Goal: Task Accomplishment & Management: Manage account settings

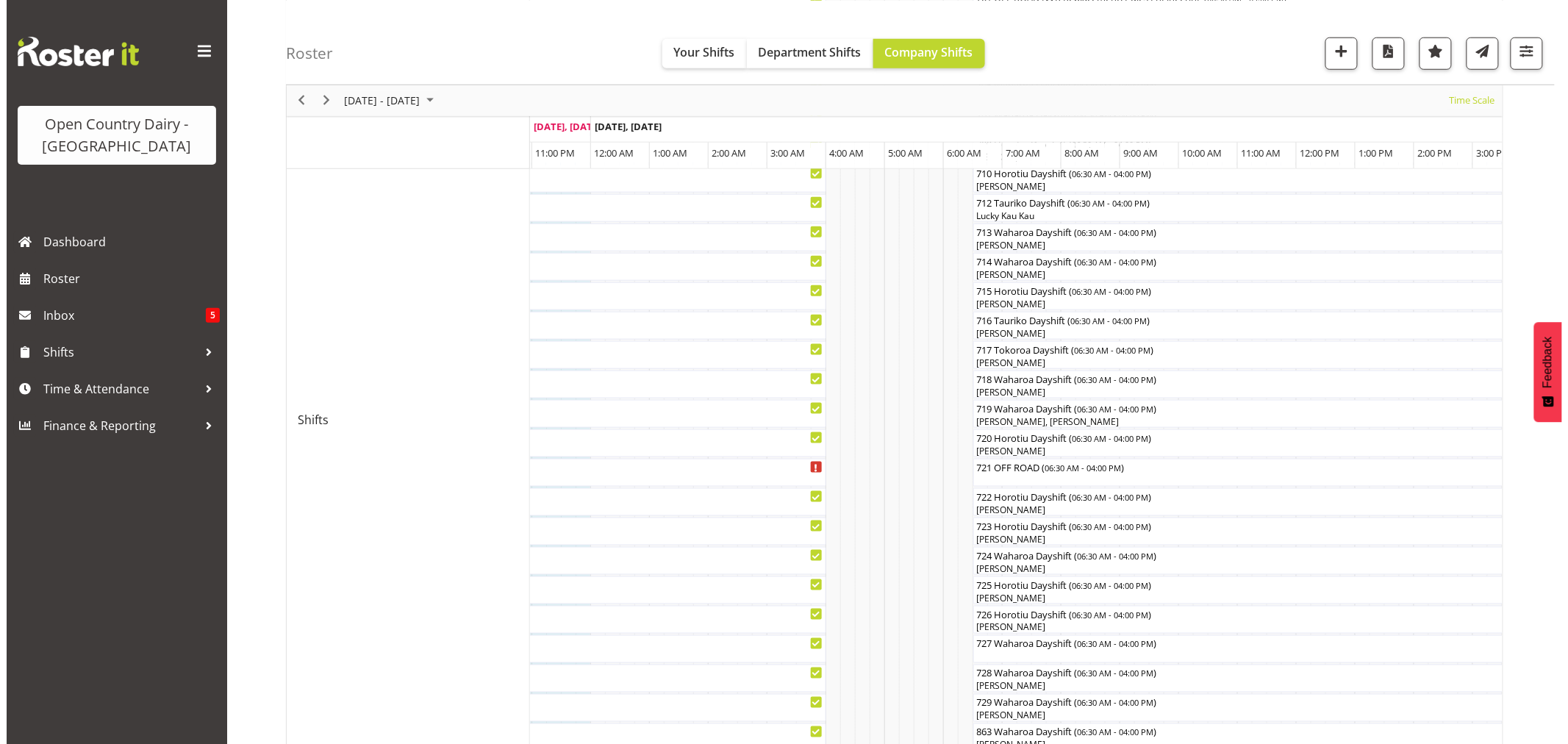
scroll to position [600, 0]
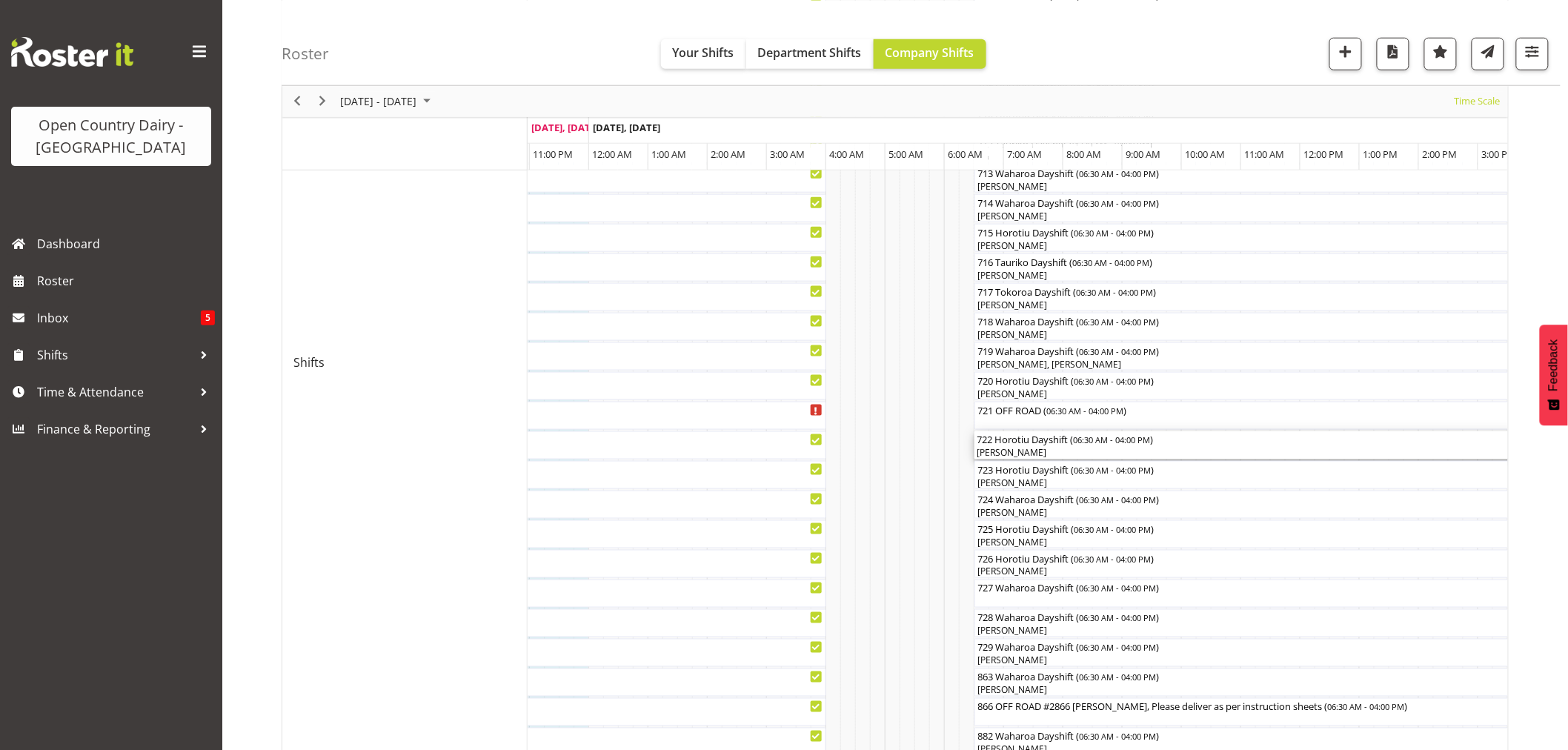
click at [1048, 450] on div "[PERSON_NAME]" at bounding box center [1256, 452] width 558 height 13
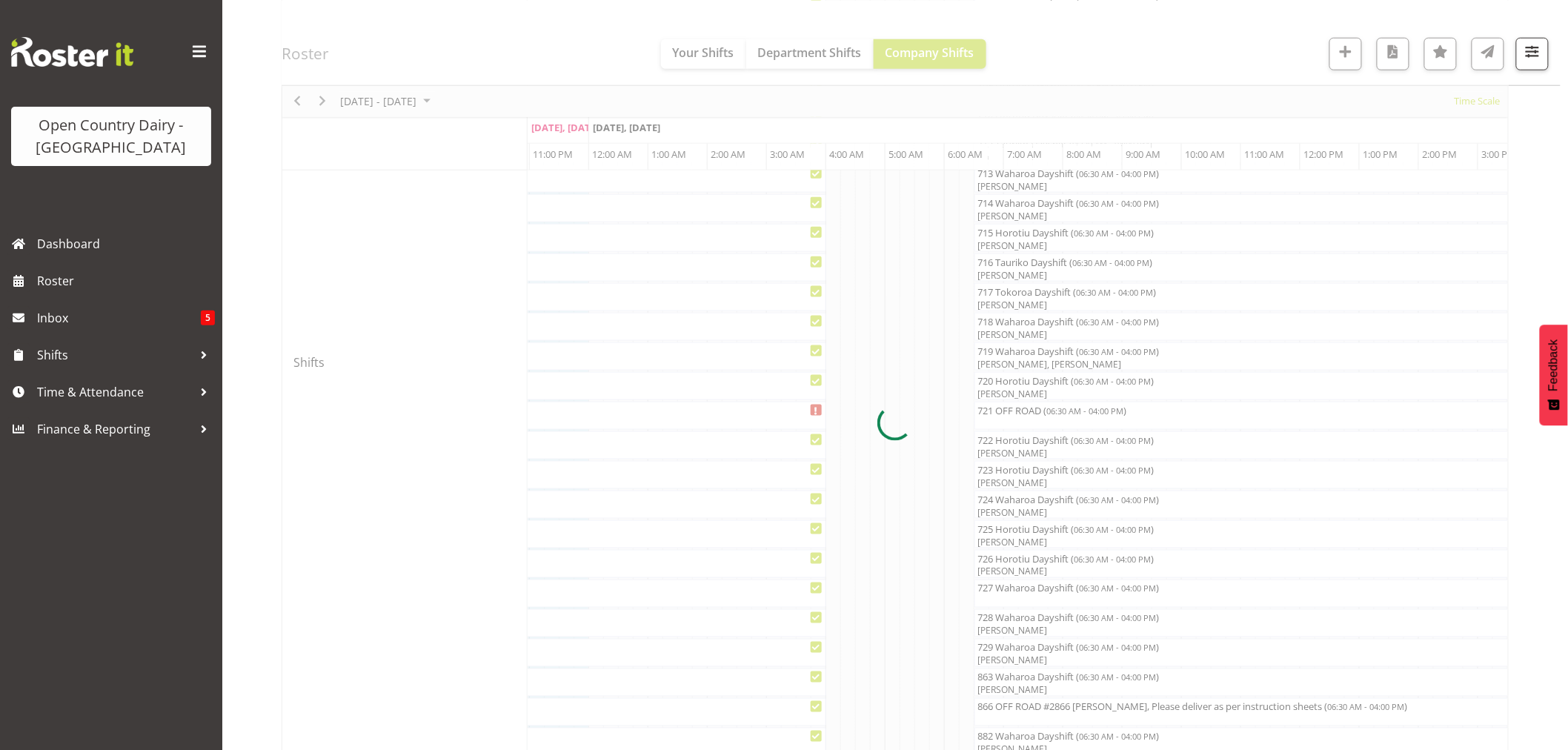
click at [1048, 450] on div at bounding box center [895, 423] width 1227 height 1760
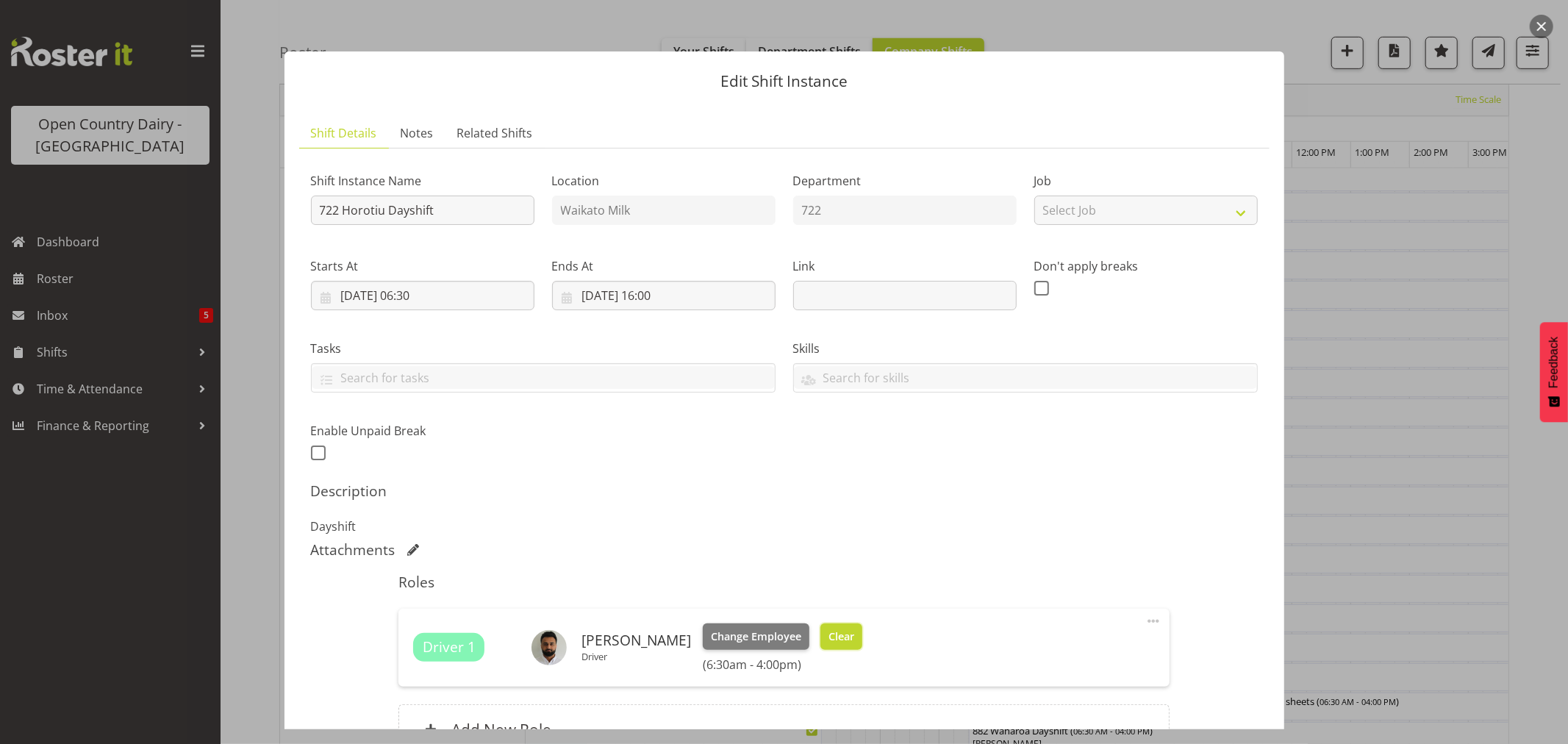
click at [828, 632] on span "Clear" at bounding box center [841, 636] width 26 height 16
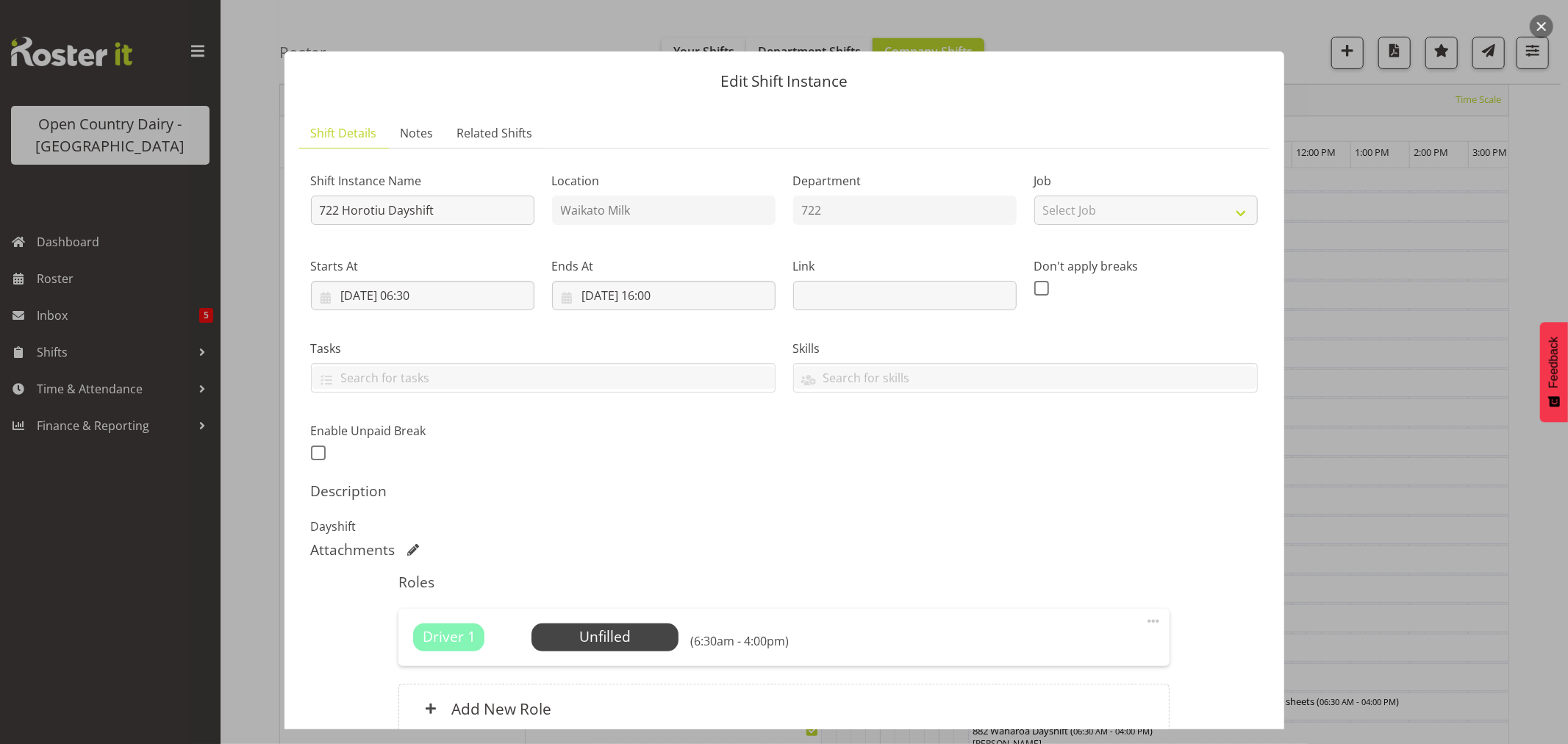
scroll to position [136, 0]
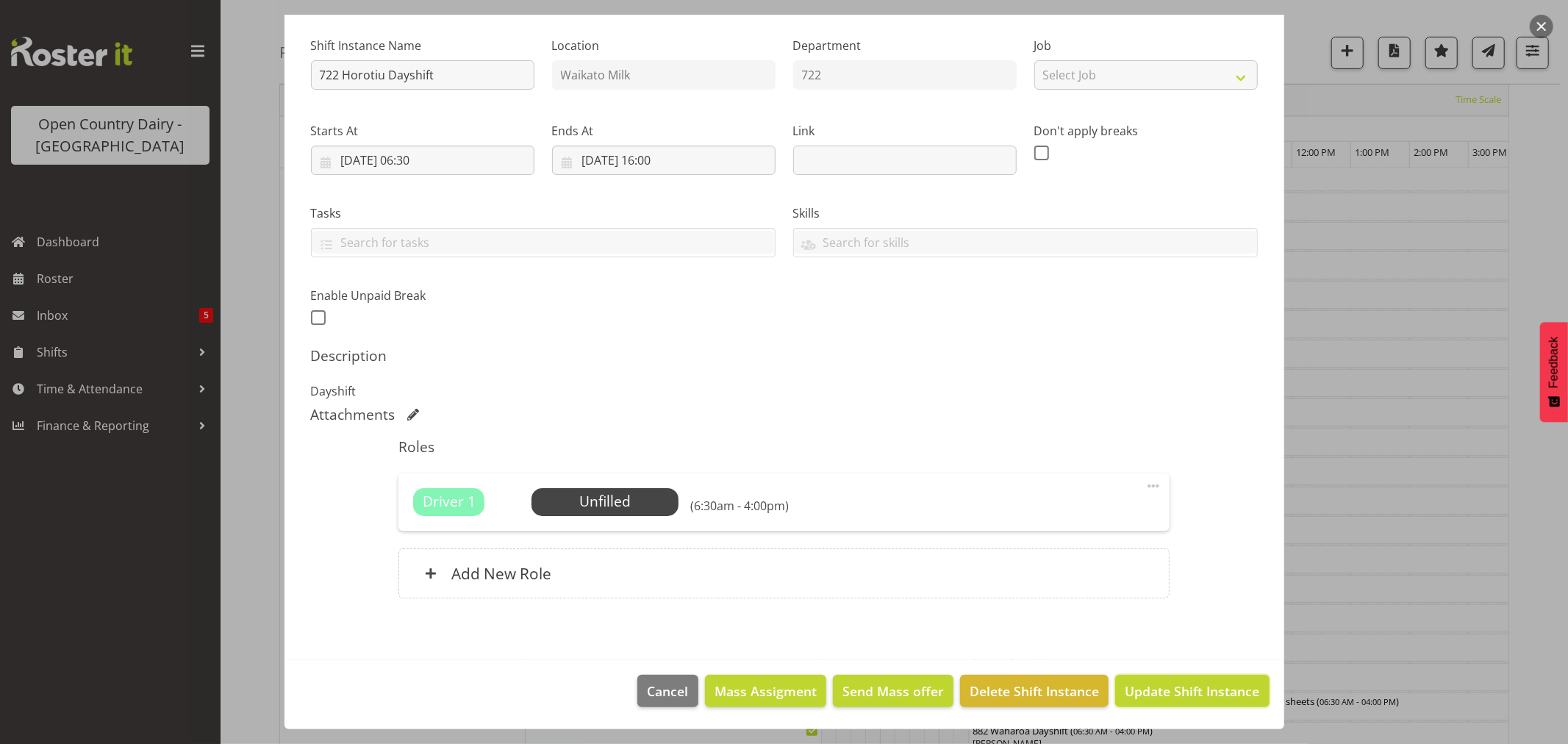
click at [1176, 691] on span "Update Shift Instance" at bounding box center [1192, 691] width 135 height 19
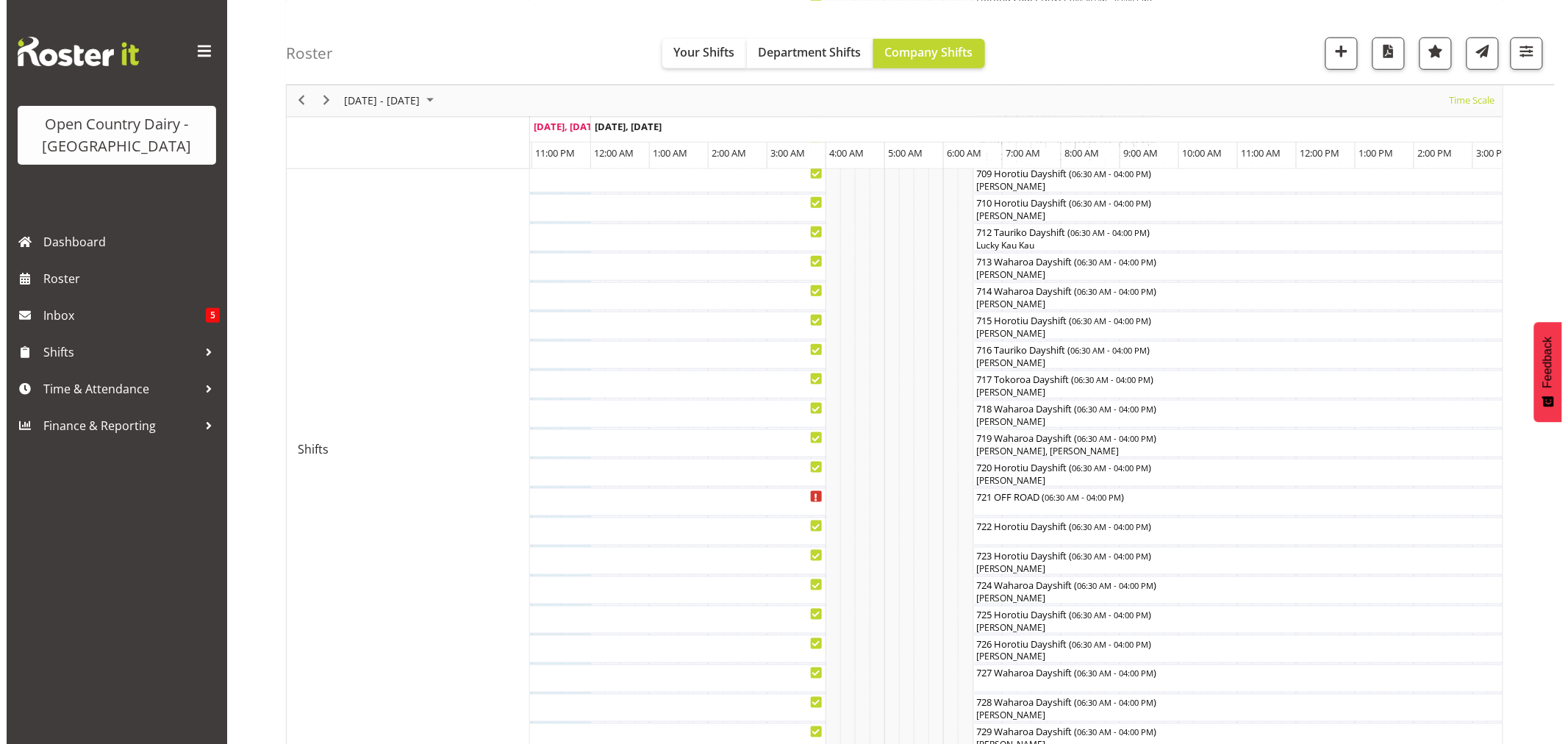
scroll to position [653, 0]
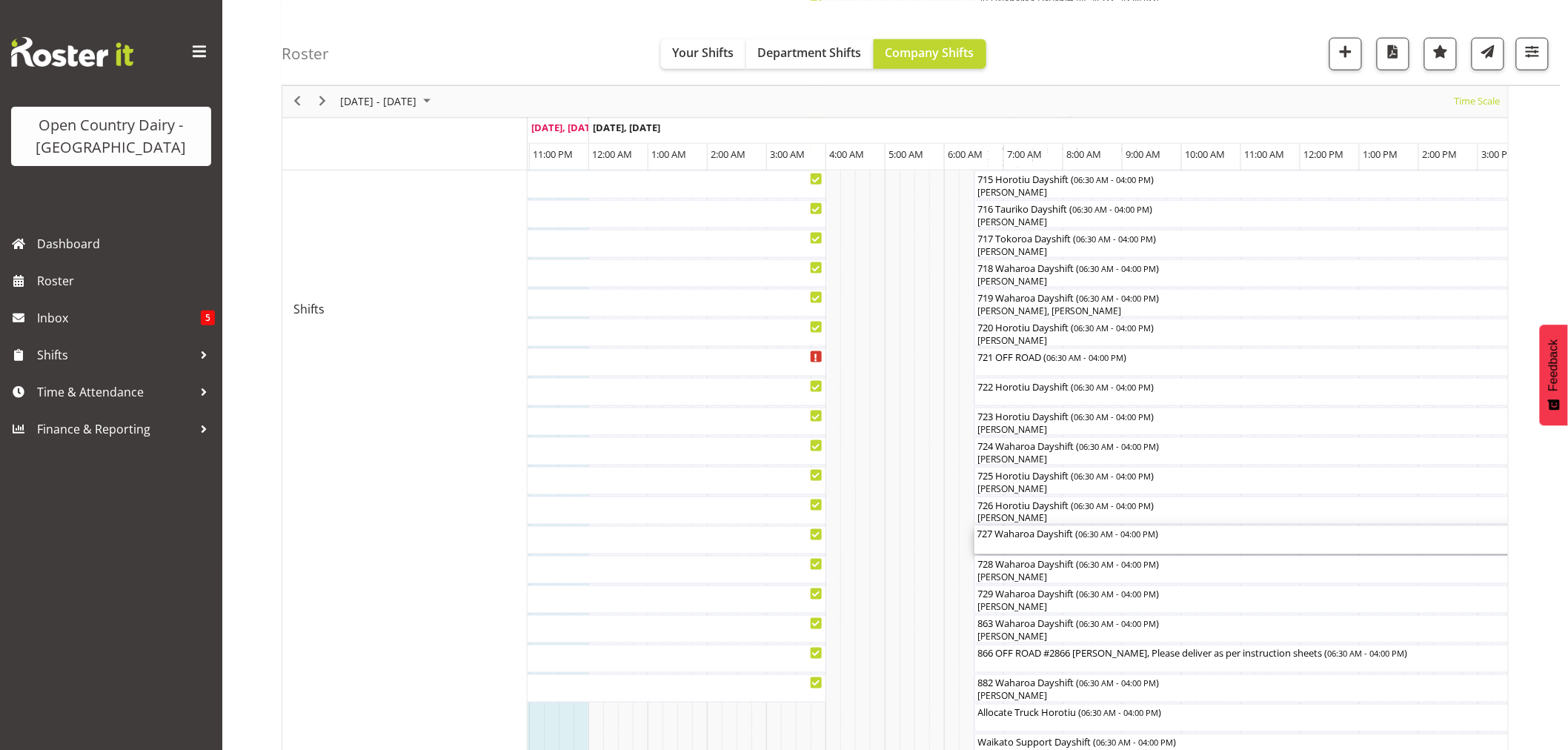
click at [1039, 538] on div "727 Waharoa Dayshift ( 06:30 AM - 04:00 PM )" at bounding box center [1256, 533] width 558 height 15
click at [0, 0] on div at bounding box center [0, 0] width 0 height 0
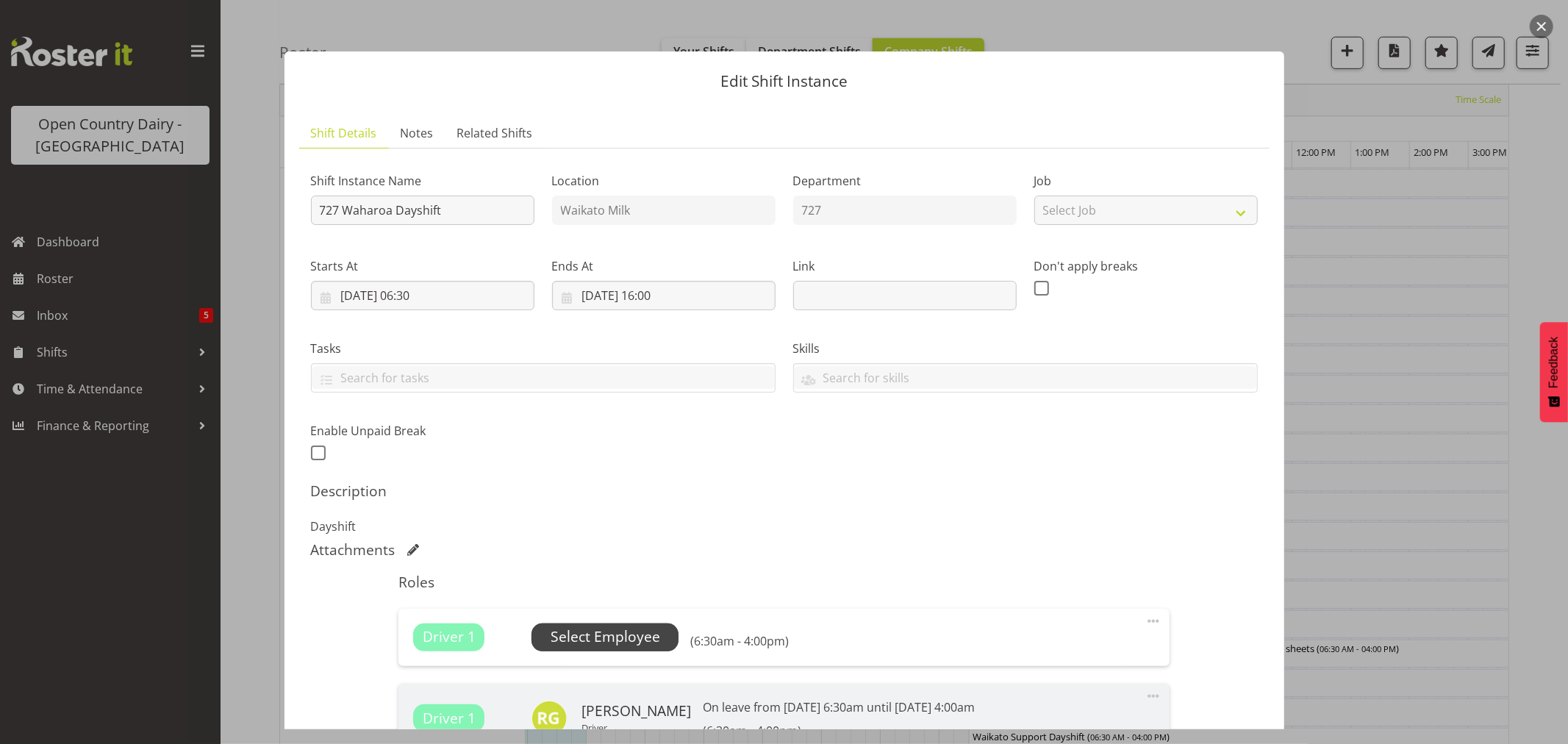
click at [600, 637] on span "Select Employee" at bounding box center [604, 637] width 110 height 22
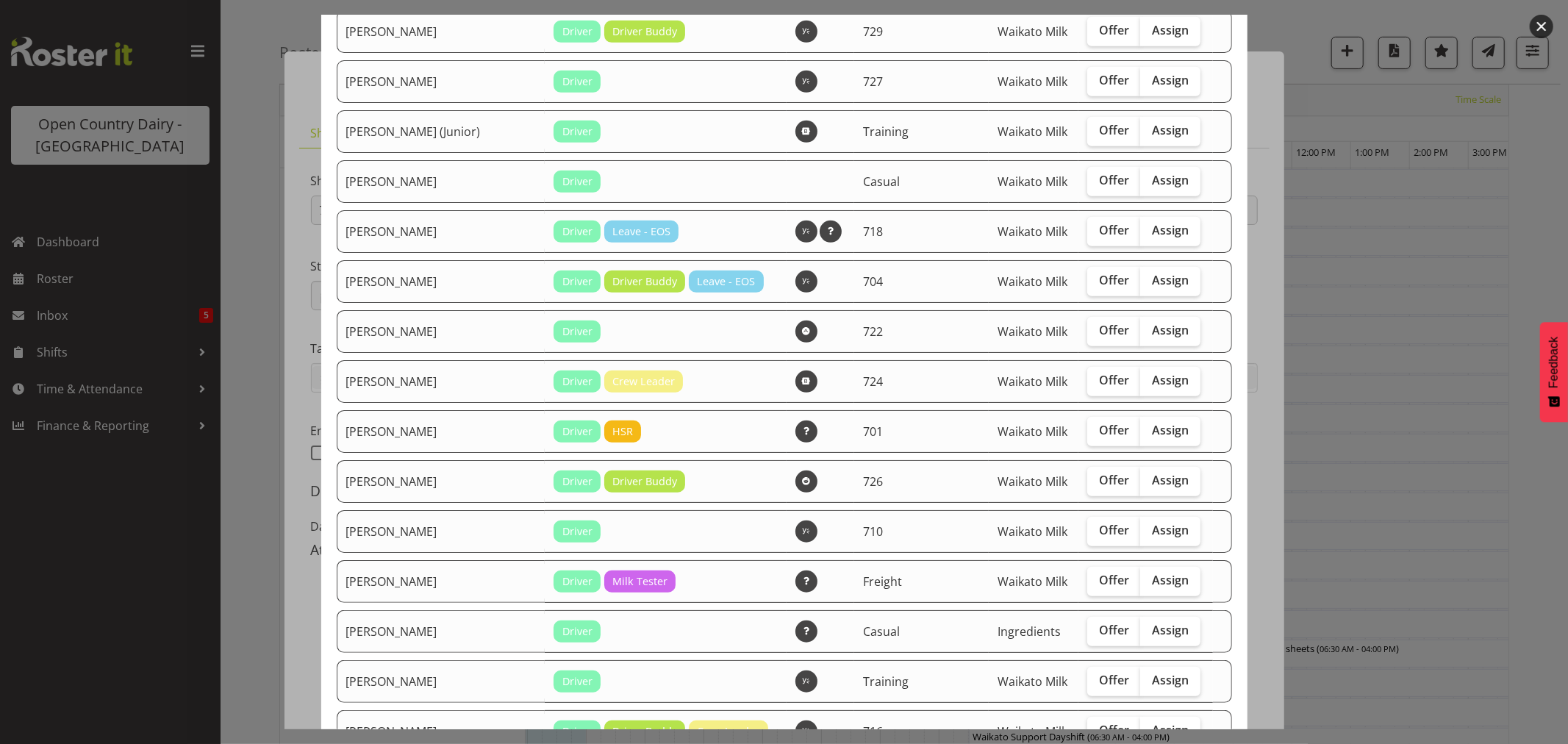
scroll to position [735, 0]
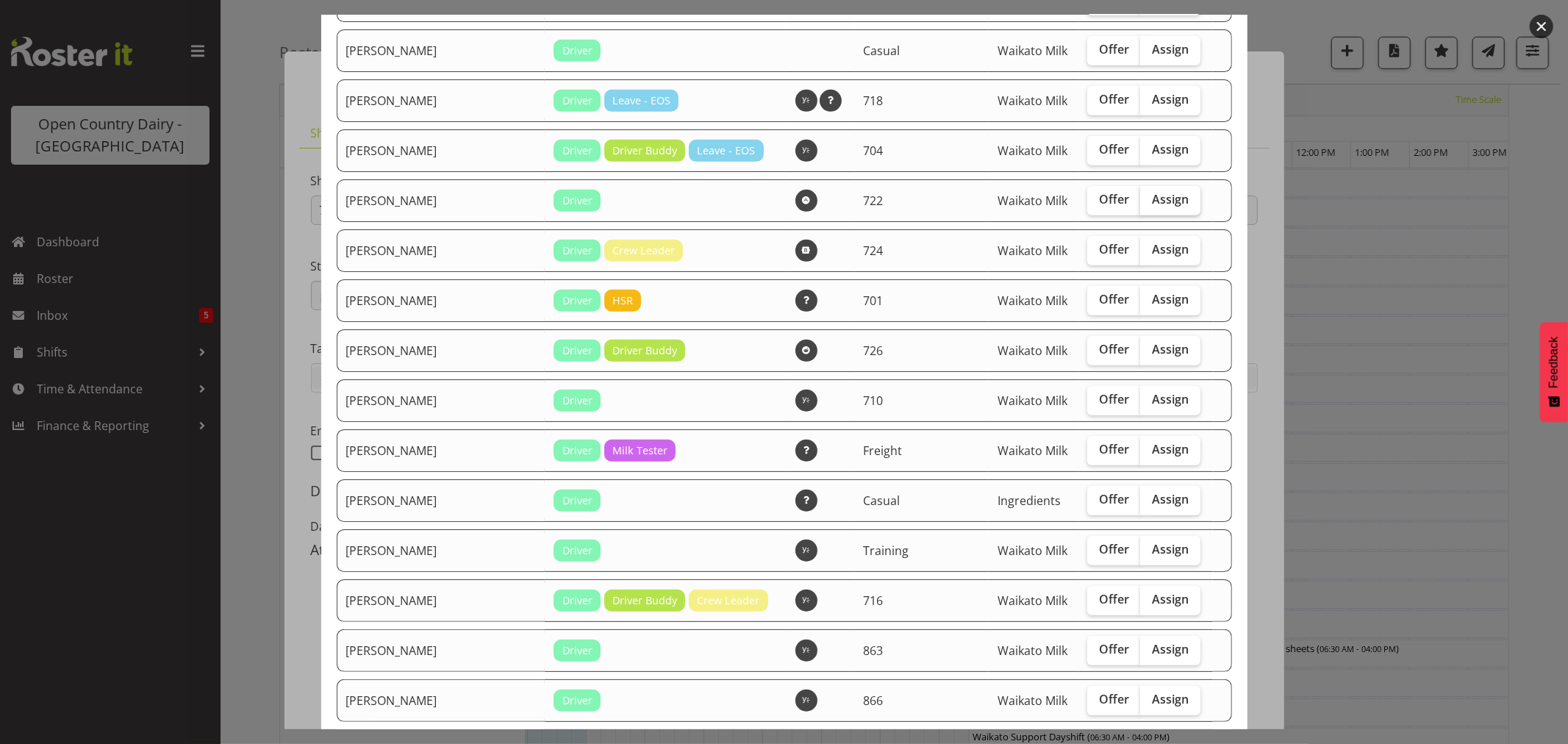
click at [1152, 206] on span "Assign" at bounding box center [1169, 199] width 37 height 15
click at [1150, 205] on input "Assign" at bounding box center [1145, 200] width 10 height 10
checkbox input "true"
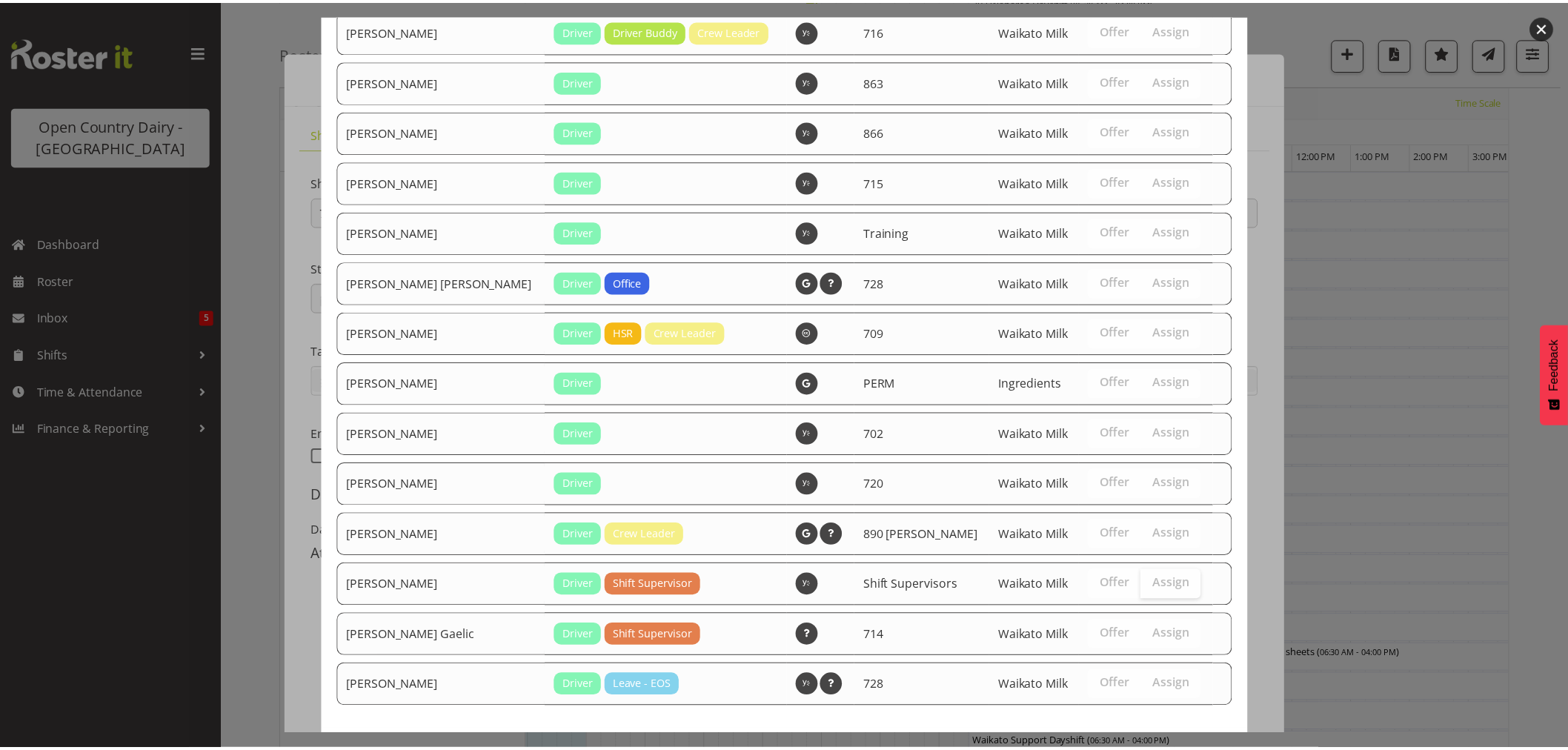
scroll to position [1385, 0]
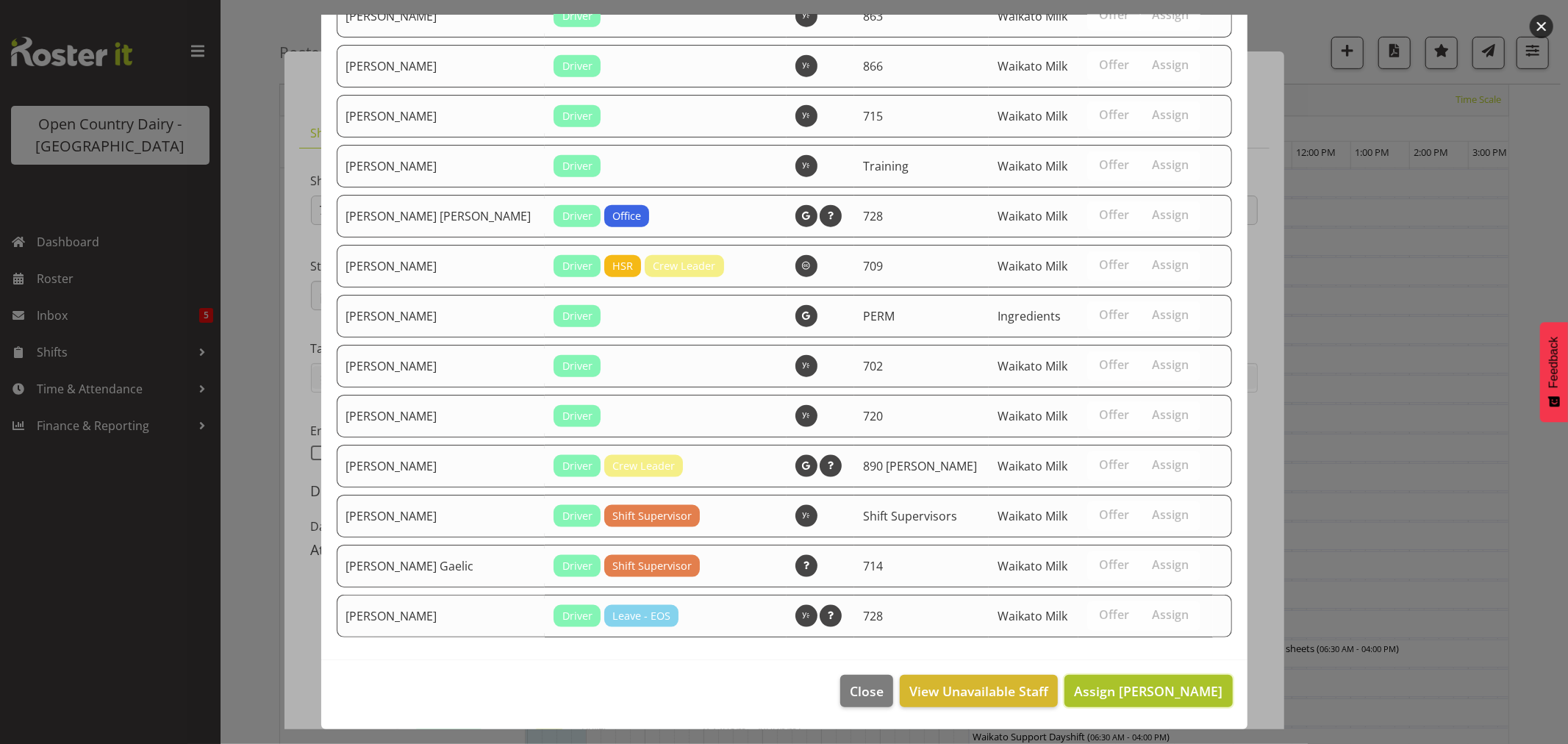
click at [1122, 696] on span "Assign Gurpreet Singh" at bounding box center [1148, 691] width 148 height 18
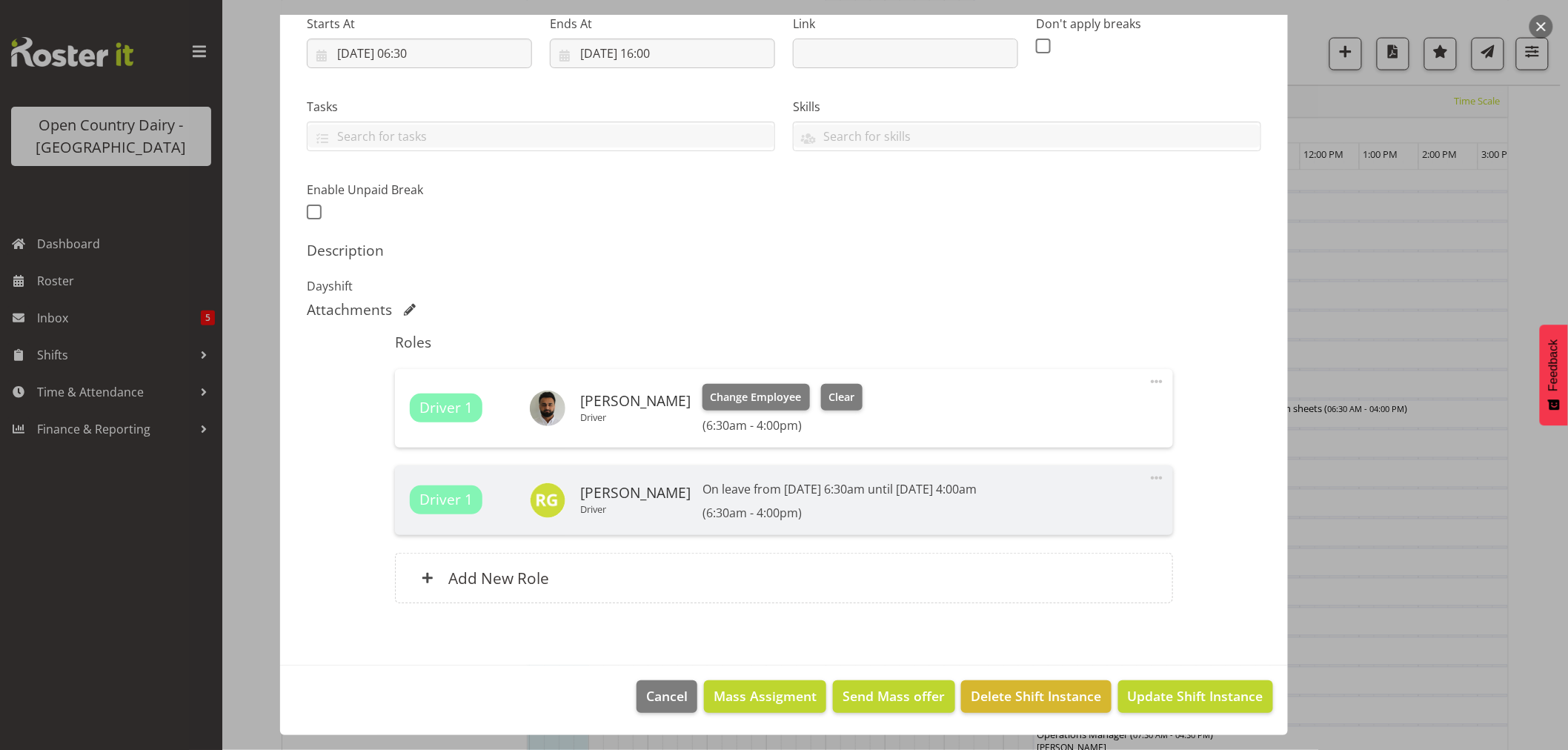
scroll to position [987, 0]
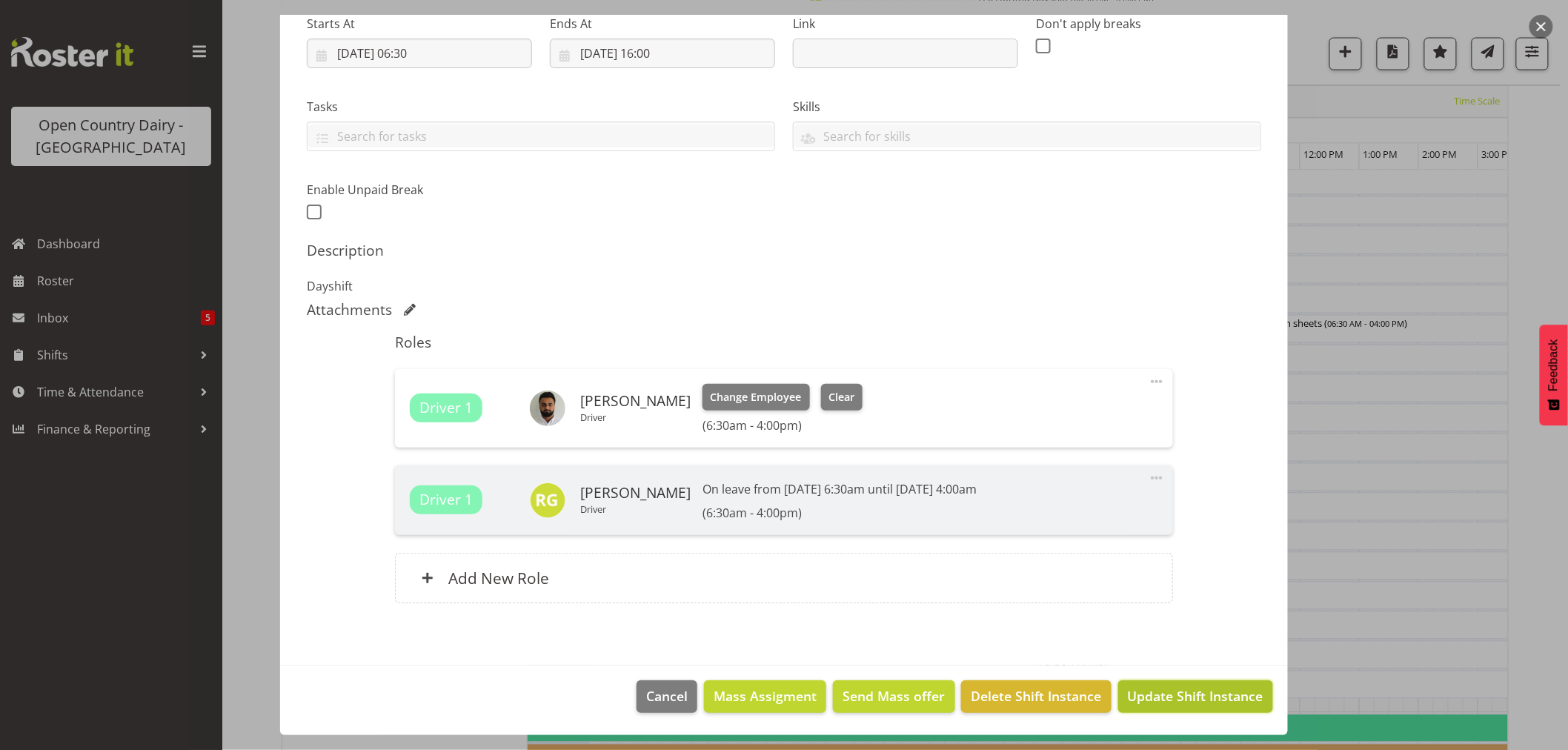
click at [1157, 699] on span "Update Shift Instance" at bounding box center [1196, 695] width 136 height 19
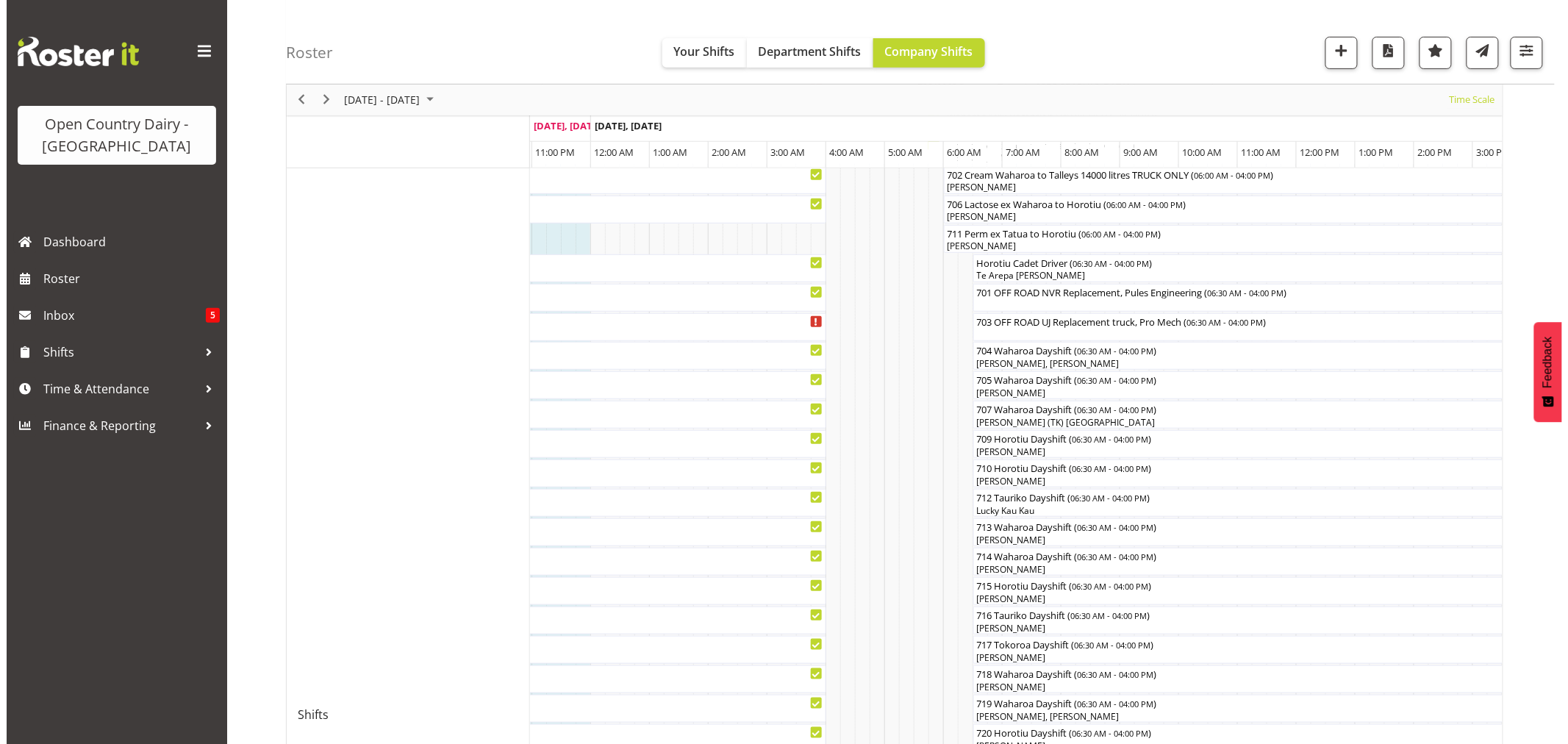
scroll to position [490, 0]
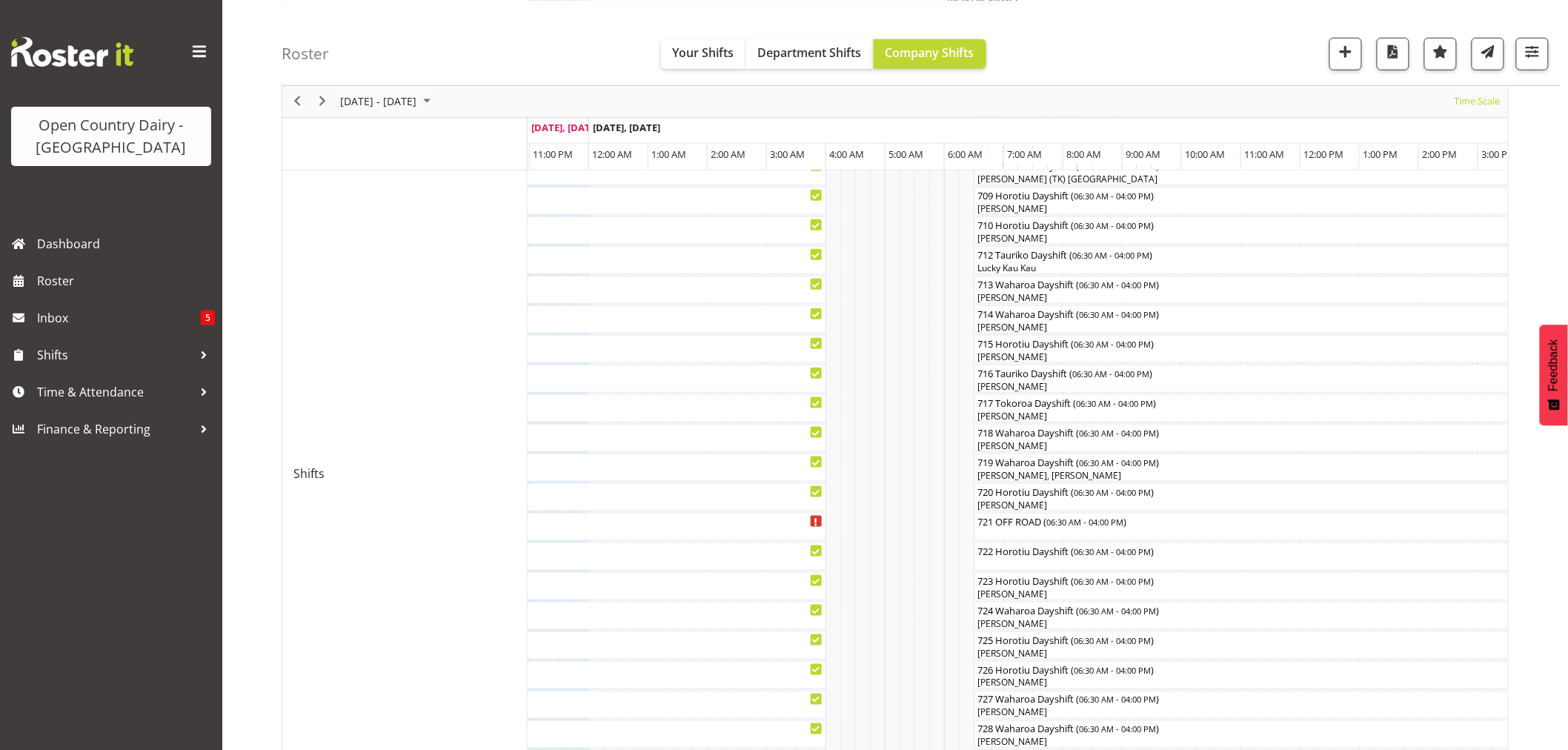
click at [0, 0] on div at bounding box center [0, 0] width 0 height 0
click at [1013, 555] on div "722 Horotiu Dayshift ( 06:30 AM - 04:00 PM )" at bounding box center [1256, 550] width 558 height 15
click at [0, 0] on div at bounding box center [0, 0] width 0 height 0
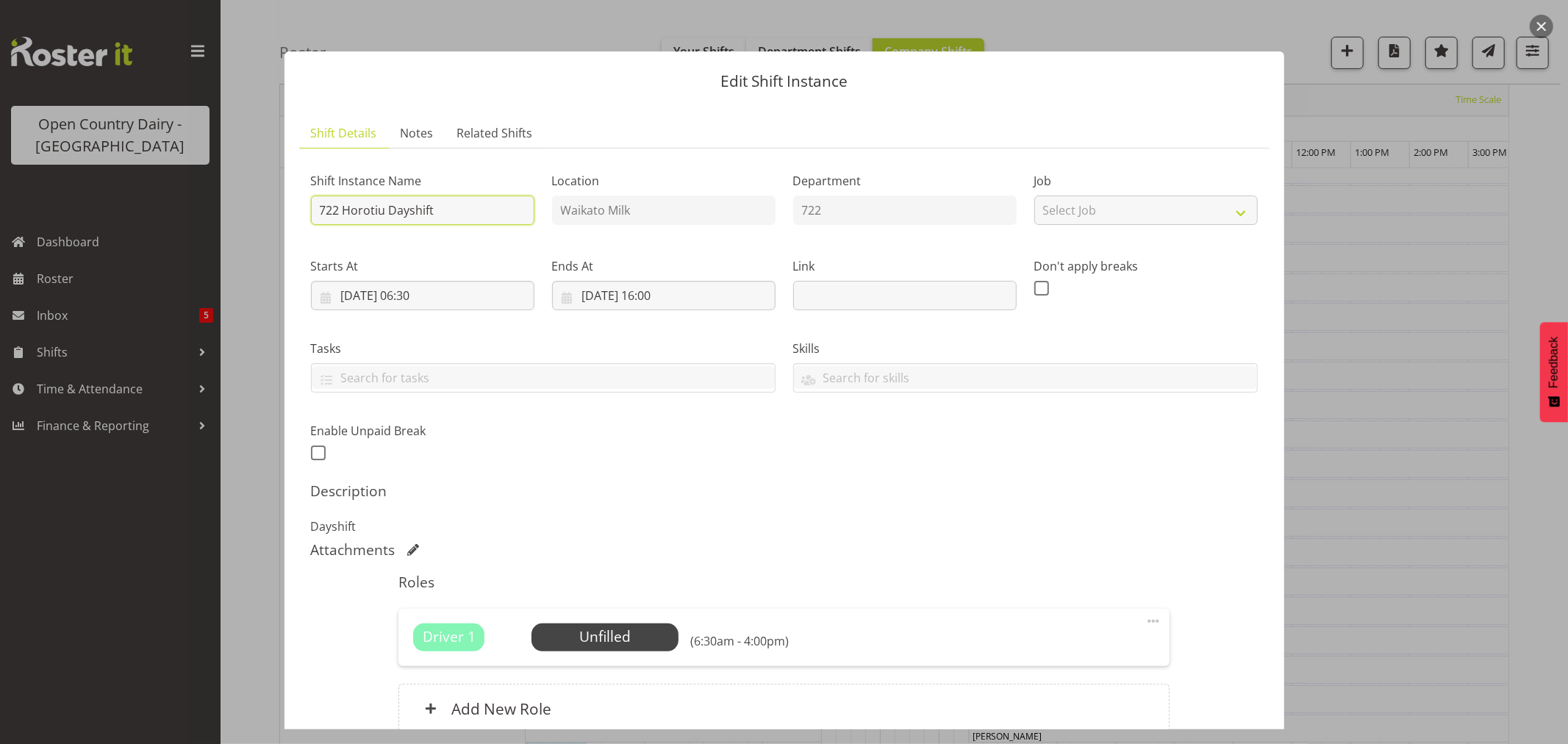
click at [442, 209] on input "722 Horotiu Dayshift" at bounding box center [422, 211] width 224 height 30
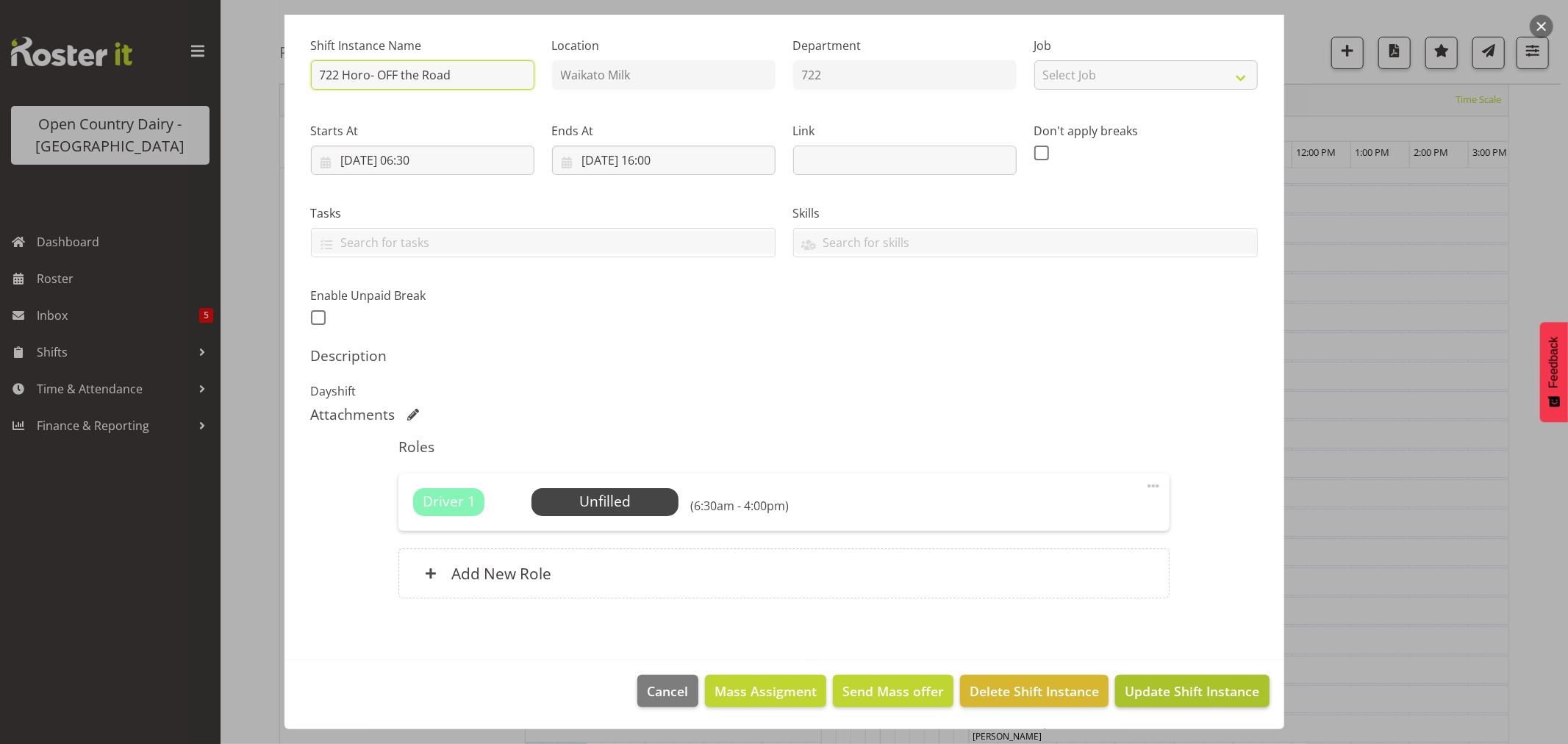
type input "722 Horo- OFF the Road"
click at [1162, 692] on span "Update Shift Instance" at bounding box center [1192, 691] width 135 height 19
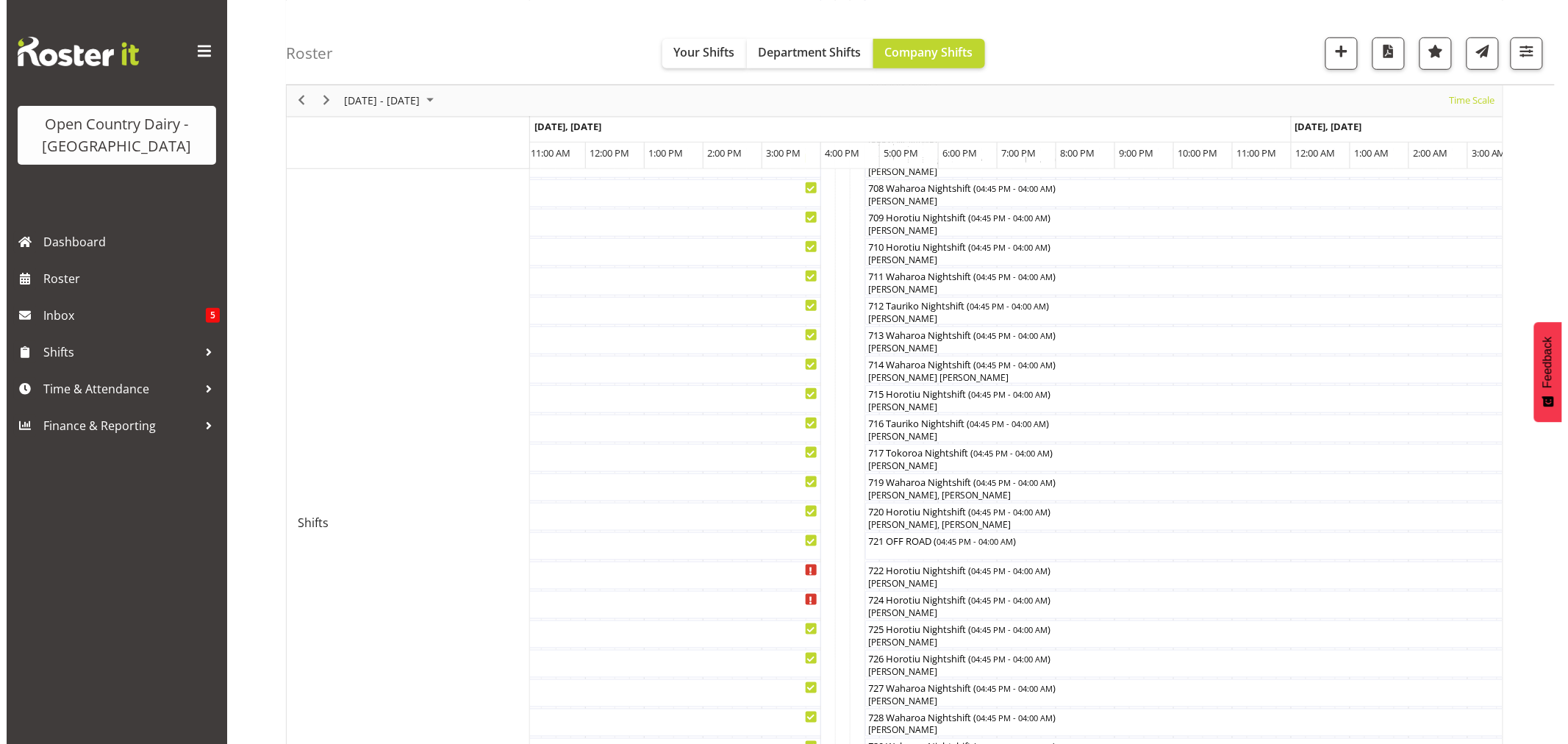
scroll to position [518, 0]
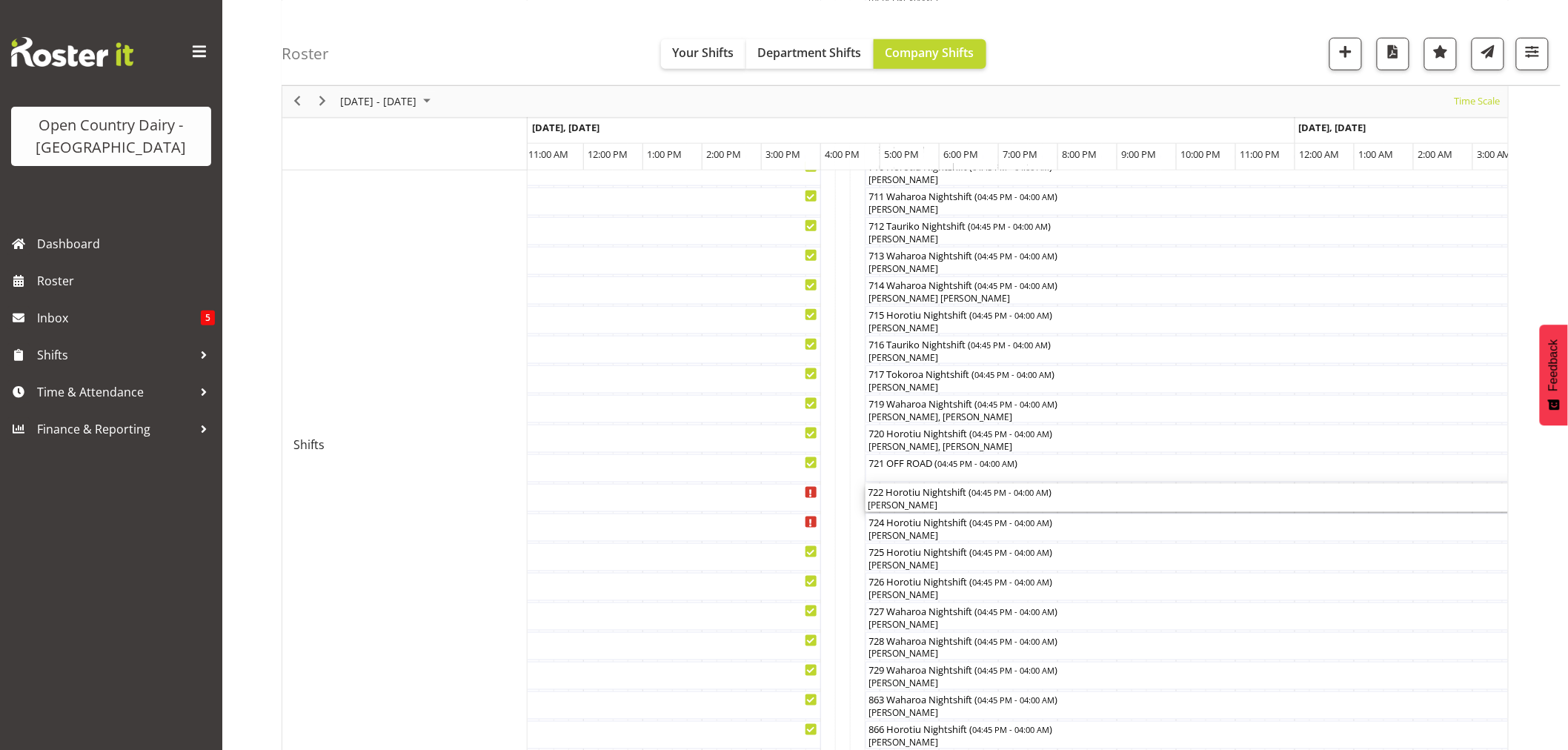
click at [917, 504] on div "[PERSON_NAME]" at bounding box center [1199, 505] width 661 height 13
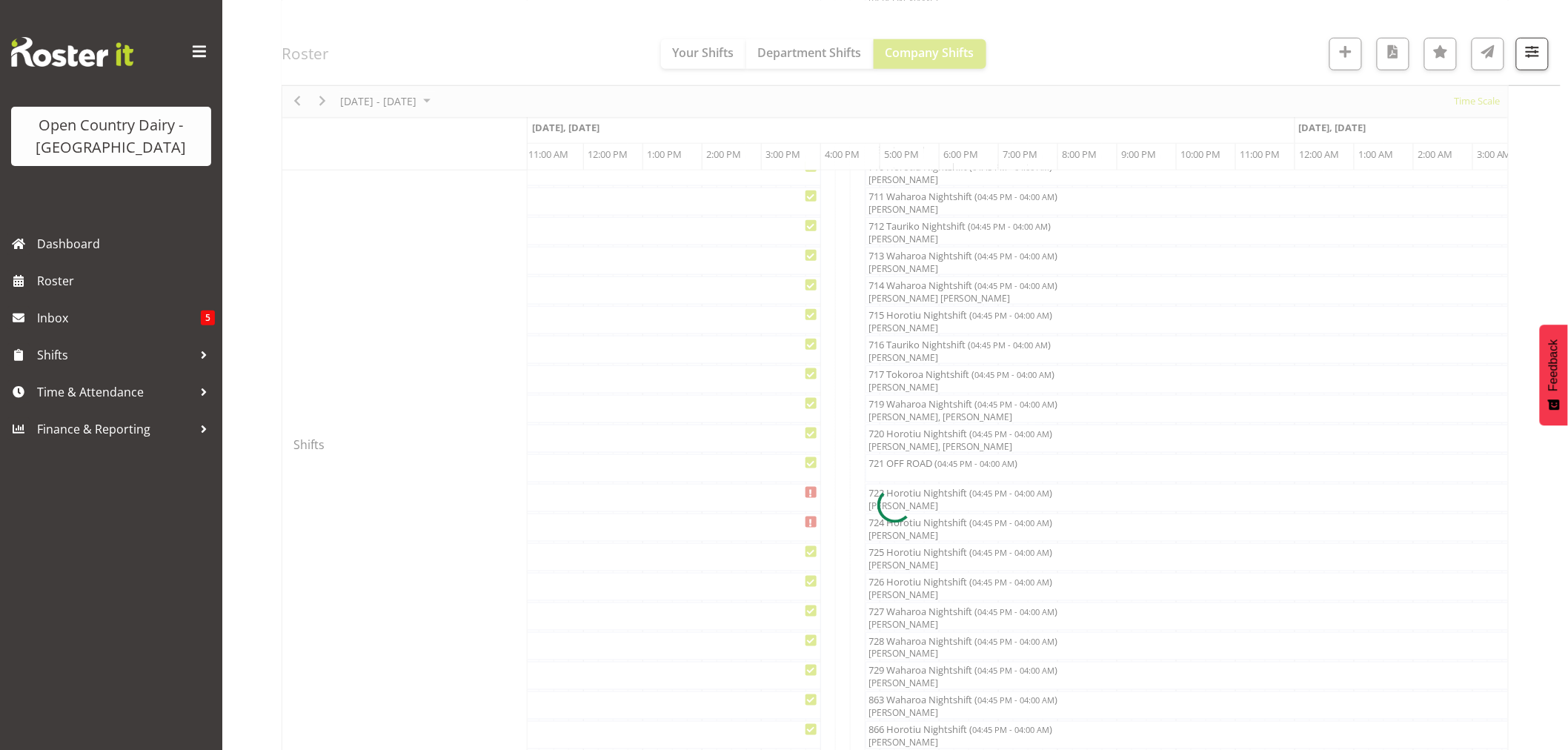
click at [920, 504] on div at bounding box center [895, 505] width 1227 height 1760
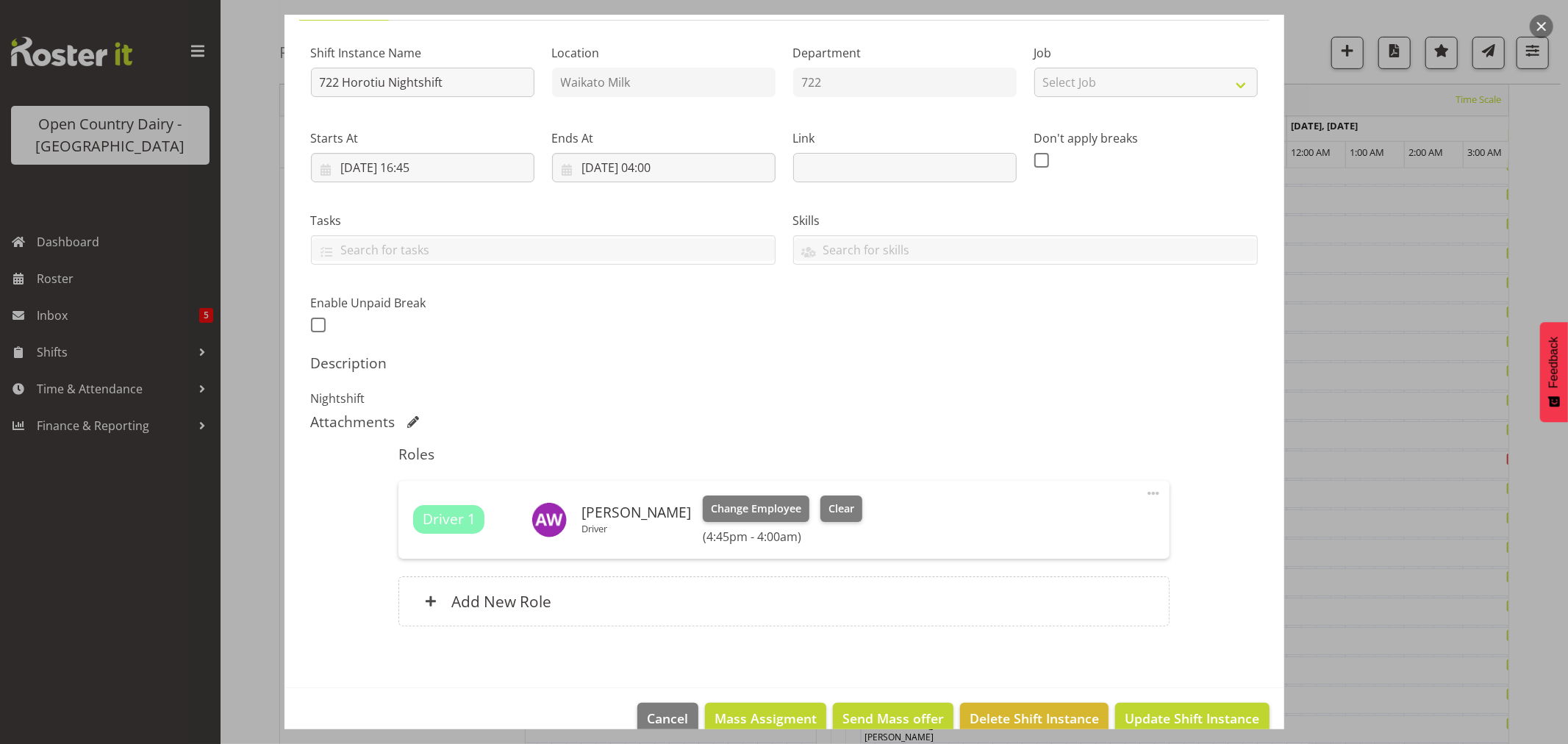
scroll to position [156, 0]
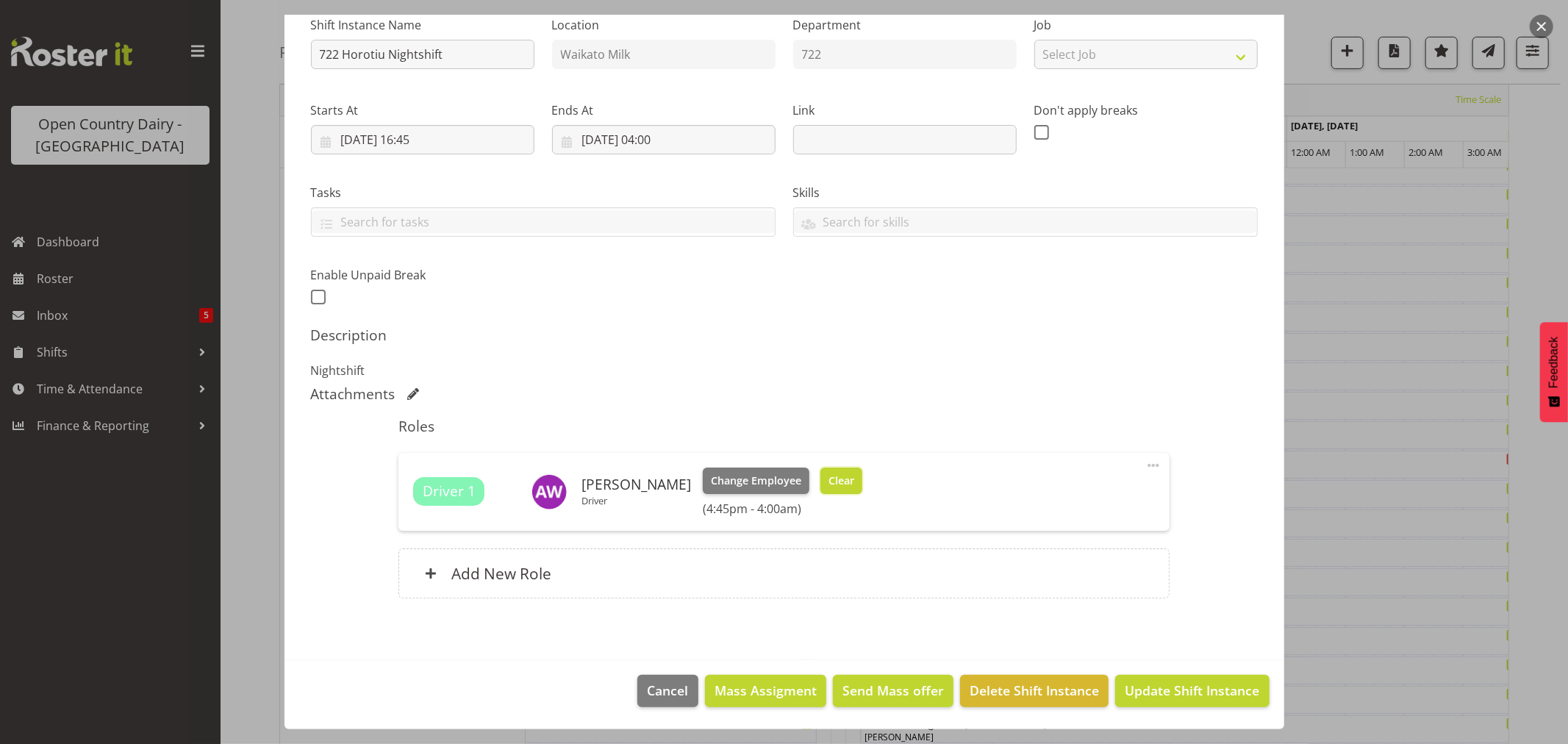
click at [828, 480] on span "Clear" at bounding box center [841, 481] width 26 height 16
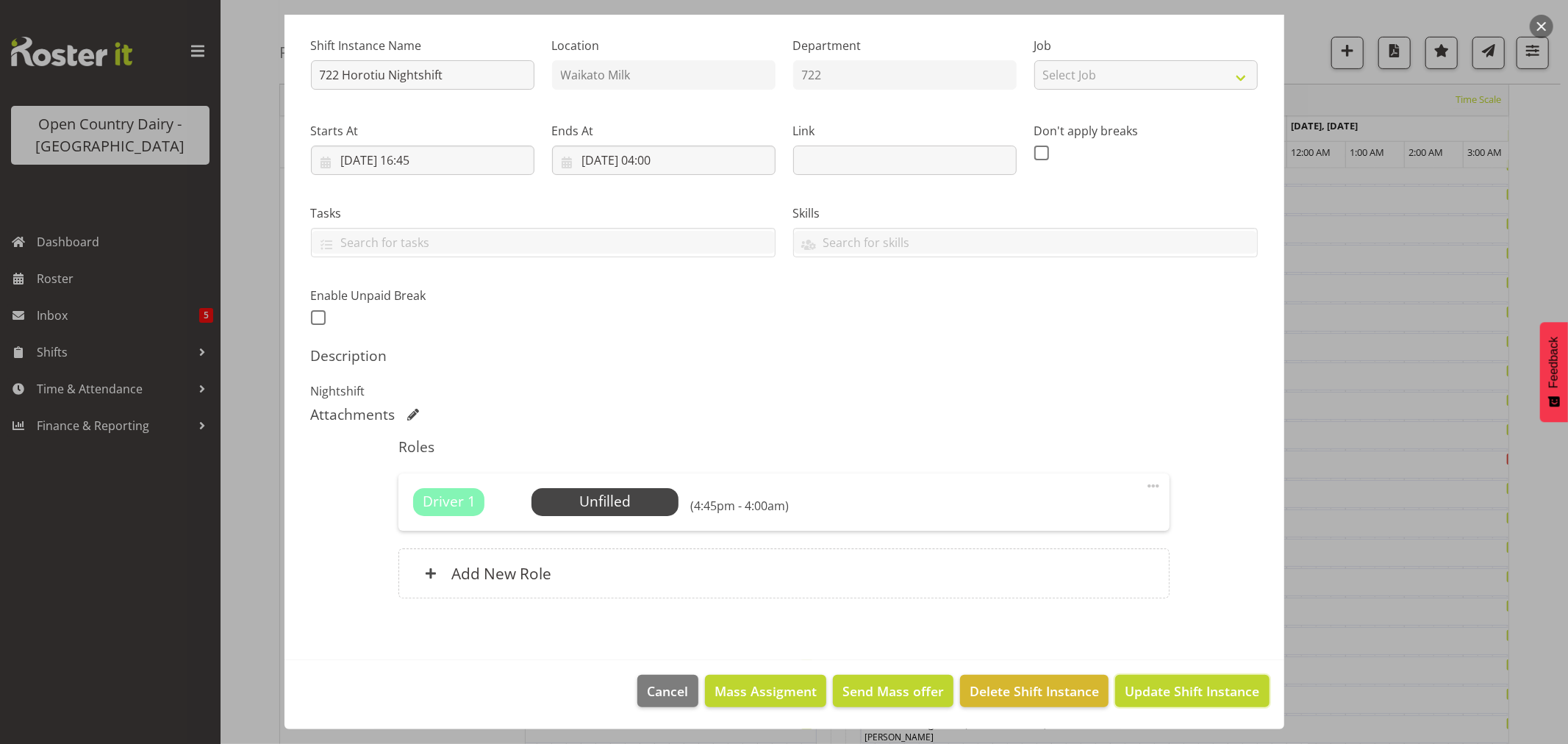
click at [1173, 695] on span "Update Shift Instance" at bounding box center [1192, 691] width 135 height 19
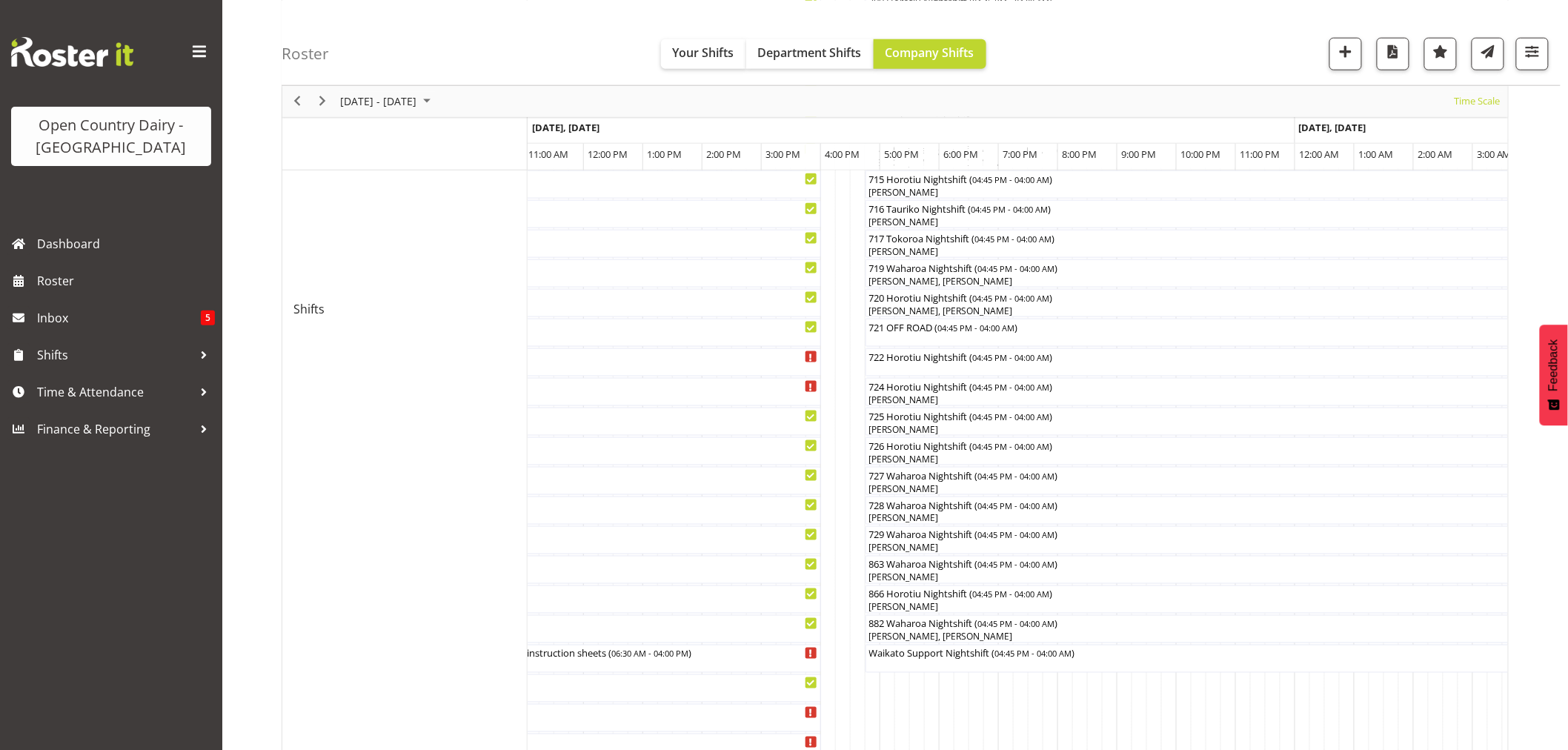
scroll to position [823, 0]
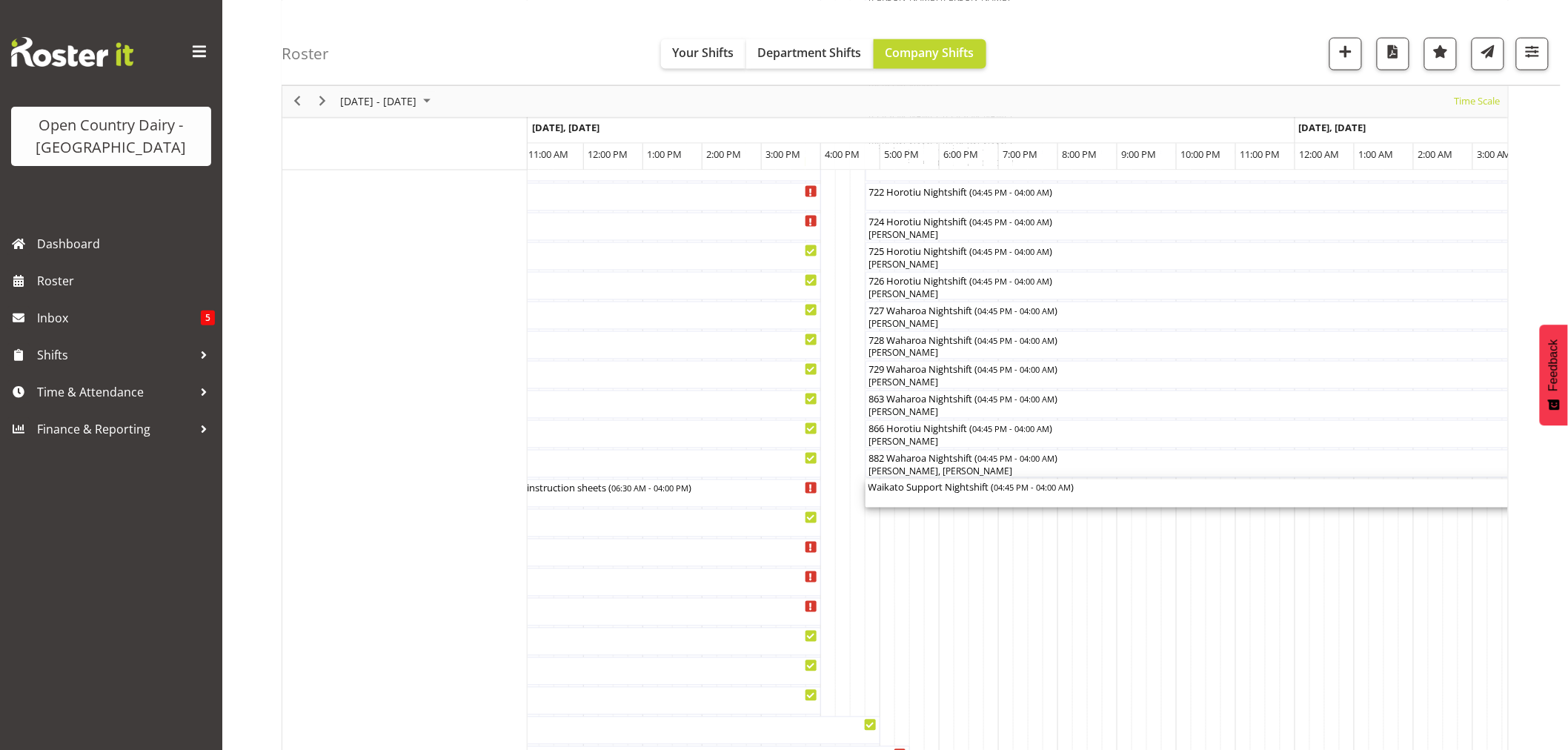
click at [931, 494] on div "Waikato Support Nightshift ( 04:45 PM - 04:00 AM )" at bounding box center [1199, 487] width 661 height 15
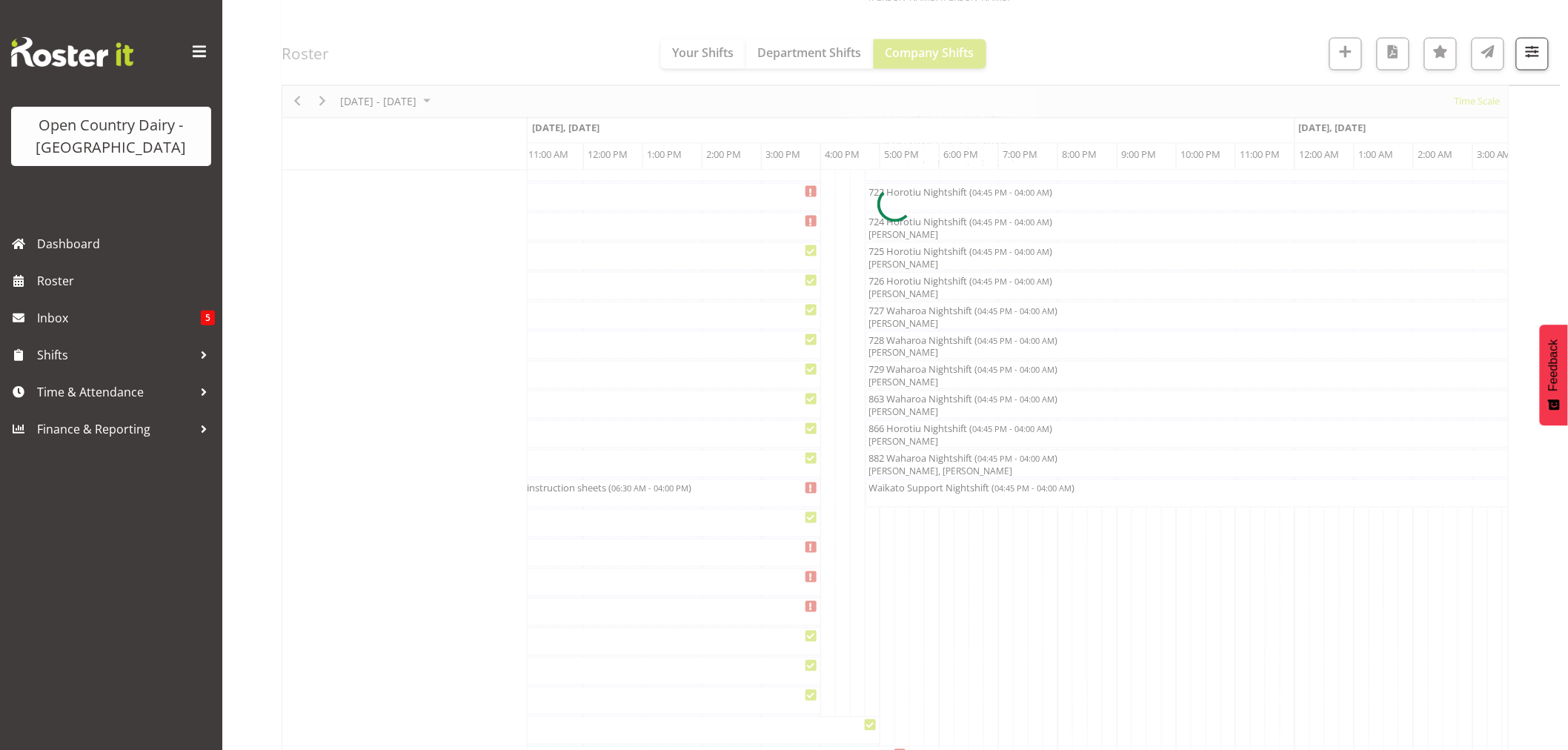
click at [931, 494] on div at bounding box center [895, 203] width 1227 height 1760
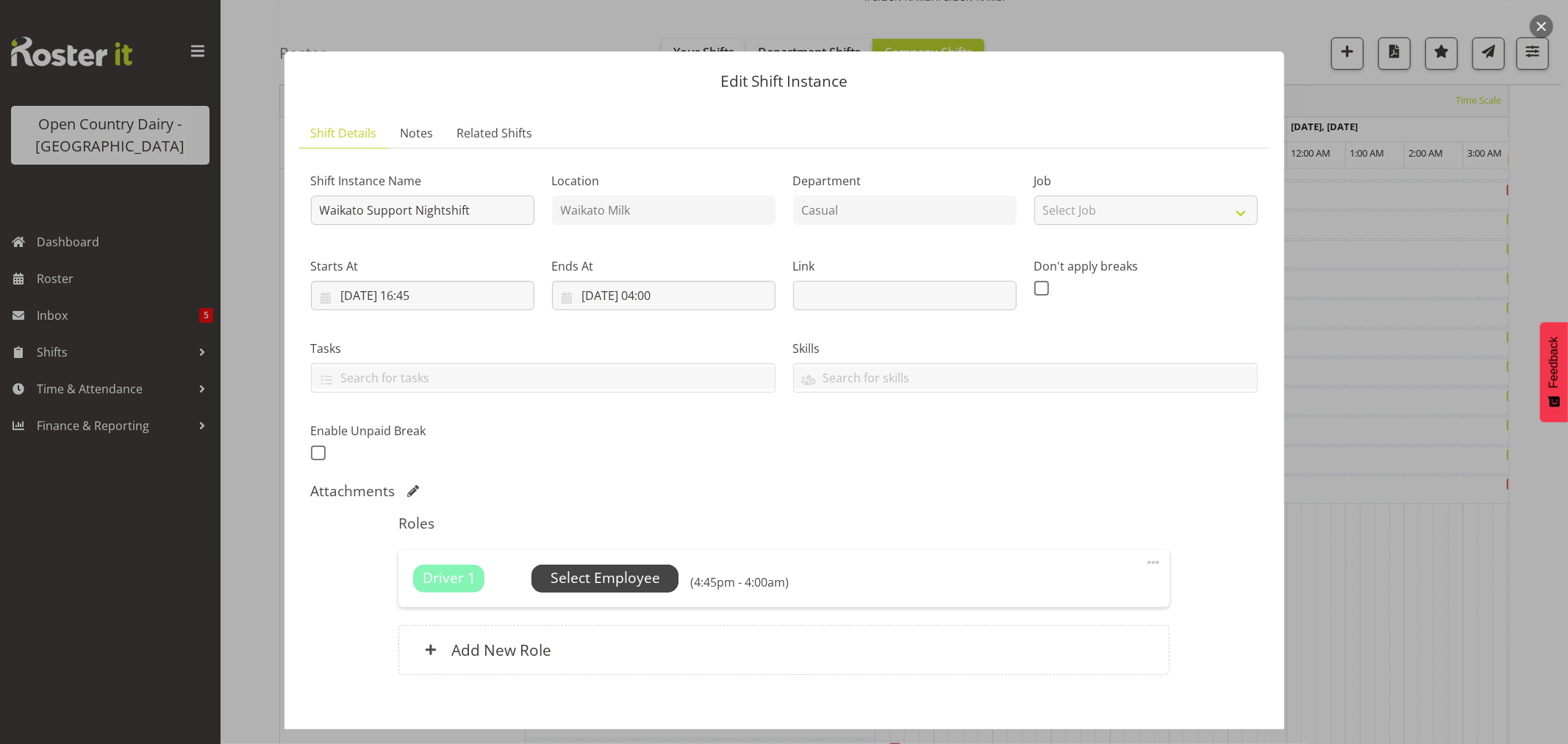
click at [586, 587] on span "Select Employee" at bounding box center [604, 579] width 110 height 22
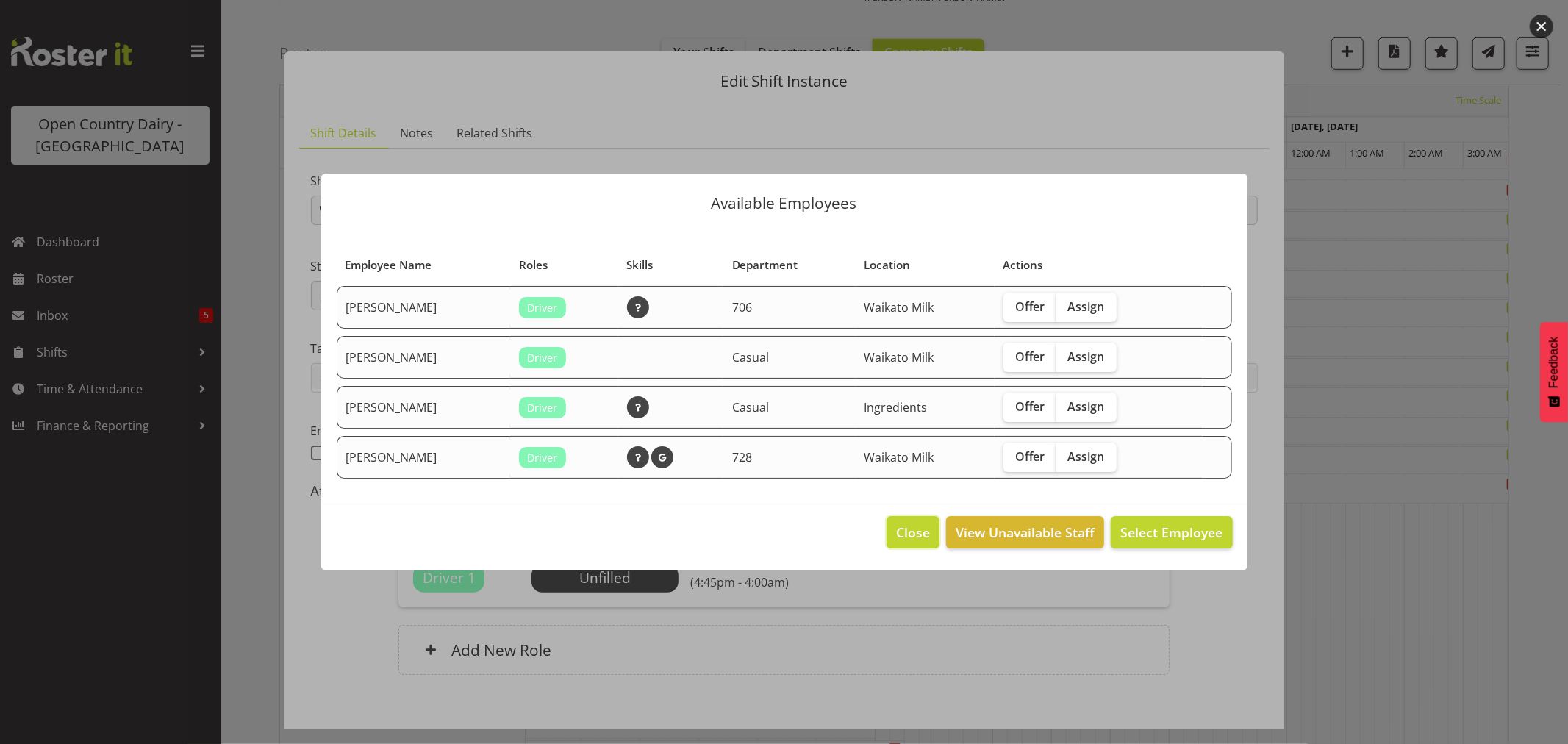
click at [908, 529] on span "Close" at bounding box center [913, 531] width 34 height 19
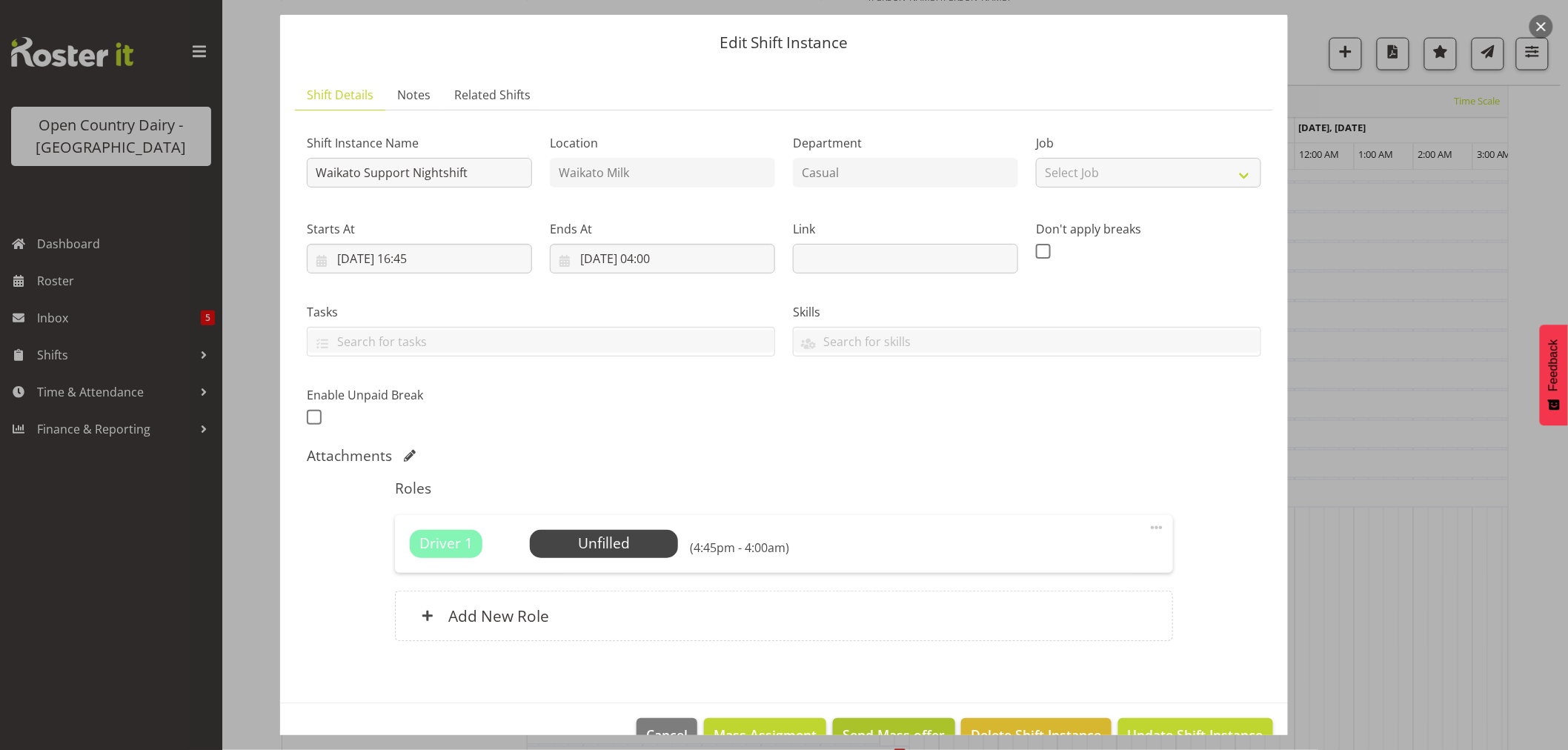
scroll to position [77, 0]
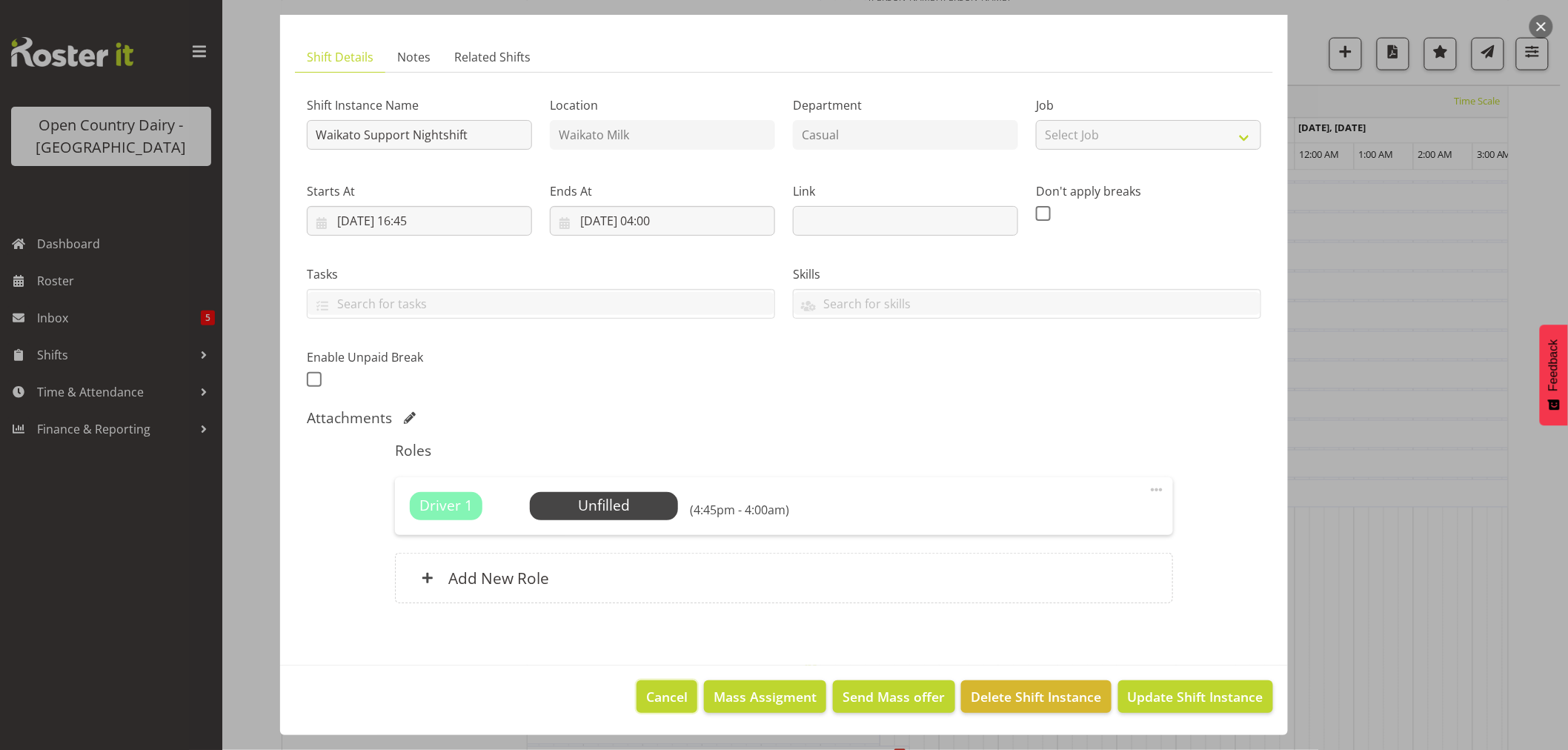
click at [671, 696] on span "Cancel" at bounding box center [667, 696] width 42 height 19
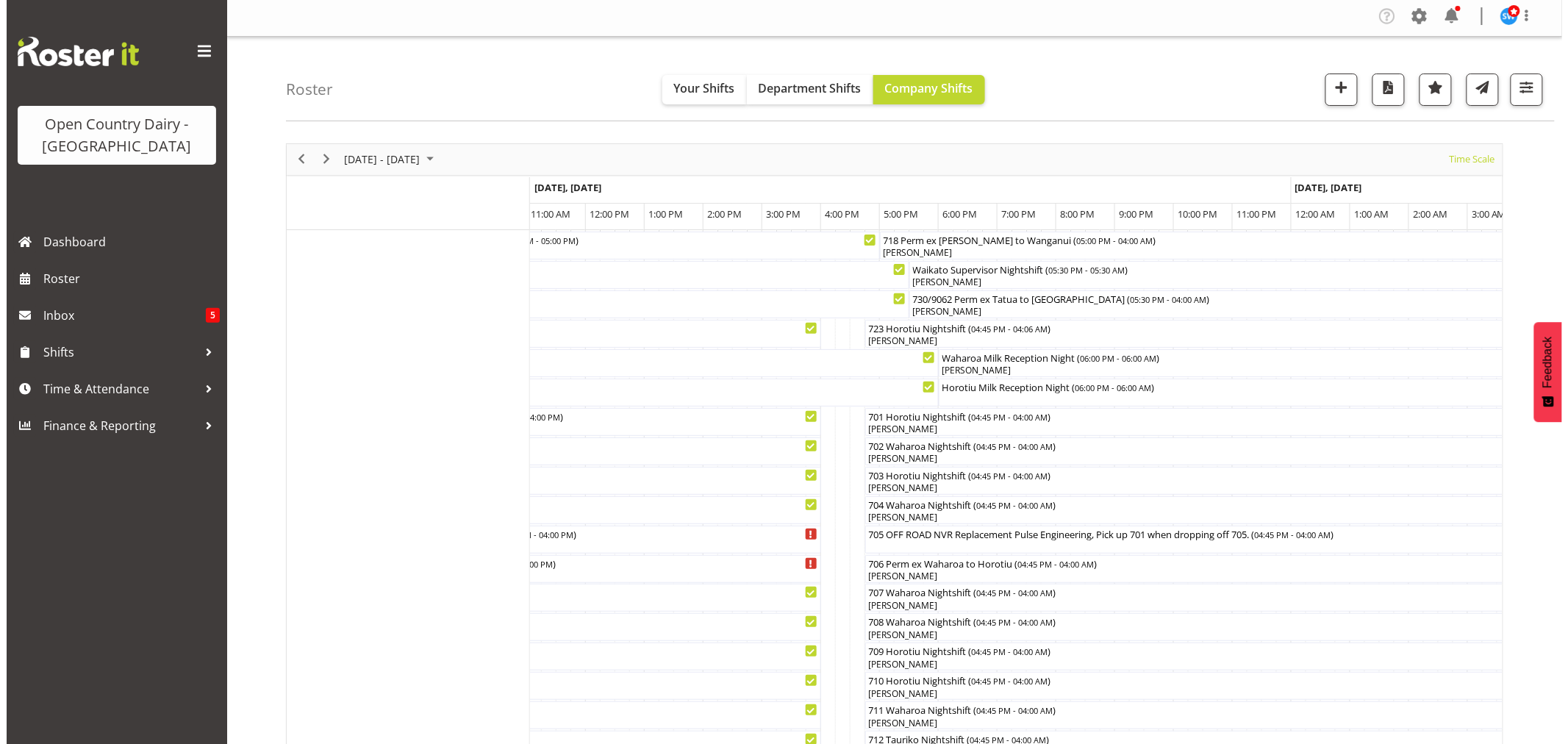
scroll to position [0, 0]
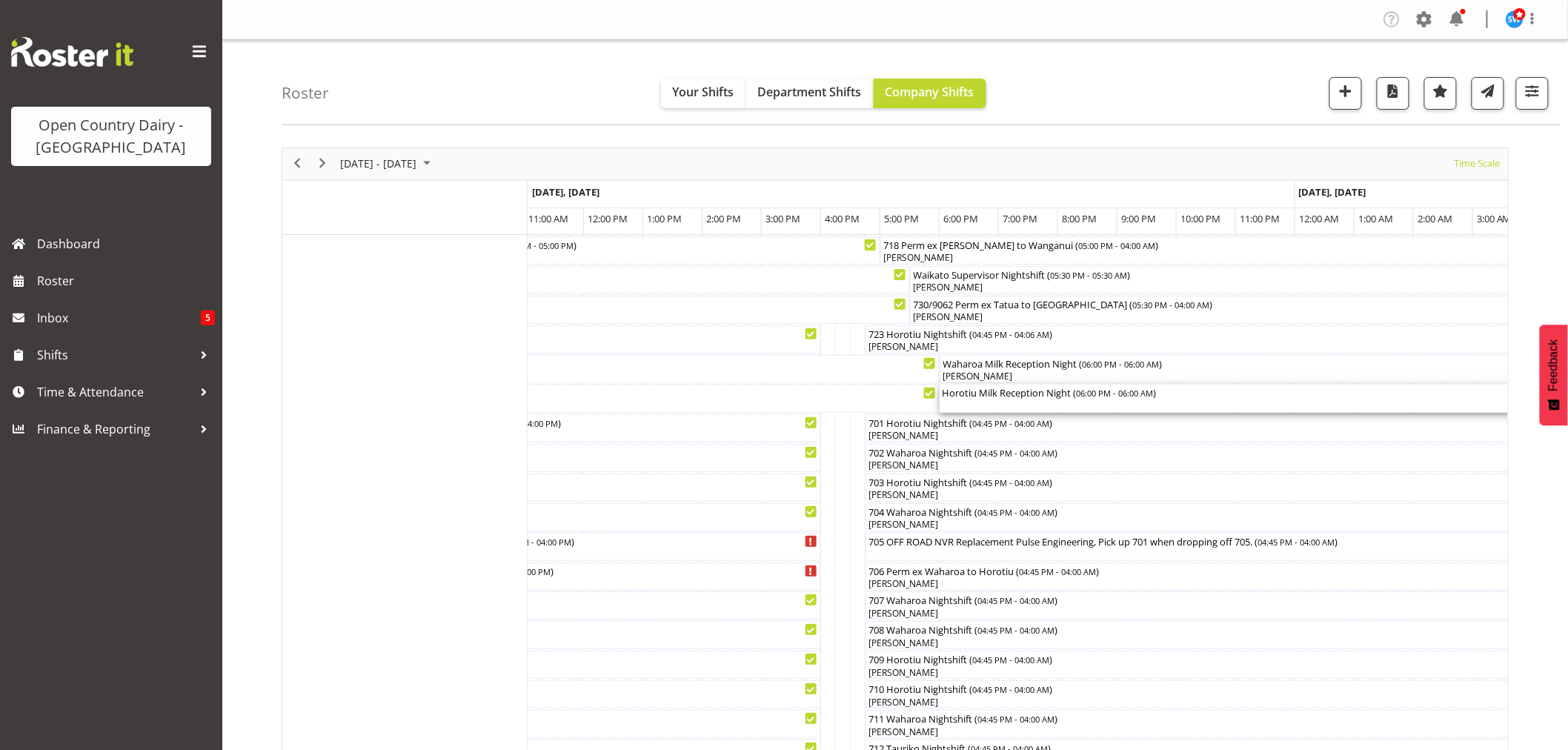
click at [986, 402] on div "Horotiu Milk Reception Night ( 06:00 PM - 06:00 AM )" at bounding box center [1295, 399] width 705 height 28
click at [0, 0] on div at bounding box center [0, 0] width 0 height 0
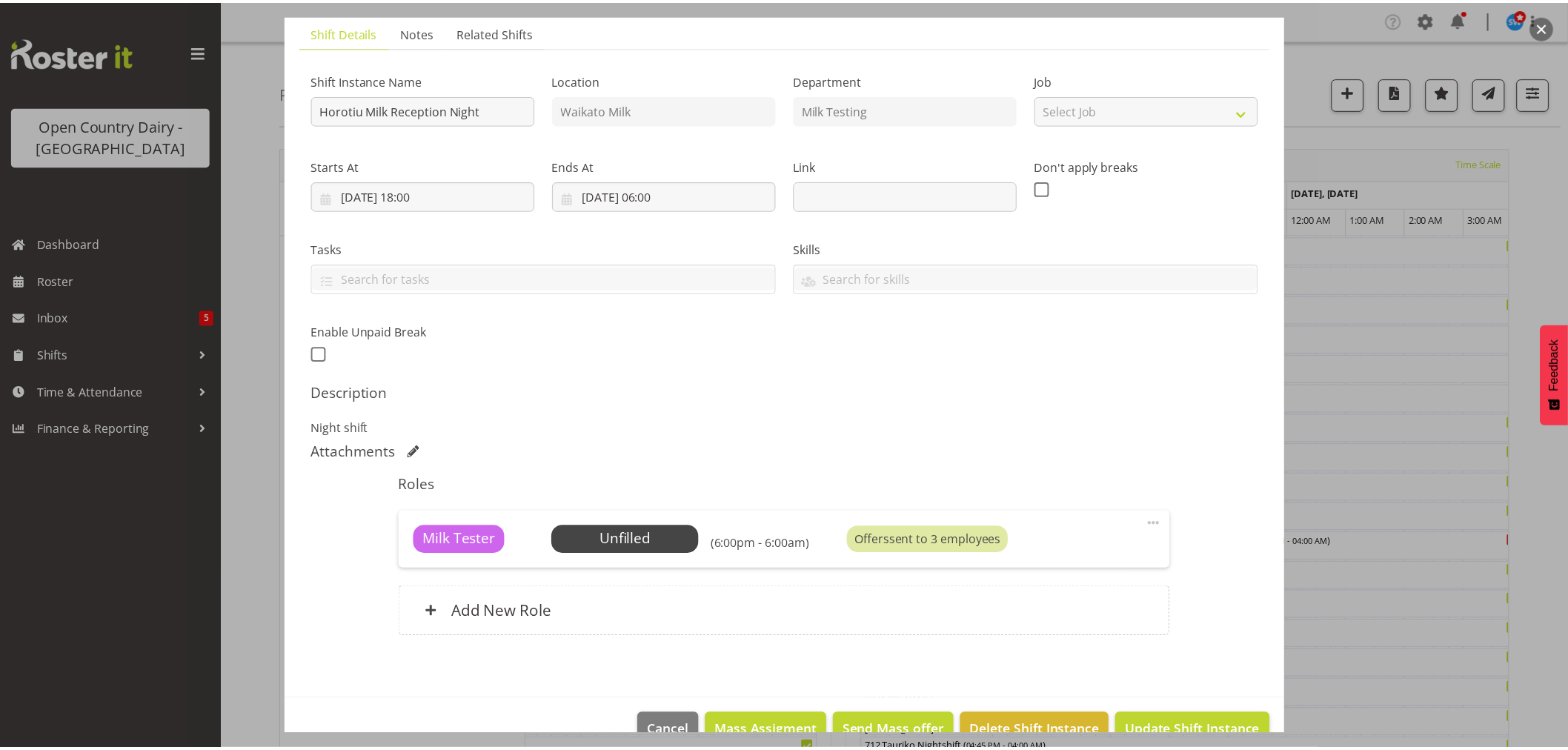
scroll to position [137, 0]
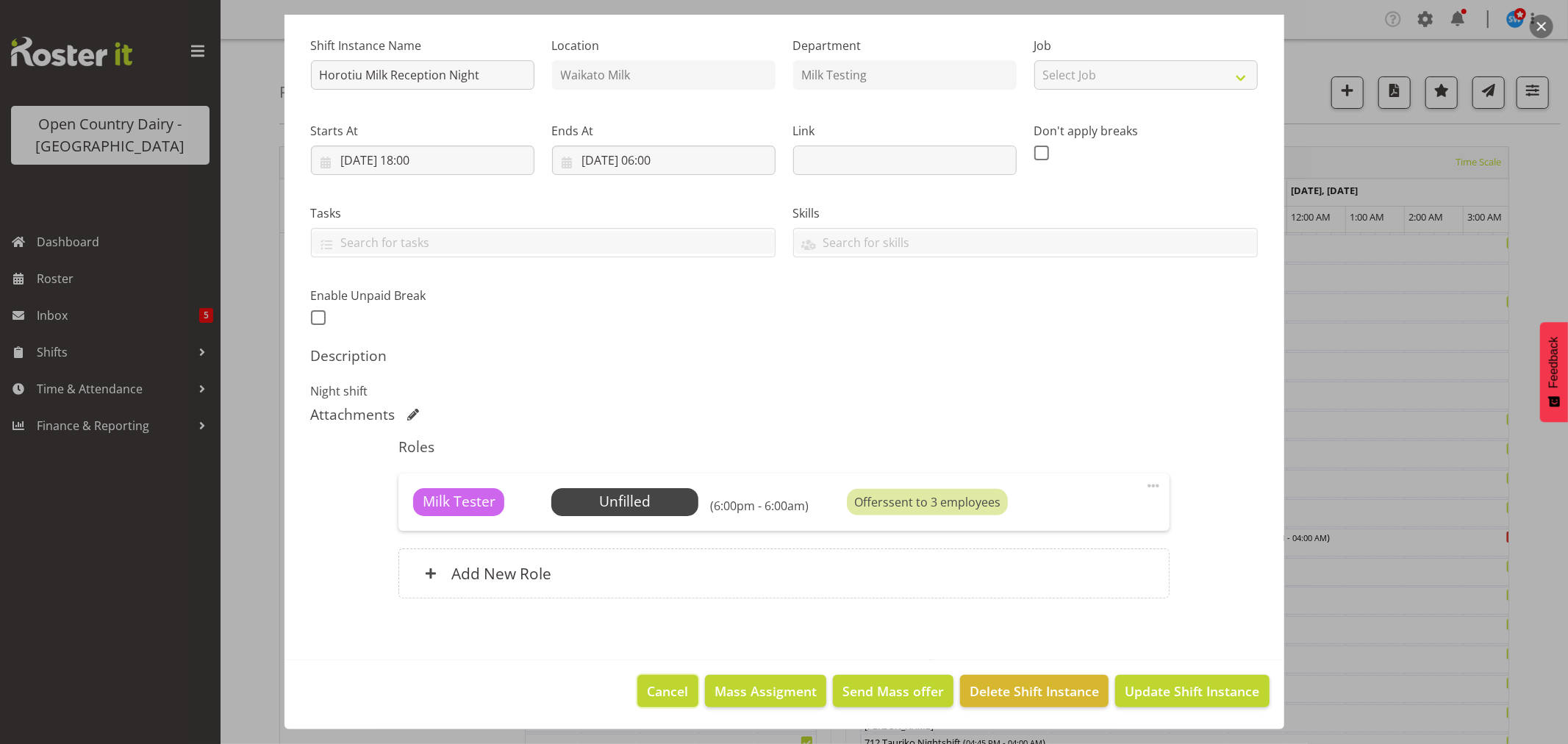
click at [665, 693] on span "Cancel" at bounding box center [669, 691] width 42 height 19
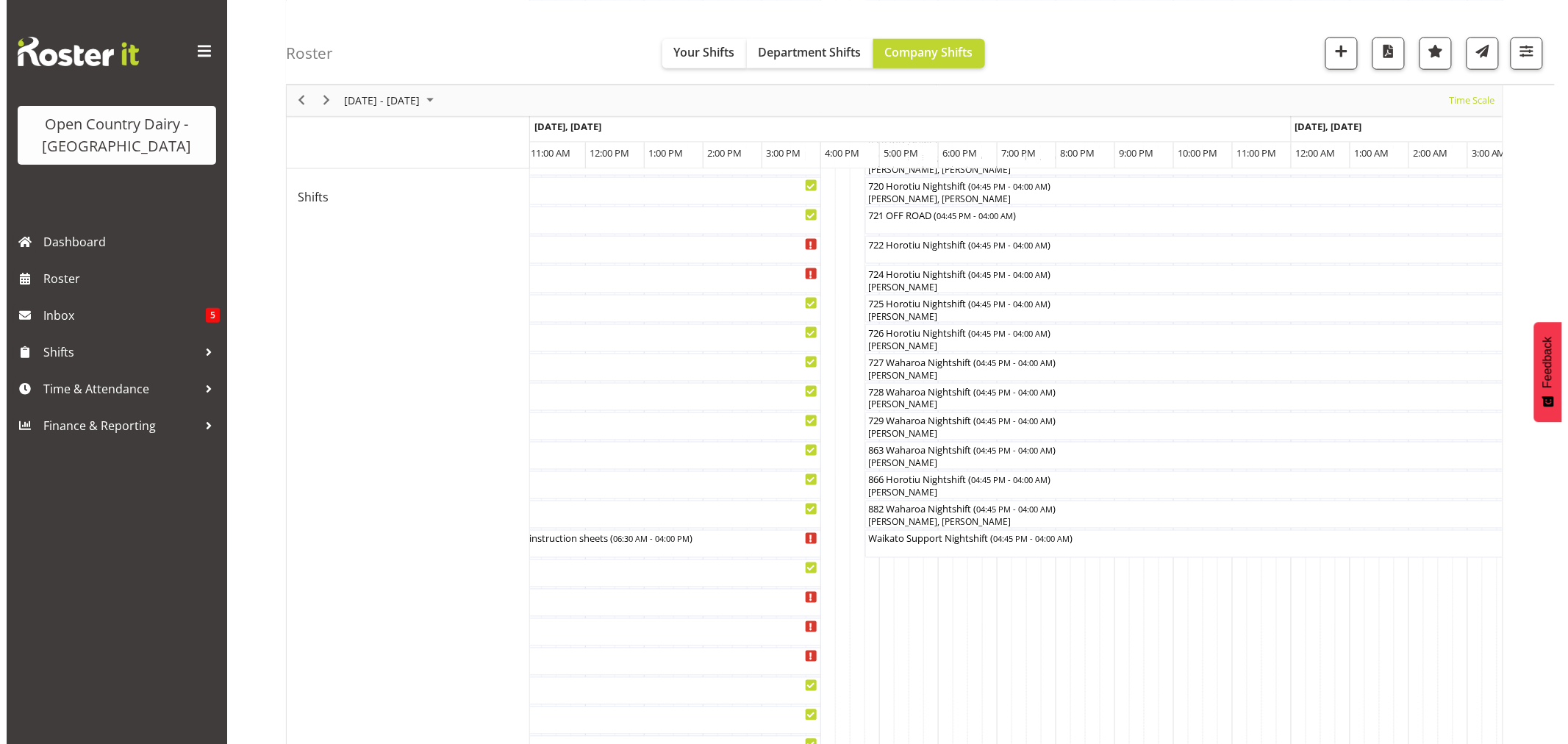
scroll to position [735, 0]
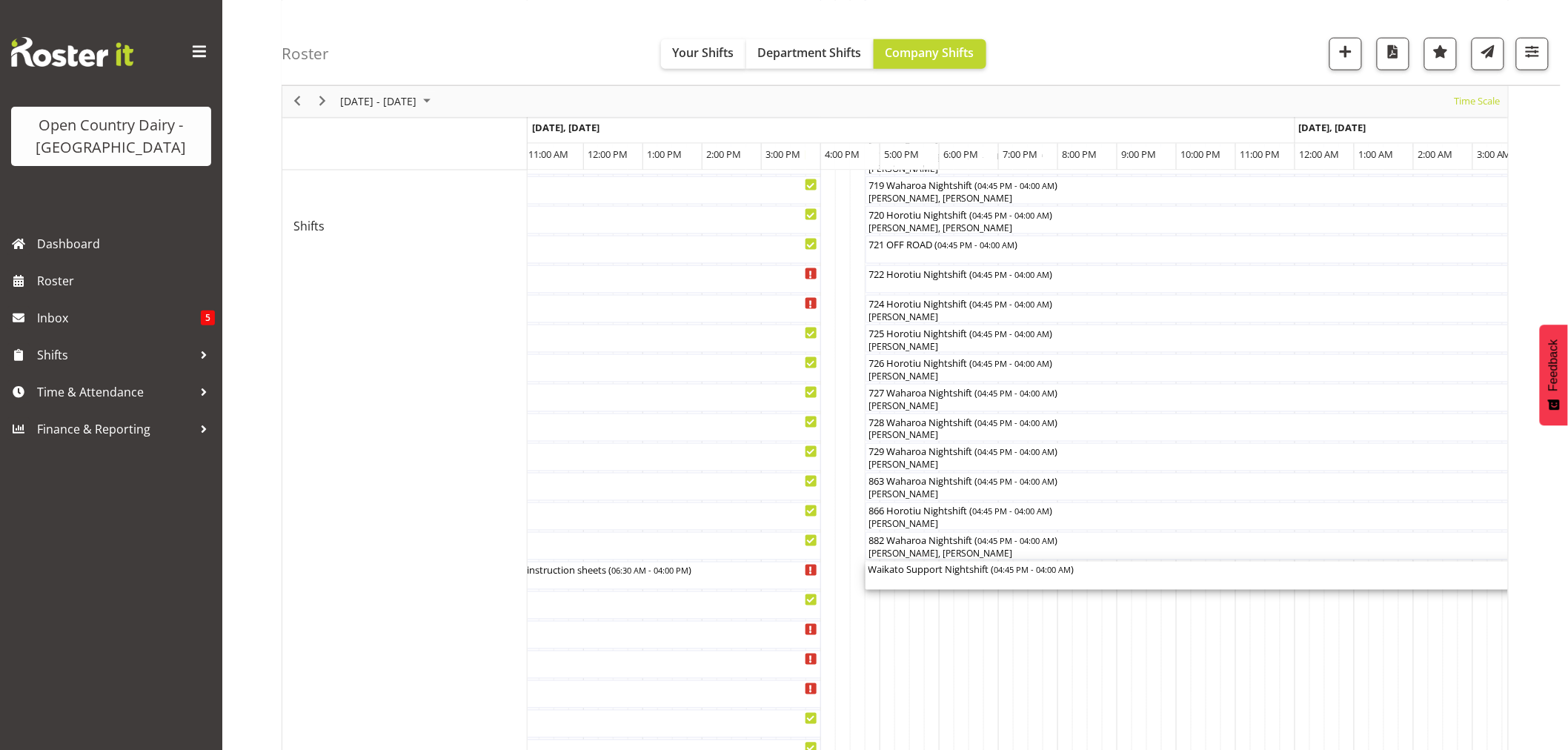
click at [901, 575] on div "Waikato Support Nightshift ( 04:45 PM - 04:00 AM )" at bounding box center [1199, 568] width 661 height 15
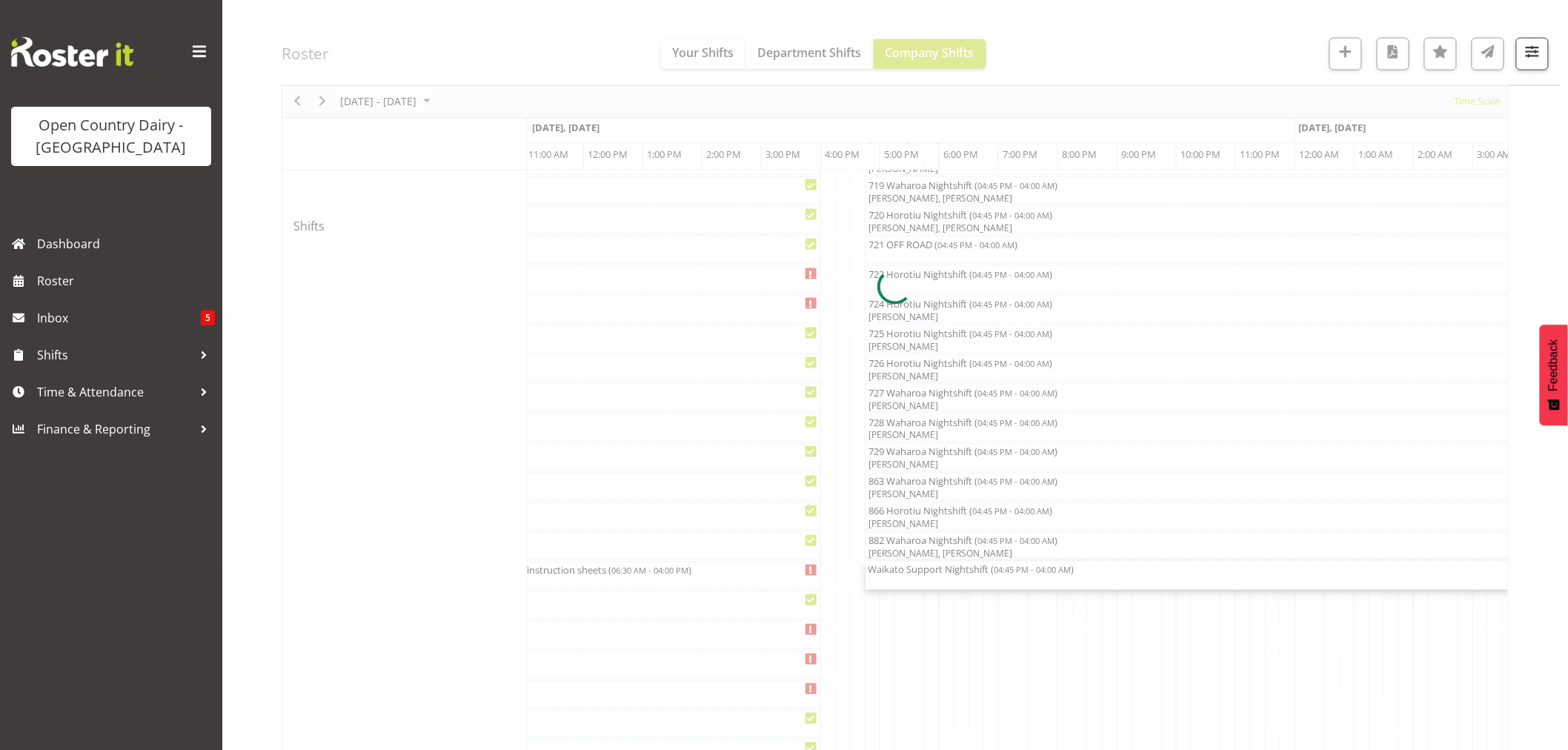
click at [901, 575] on div at bounding box center [895, 286] width 1227 height 1760
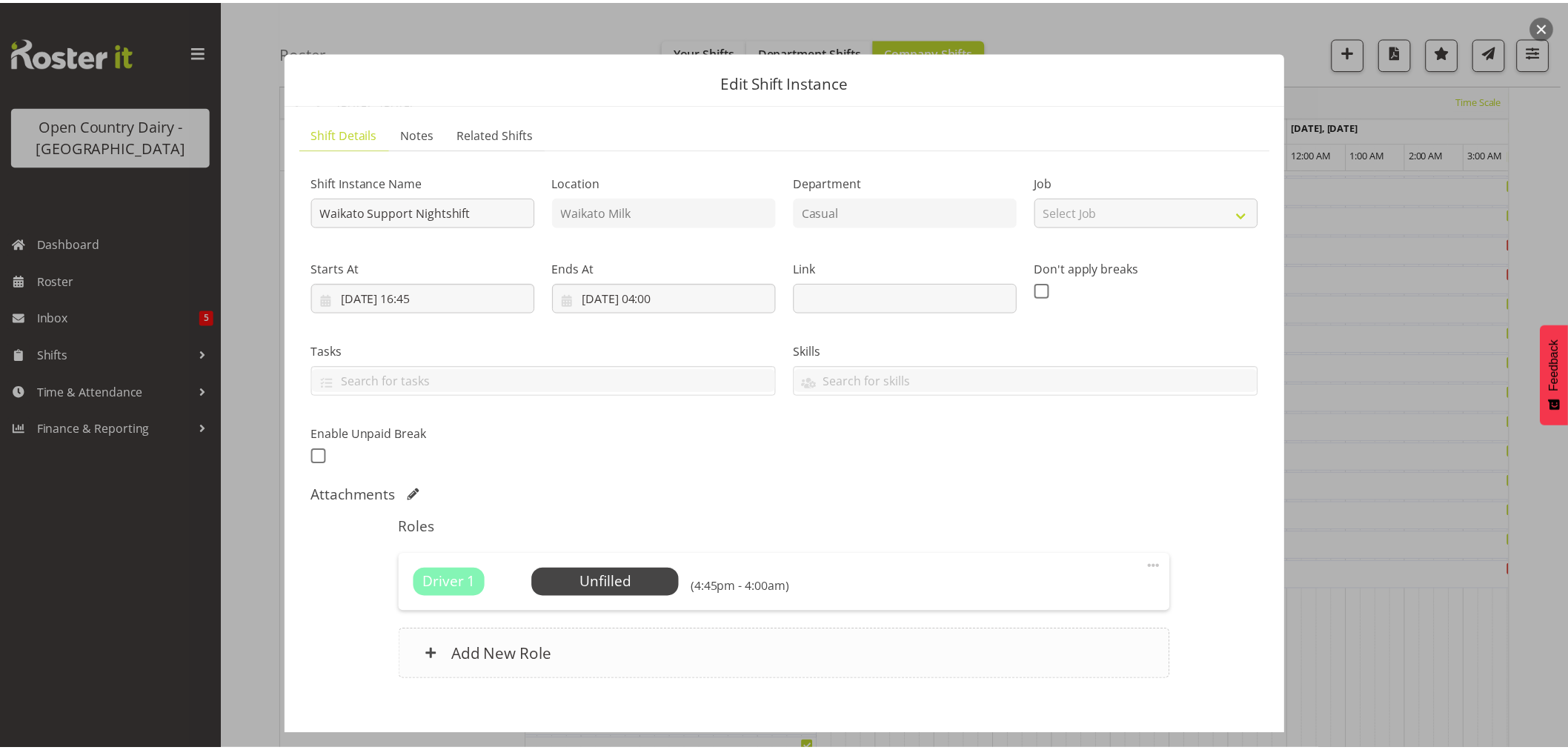
scroll to position [77, 0]
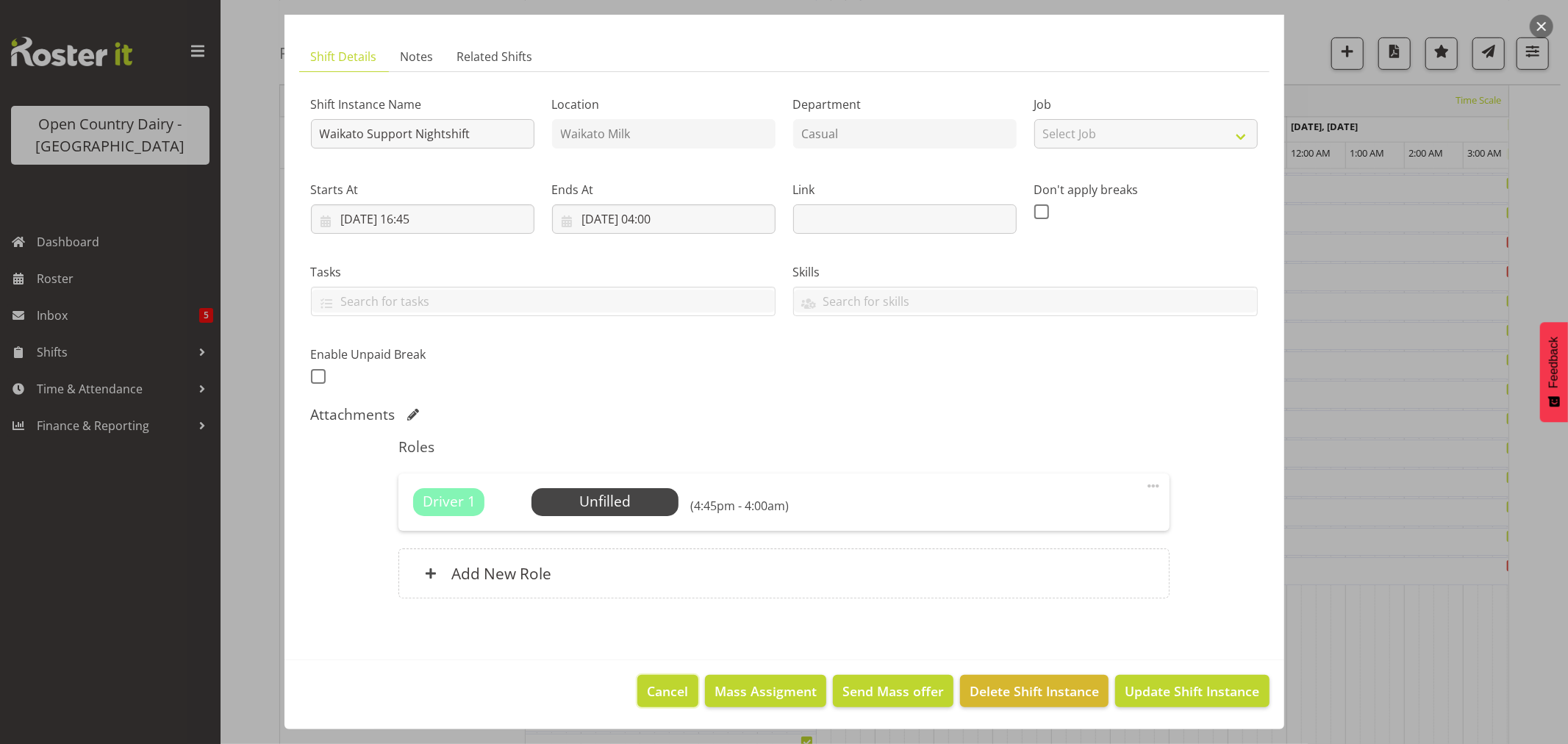
click at [662, 695] on span "Cancel" at bounding box center [669, 691] width 42 height 19
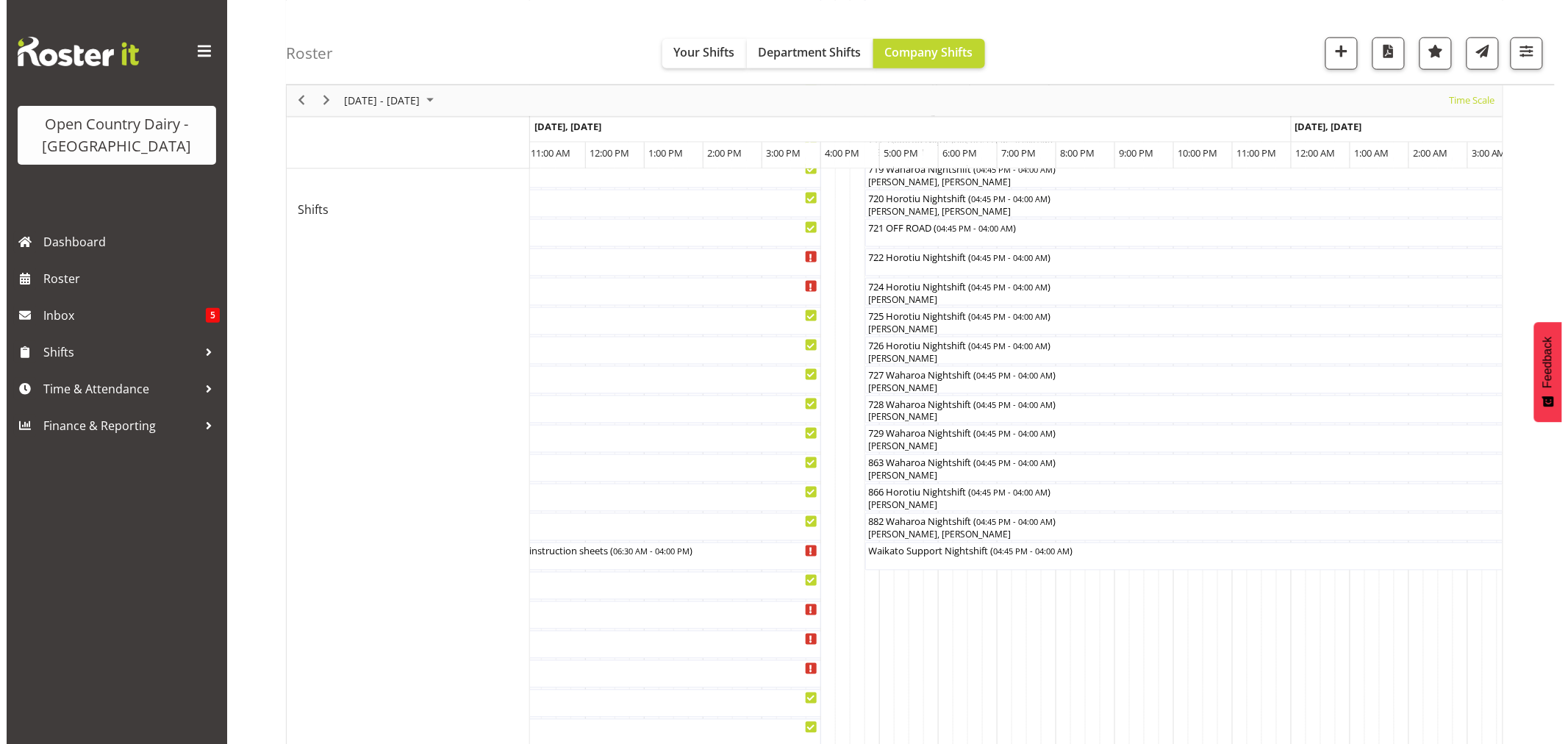
scroll to position [816, 0]
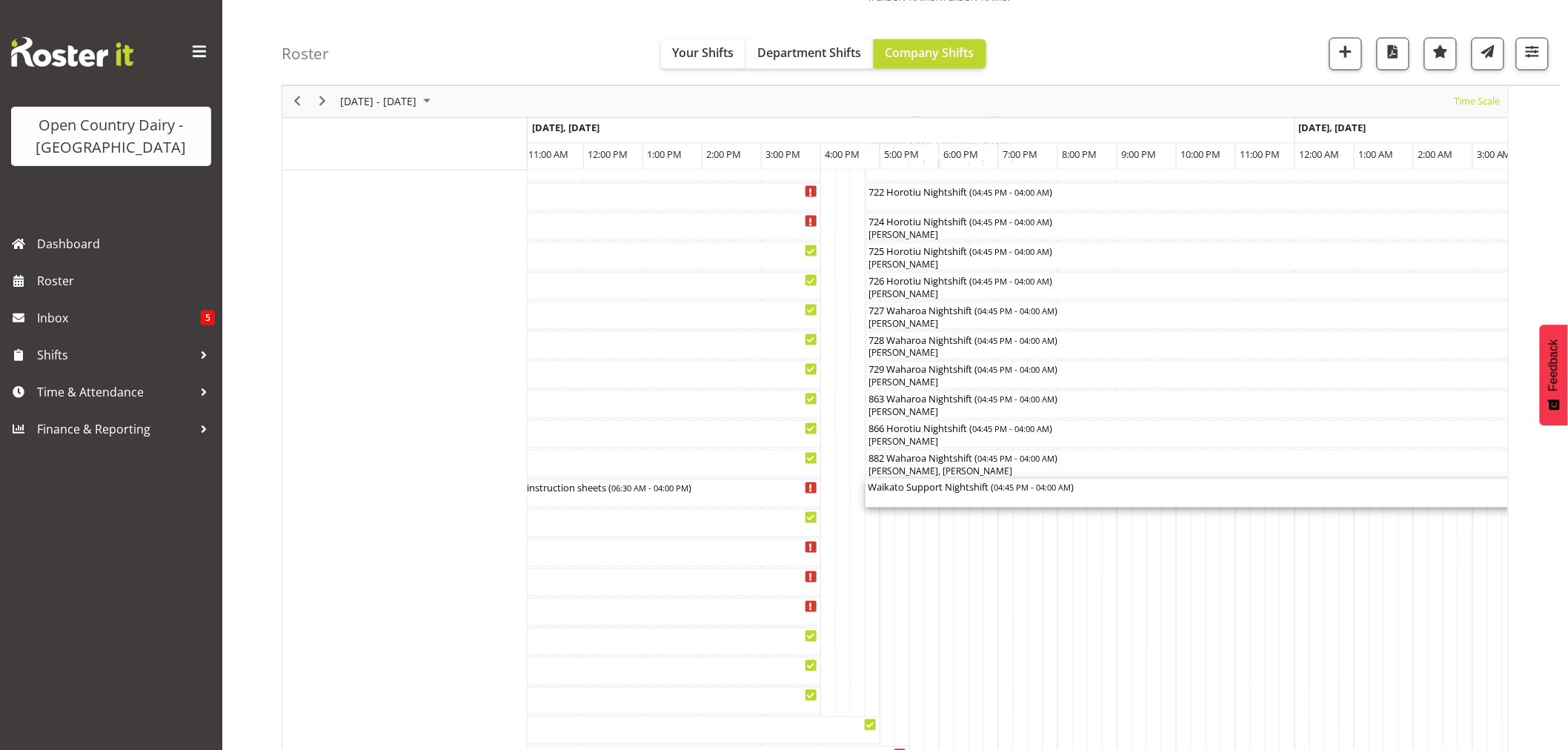
click at [928, 502] on div "Waikato Support Nightshift ( 04:45 PM - 04:00 AM )" at bounding box center [1199, 494] width 661 height 28
click at [0, 0] on div at bounding box center [0, 0] width 0 height 0
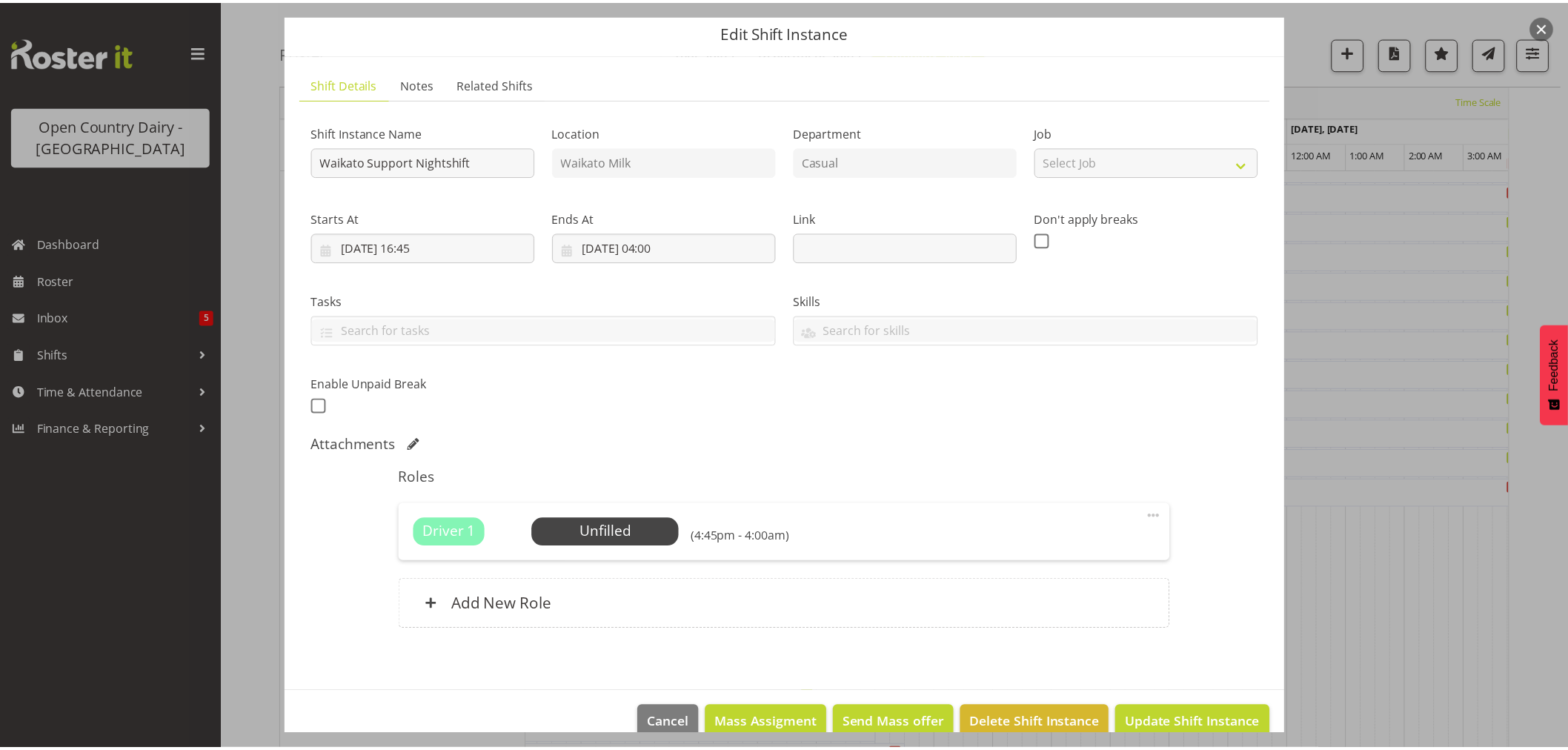
scroll to position [77, 0]
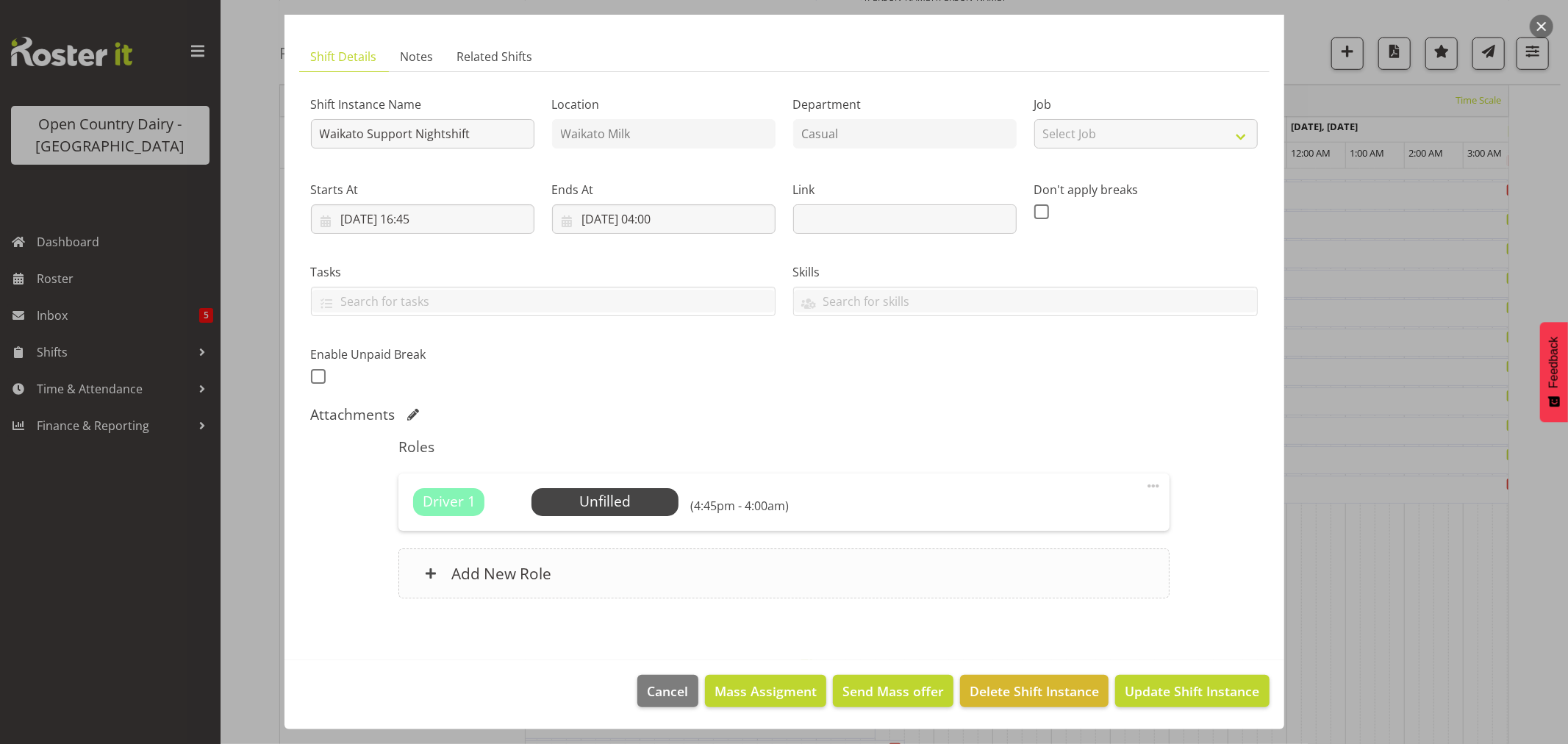
click at [511, 574] on h6 "Add New Role" at bounding box center [501, 573] width 100 height 19
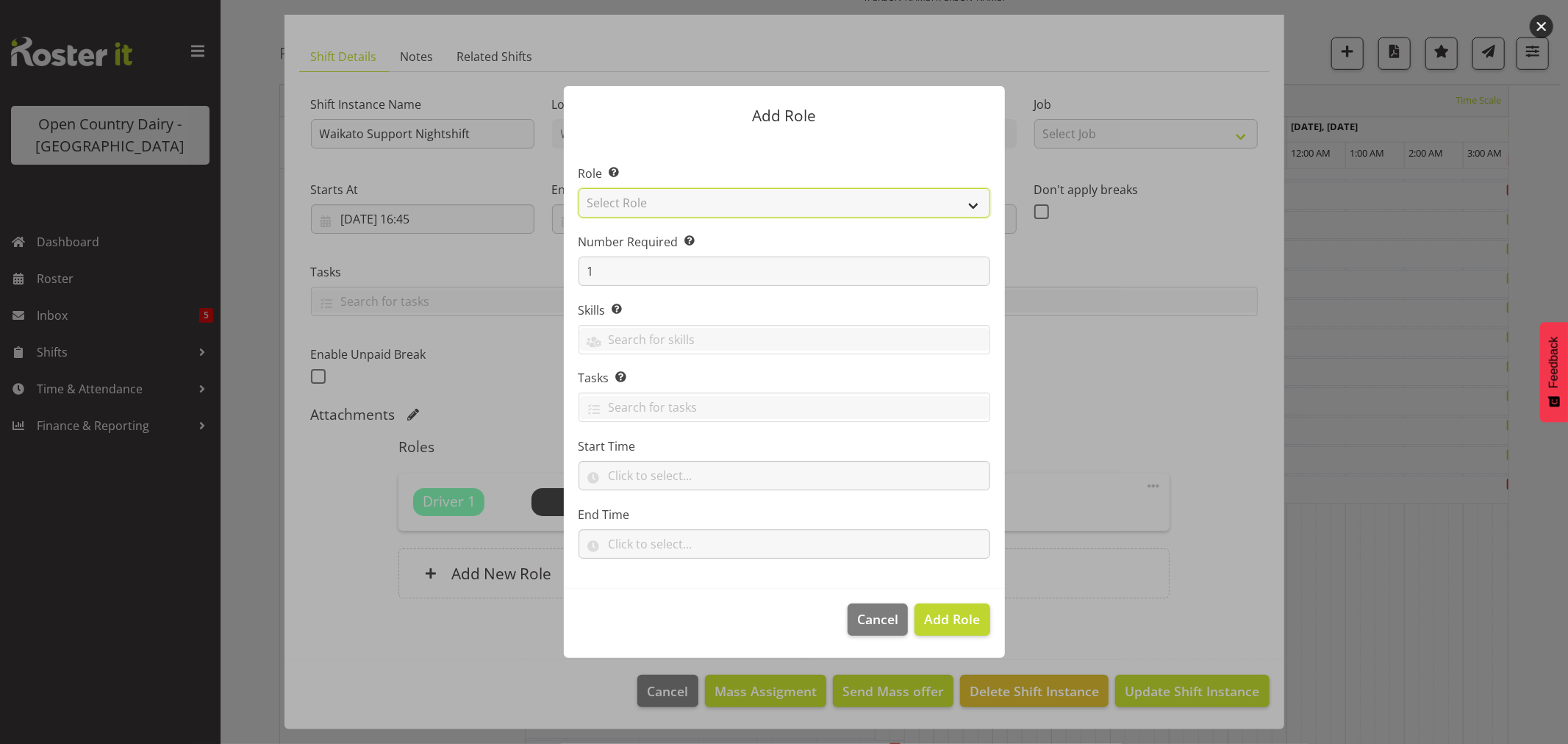
click at [729, 200] on select "Select Role Cadet Driver Crew Leader Driver Driver Buddy Driver Assessor Dayshi…" at bounding box center [784, 203] width 412 height 30
select select "1166"
click at [579, 188] on select "Select Role Cadet Driver Crew Leader Driver Driver Buddy Driver Assessor Dayshi…" at bounding box center [784, 203] width 412 height 30
click at [946, 616] on span "Add Role" at bounding box center [952, 619] width 55 height 18
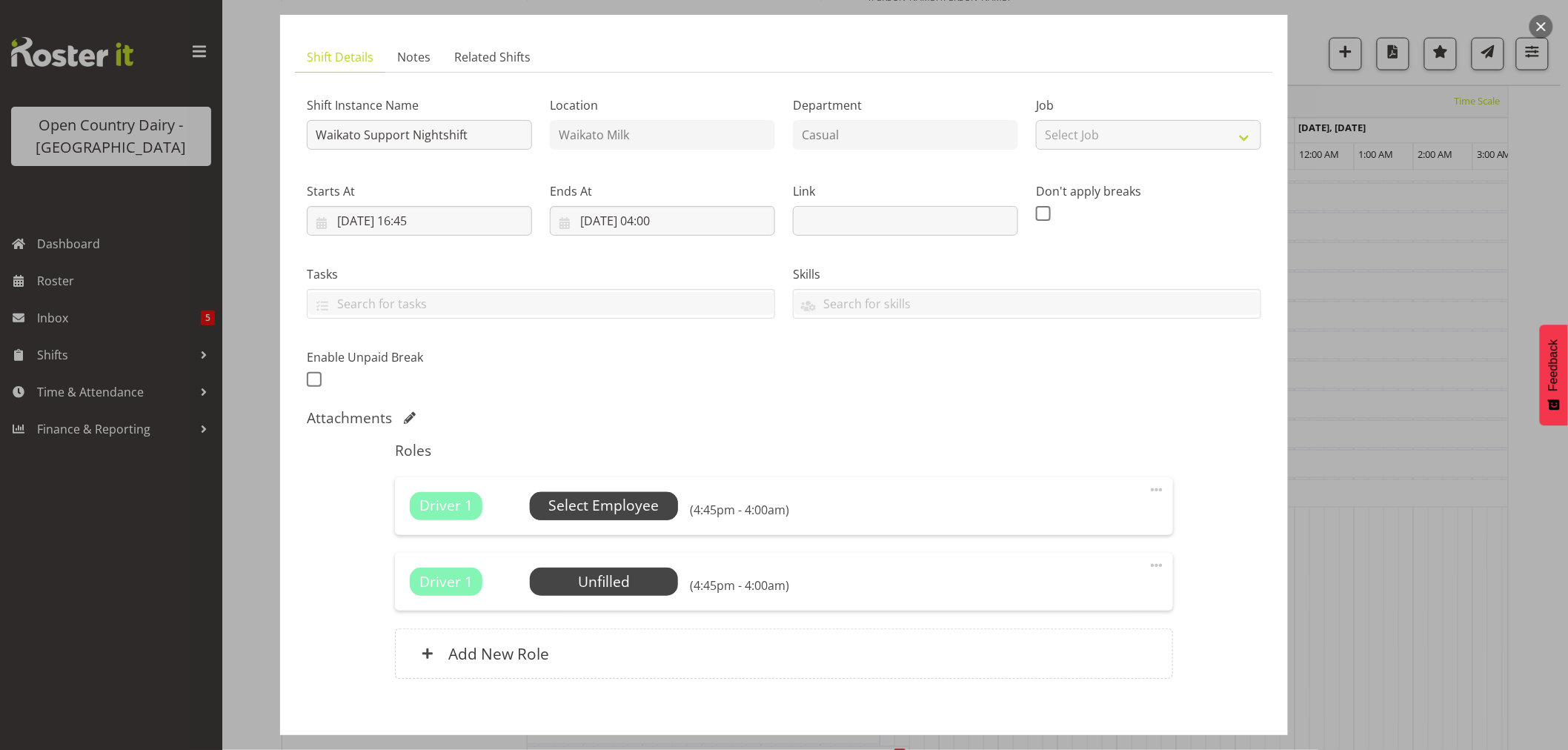
click at [598, 505] on span "Select Employee" at bounding box center [603, 506] width 111 height 22
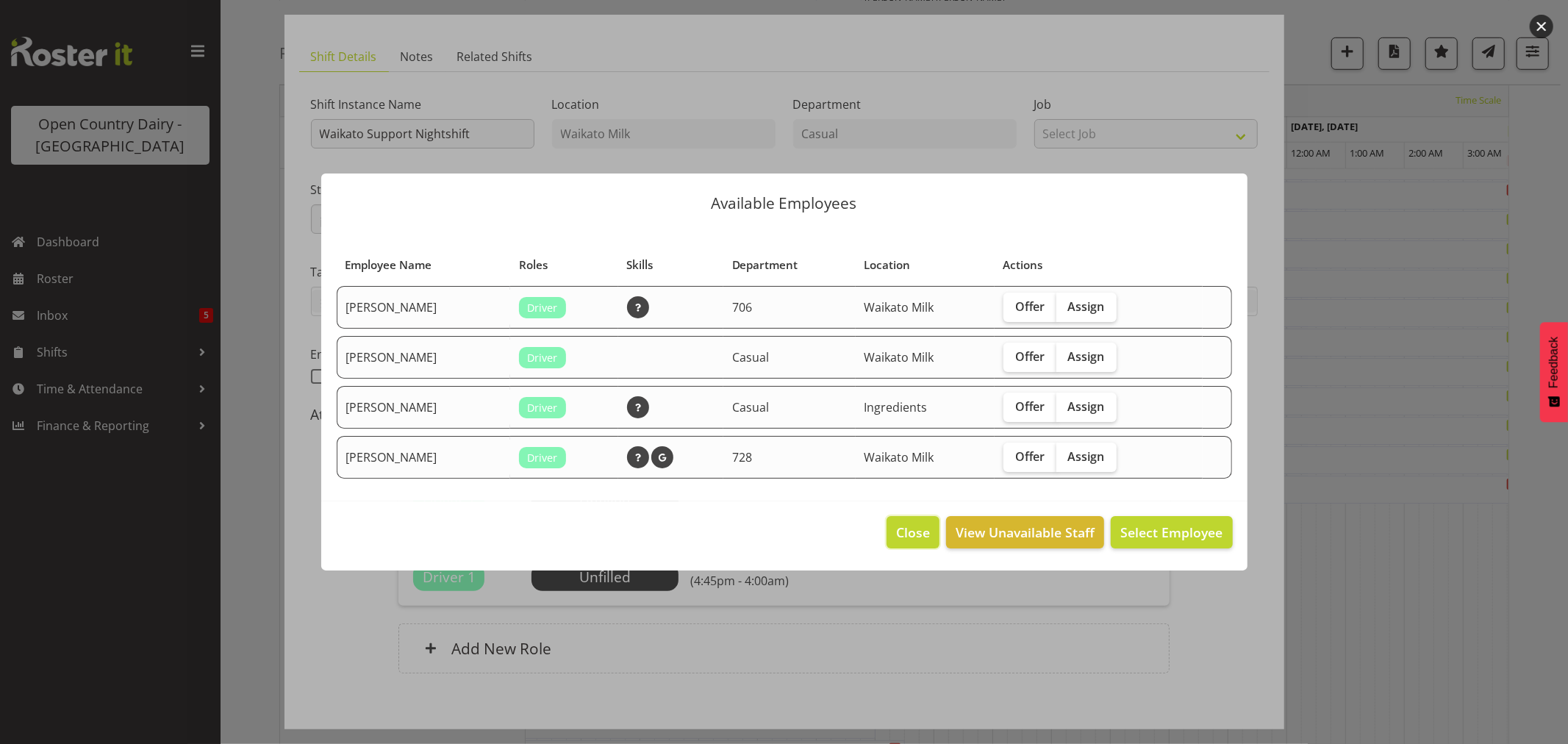
click at [899, 534] on span "Close" at bounding box center [913, 531] width 34 height 19
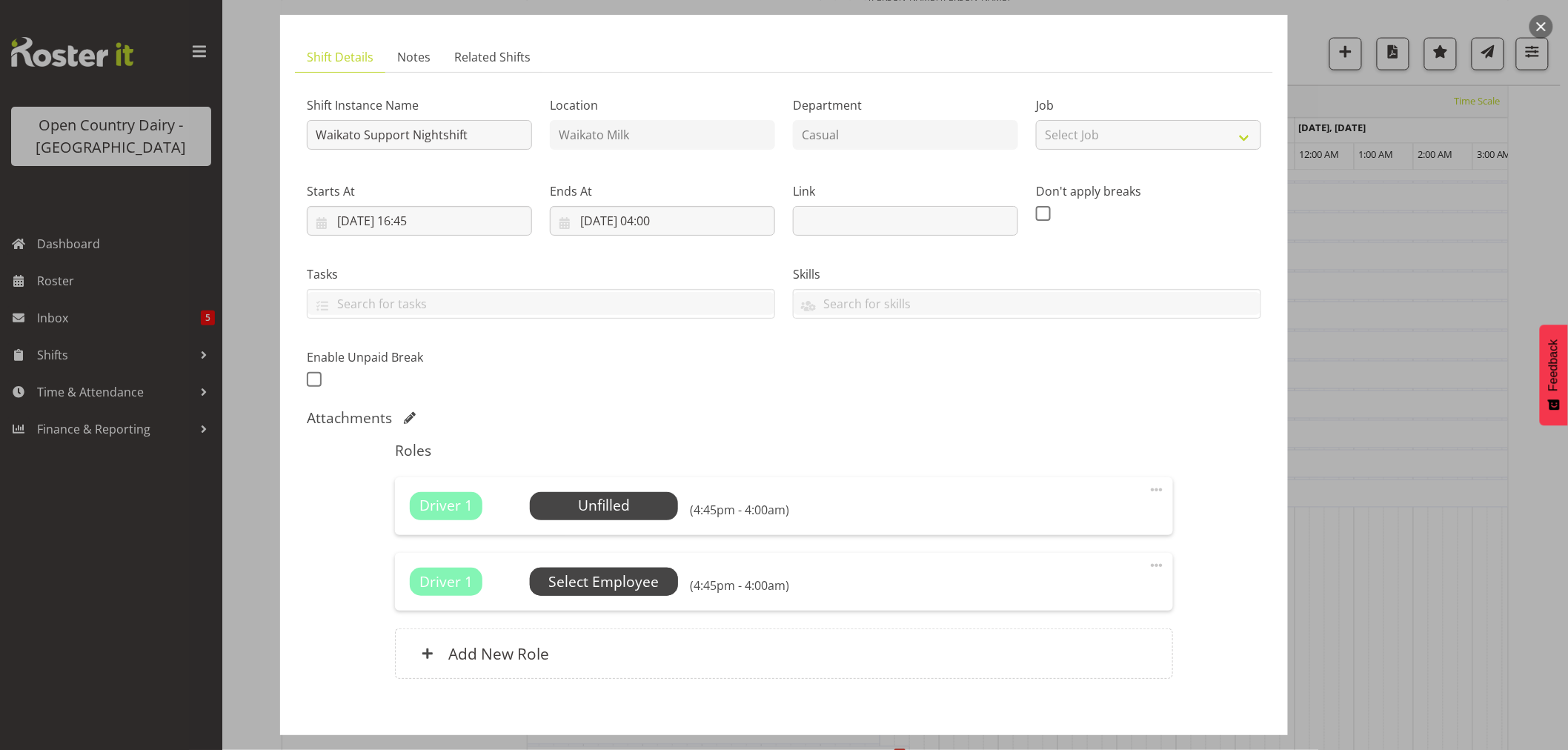
click at [0, 0] on span "Select Employee" at bounding box center [0, 0] width 0 height 0
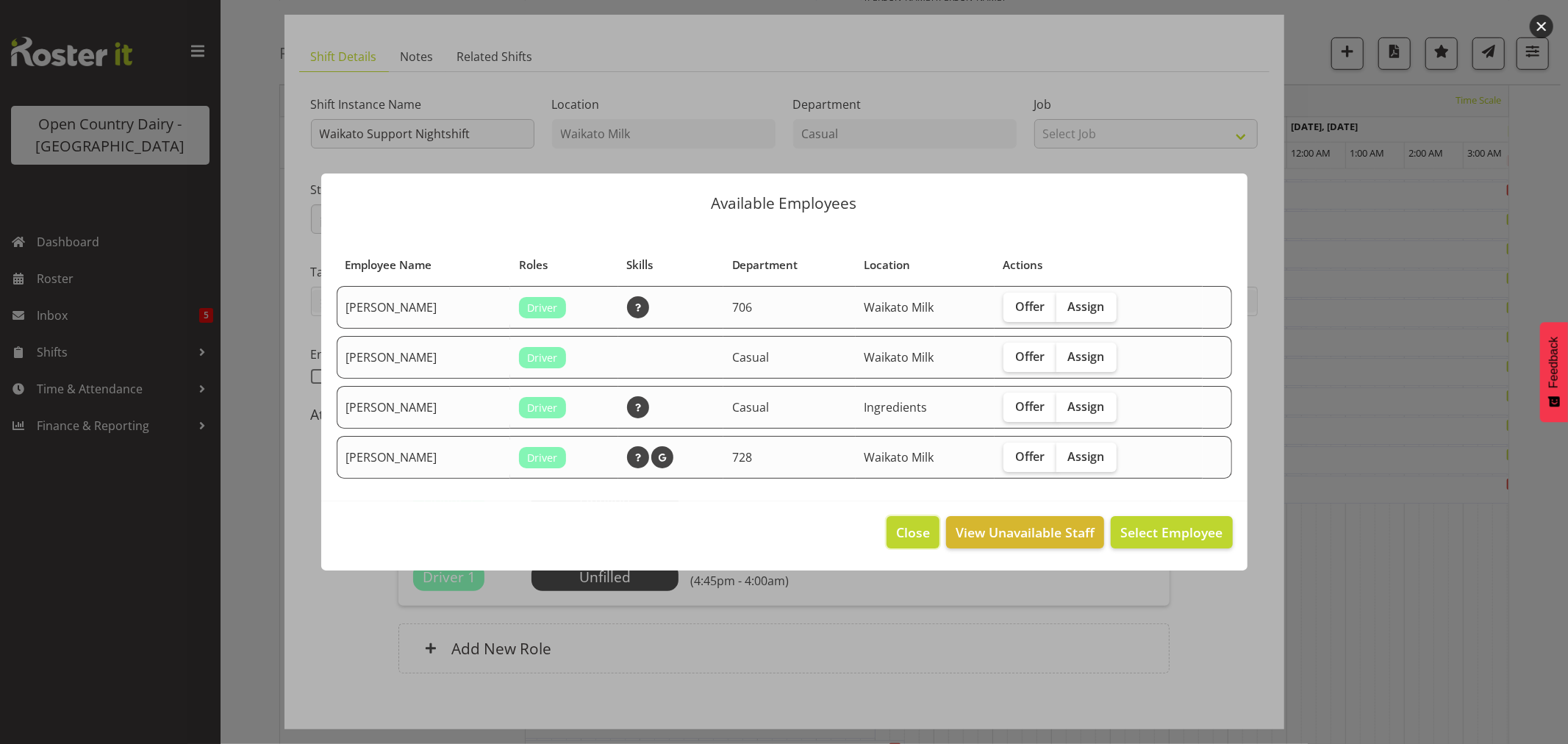
click at [919, 531] on span "Close" at bounding box center [913, 531] width 34 height 19
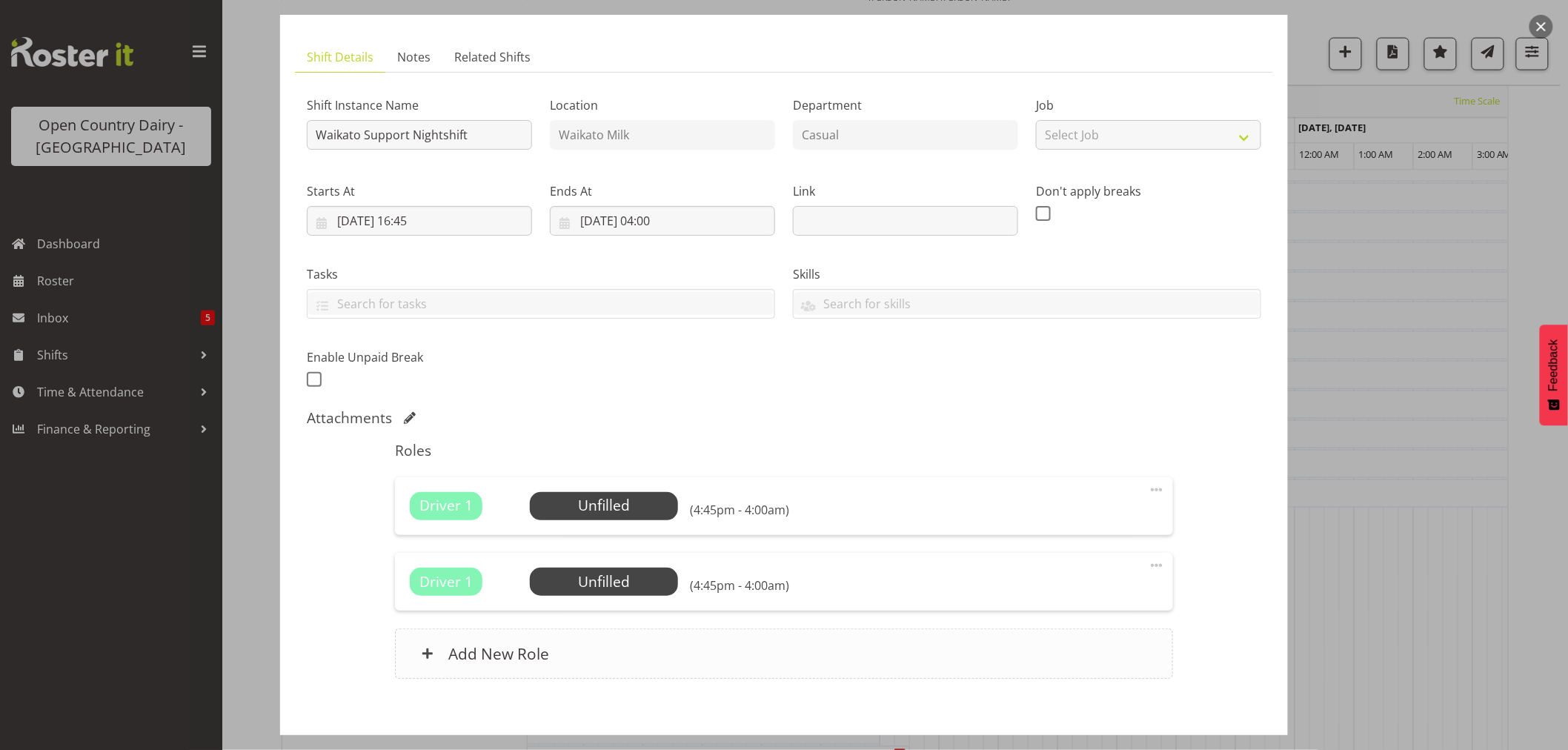
click at [457, 655] on h6 "Add New Role" at bounding box center [498, 653] width 101 height 19
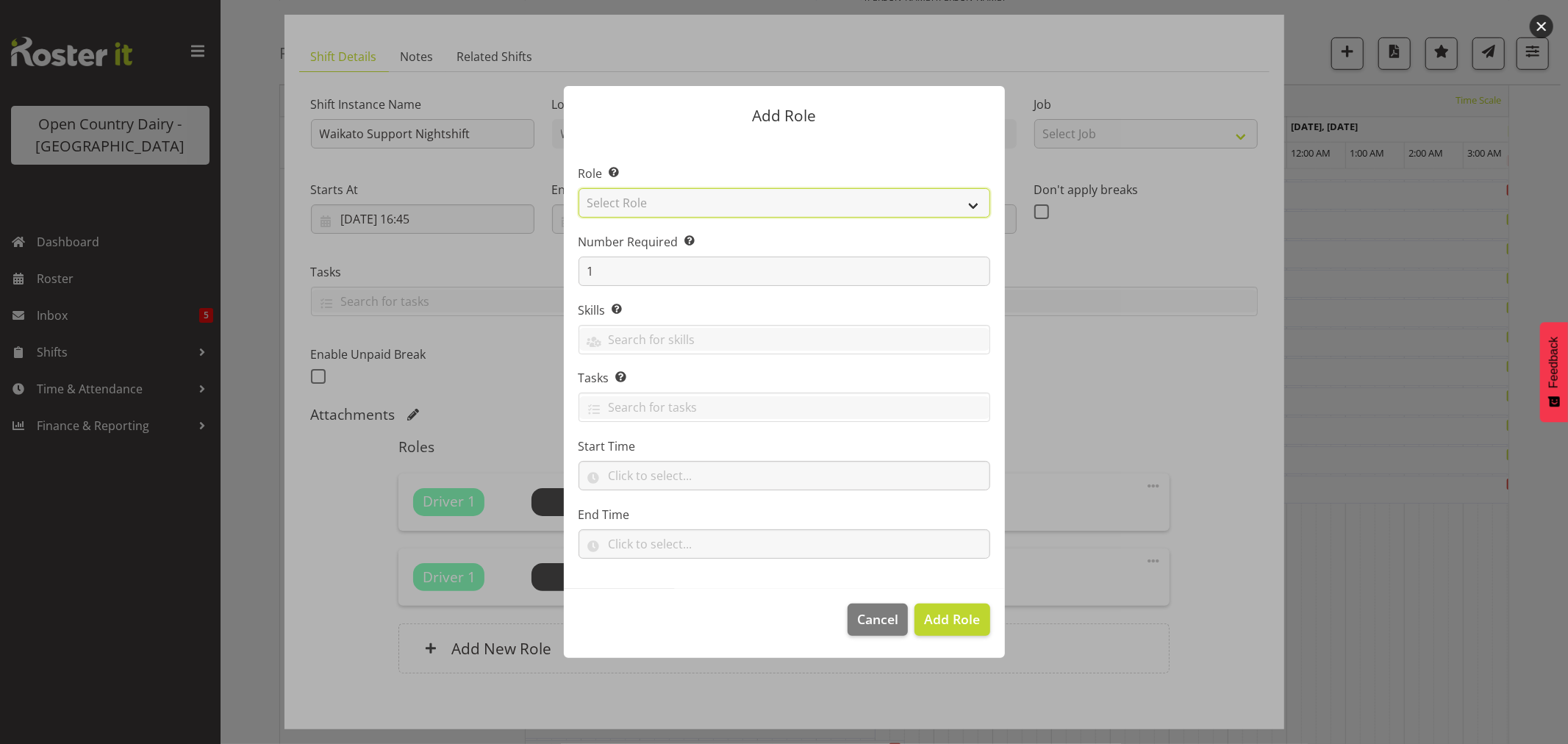
click at [682, 199] on select "Select Role Cadet Driver Crew Leader Driver Driver Buddy Driver Assessor Dayshi…" at bounding box center [784, 203] width 412 height 30
click at [1121, 342] on form "Add Role Role Select the role you wish to add to the shift. Select Role Cadet D…" at bounding box center [784, 372] width 705 height 645
click at [869, 617] on span "Cancel" at bounding box center [877, 618] width 42 height 19
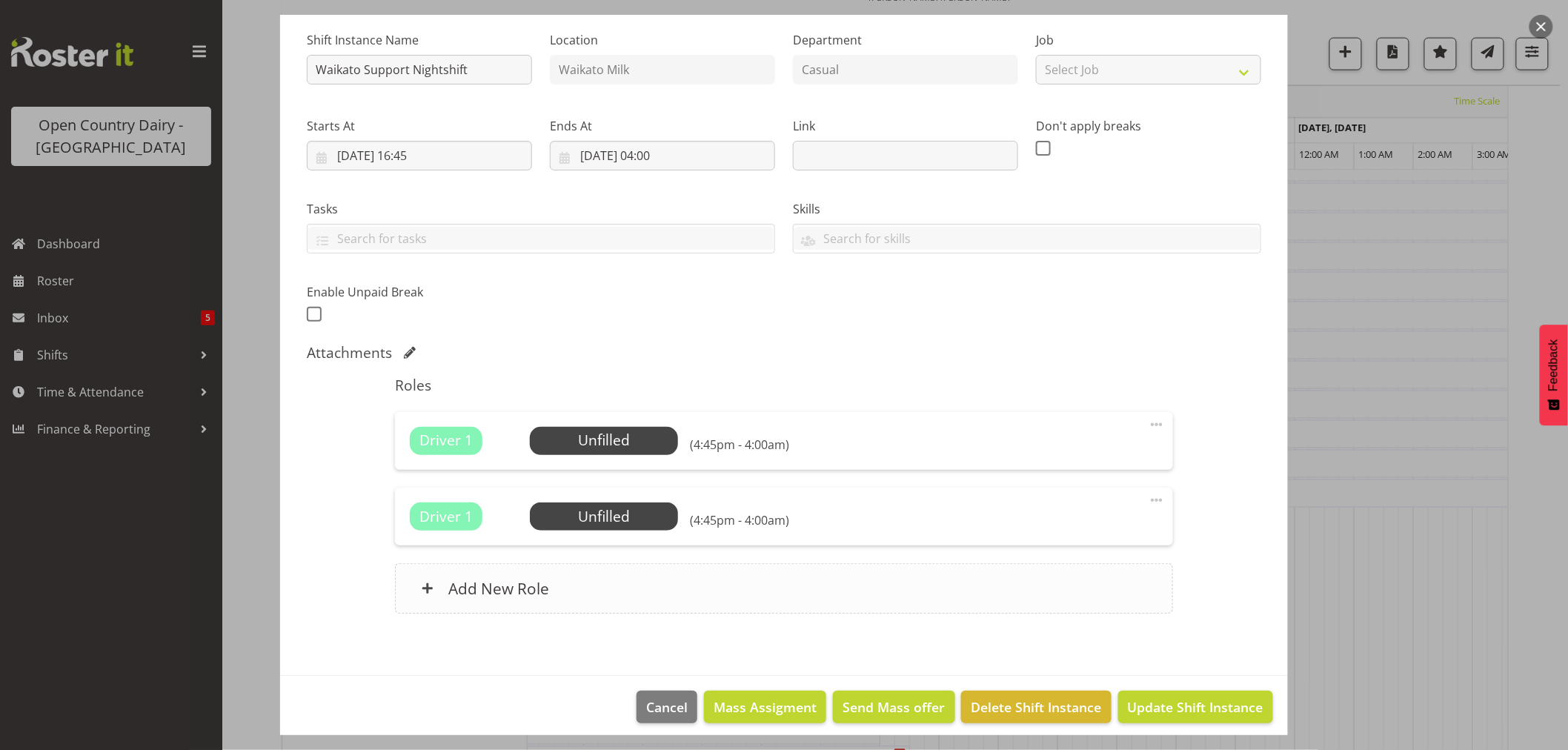
scroll to position [153, 0]
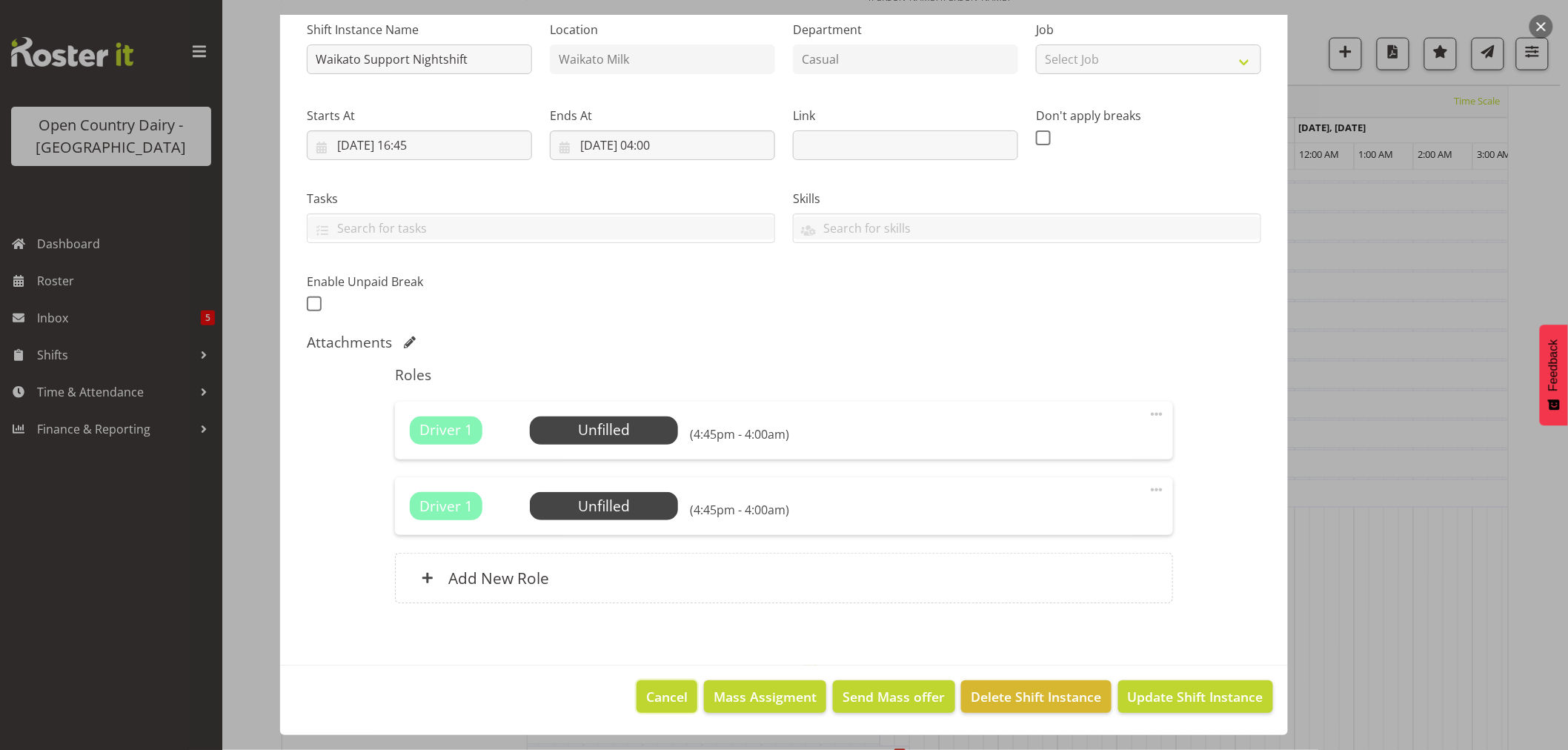
click at [653, 697] on span "Cancel" at bounding box center [667, 696] width 42 height 19
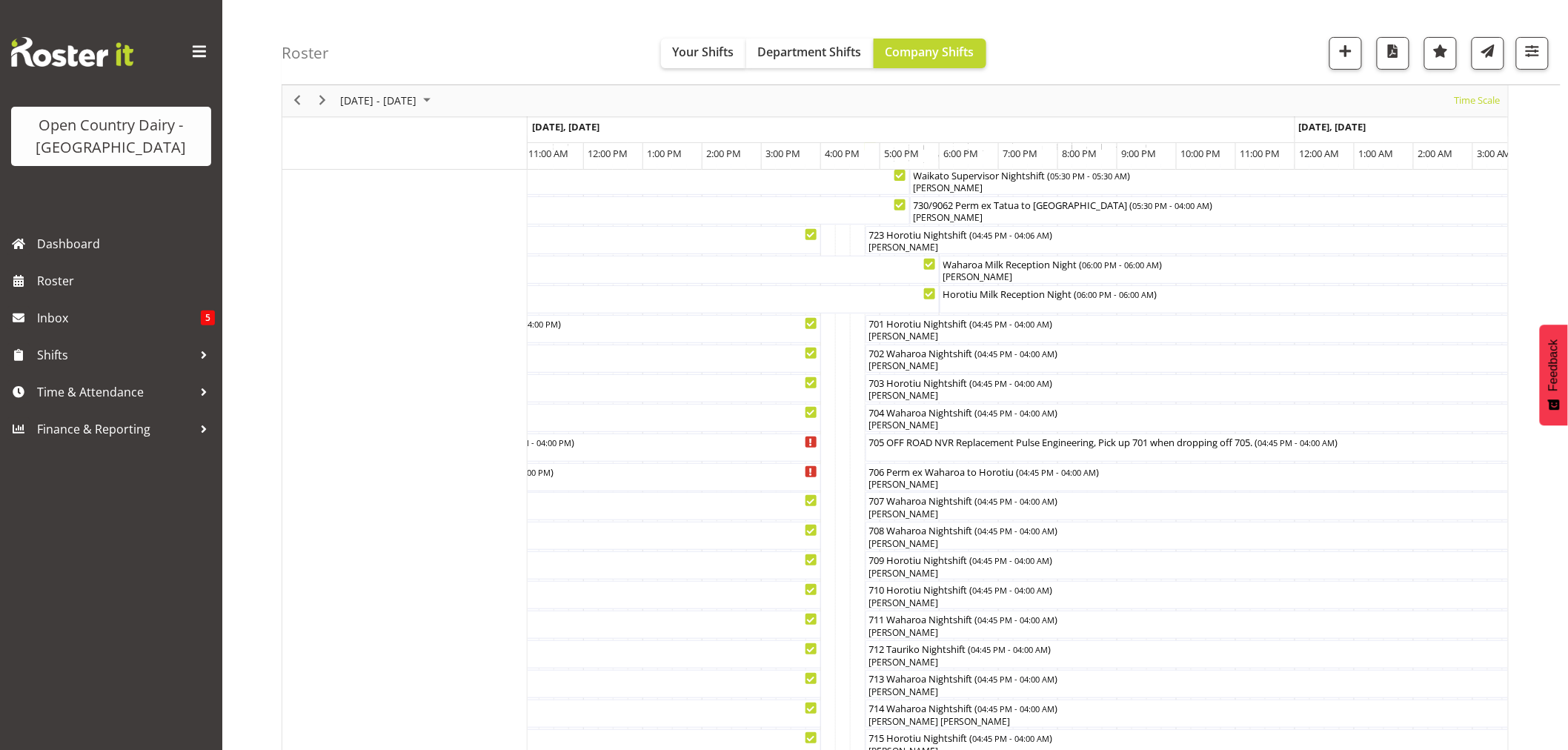
scroll to position [0, 0]
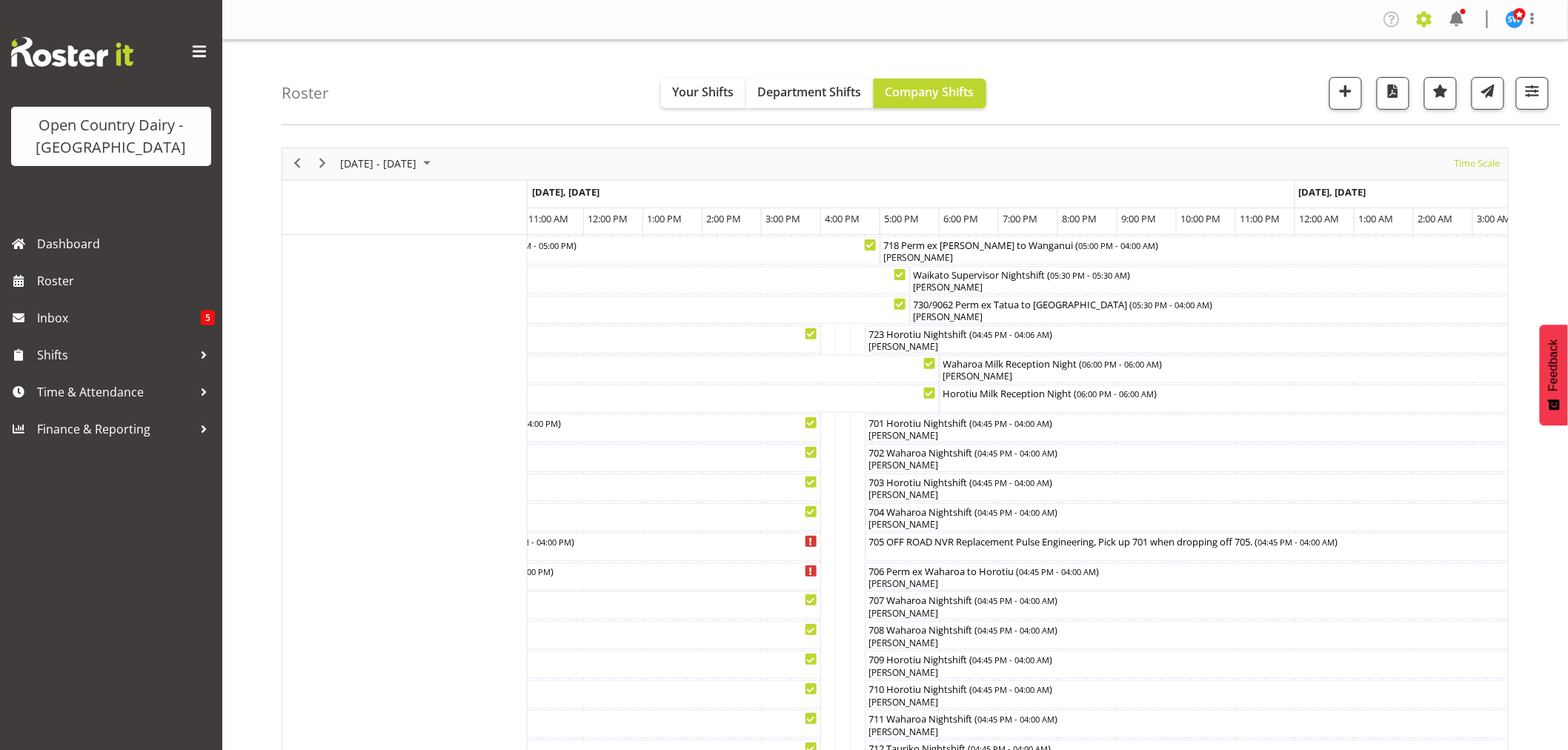
click at [1423, 19] on span at bounding box center [1424, 19] width 24 height 24
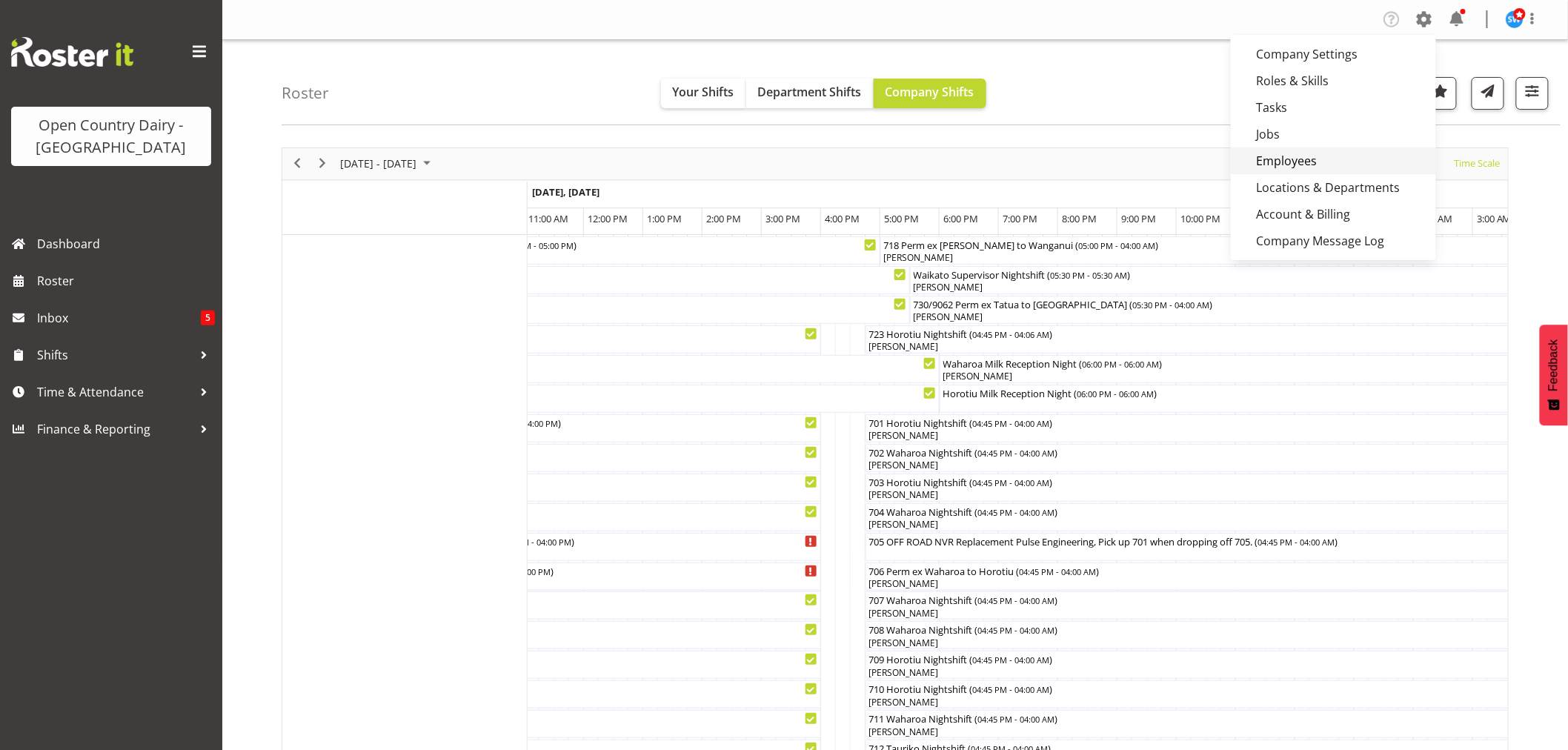
click at [1302, 155] on link "Employees" at bounding box center [1334, 161] width 205 height 27
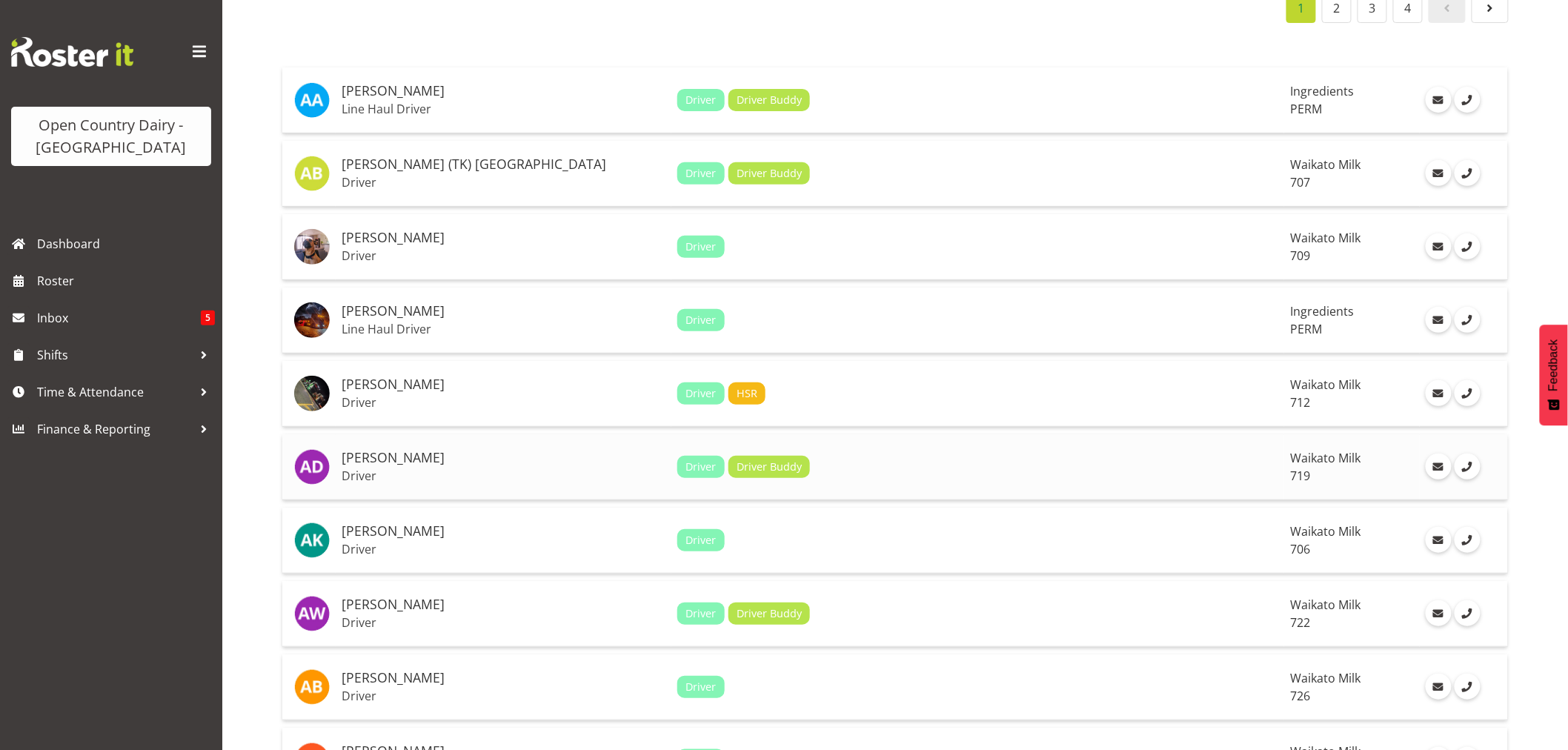
scroll to position [246, 0]
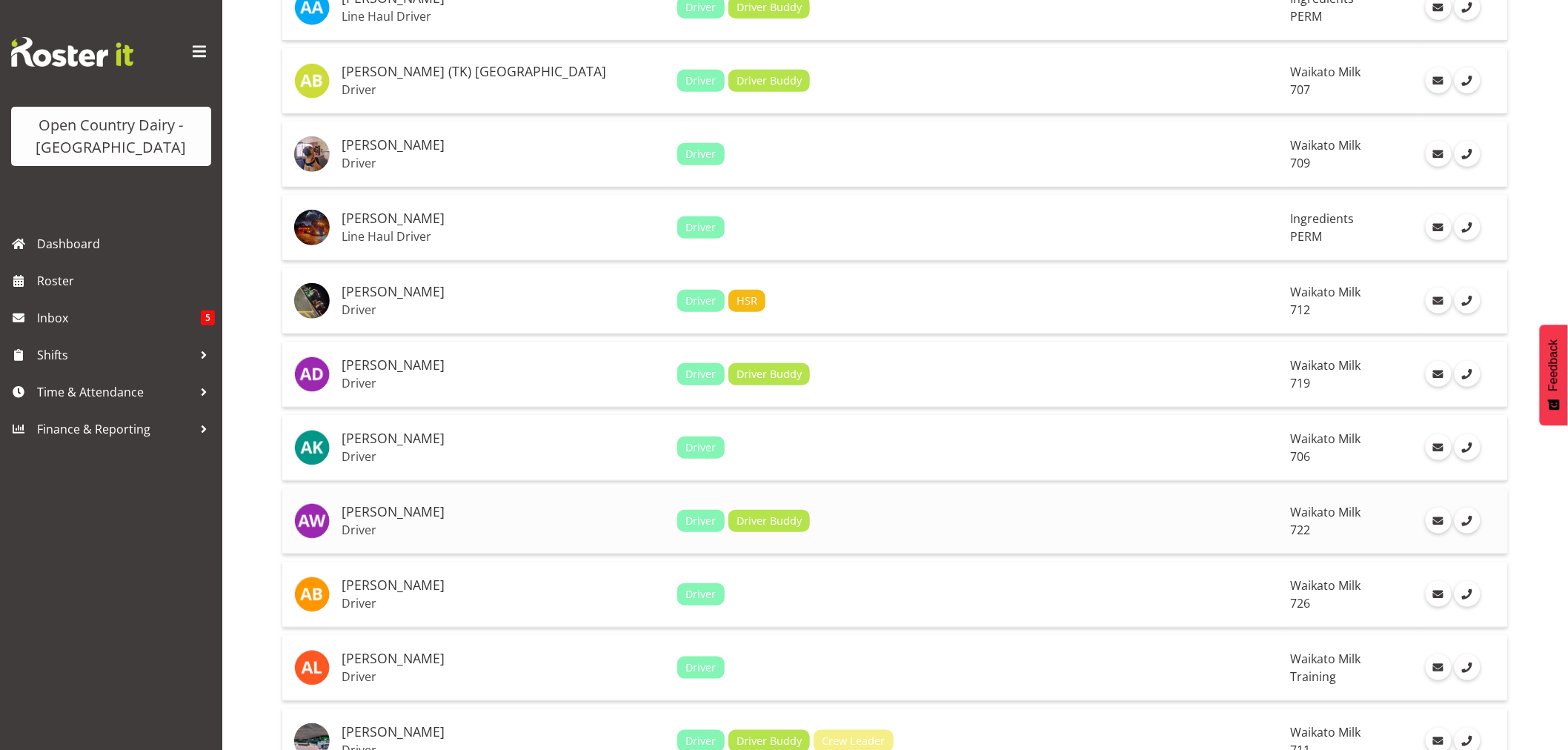
click at [386, 512] on h5 "[PERSON_NAME]" at bounding box center [503, 512] width 324 height 15
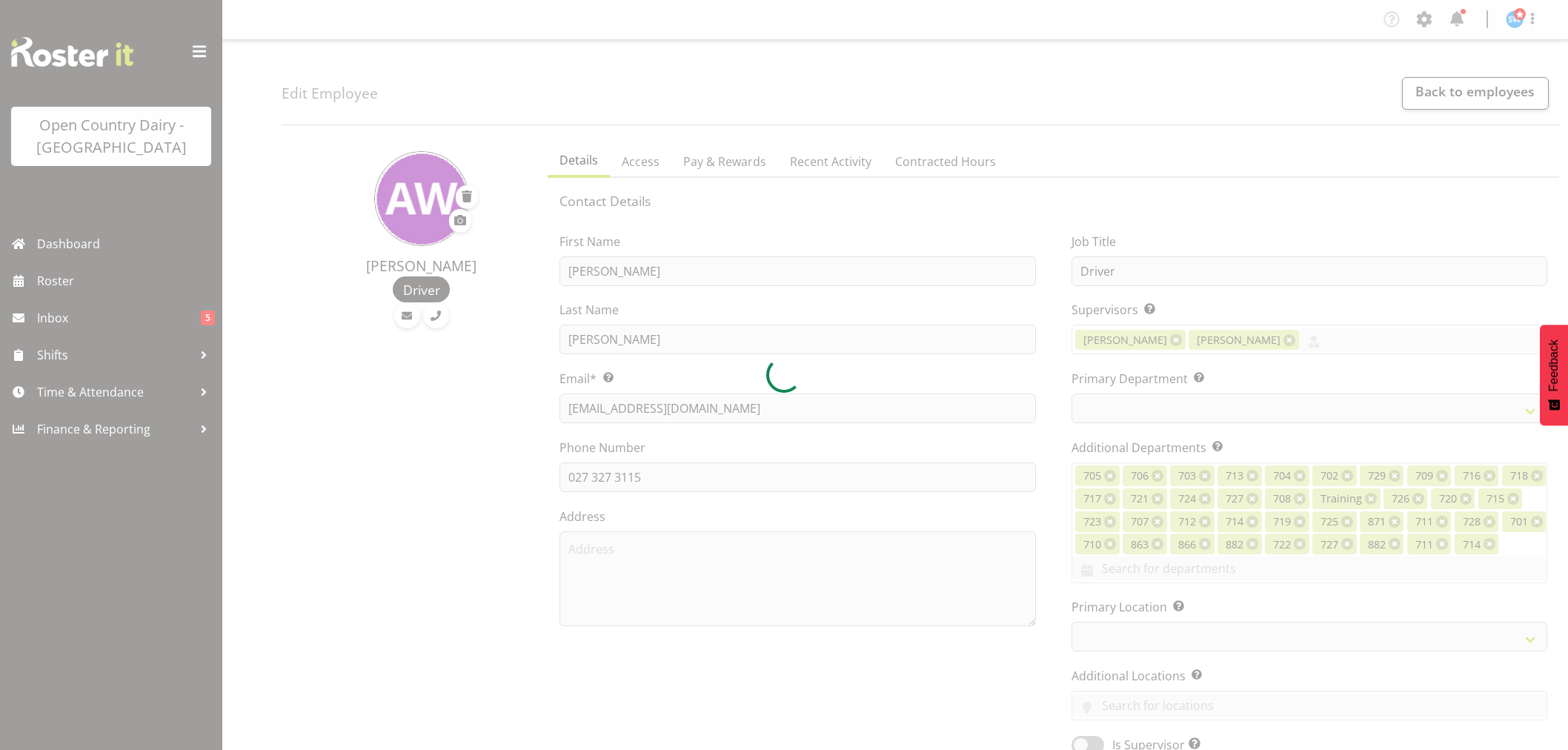
select select "TimelineWeek"
select select
select select "1054"
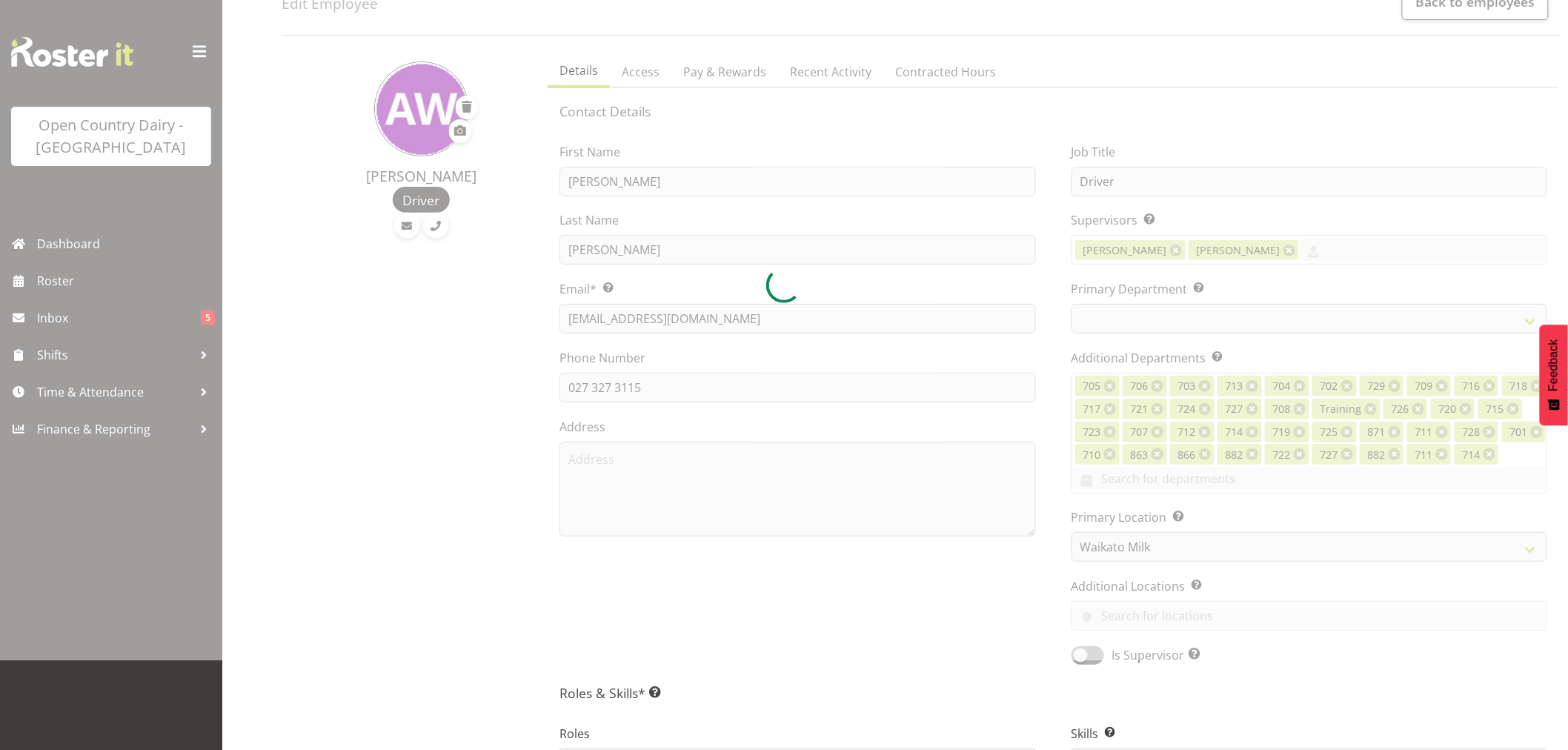
scroll to position [82, 0]
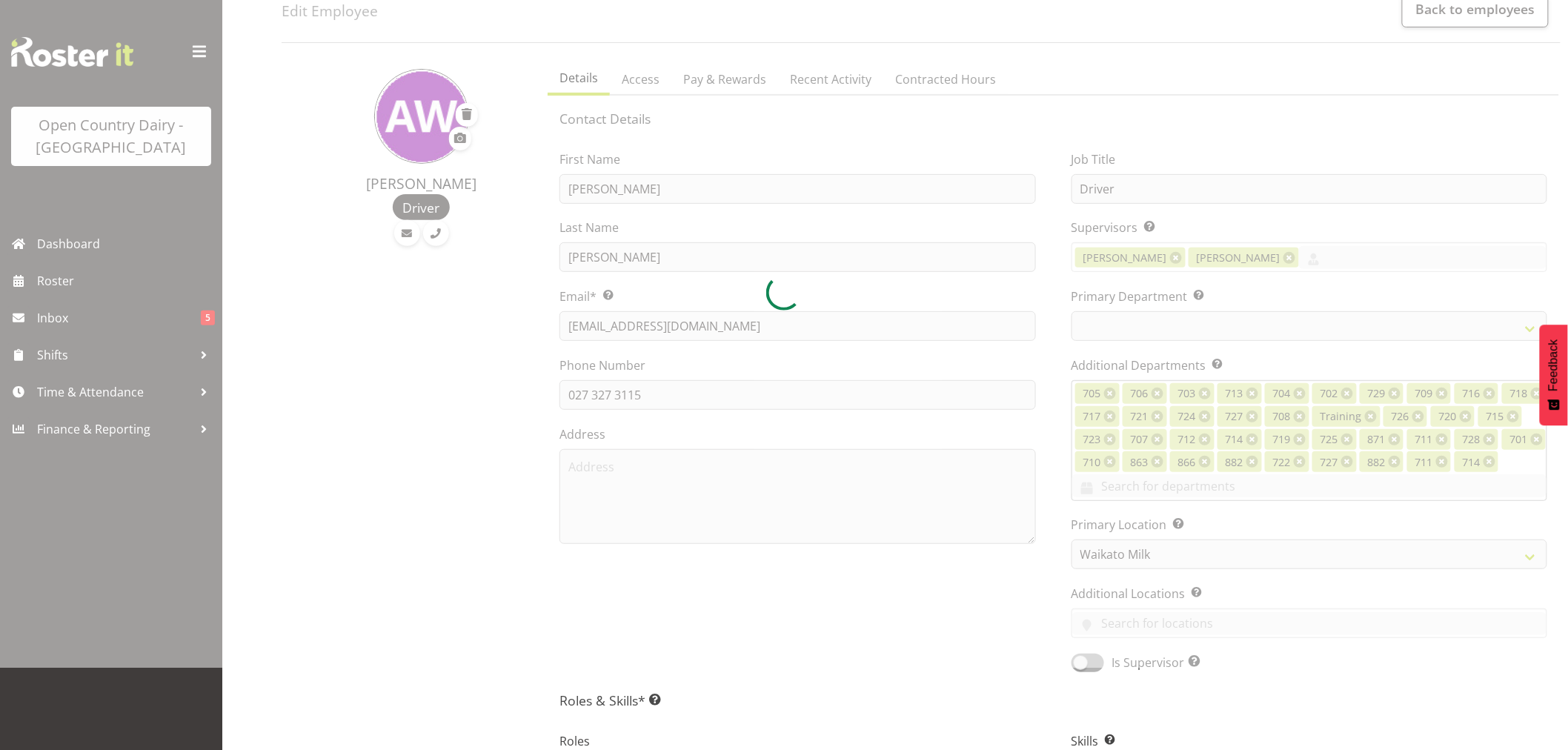
select select "756"
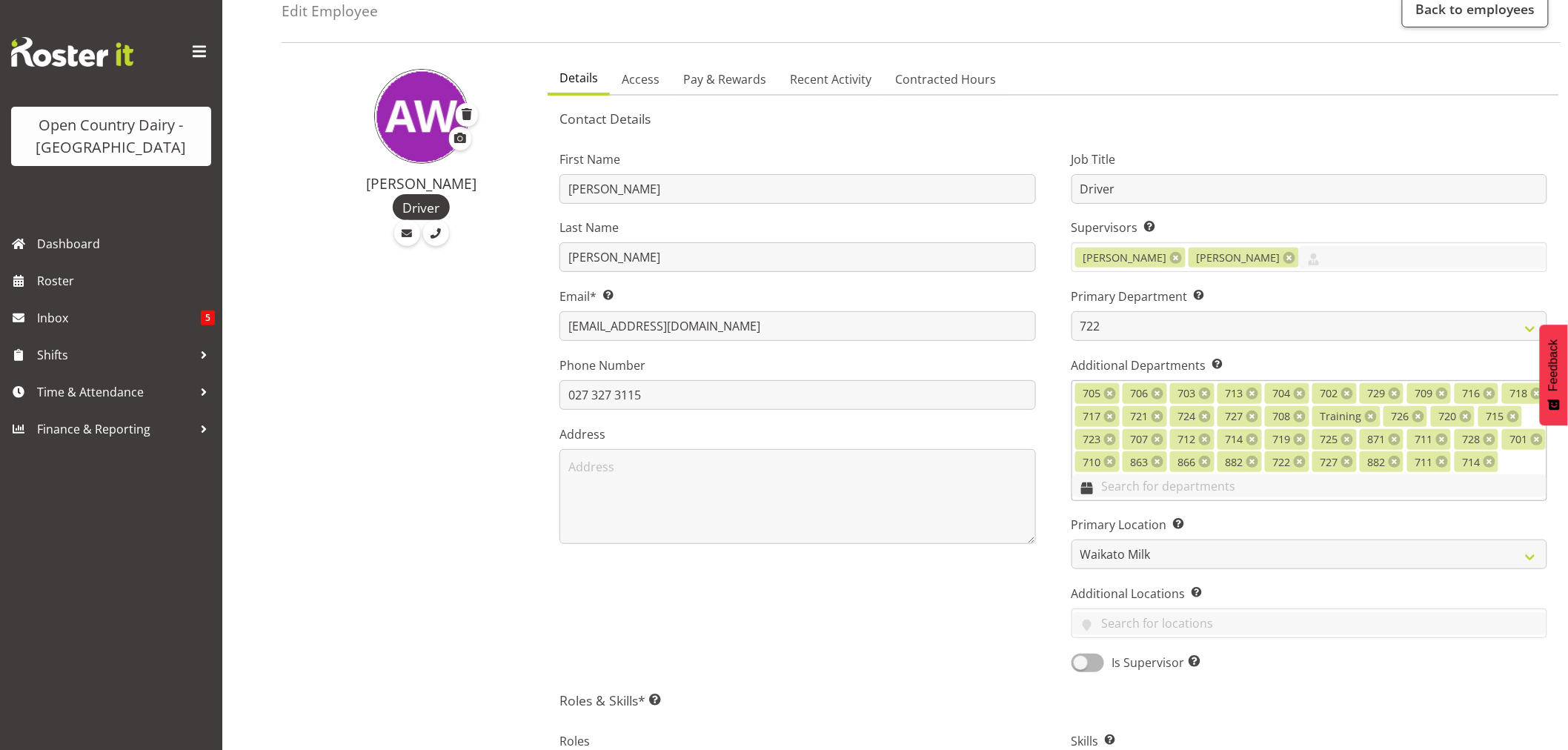
click at [1219, 488] on input "text" at bounding box center [1309, 485] width 474 height 23
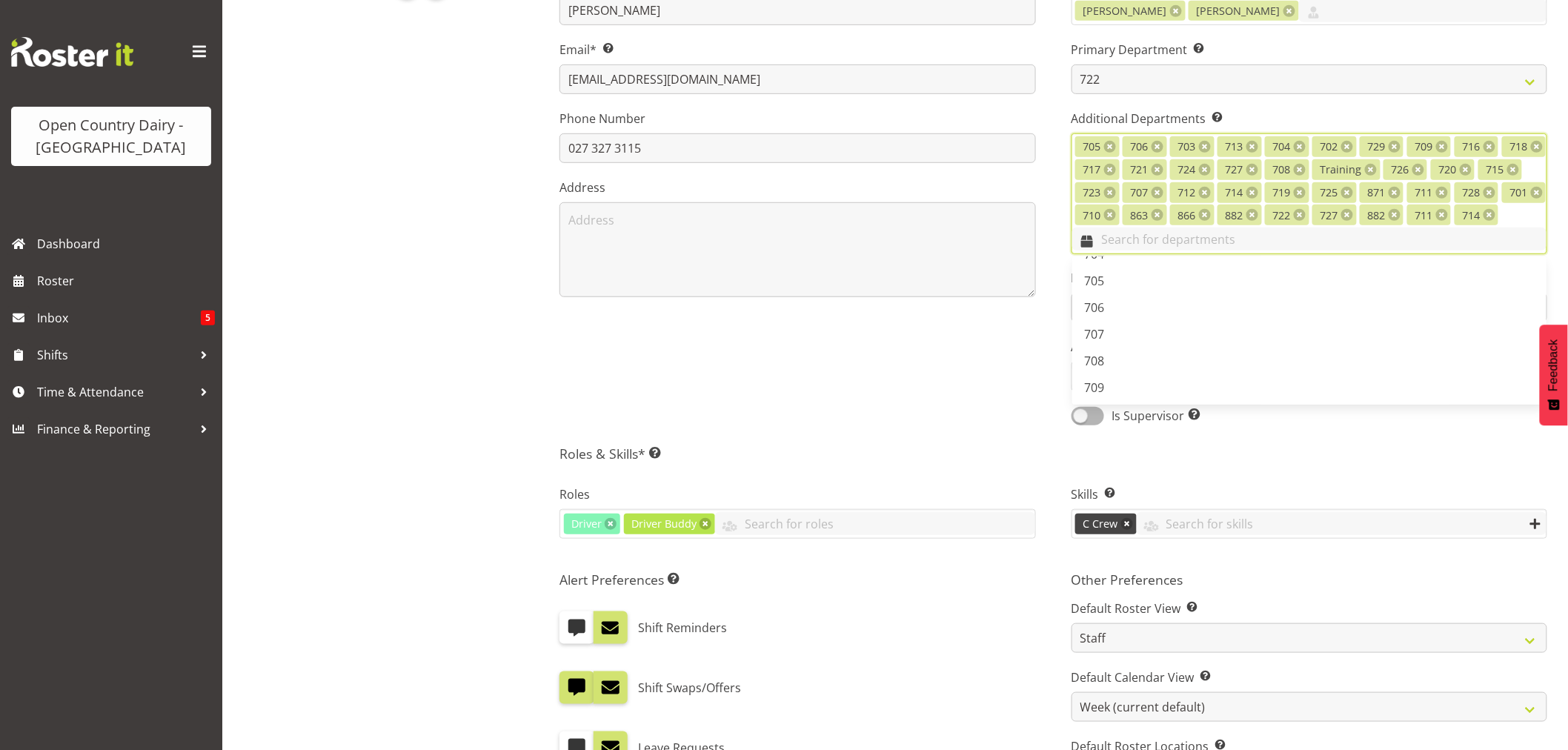
scroll to position [0, 0]
click at [1323, 237] on input "text" at bounding box center [1309, 238] width 474 height 23
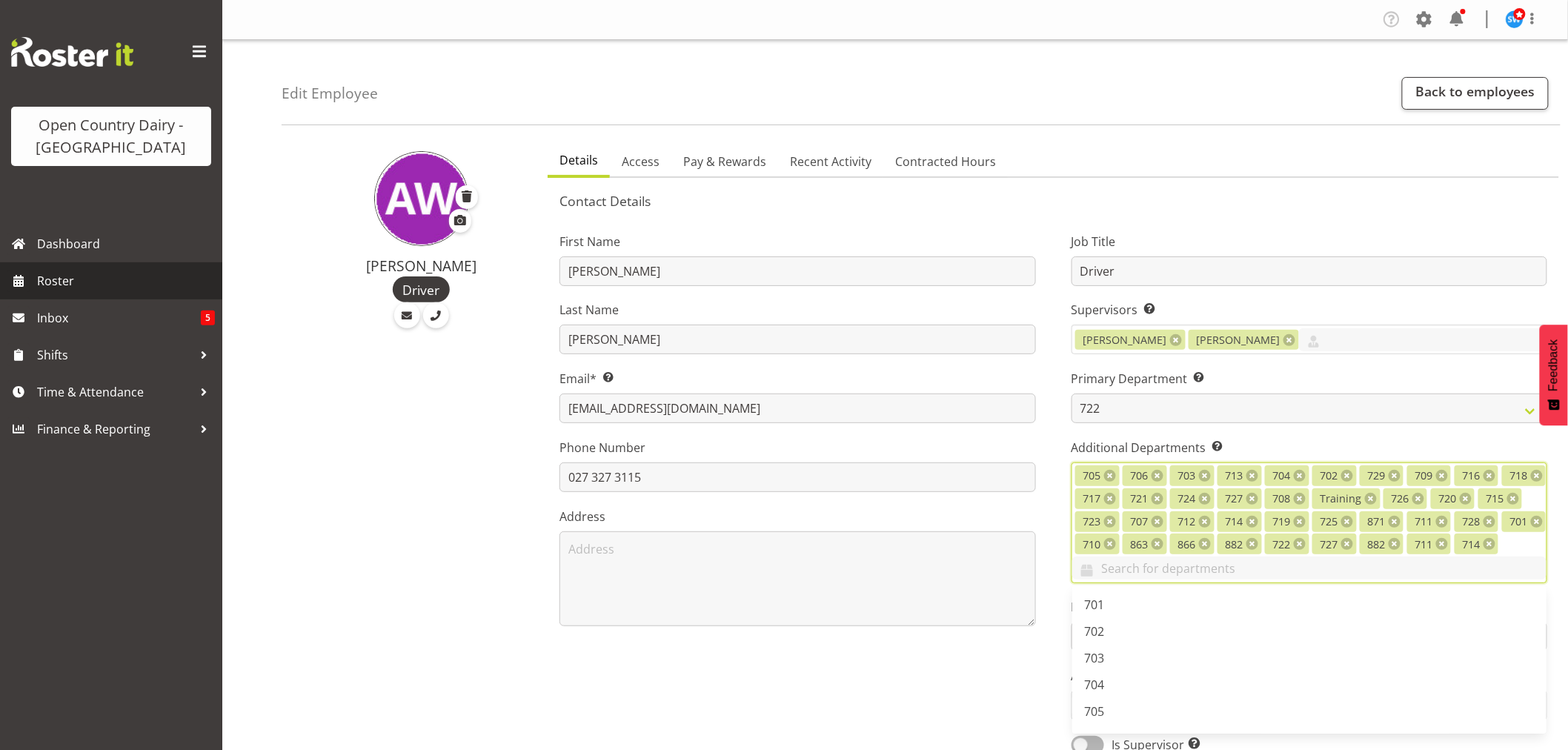
click at [89, 284] on span "Roster" at bounding box center [126, 280] width 178 height 22
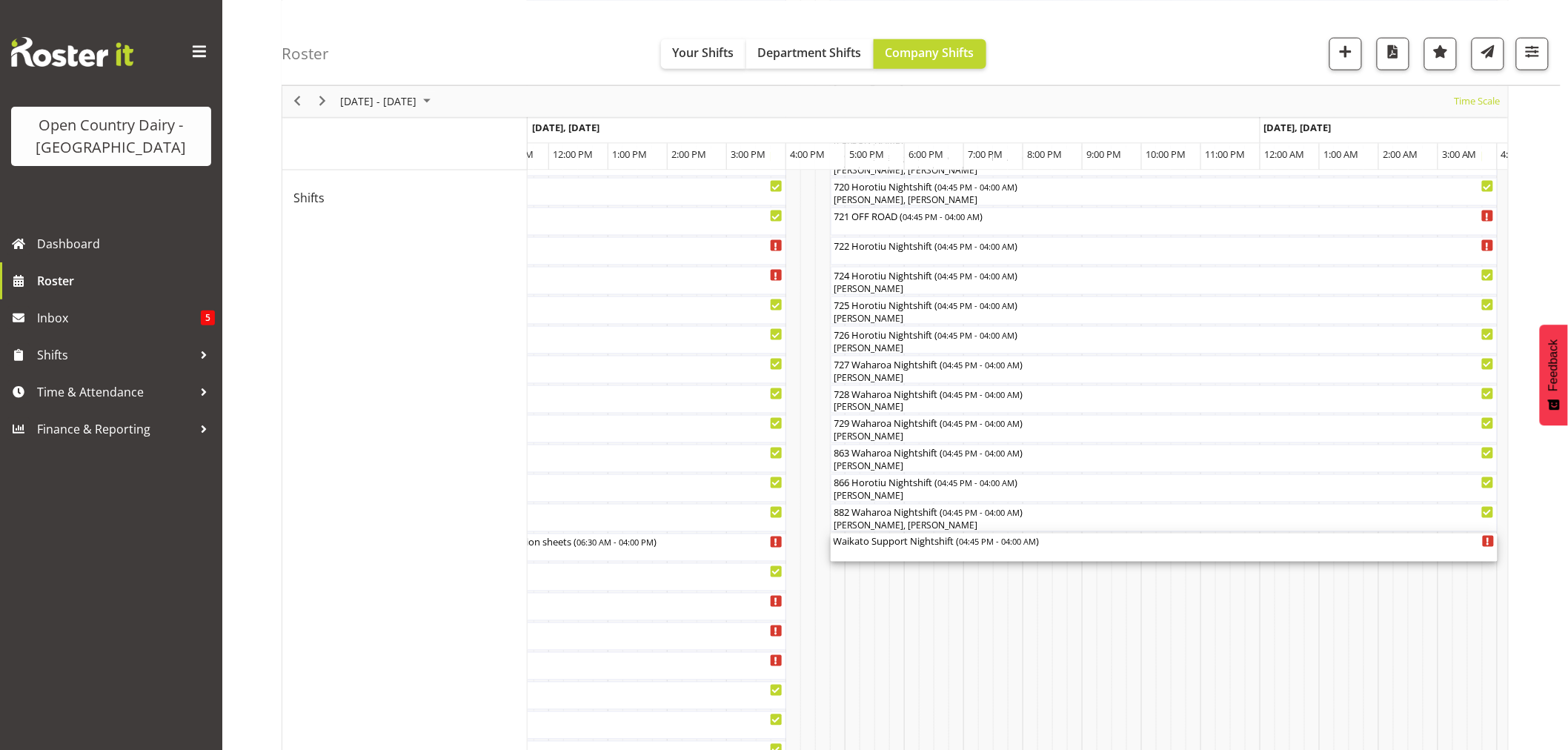
click at [914, 547] on div "Waikato Support Nightshift ( 04:45 PM - 04:00 AM )" at bounding box center [1164, 541] width 661 height 15
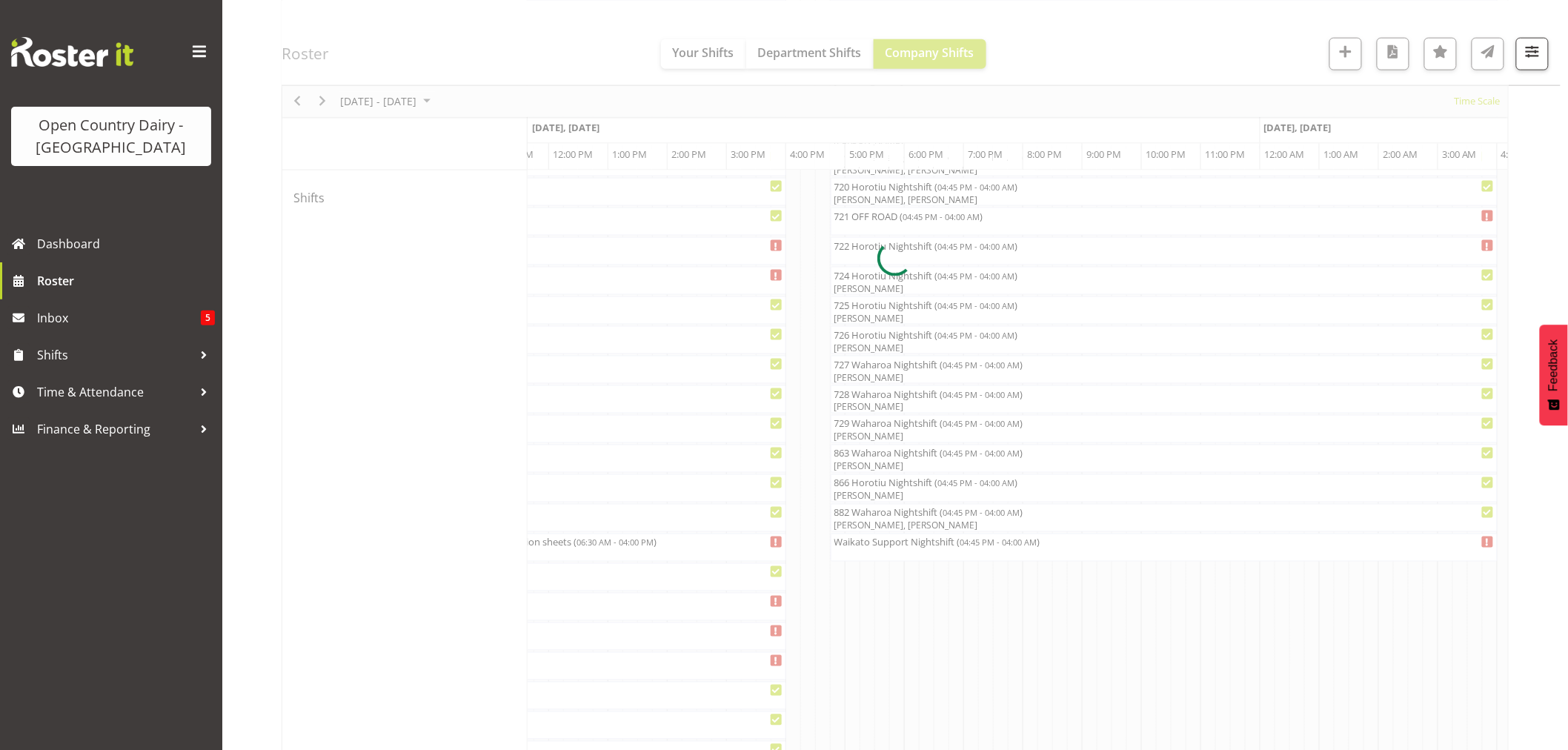
click at [914, 547] on div at bounding box center [895, 258] width 1227 height 1760
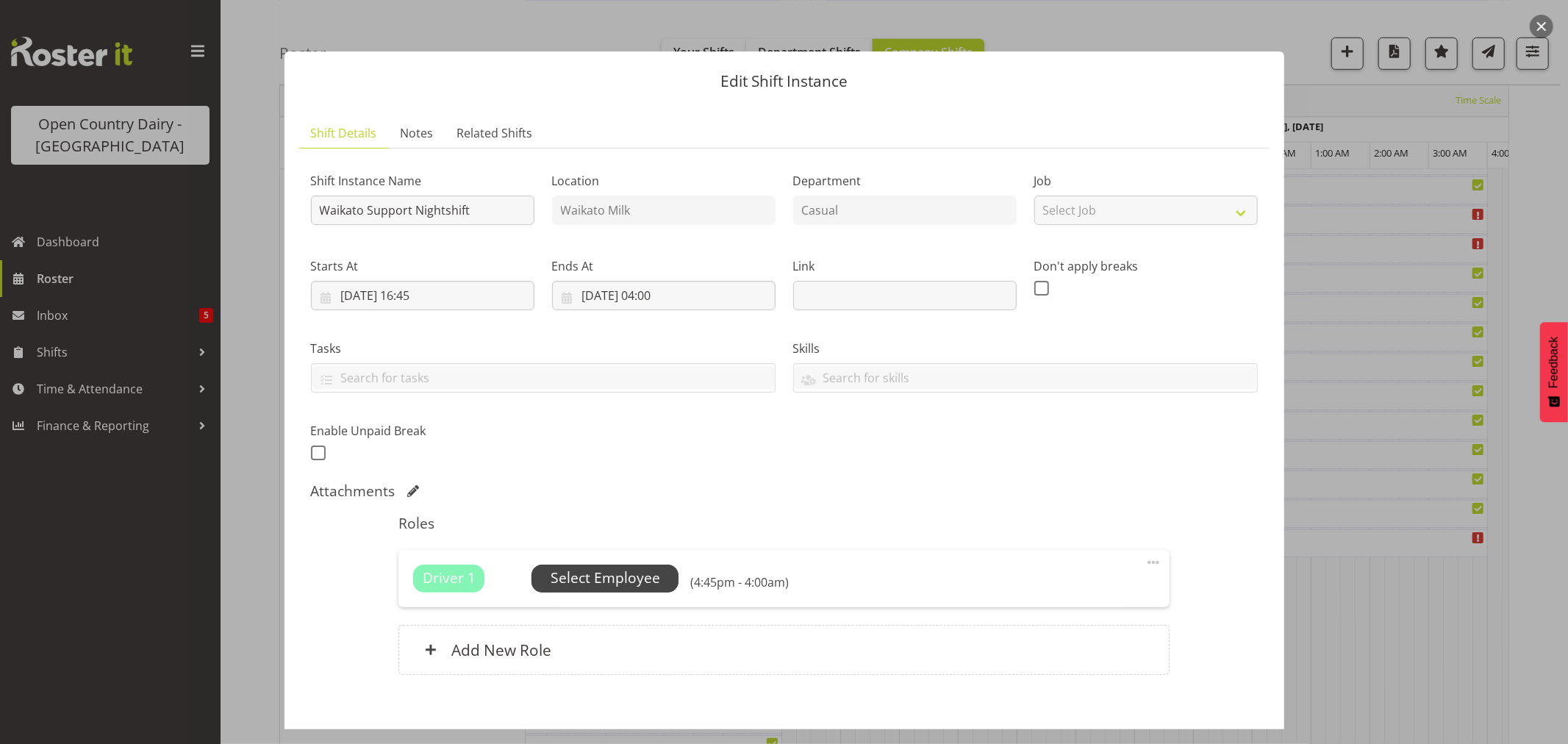
click at [620, 576] on span "Select Employee" at bounding box center [604, 579] width 110 height 22
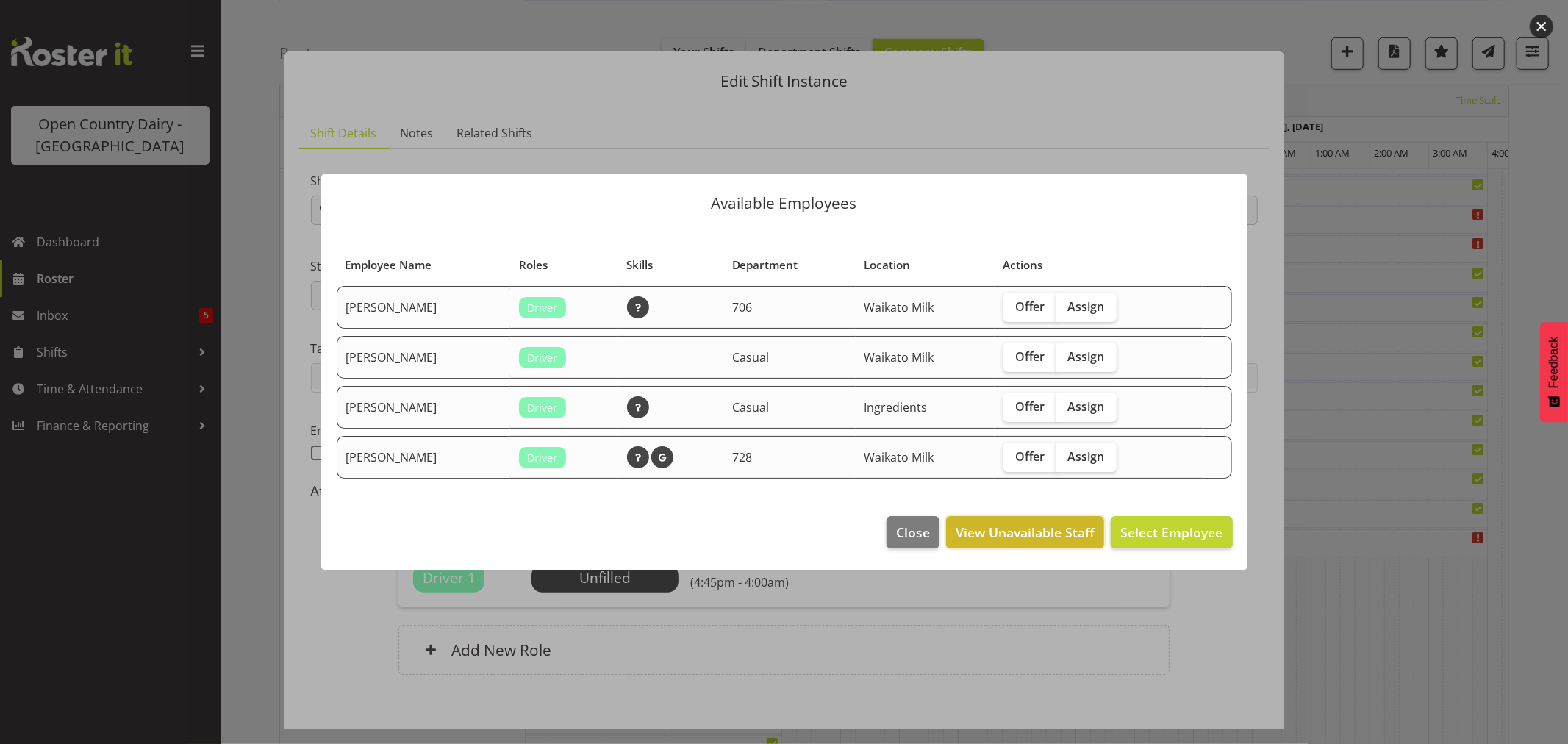
click at [1014, 527] on span "View Unavailable Staff" at bounding box center [1025, 531] width 138 height 19
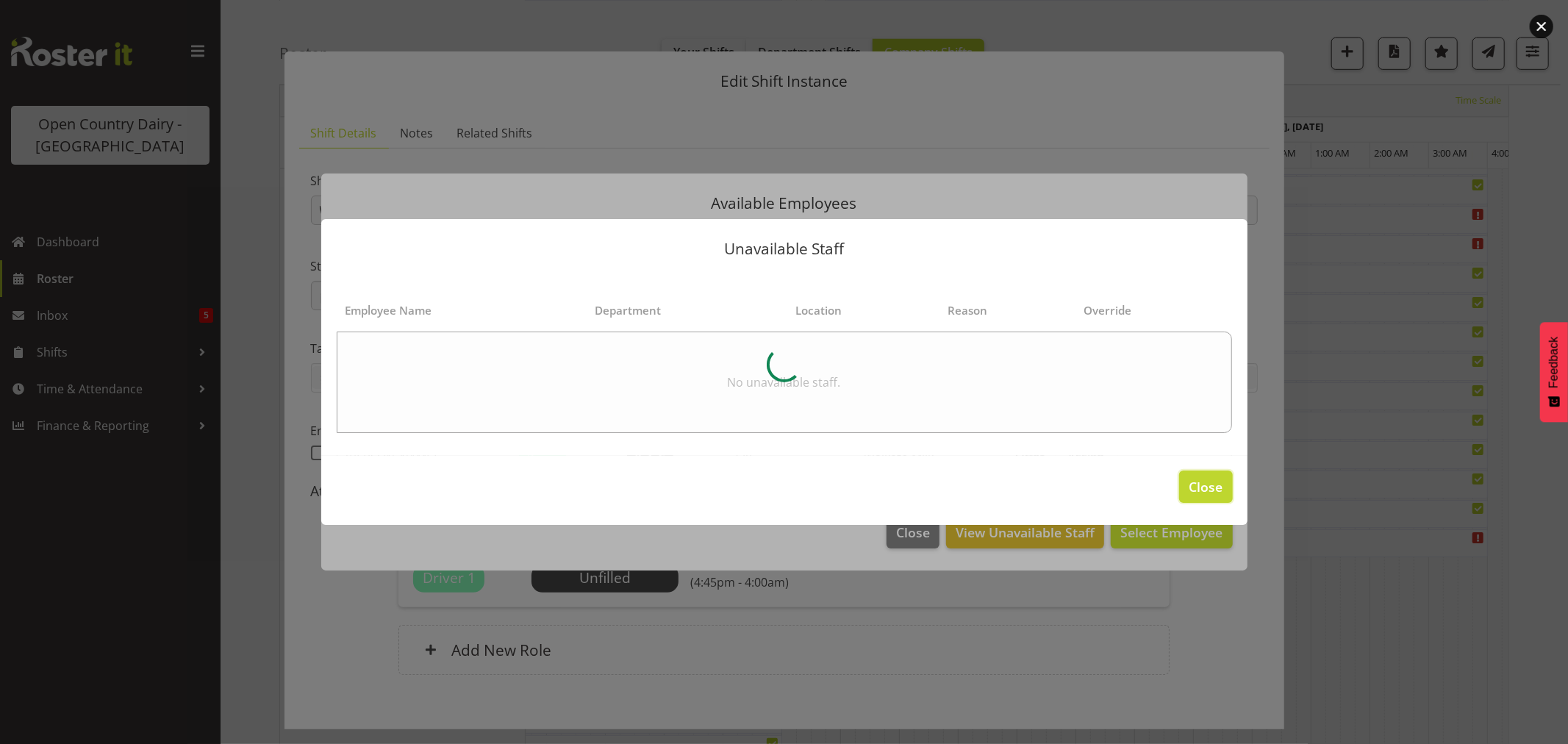
click at [1199, 485] on span "Close" at bounding box center [1205, 486] width 34 height 19
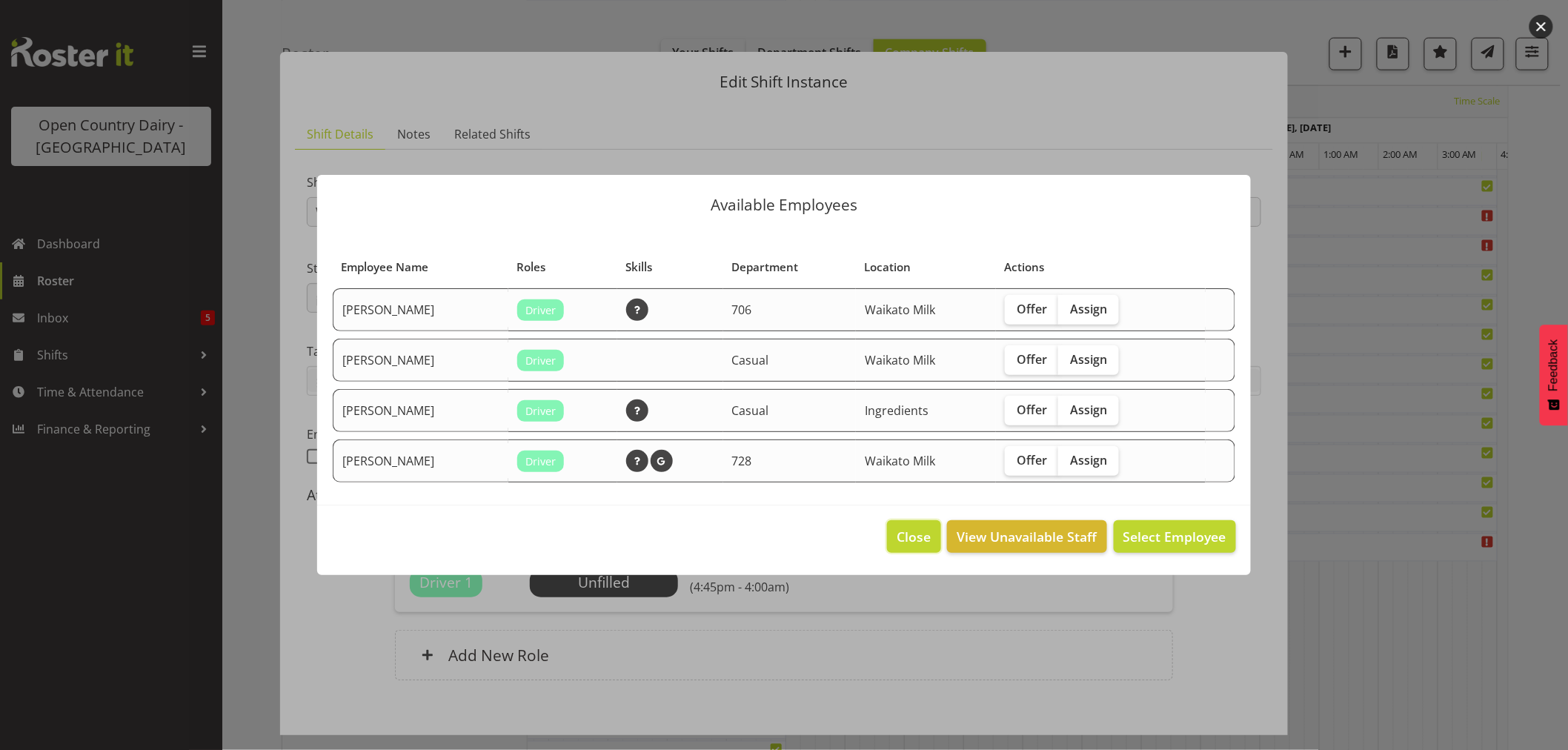
click at [916, 542] on span "Close" at bounding box center [914, 536] width 34 height 19
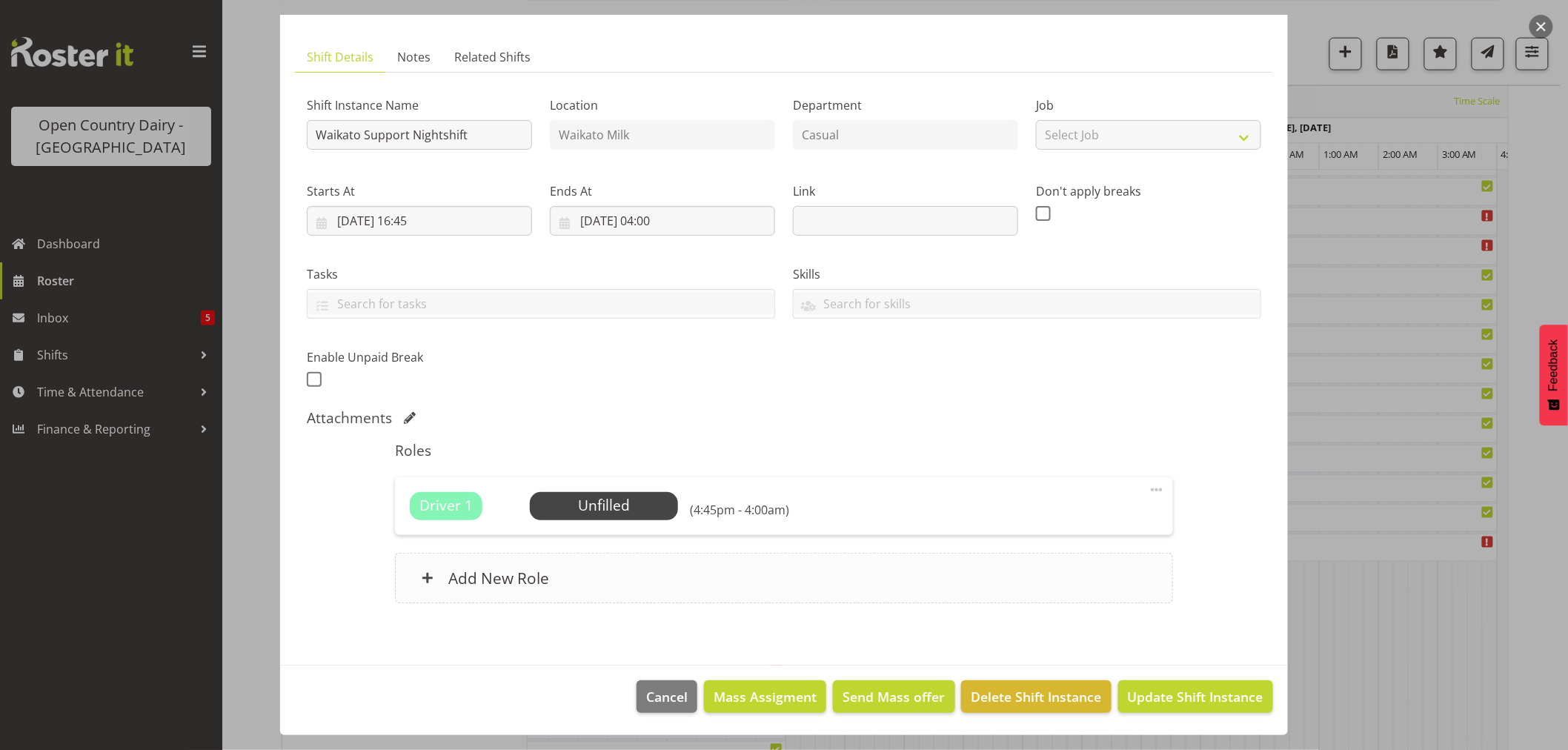
click at [472, 580] on h6 "Add New Role" at bounding box center [498, 577] width 101 height 19
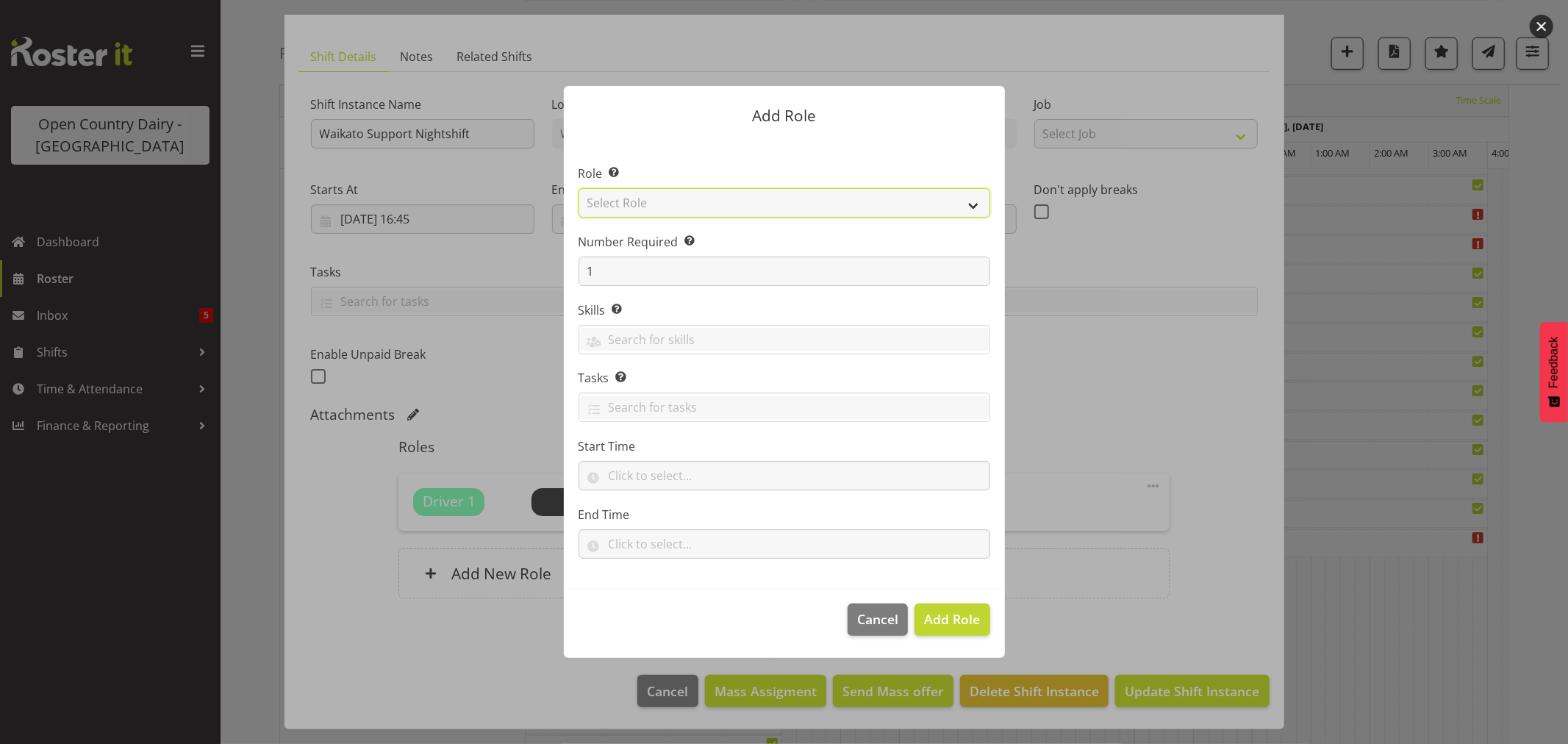
click at [632, 204] on select "Select Role Cadet Driver Crew Leader Driver Driver Buddy Driver Assessor Dayshi…" at bounding box center [784, 203] width 412 height 30
select select "1436"
click at [579, 188] on select "Select Role Cadet Driver Crew Leader Driver Driver Buddy Driver Assessor Dayshi…" at bounding box center [784, 203] width 412 height 30
click at [968, 623] on span "Add Role" at bounding box center [952, 619] width 55 height 18
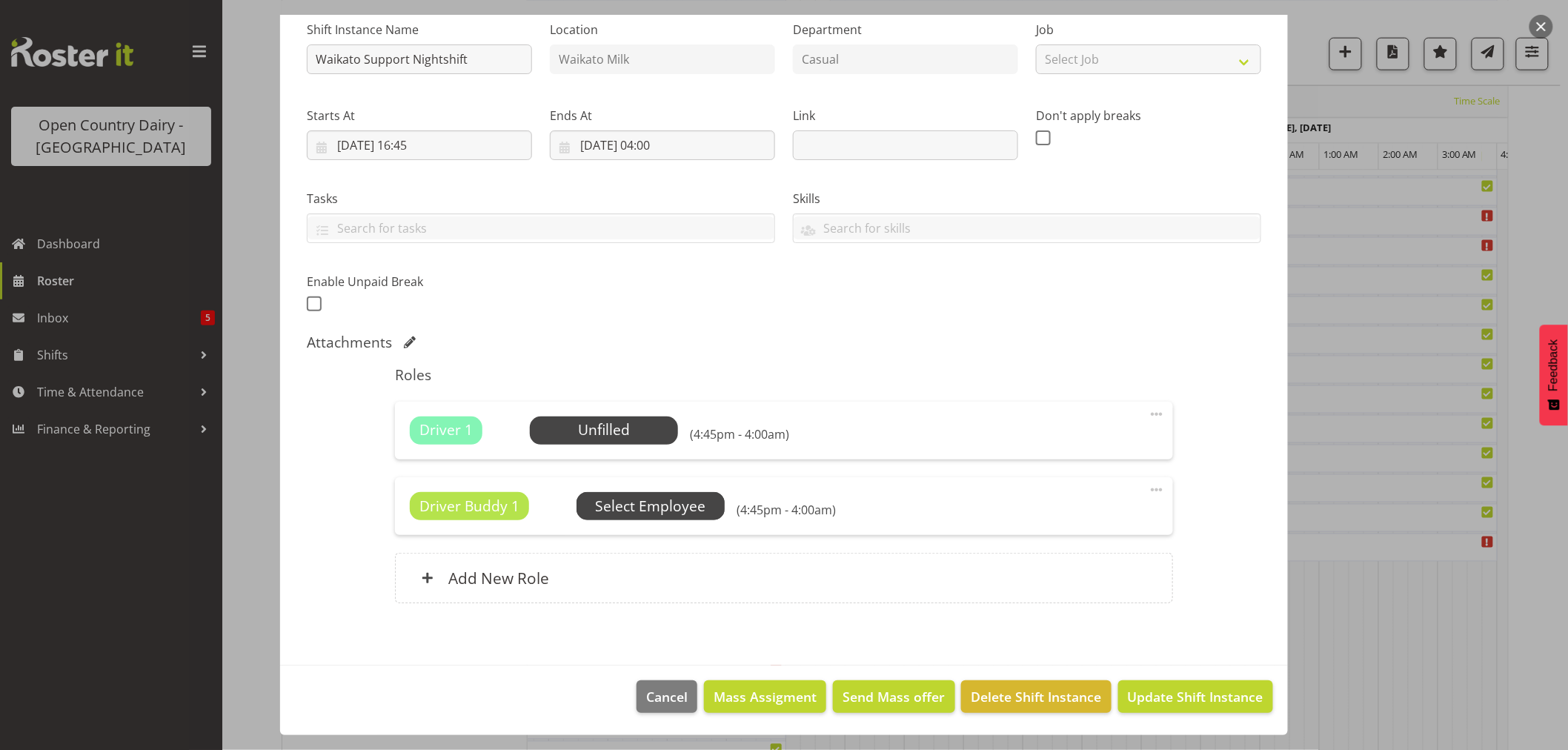
click at [0, 0] on span "Select Employee" at bounding box center [0, 0] width 0 height 0
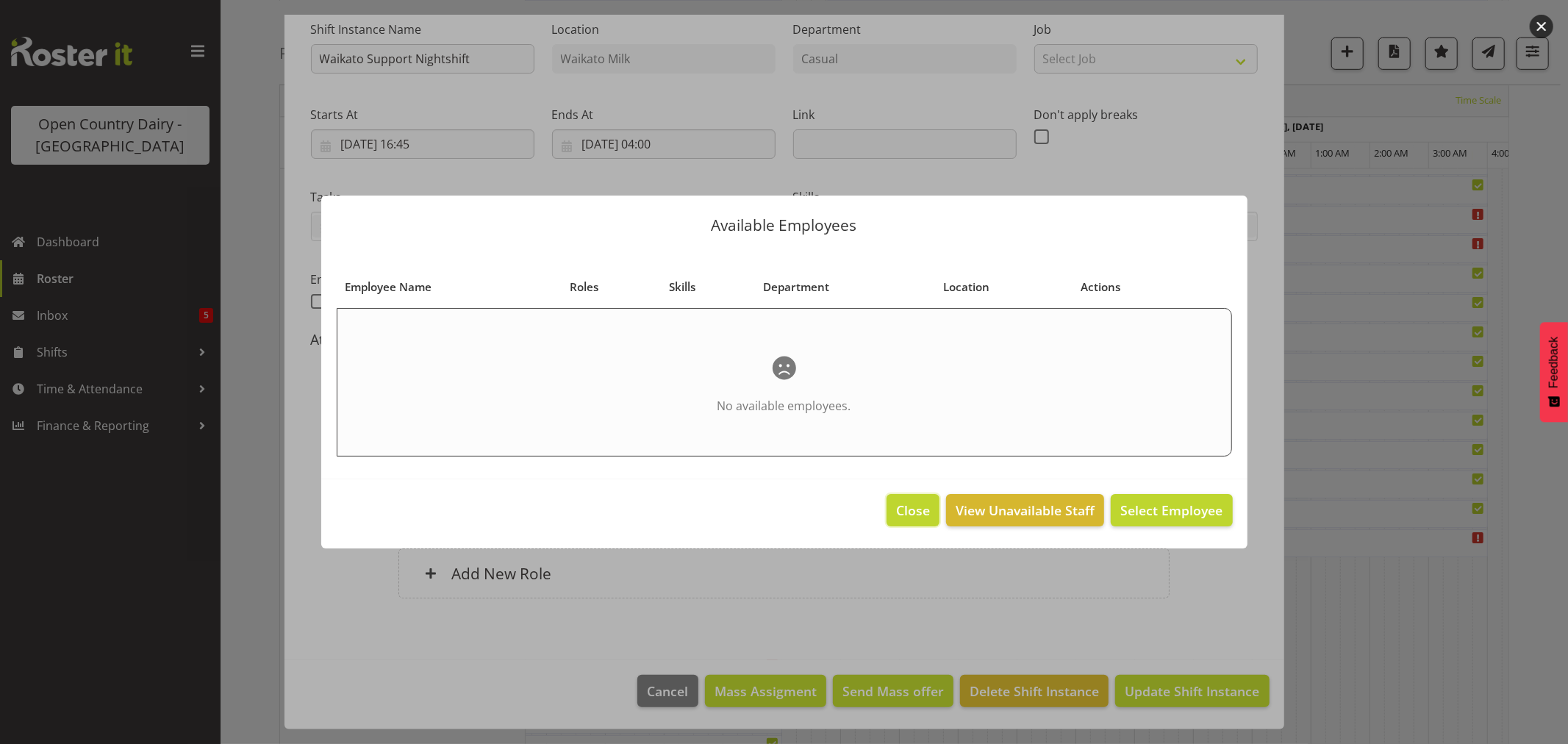
click at [905, 505] on span "Close" at bounding box center [913, 510] width 34 height 19
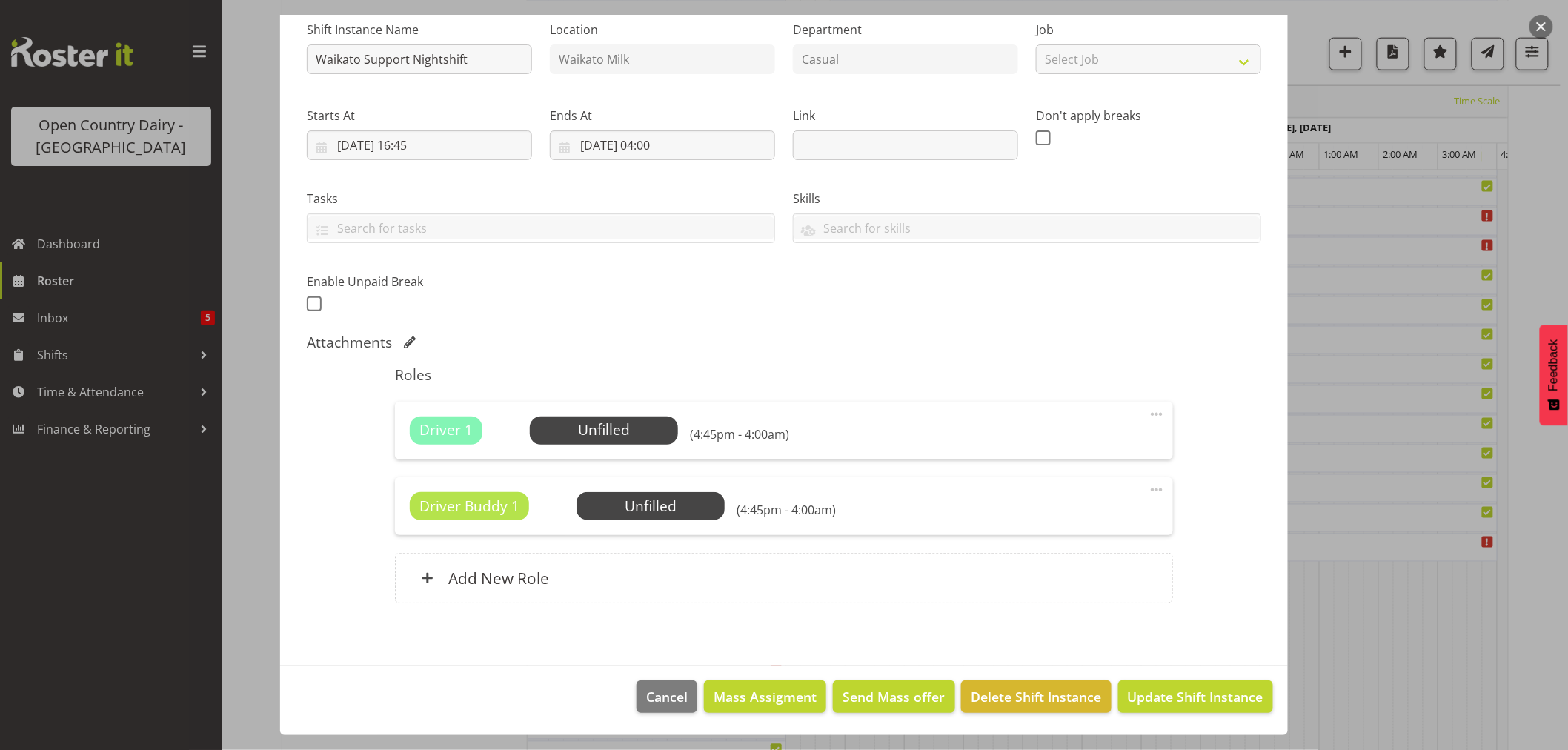
click at [1148, 490] on span at bounding box center [1157, 490] width 18 height 18
click at [1056, 572] on link "Delete" at bounding box center [1094, 575] width 143 height 27
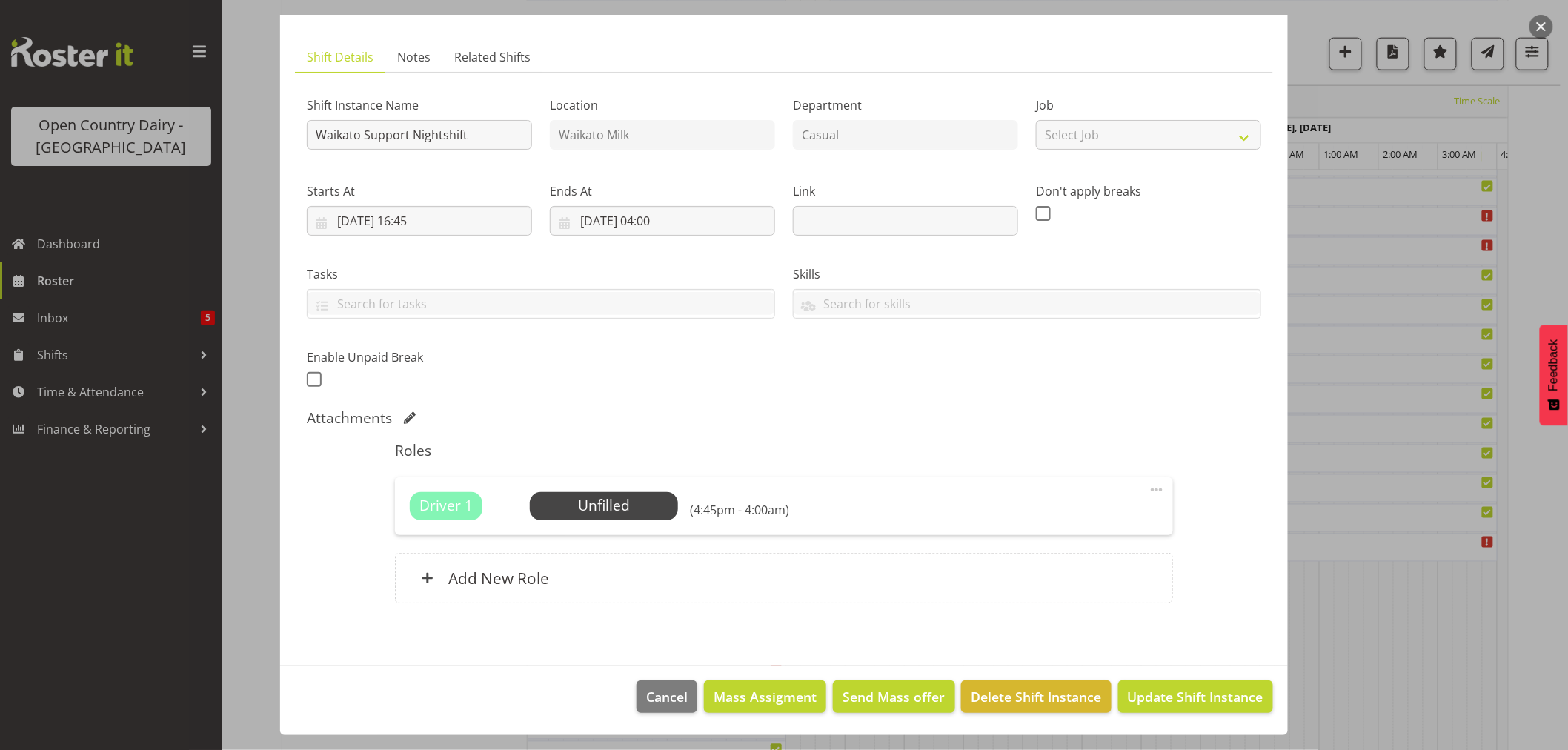
scroll to position [77, 0]
click at [1148, 490] on span at bounding box center [1157, 490] width 18 height 18
click at [1055, 569] on link "Delete" at bounding box center [1094, 575] width 143 height 27
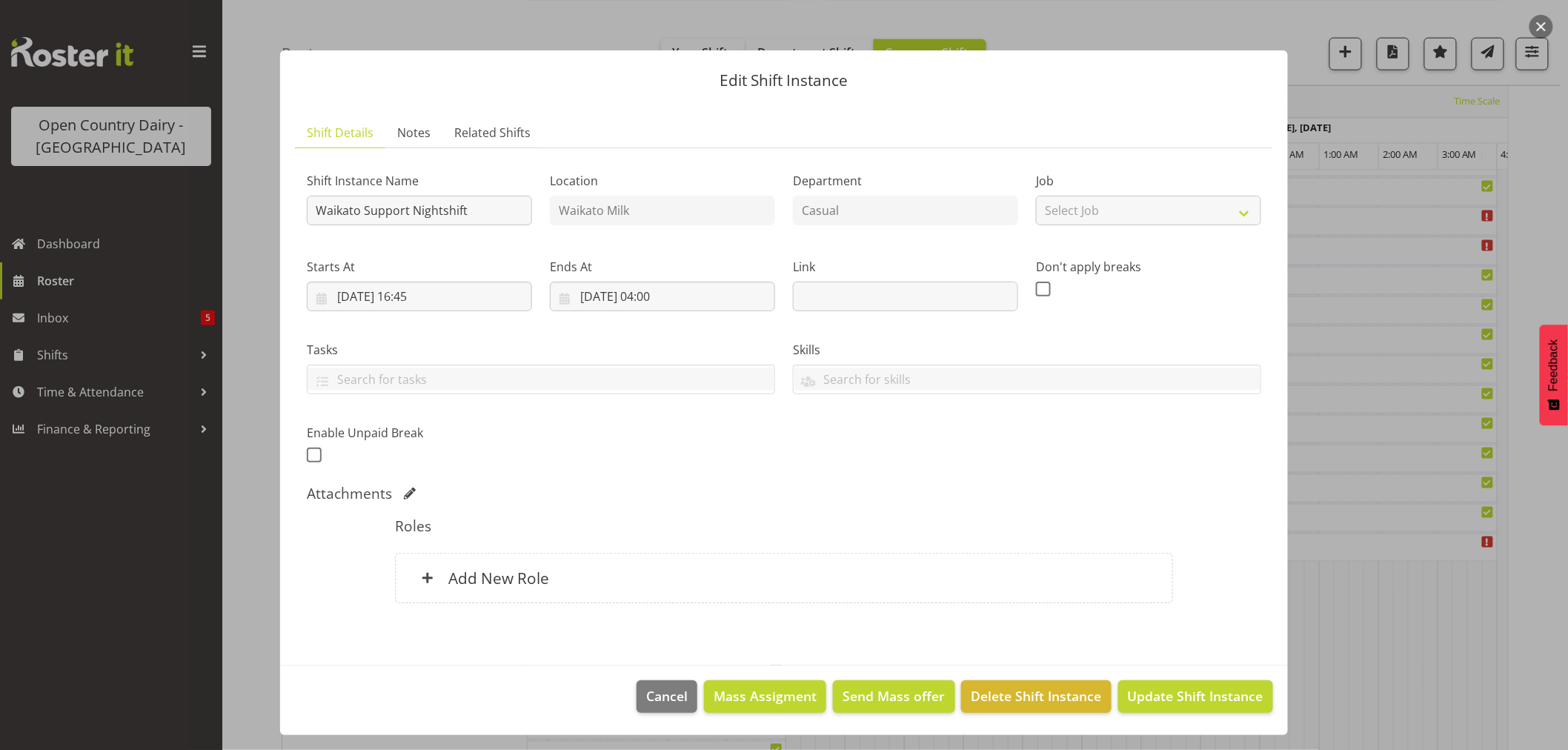
scroll to position [1, 0]
click at [465, 579] on h6 "Add New Role" at bounding box center [498, 577] width 101 height 19
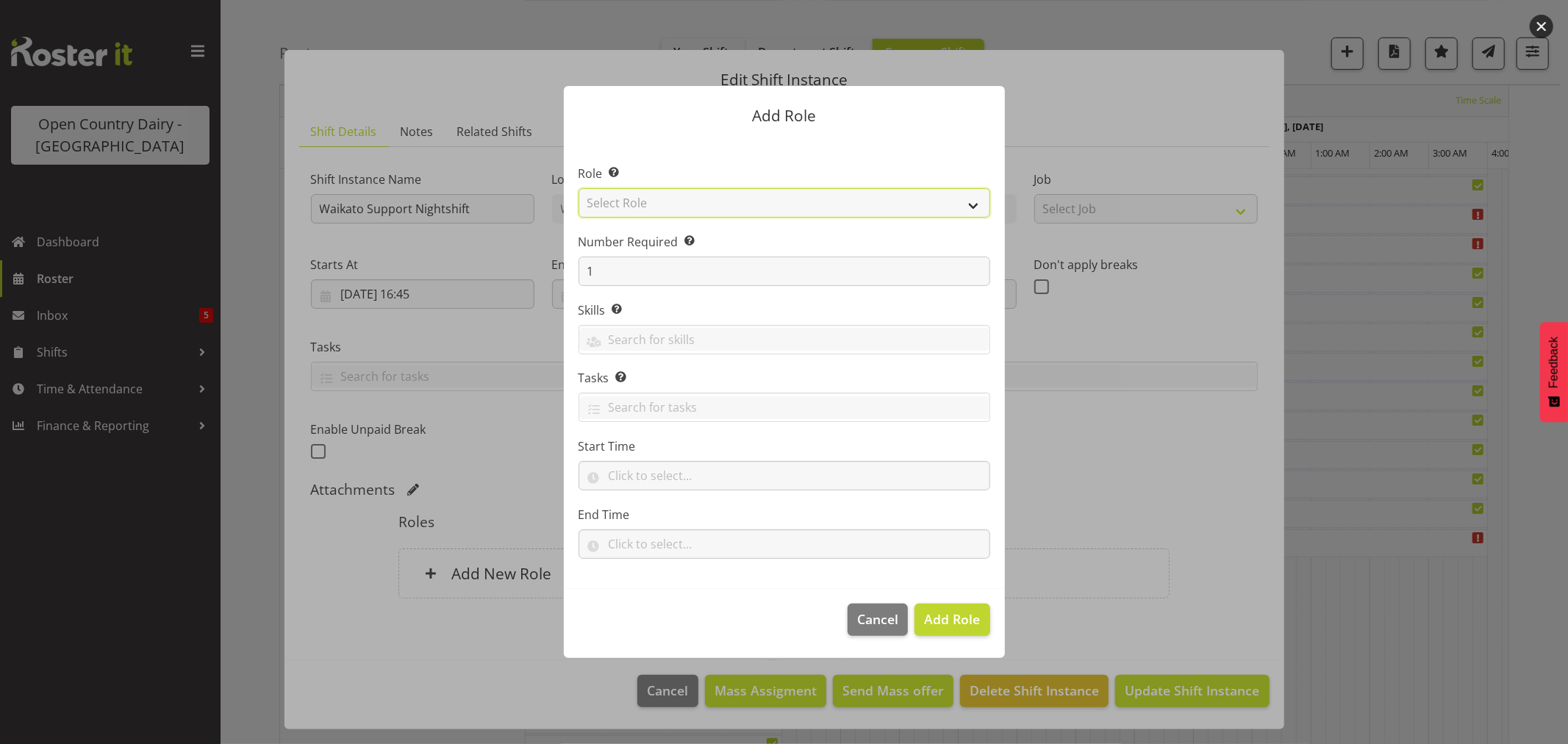
click at [679, 203] on select "Select Role Cadet Driver Crew Leader Driver Driver Buddy Driver Assessor Dayshi…" at bounding box center [784, 203] width 412 height 30
select select "1166"
click at [579, 188] on select "Select Role Cadet Driver Crew Leader Driver Driver Buddy Driver Assessor Dayshi…" at bounding box center [784, 203] width 412 height 30
click at [956, 620] on span "Add Role" at bounding box center [952, 619] width 55 height 18
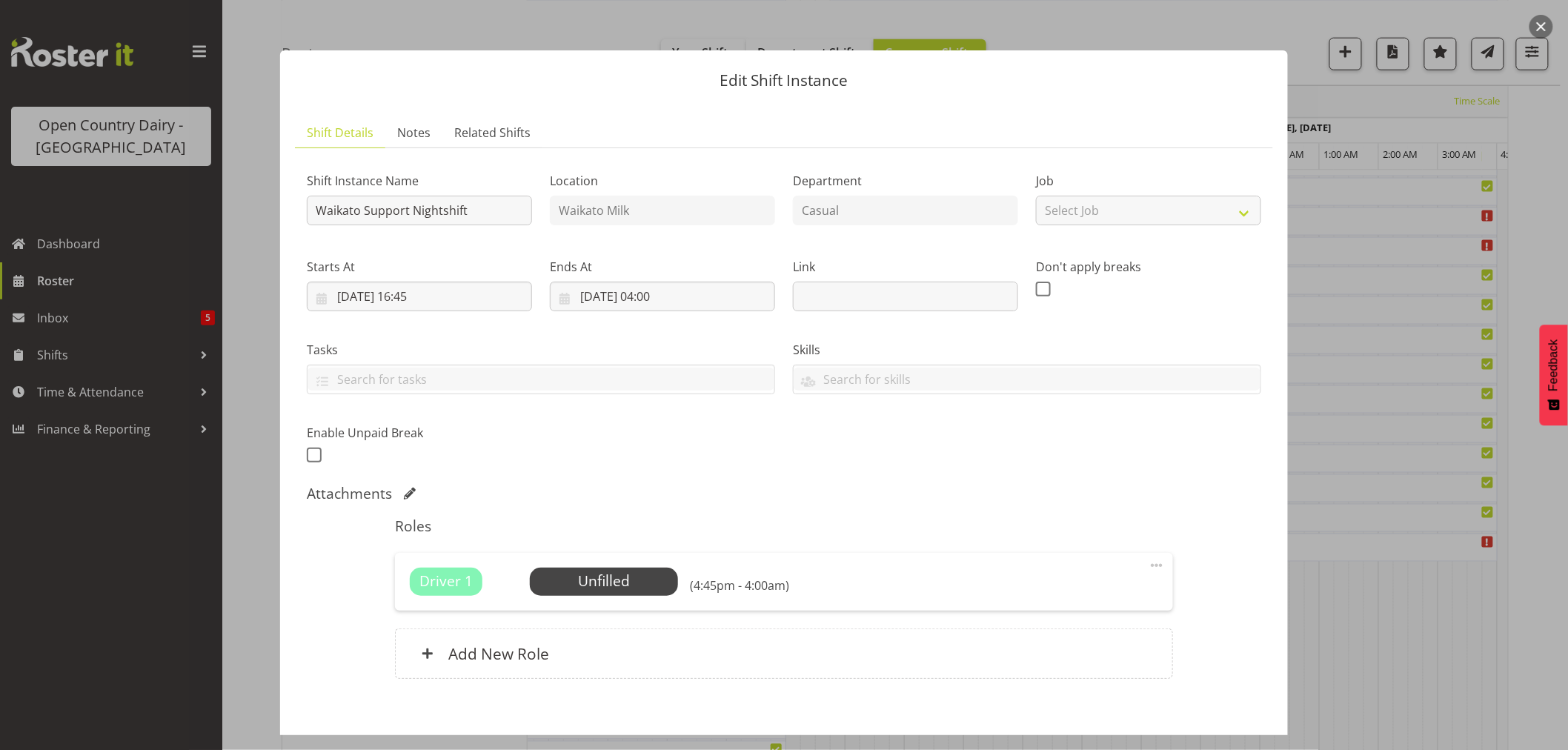
scroll to position [77, 0]
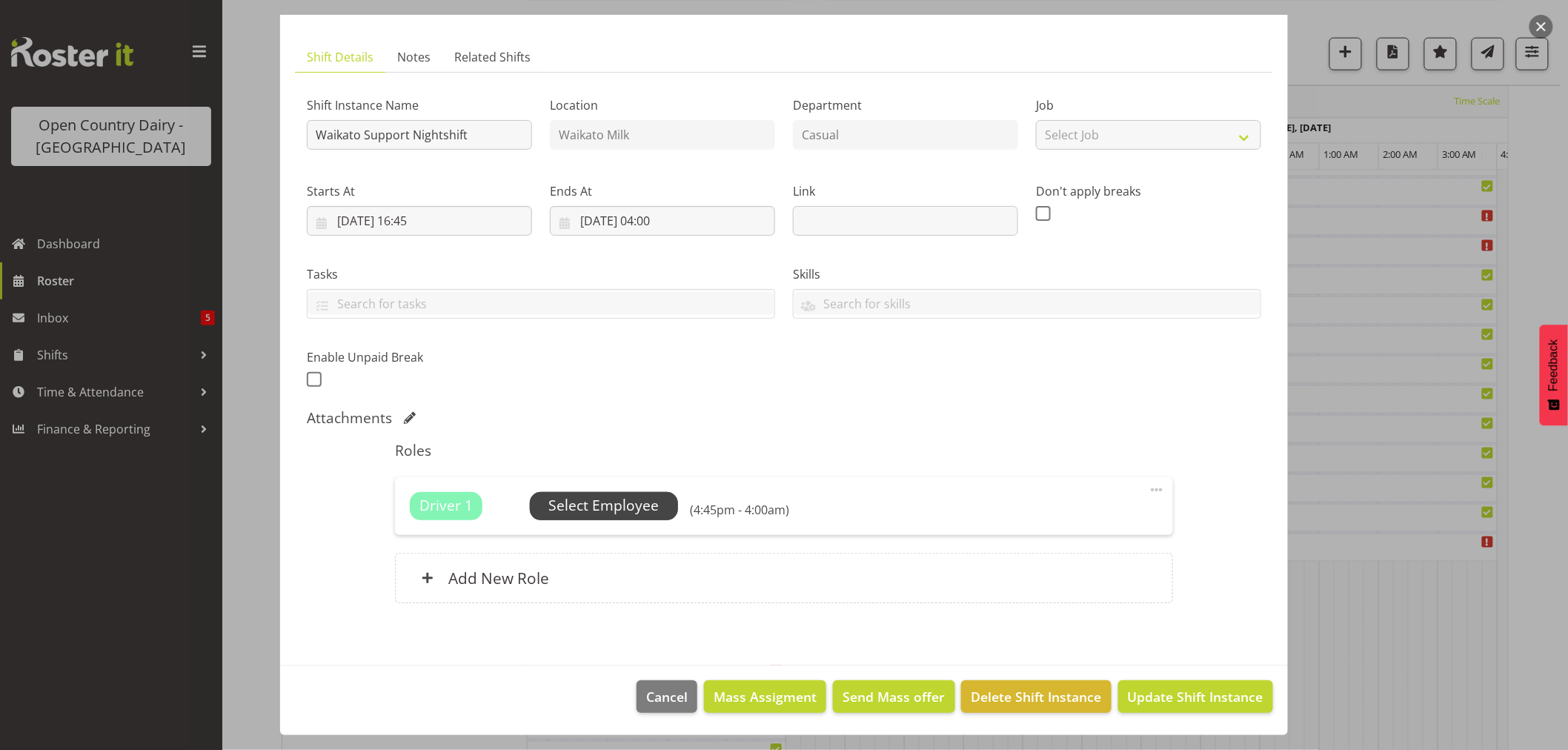
click at [621, 509] on span "Select Employee" at bounding box center [603, 506] width 111 height 22
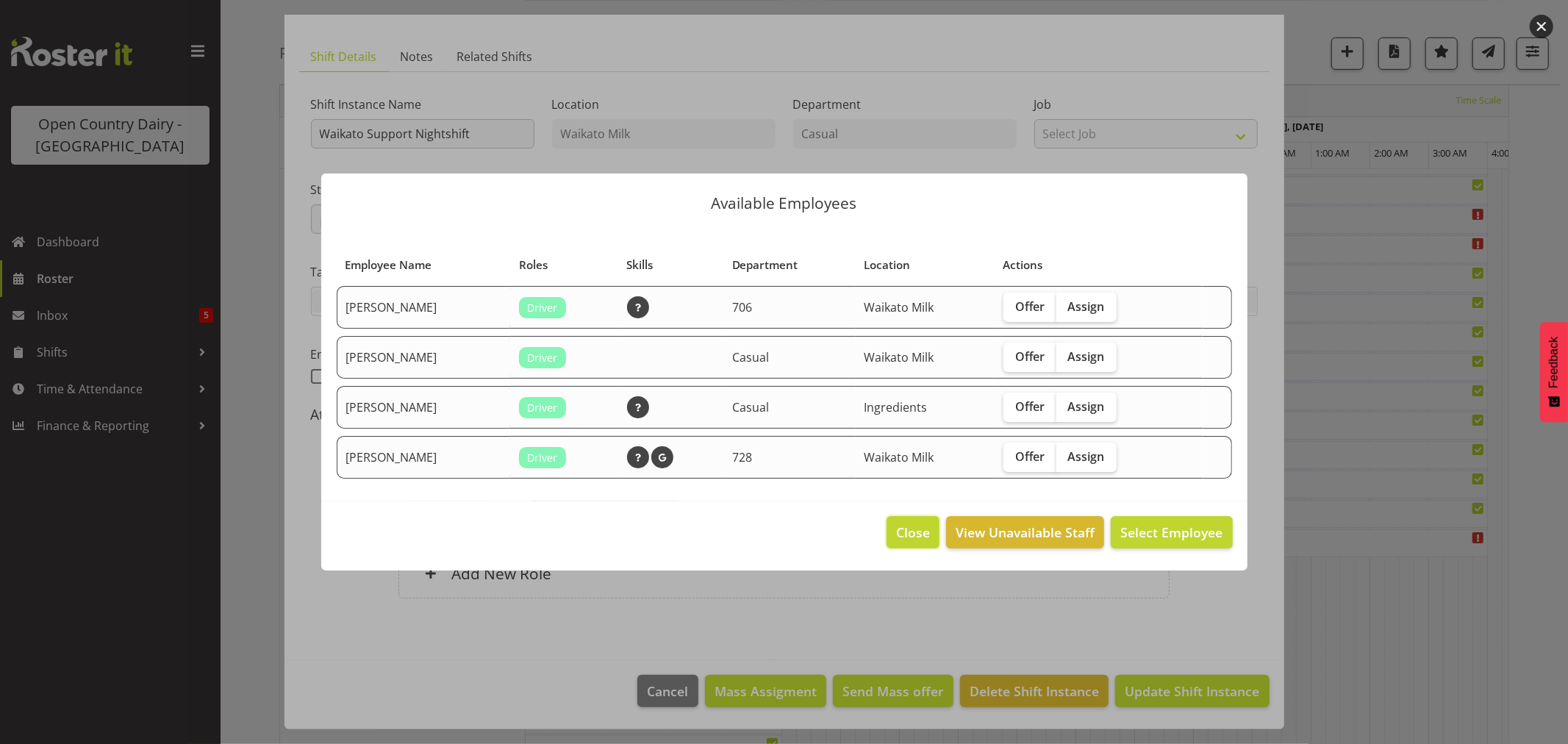
click at [922, 527] on span "Close" at bounding box center [913, 531] width 34 height 19
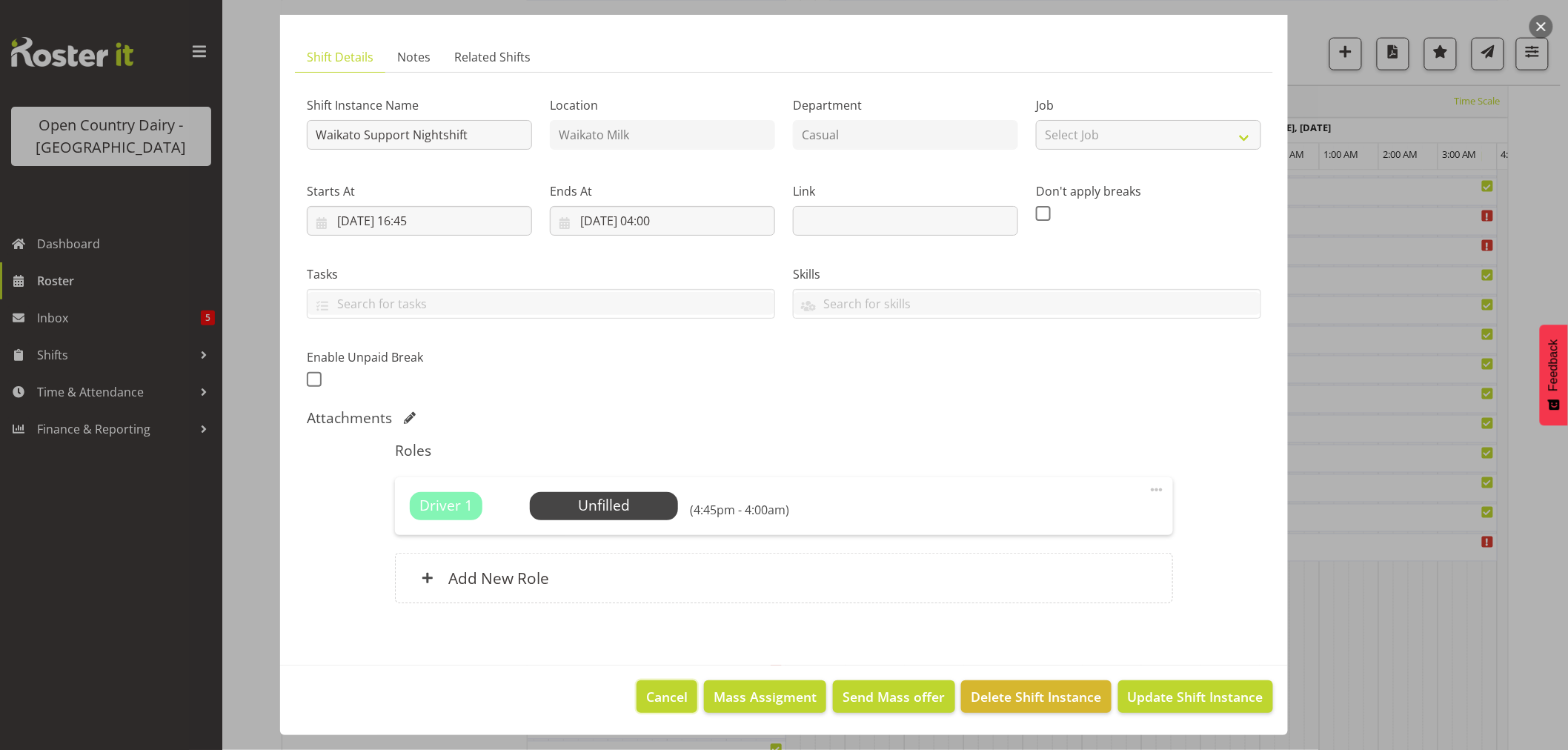
click at [674, 707] on button "Cancel" at bounding box center [666, 696] width 61 height 33
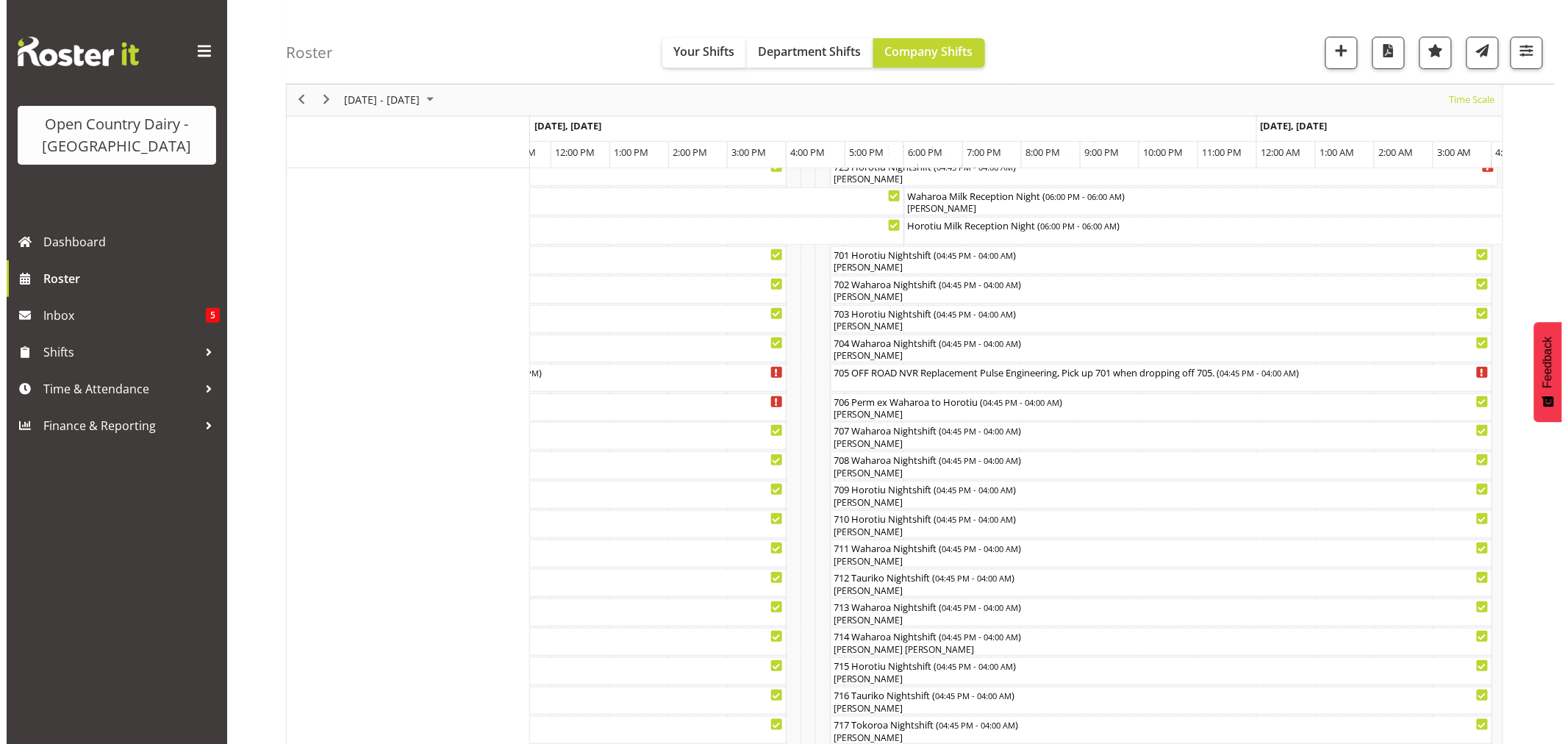
scroll to position [192, 0]
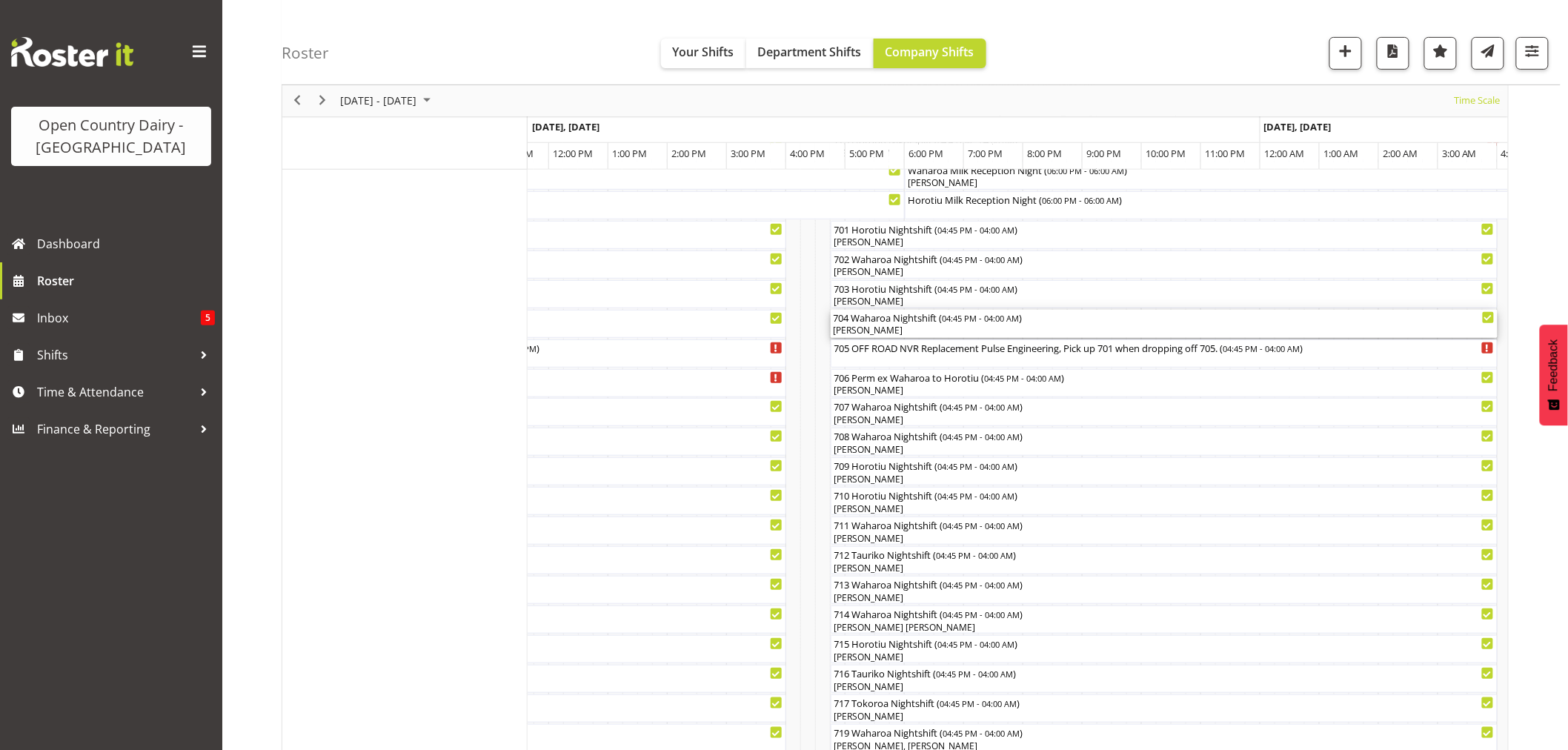
click at [921, 330] on div "[PERSON_NAME]" at bounding box center [1164, 330] width 661 height 13
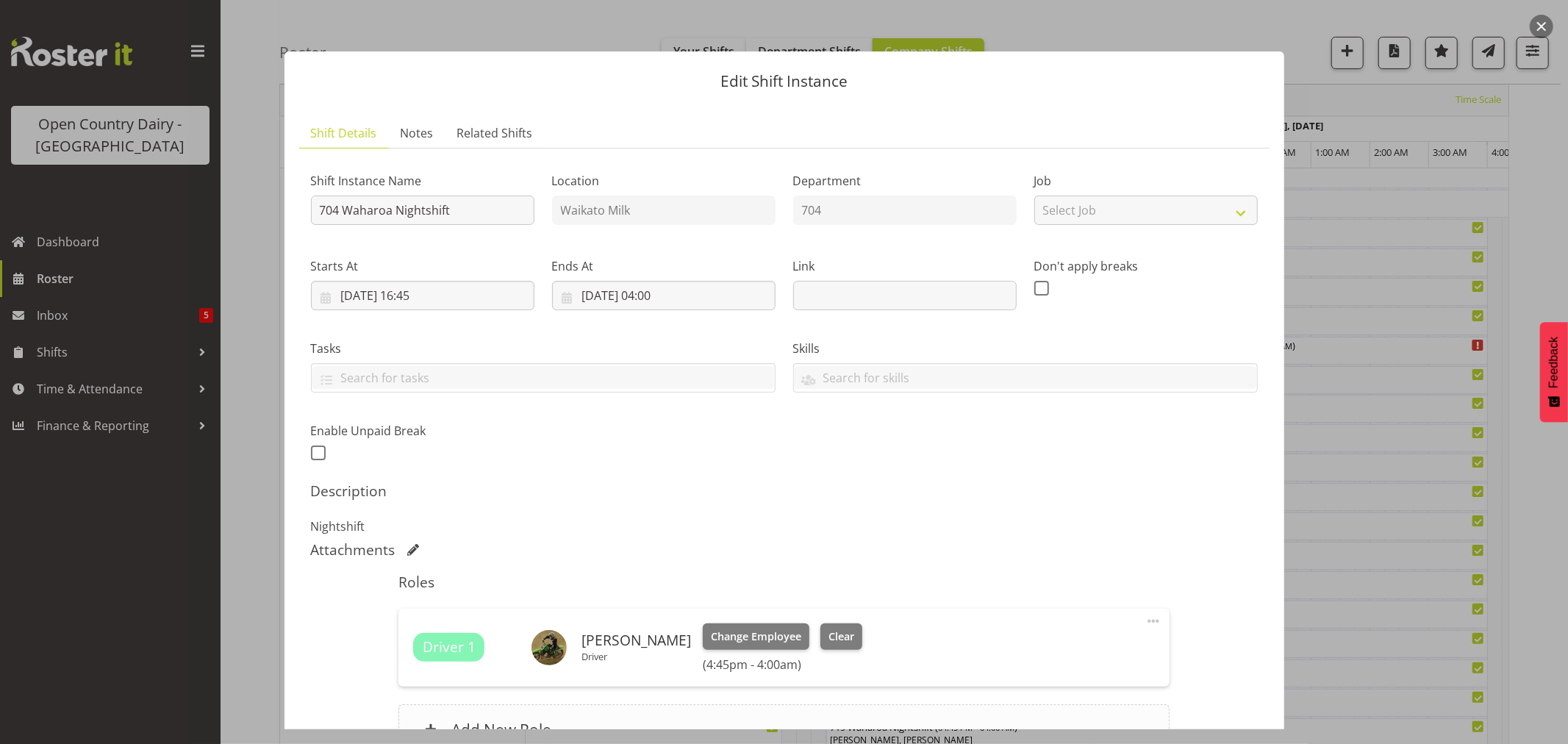
scroll to position [156, 0]
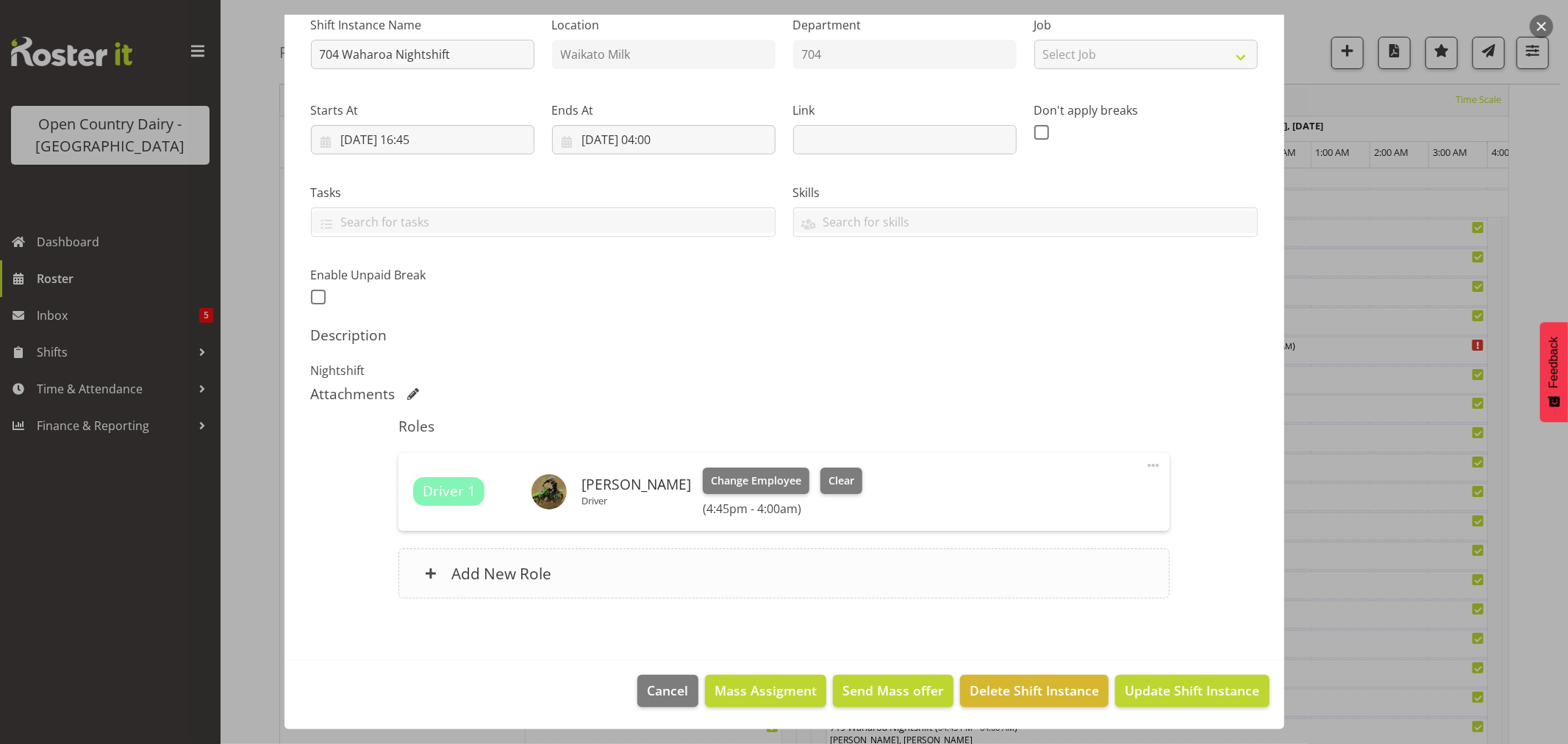
click at [490, 571] on h6 "Add New Role" at bounding box center [501, 573] width 100 height 19
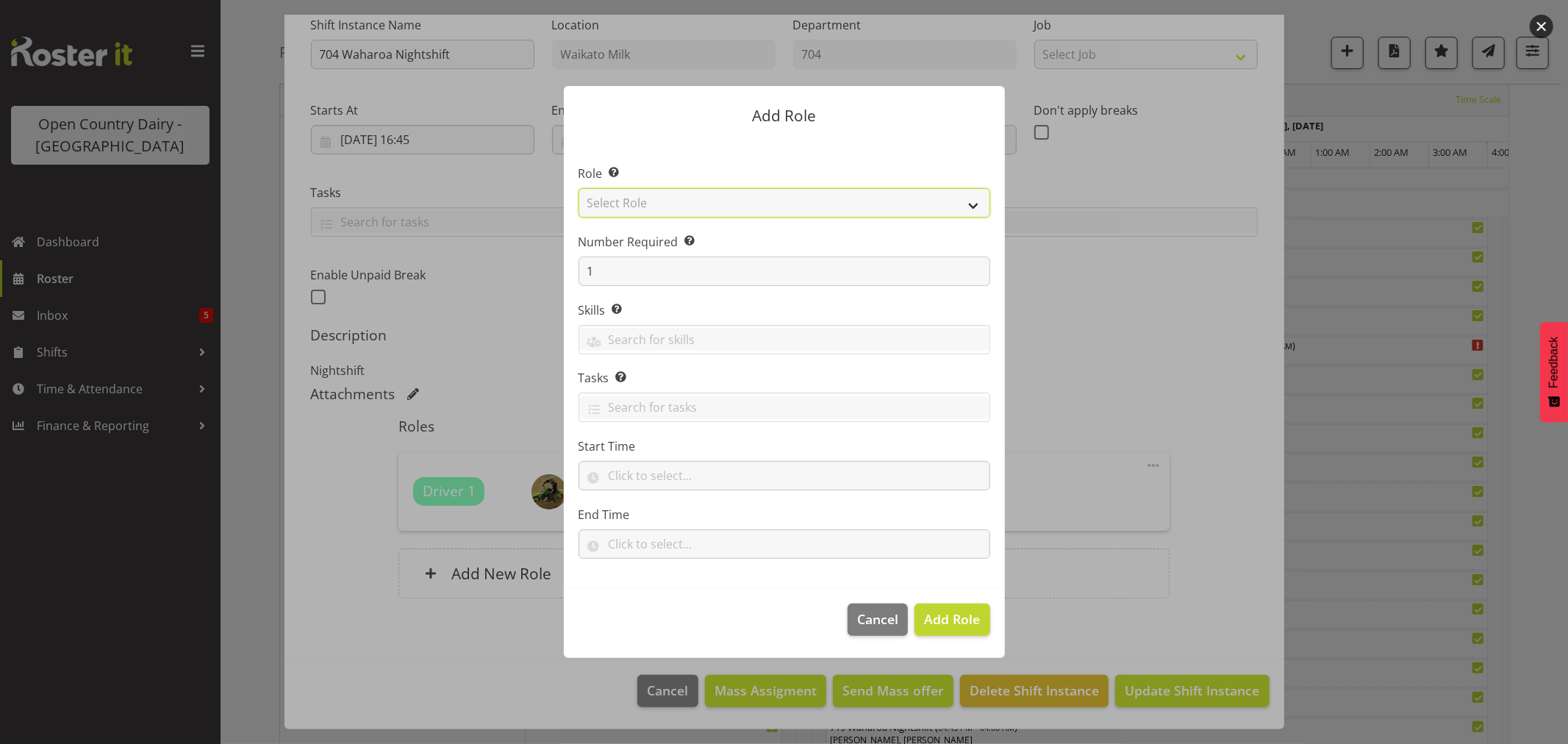
click at [682, 201] on select "Select Role Cadet Driver Crew Leader Driver Driver Buddy Driver Assessor Dayshi…" at bounding box center [784, 203] width 412 height 30
select select "1166"
click at [579, 188] on select "Select Role Cadet Driver Crew Leader Driver Driver Buddy Driver Assessor Dayshi…" at bounding box center [784, 203] width 412 height 30
click at [970, 616] on span "Add Role" at bounding box center [952, 619] width 55 height 18
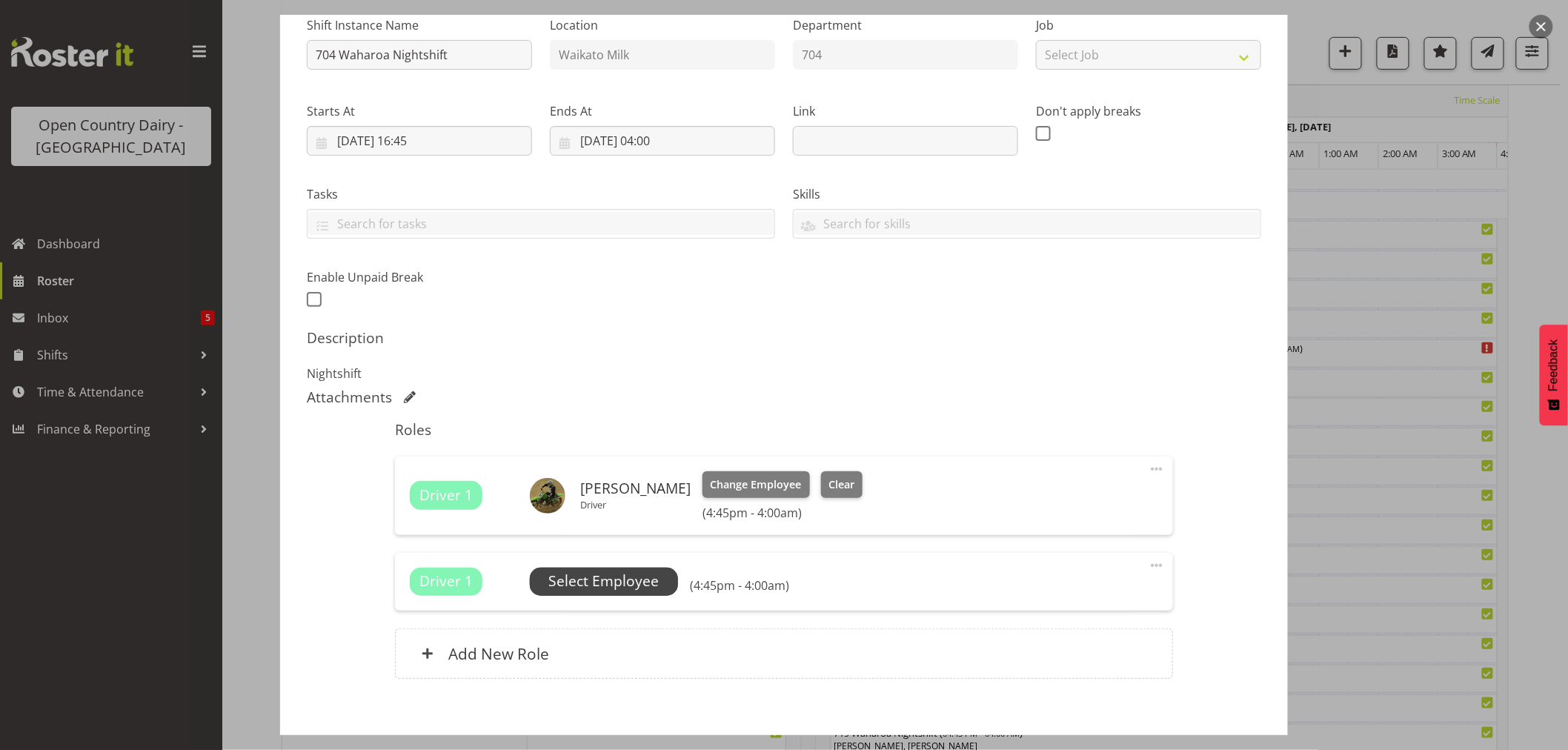
click at [607, 578] on span "Select Employee" at bounding box center [603, 581] width 111 height 22
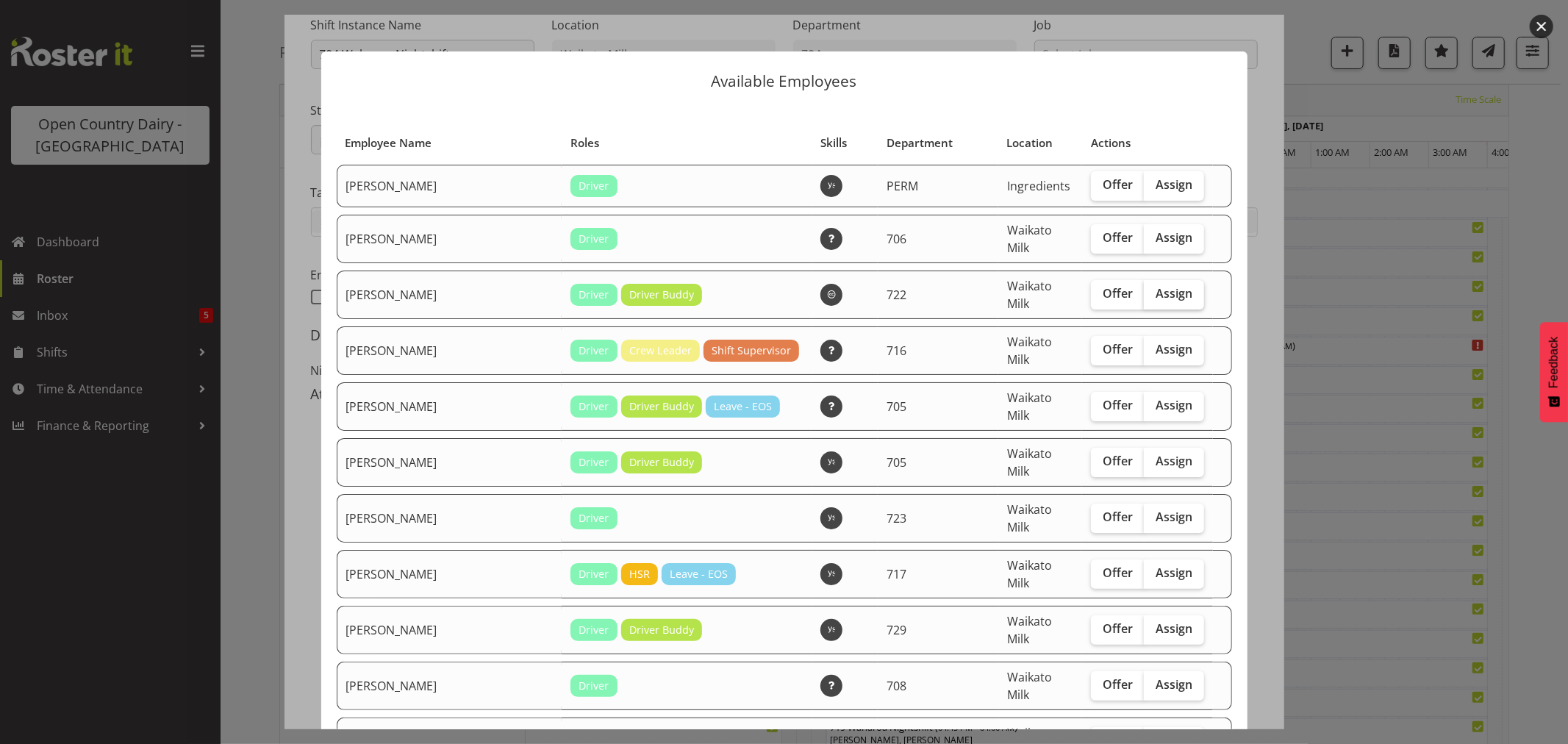
click at [1155, 287] on span "Assign" at bounding box center [1173, 293] width 37 height 15
click at [1151, 289] on input "Assign" at bounding box center [1149, 294] width 10 height 10
checkbox input "true"
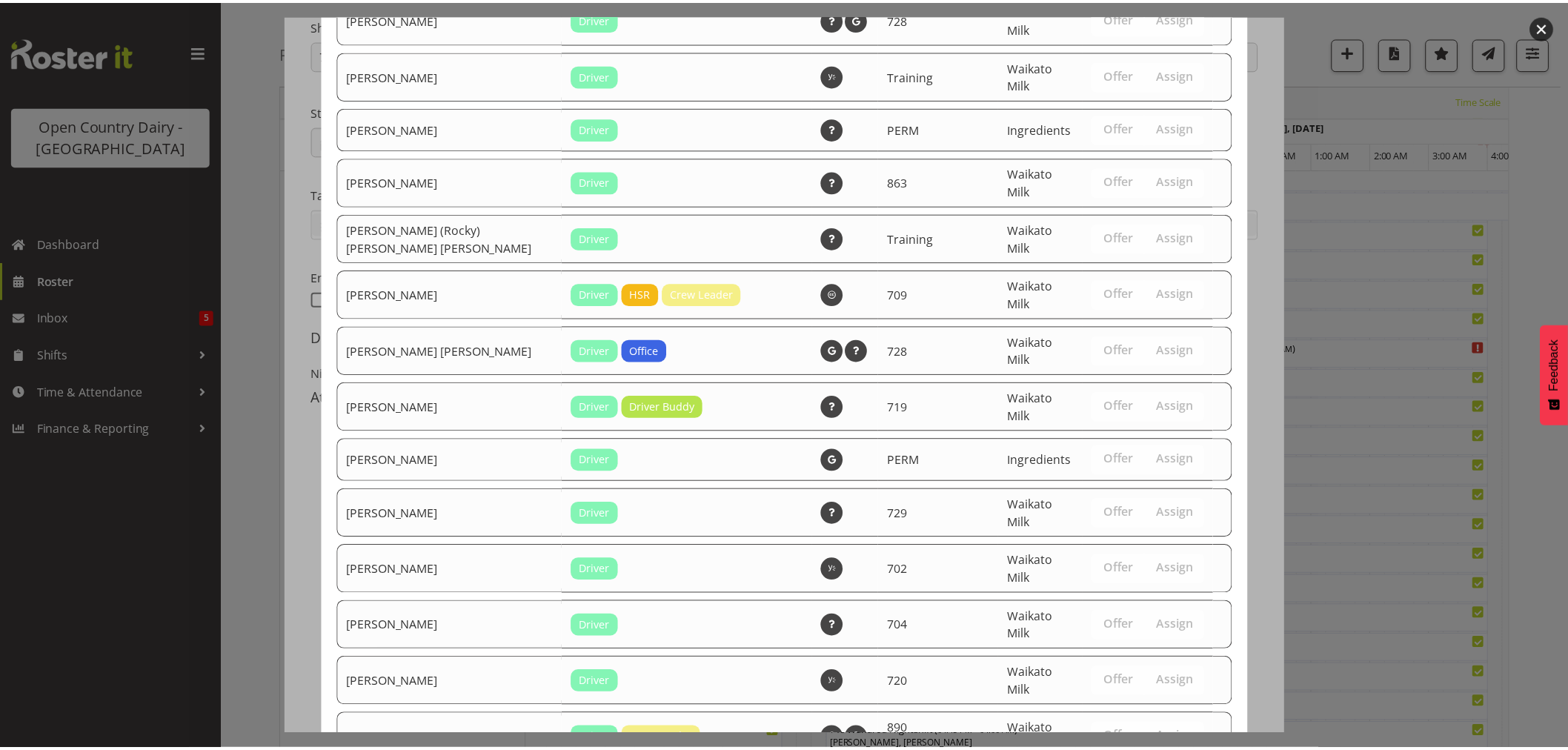
scroll to position [2092, 0]
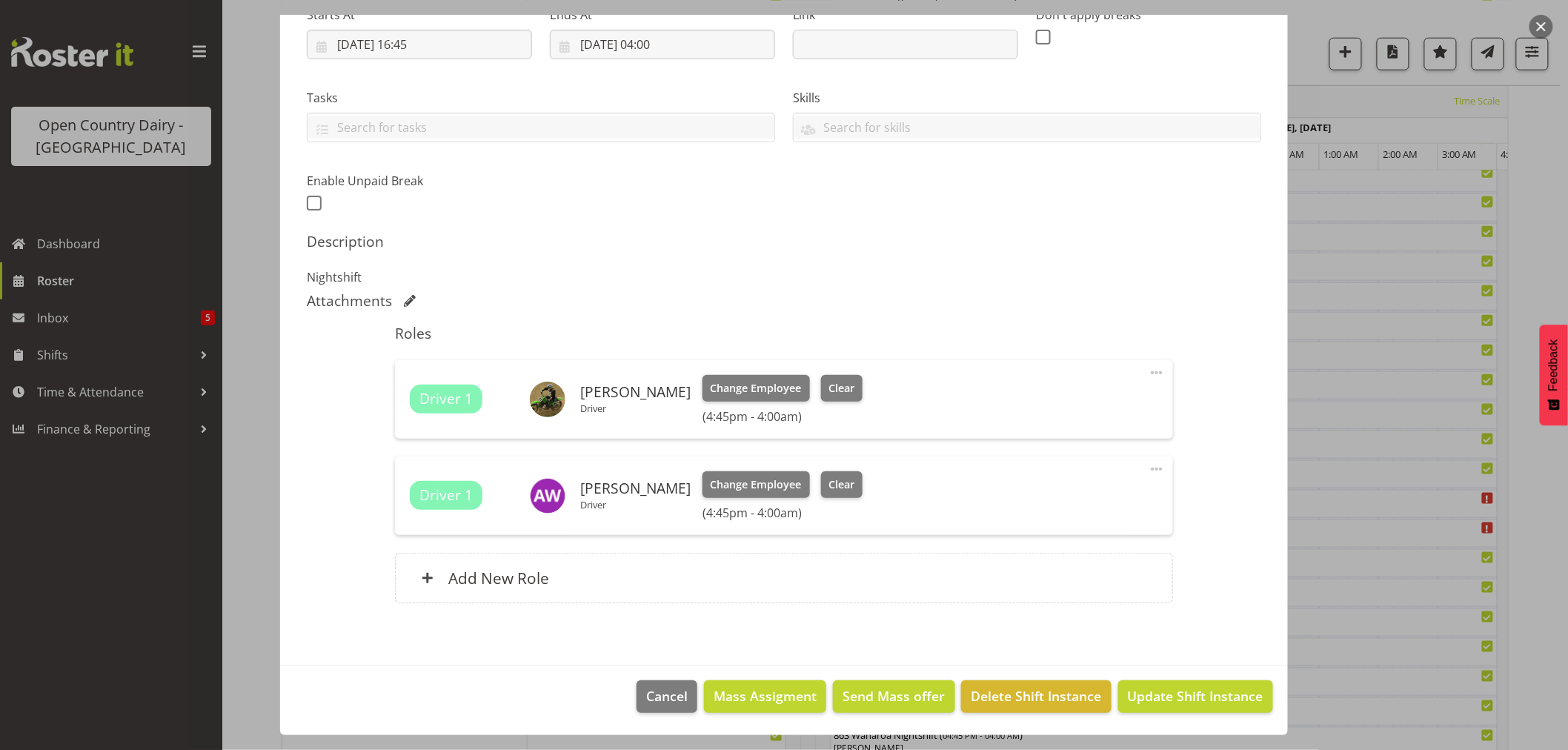
scroll to position [687, 0]
click at [1165, 692] on span "Update Shift Instance" at bounding box center [1196, 695] width 136 height 19
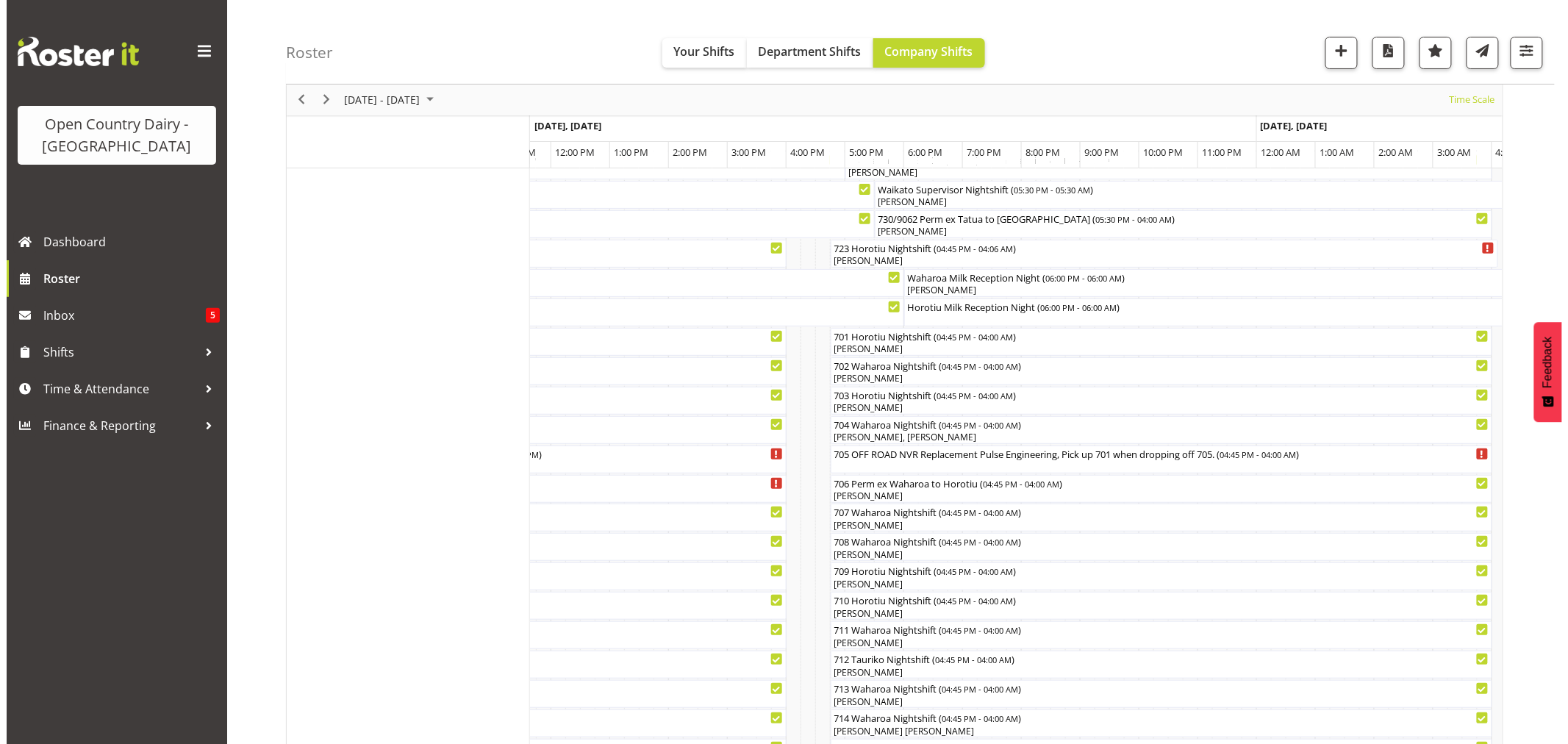
scroll to position [81, 0]
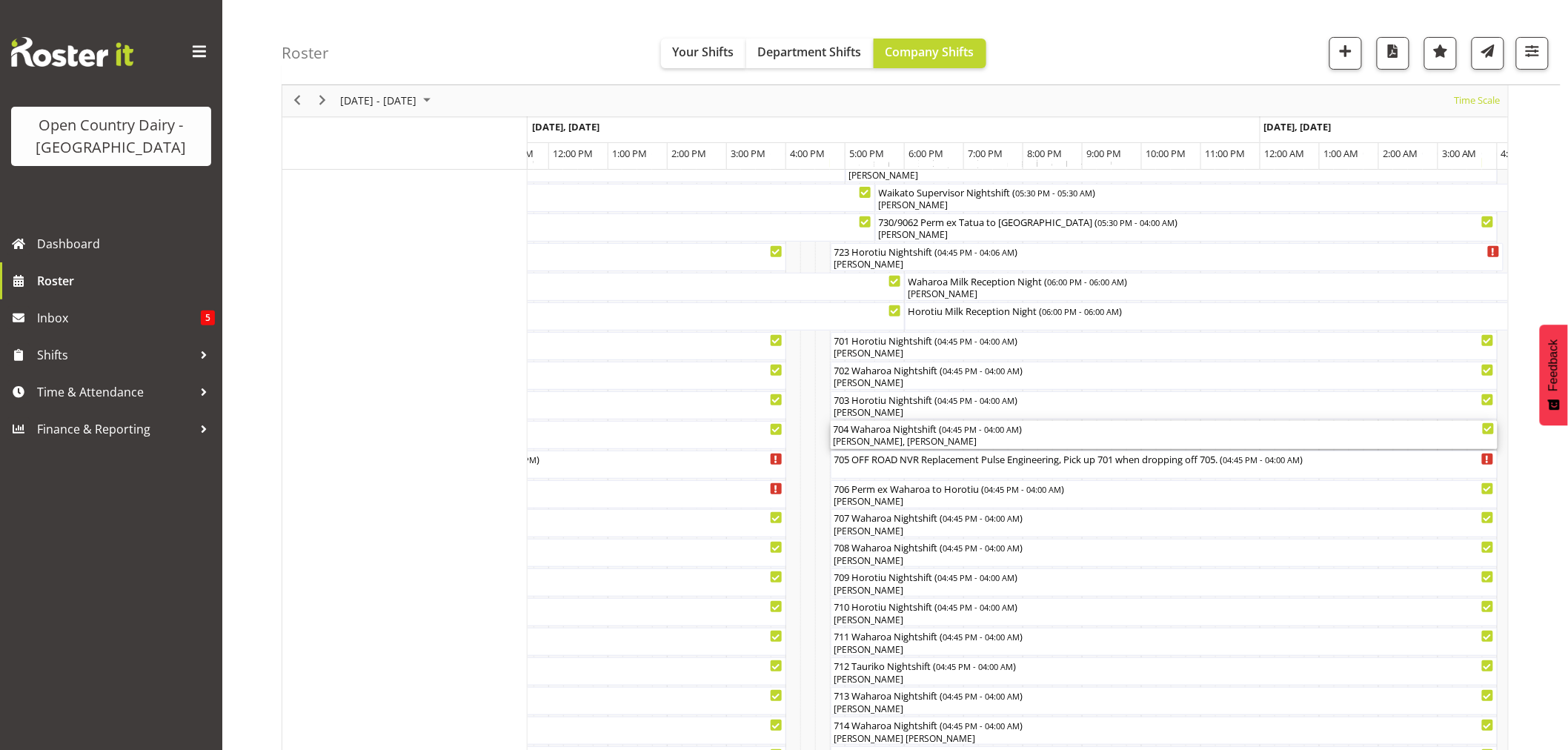
click at [864, 434] on div "704 Waharoa Nightshift ( 04:45 PM - 04:00 AM )" at bounding box center [1164, 428] width 661 height 15
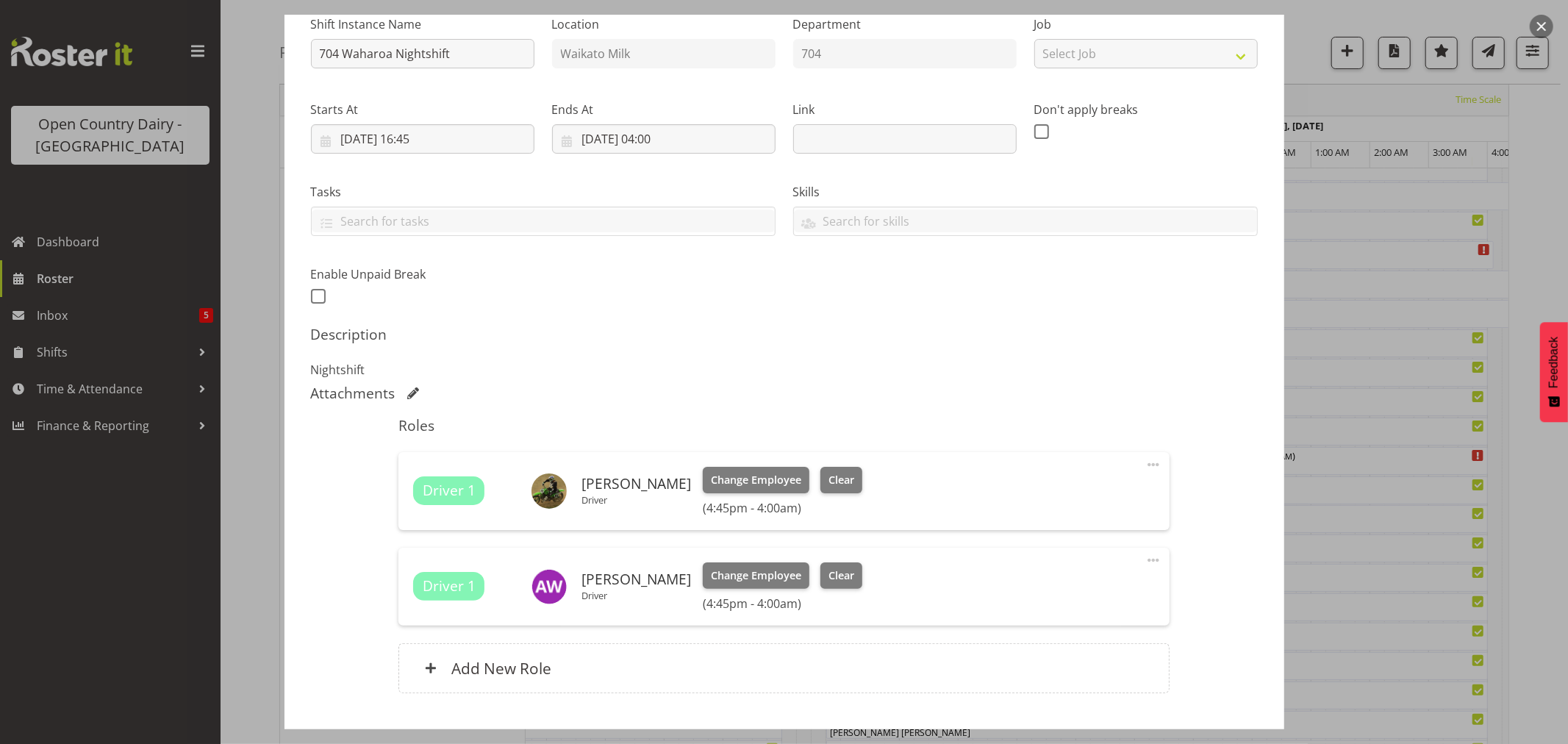
scroll to position [251, 0]
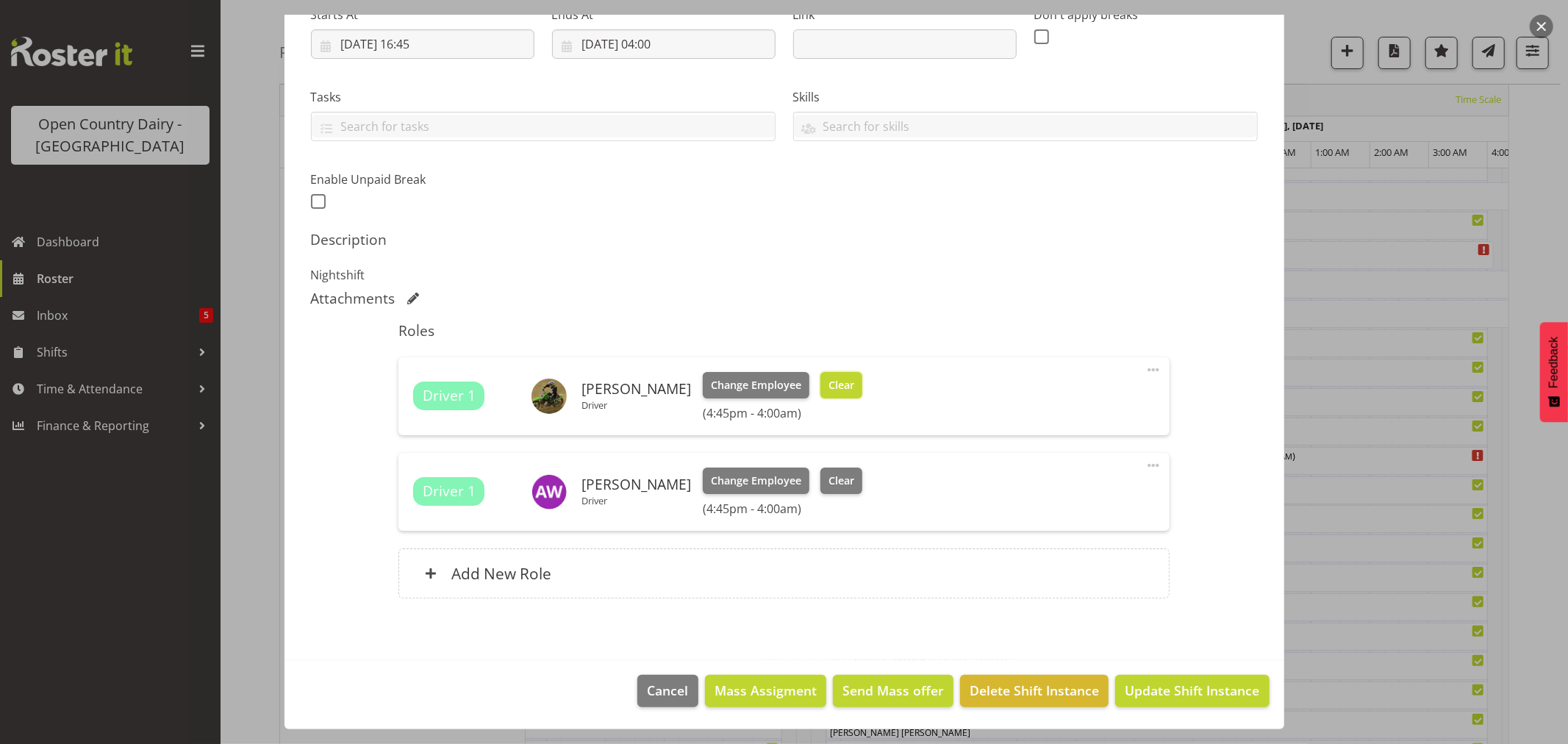
click at [839, 385] on span "Clear" at bounding box center [841, 385] width 26 height 16
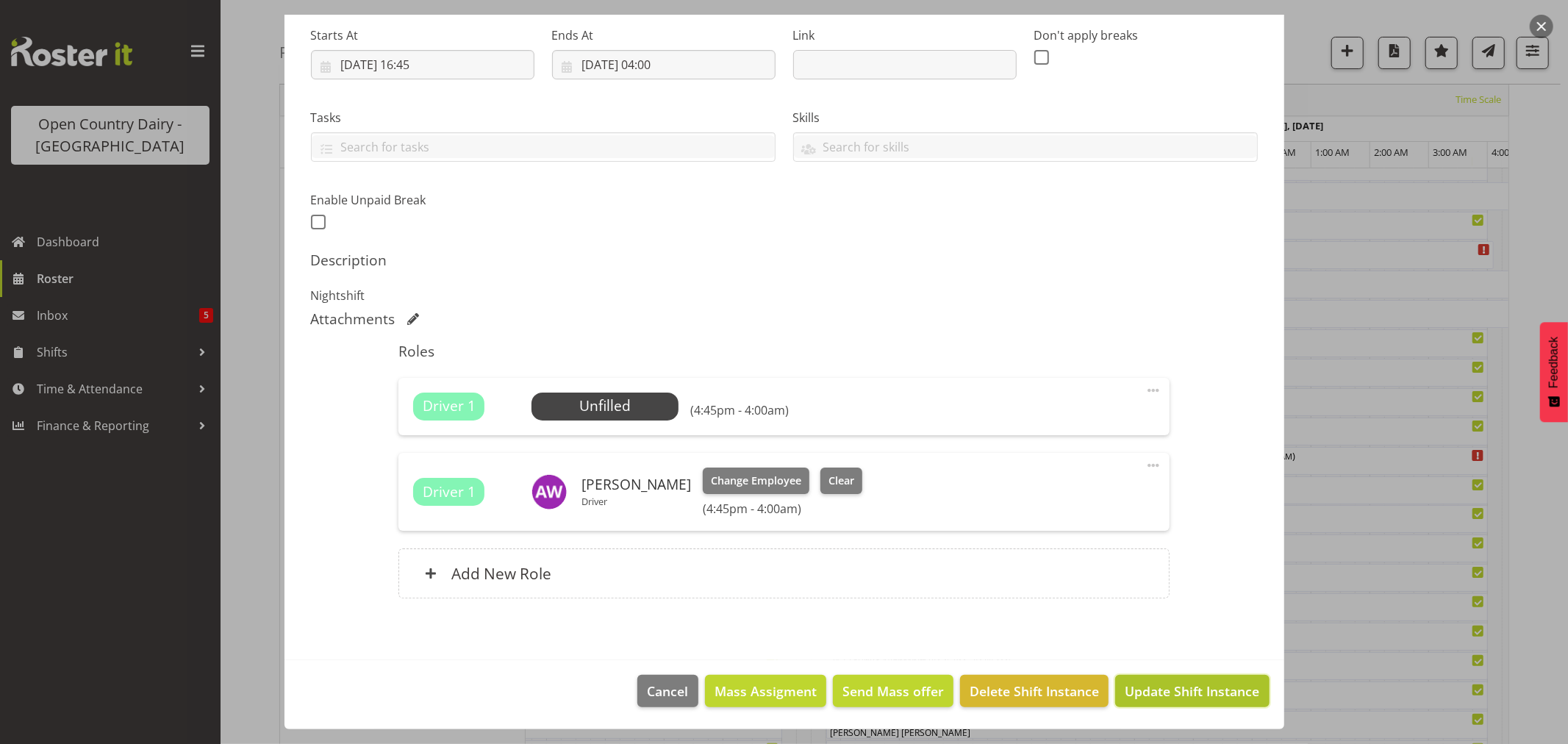
click at [1156, 688] on span "Update Shift Instance" at bounding box center [1192, 691] width 135 height 19
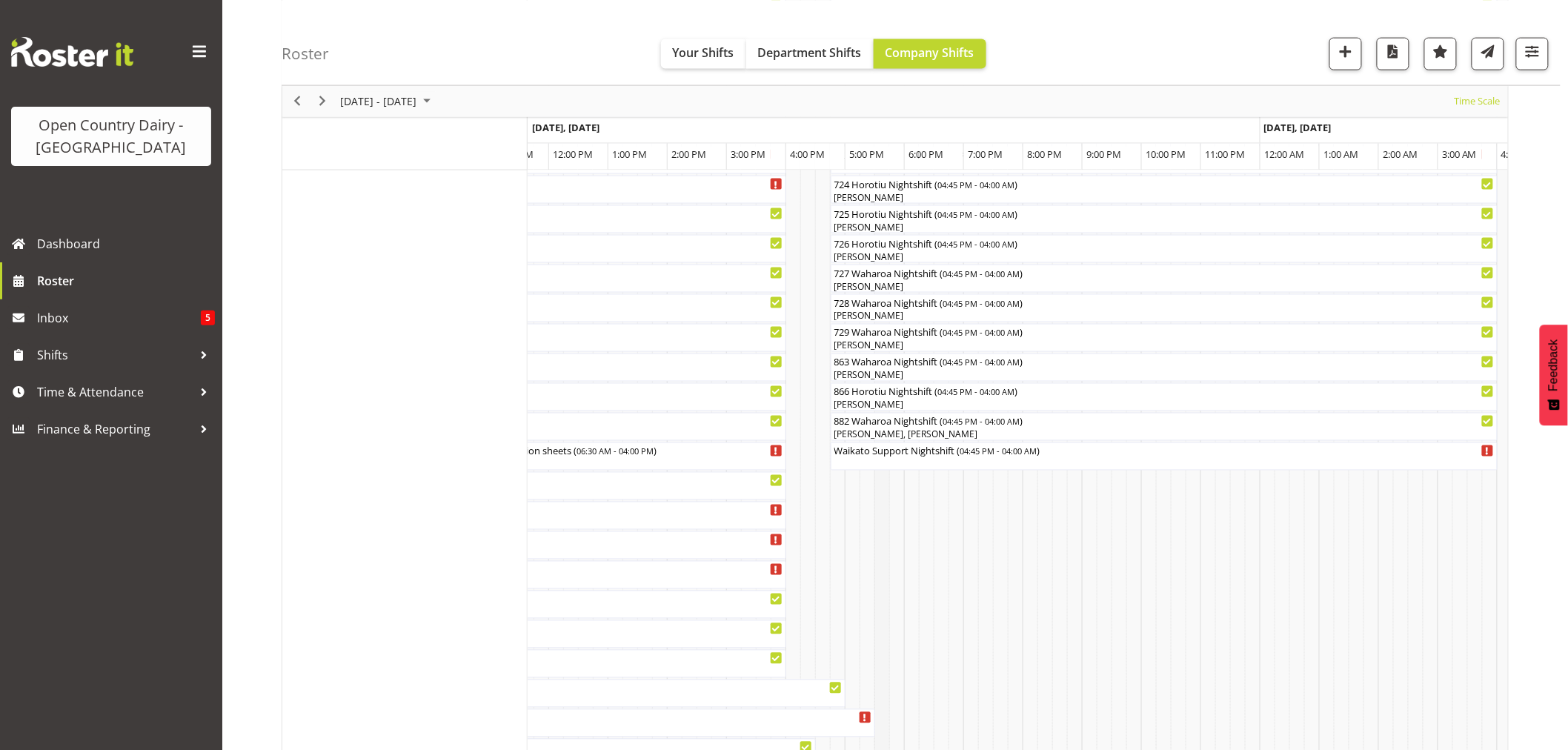
scroll to position [906, 0]
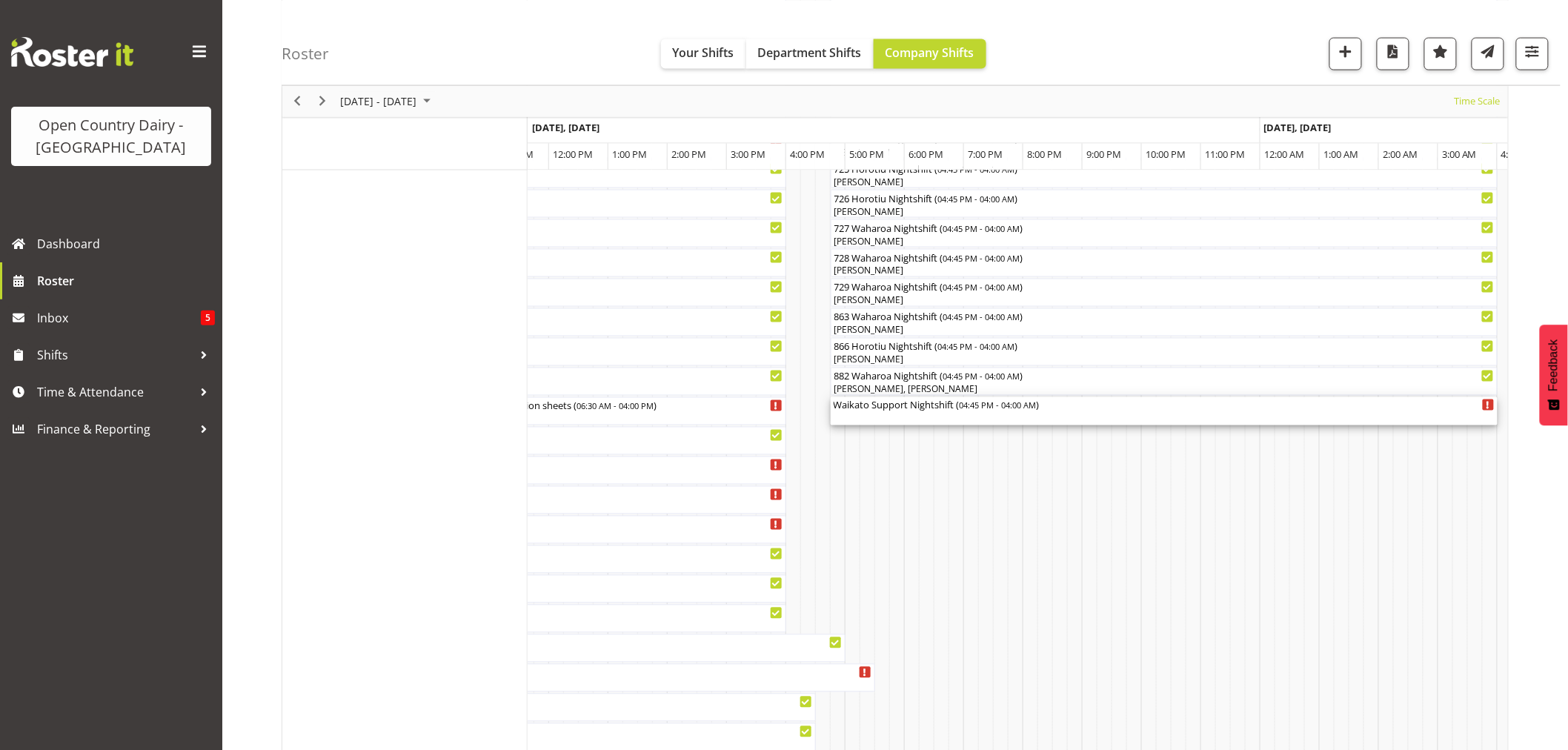
click at [871, 416] on div "Waikato Support Nightshift ( 04:45 PM - 04:00 AM )" at bounding box center [1164, 411] width 661 height 28
click at [0, 0] on div at bounding box center [0, 0] width 0 height 0
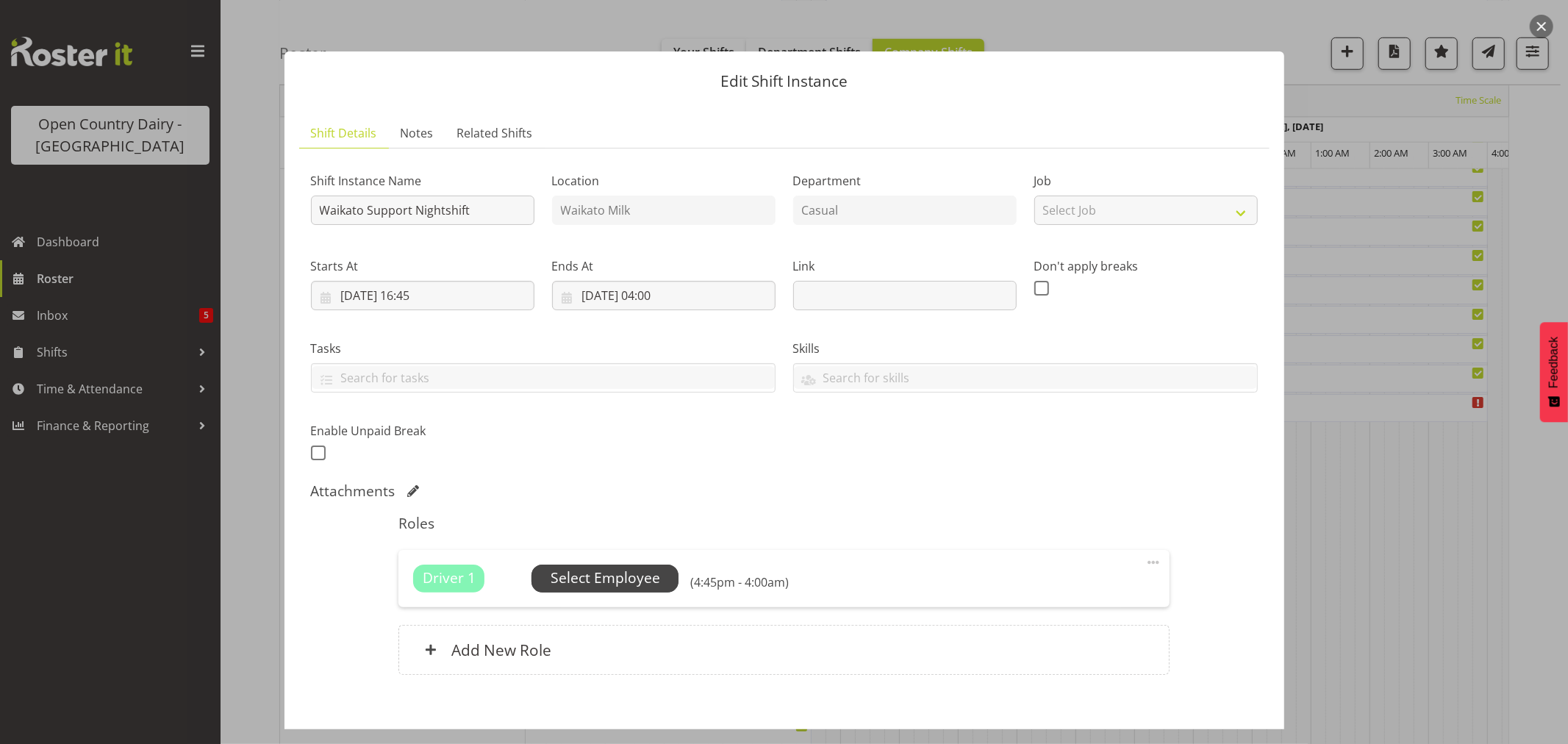
click at [593, 583] on span "Select Employee" at bounding box center [604, 579] width 110 height 22
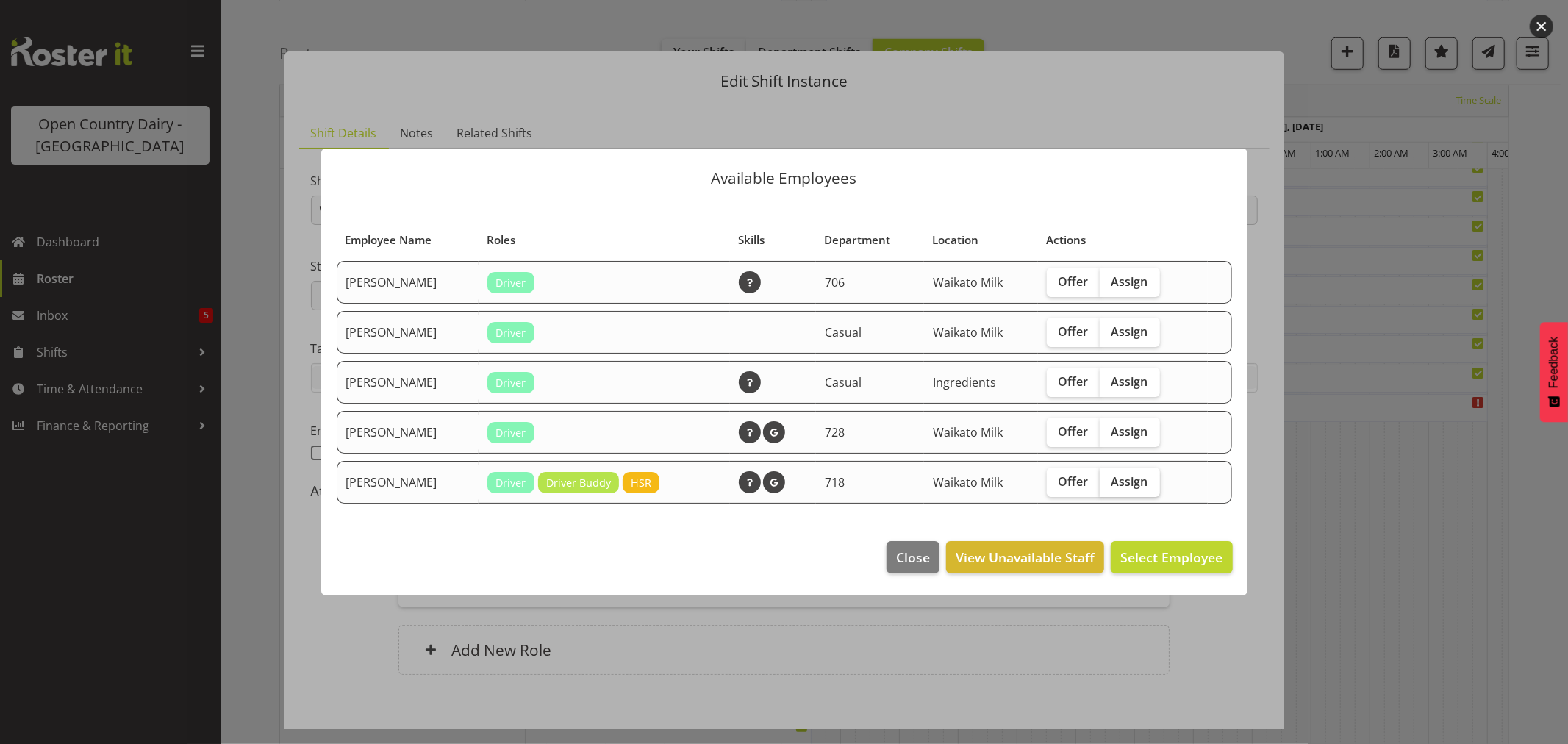
click at [1140, 487] on span "Assign" at bounding box center [1129, 481] width 37 height 15
click at [1109, 486] on input "Assign" at bounding box center [1104, 481] width 10 height 10
checkbox input "true"
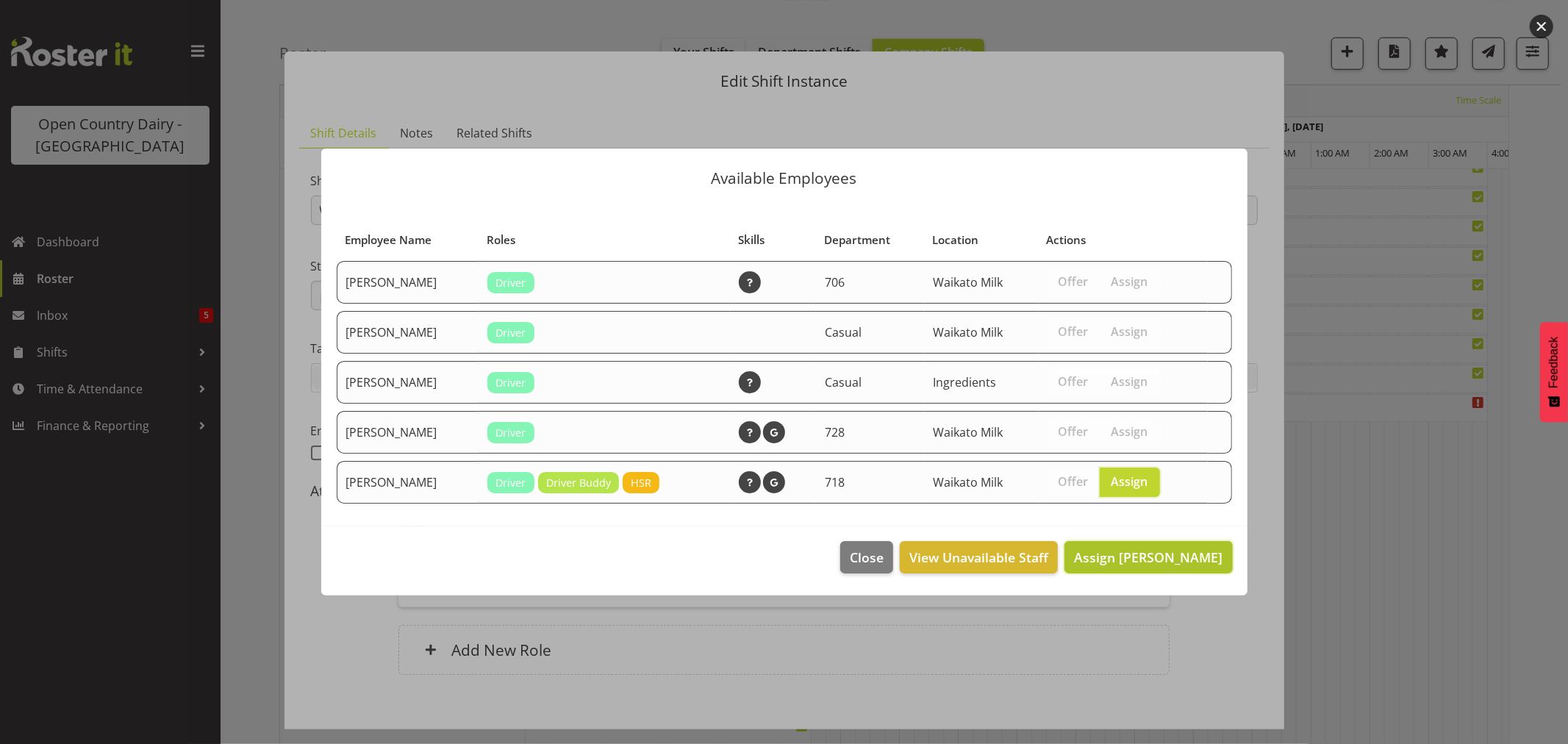
click at [1165, 564] on span "Assign Tony Fielding" at bounding box center [1148, 557] width 148 height 18
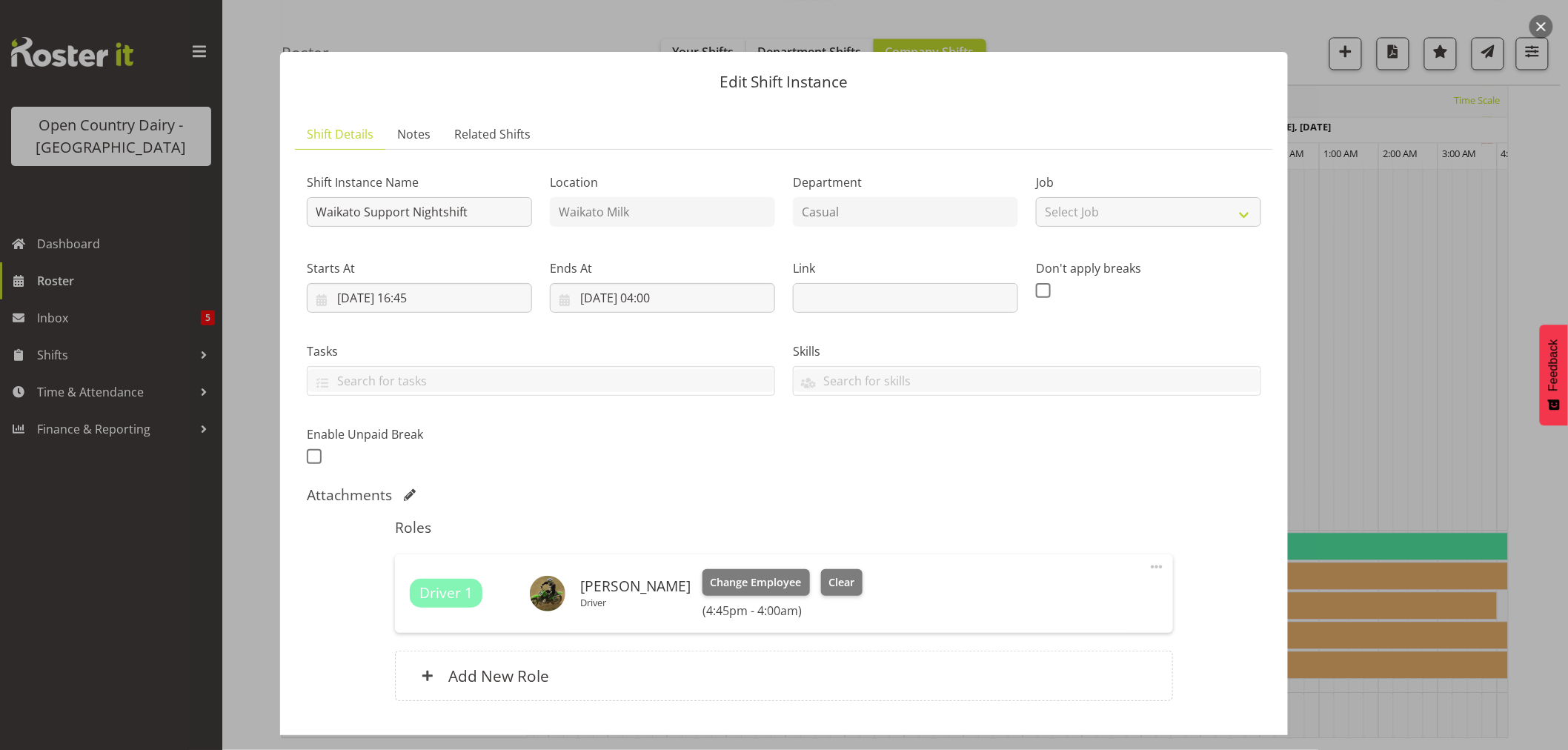
scroll to position [98, 0]
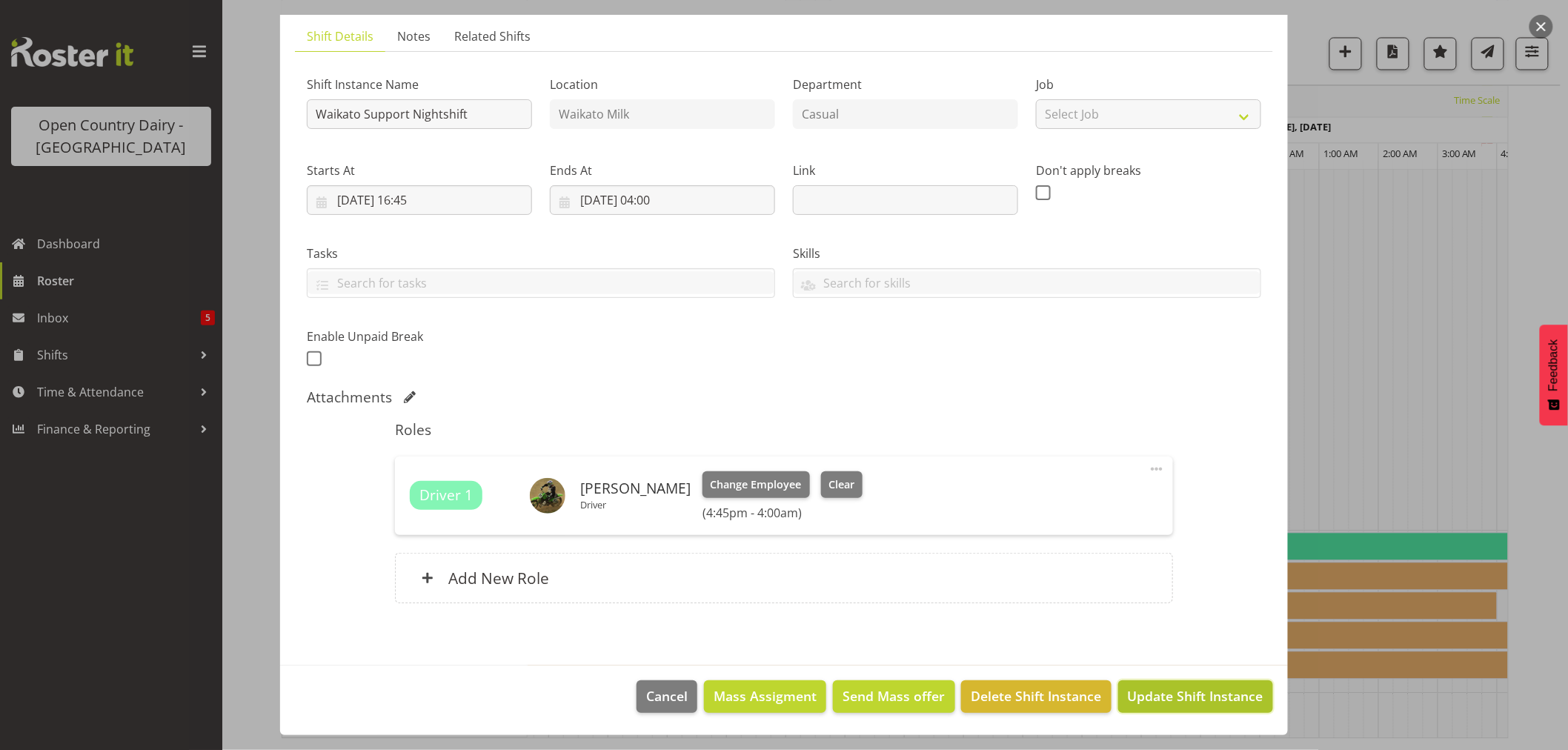
click at [1184, 694] on span "Update Shift Instance" at bounding box center [1196, 695] width 136 height 19
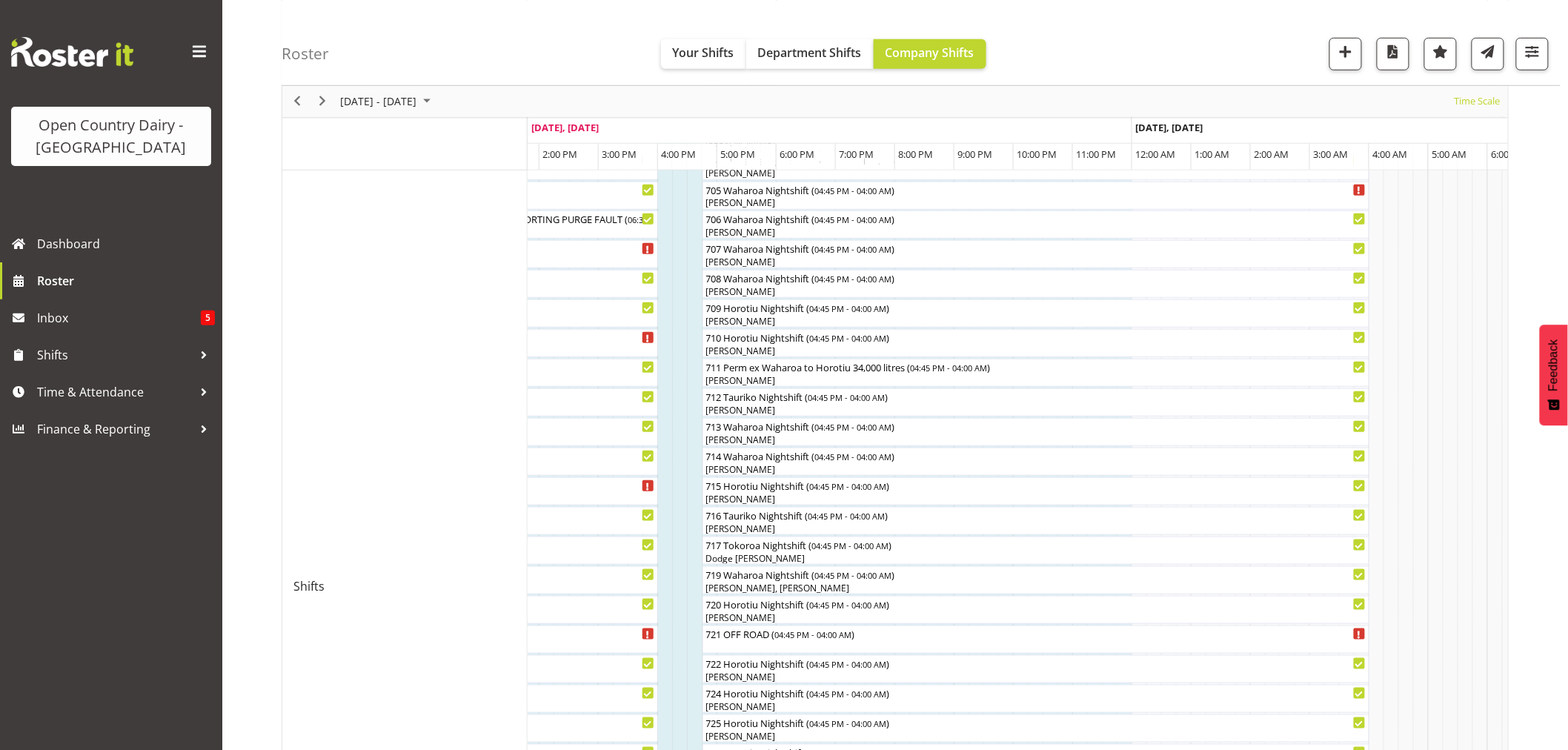
scroll to position [358, 0]
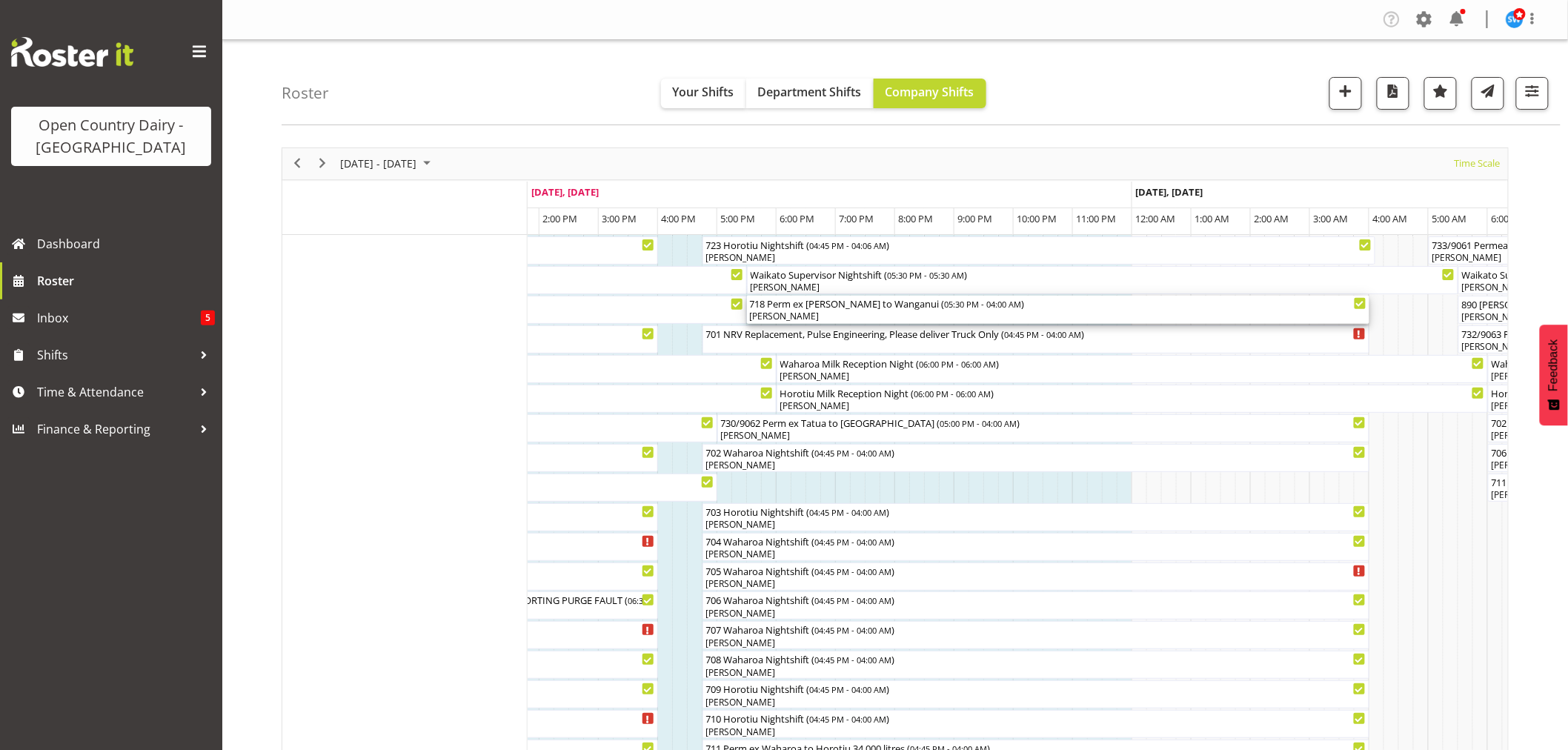
click at [854, 311] on div "[PERSON_NAME]" at bounding box center [1058, 316] width 616 height 13
click at [0, 0] on div at bounding box center [0, 0] width 0 height 0
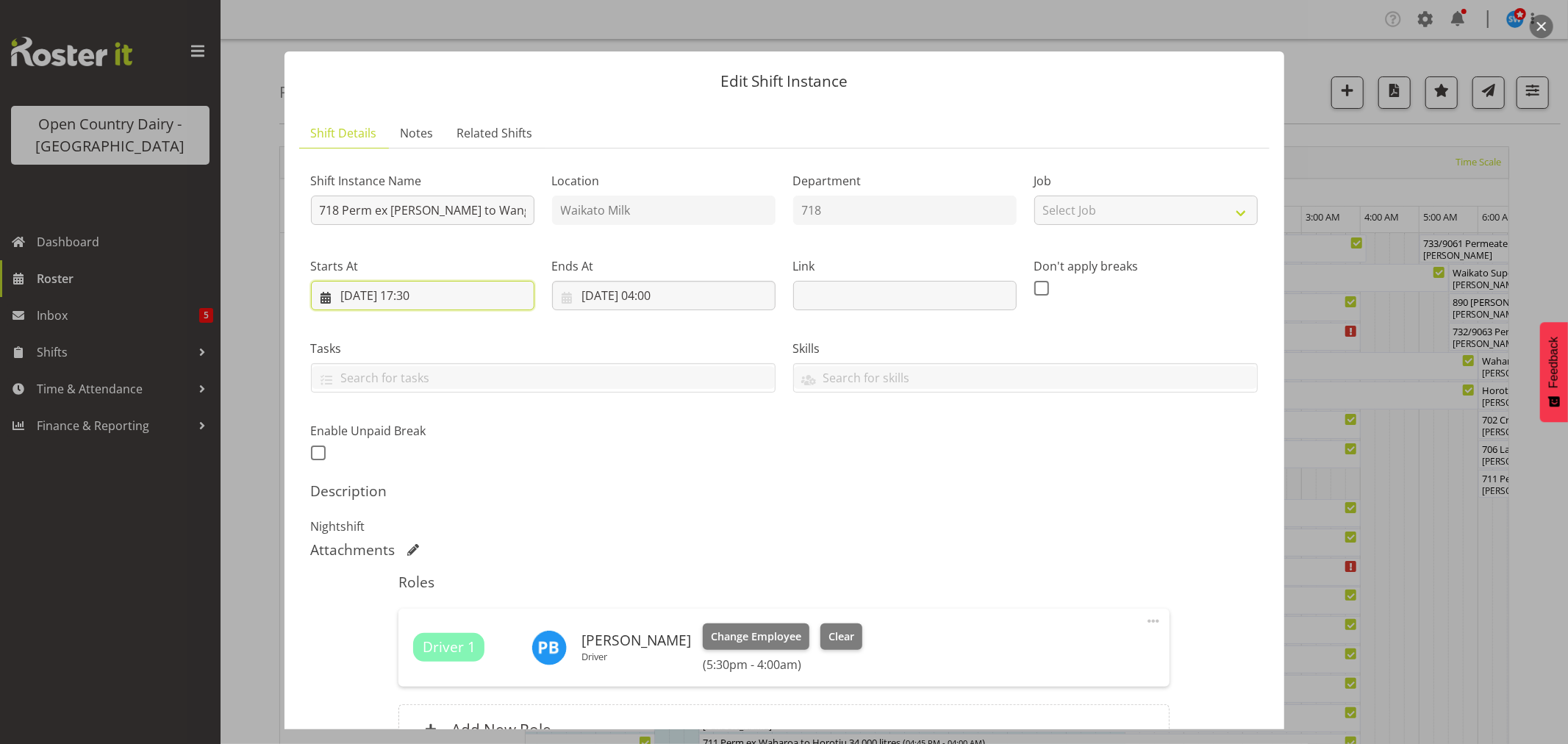
click at [429, 296] on input "25/08/2025, 17:30" at bounding box center [422, 296] width 224 height 30
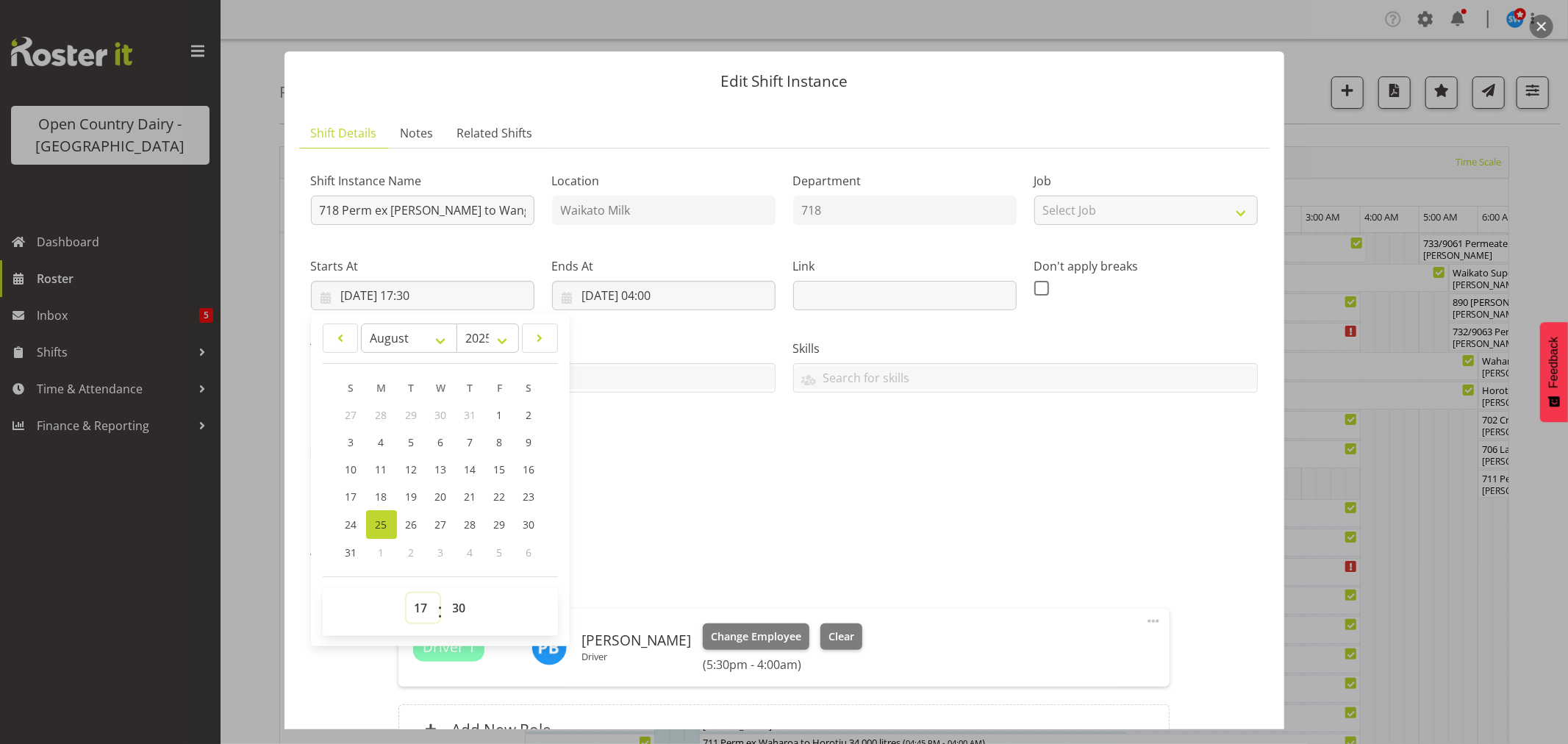
click at [421, 613] on select "00 01 02 03 04 05 06 07 08 09 10 11 12 13 14 15 16 17 18 19 20 21 22 23" at bounding box center [422, 608] width 33 height 30
select select "16"
click at [407, 594] on select "00 01 02 03 04 05 06 07 08 09 10 11 12 13 14 15 16 17 18 19 20 21 22 23" at bounding box center [422, 608] width 33 height 30
type input "25/08/2025, 16:30"
click at [1070, 548] on div "Attachments" at bounding box center [784, 550] width 947 height 18
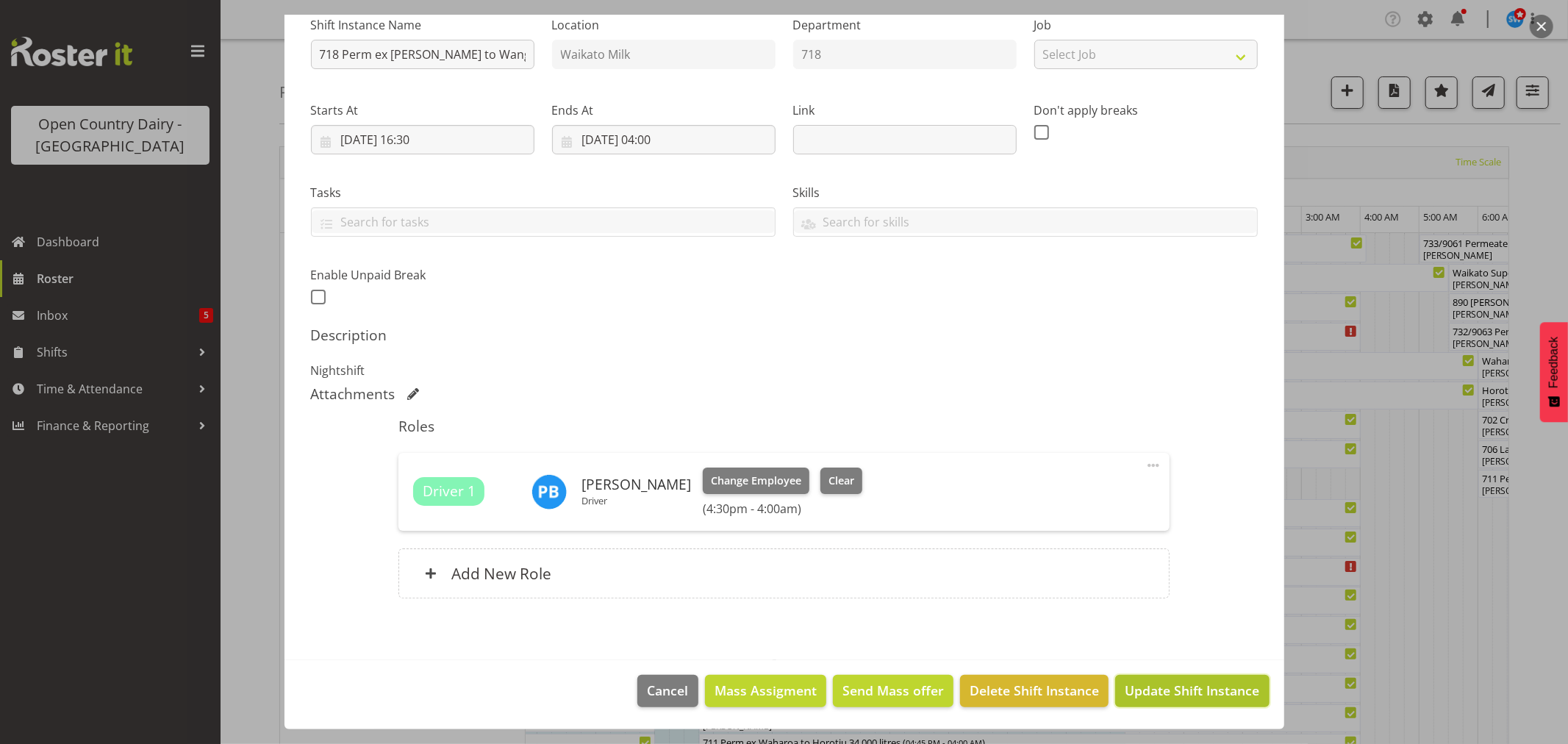
click at [1159, 690] on span "Update Shift Instance" at bounding box center [1192, 690] width 135 height 19
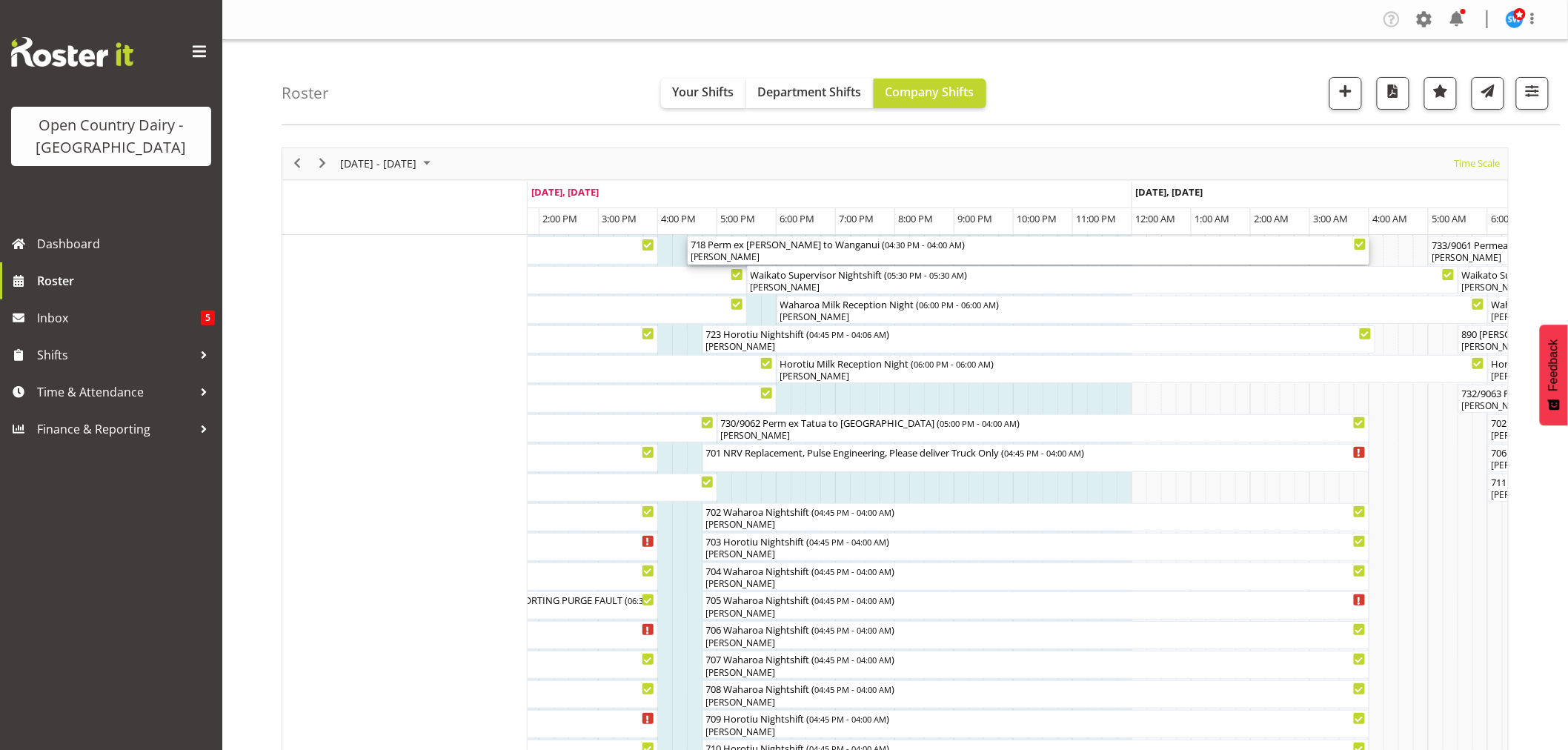
click at [747, 246] on div "718 Perm ex Tatua to Wanganui ( 04:30 PM - 04:00 AM )" at bounding box center [1028, 243] width 676 height 15
click at [0, 0] on div at bounding box center [0, 0] width 0 height 0
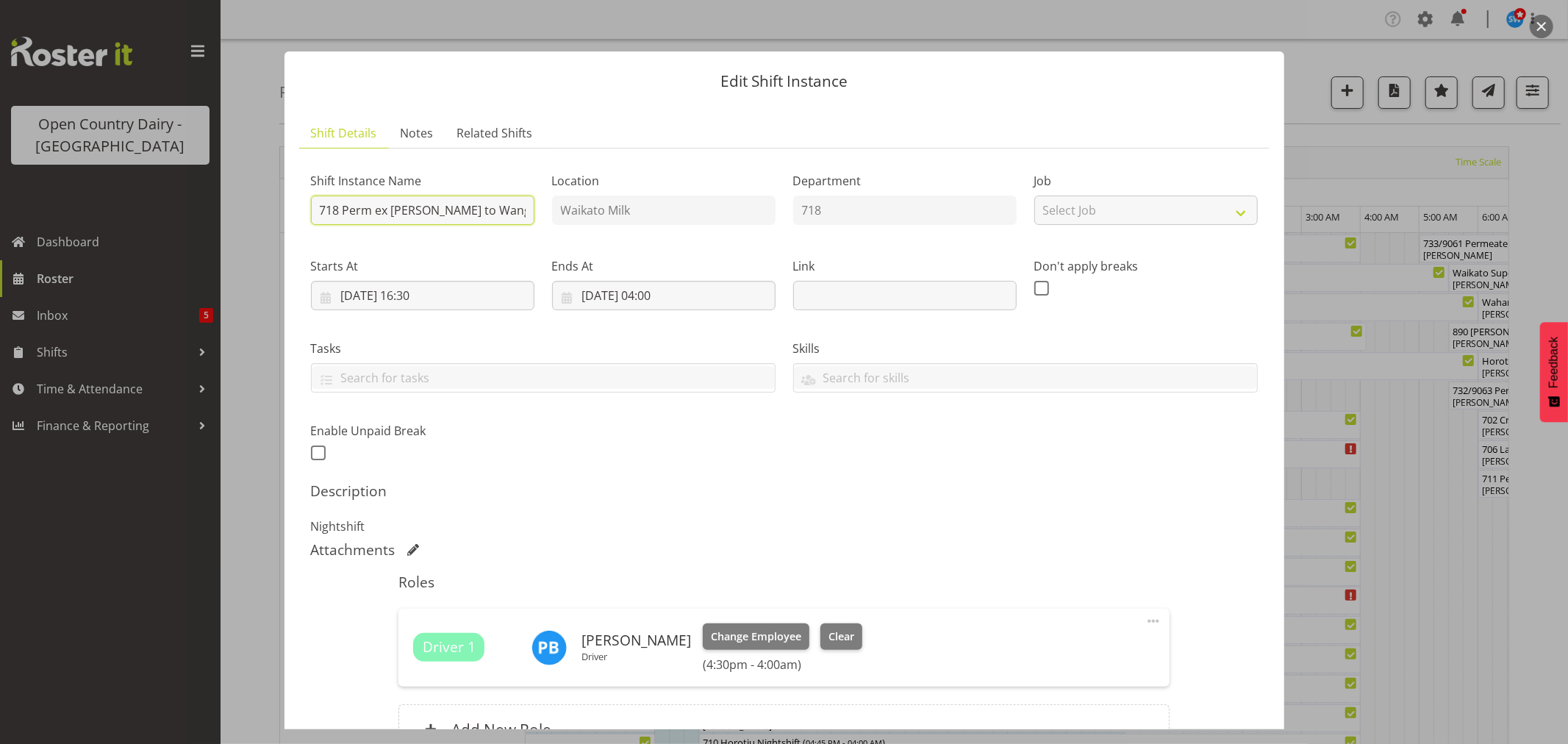
drag, startPoint x: 507, startPoint y: 212, endPoint x: 342, endPoint y: 208, distance: 165.0
click at [342, 208] on input "718 Perm ex Tatua to Wanganui" at bounding box center [422, 211] width 224 height 30
type input "718 Waharoa Nightshift"
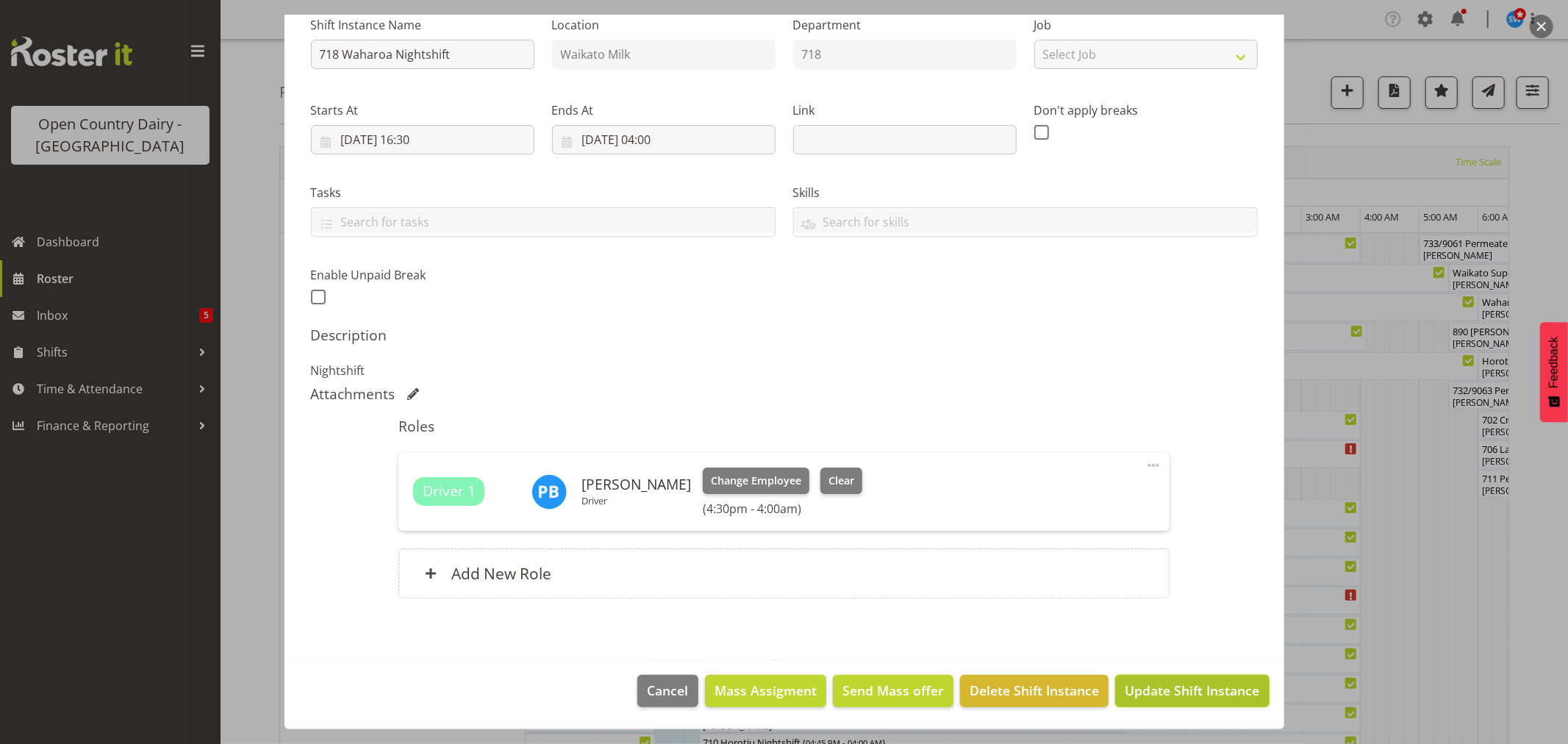
click at [1165, 689] on span "Update Shift Instance" at bounding box center [1192, 690] width 135 height 19
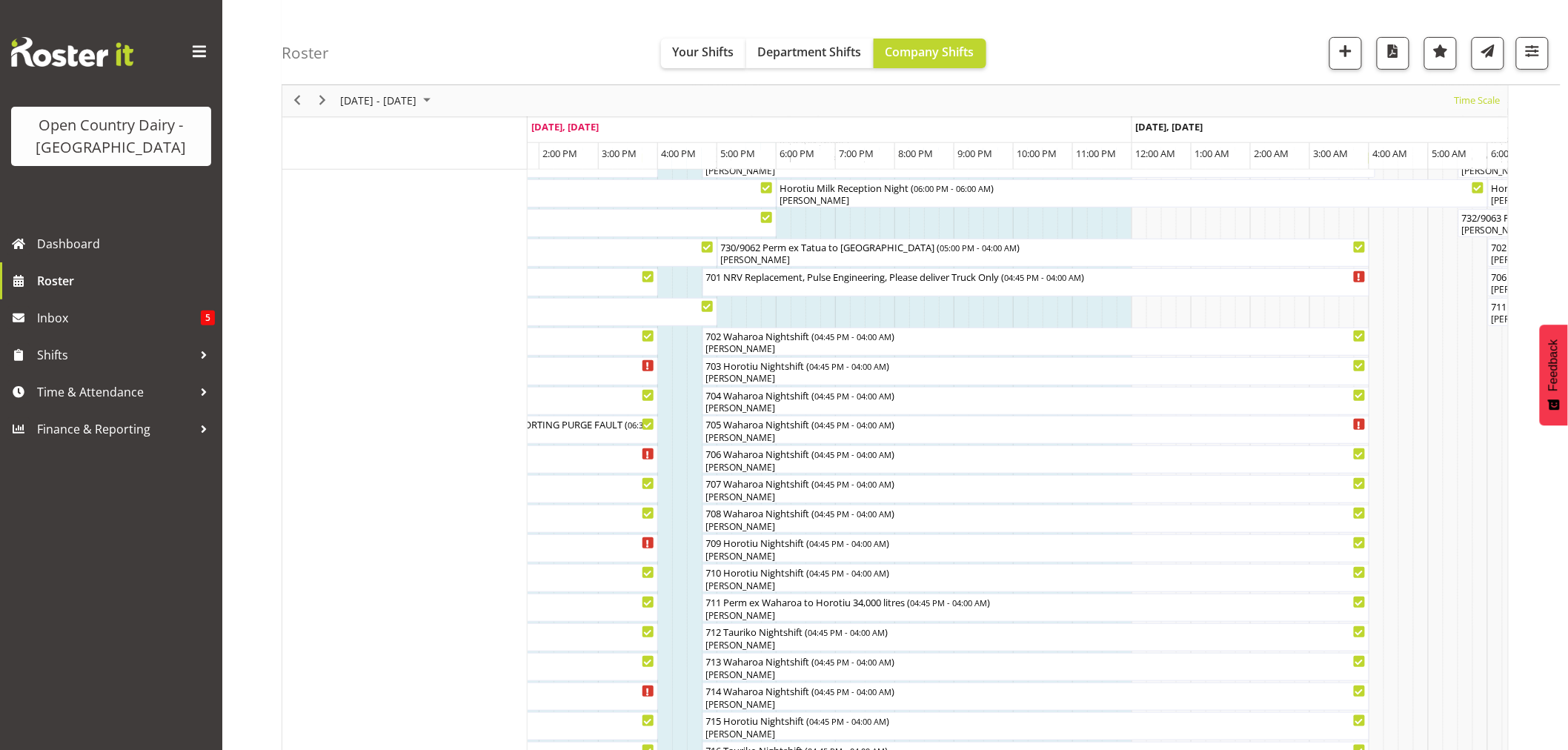
scroll to position [82, 0]
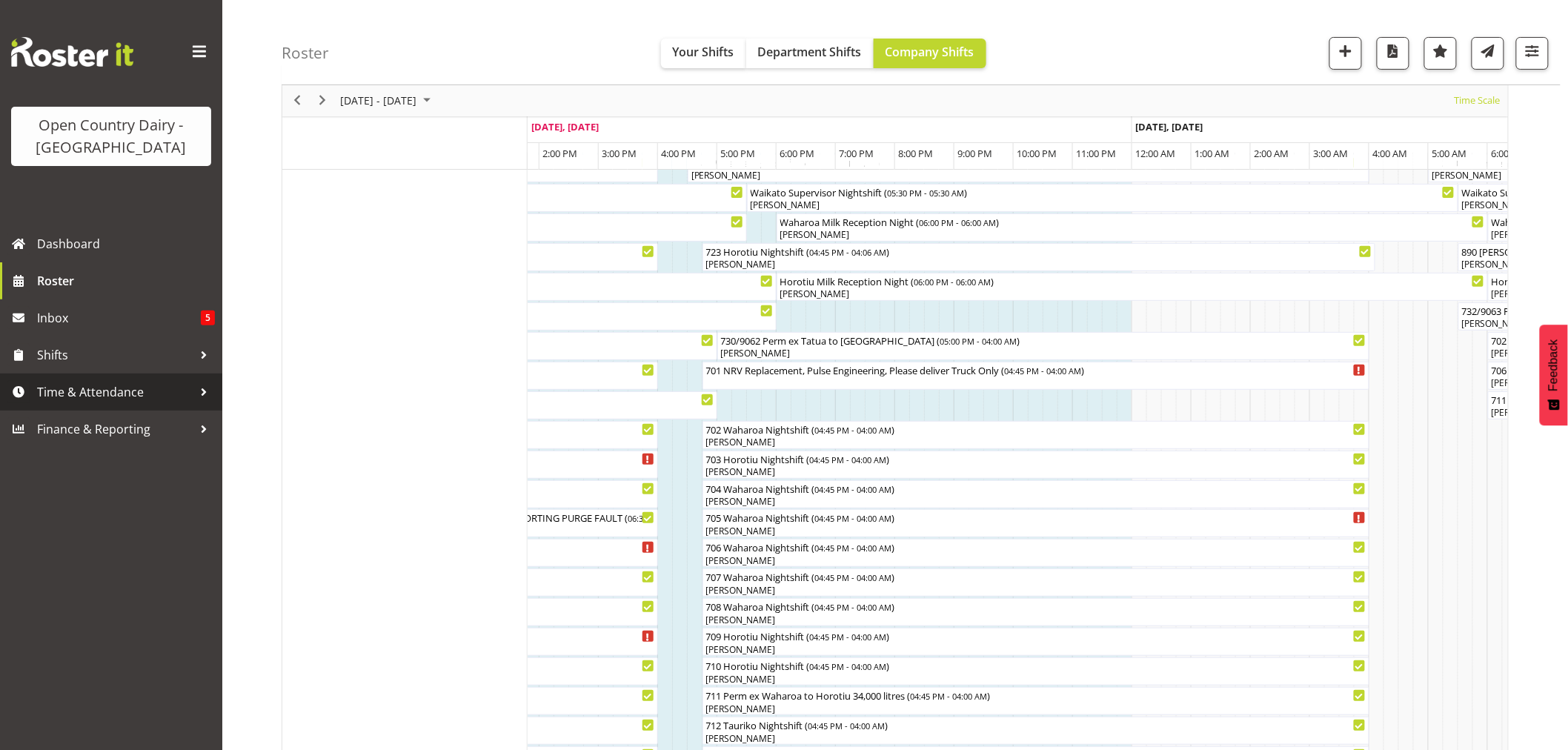
click at [92, 391] on span "Time & Attendance" at bounding box center [115, 392] width 156 height 22
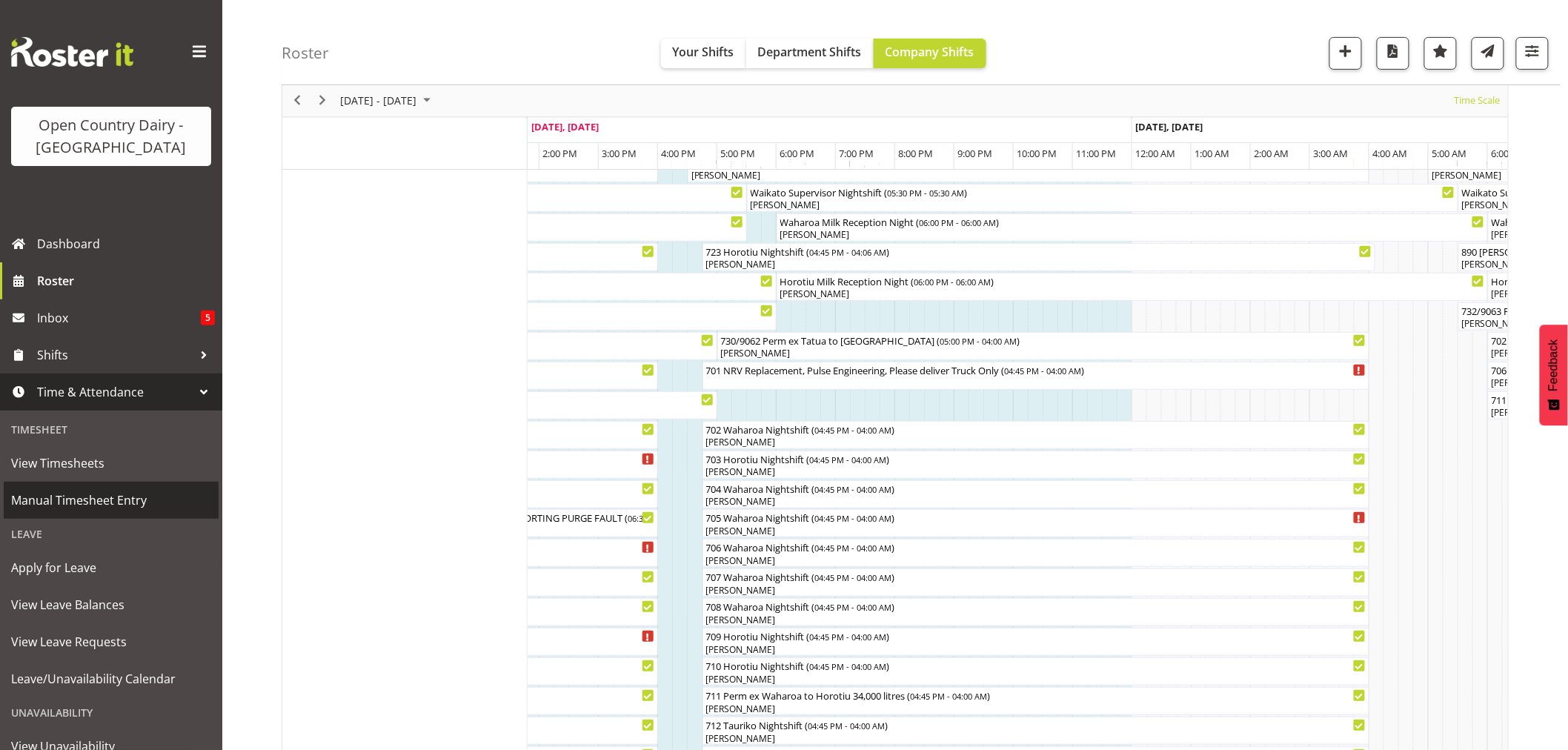
click at [68, 498] on span "Manual Timesheet Entry" at bounding box center [111, 500] width 200 height 22
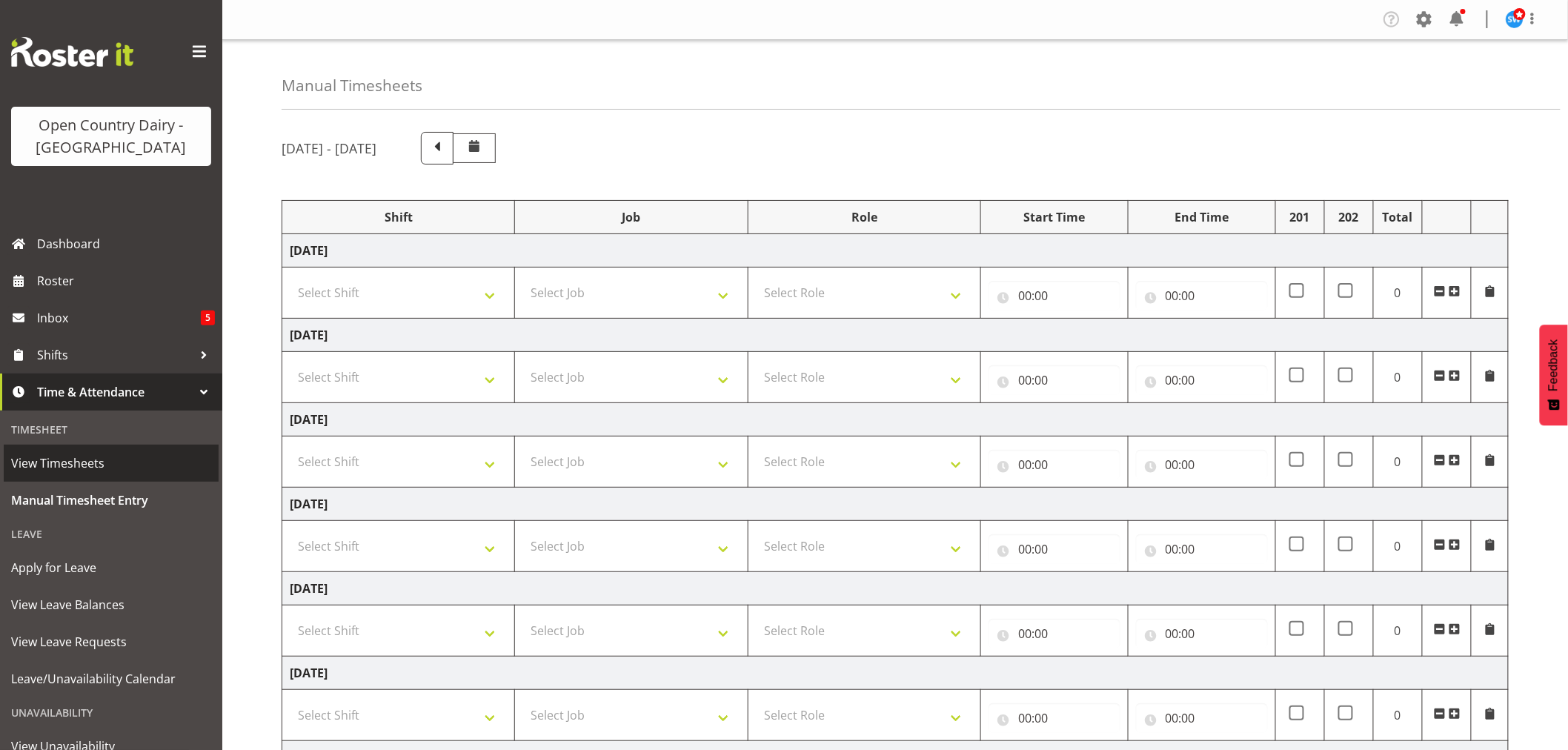
click at [68, 463] on span "View Timesheets" at bounding box center [111, 463] width 200 height 22
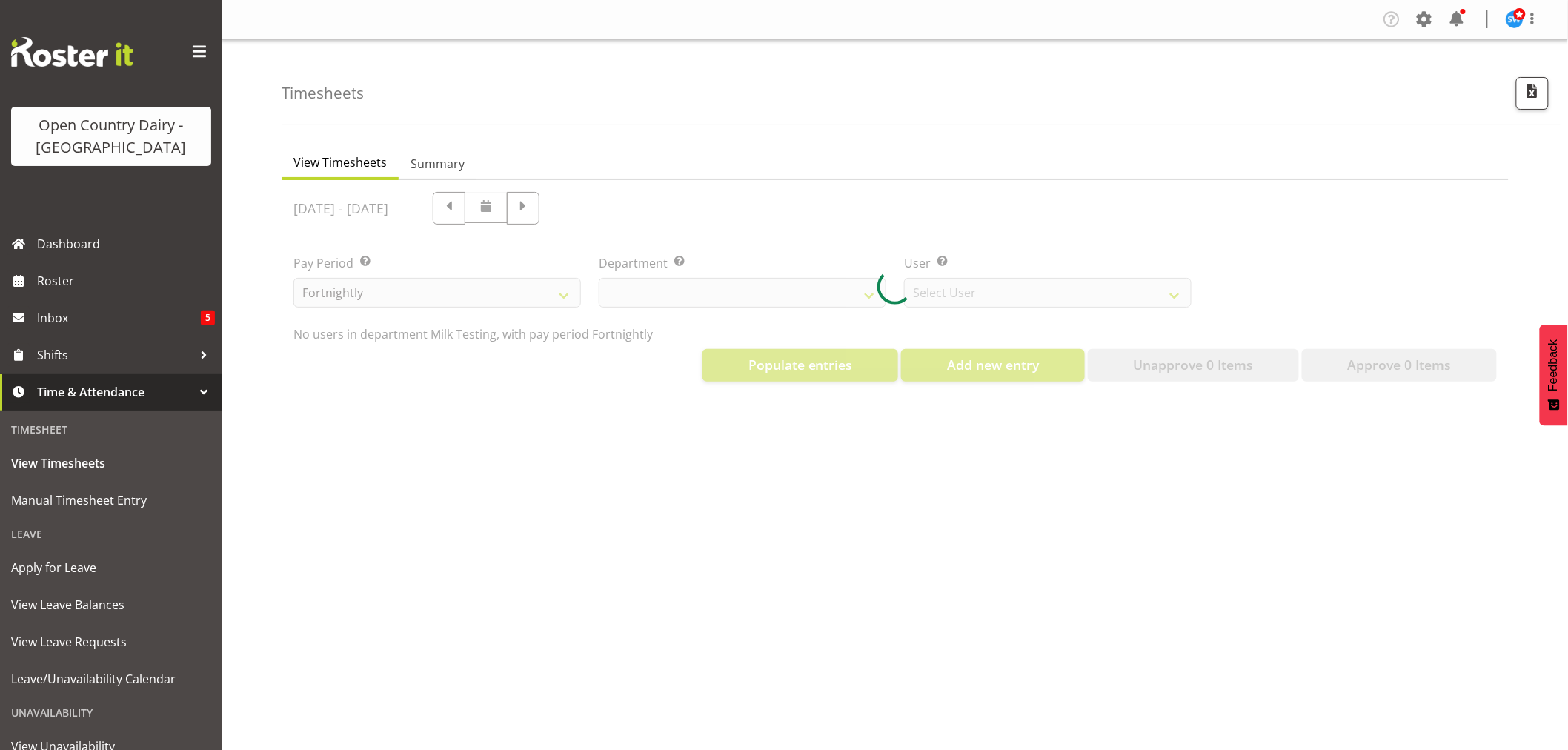
select select "733"
select select "7414"
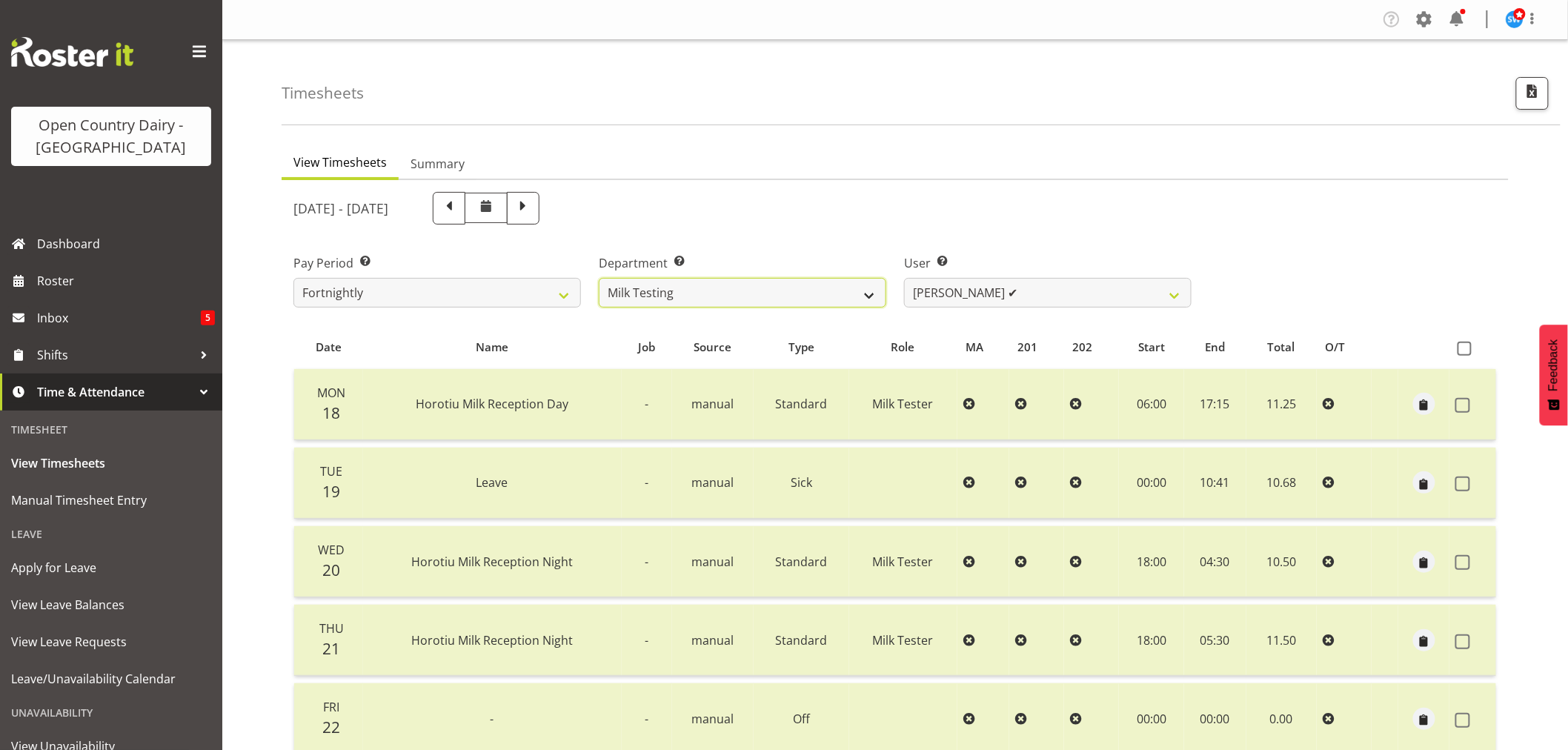
click at [834, 295] on select "701 702 703 704 705 706 707 708 709 710 711 712 713 714 715 716 717 718 719 720" at bounding box center [742, 293] width 287 height 30
select select "803"
click at [598, 278] on select "701 702 703 704 705 706 707 708 709 710 711 712 713 714 715 716 717 718 719 720" at bounding box center [742, 293] width 287 height 30
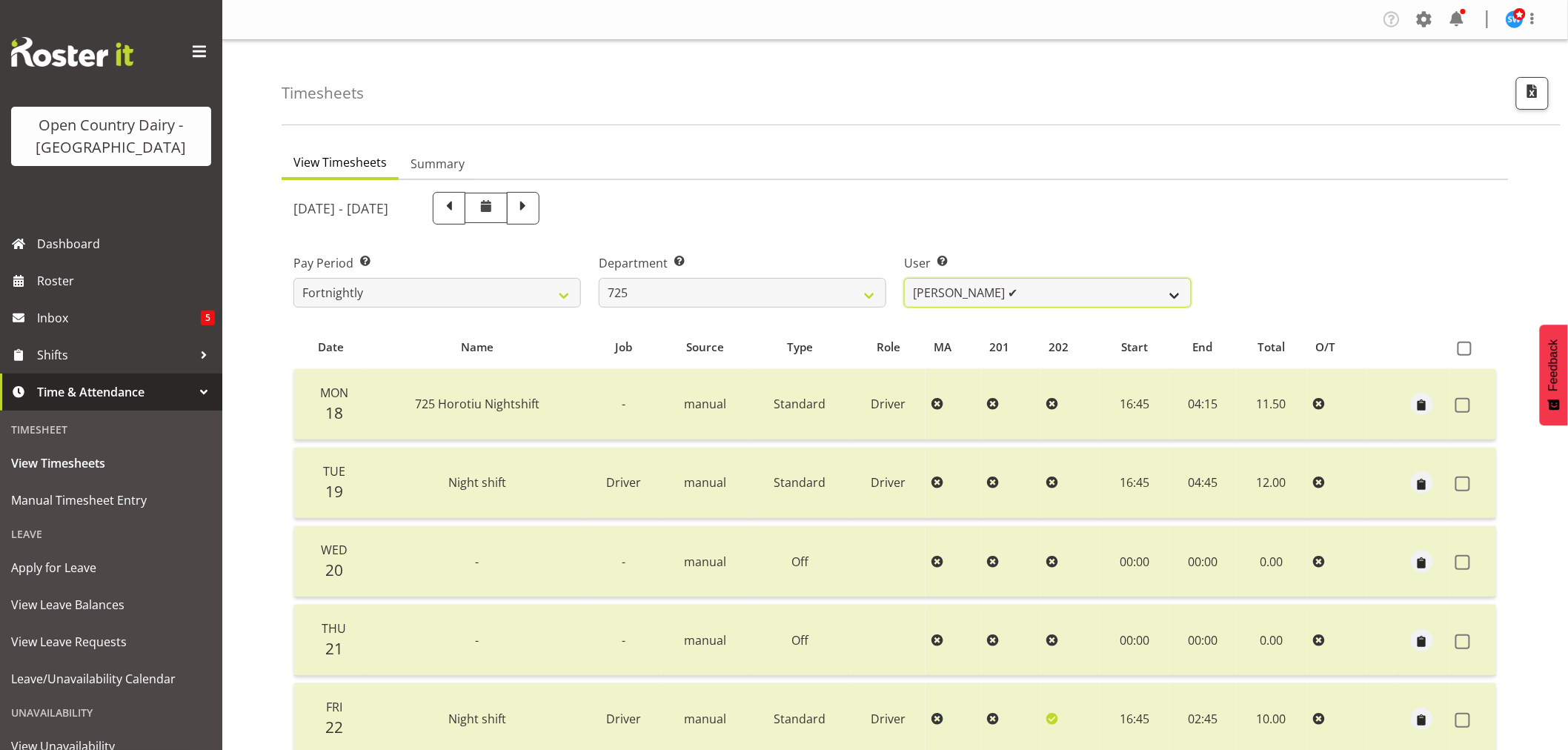
click at [1076, 290] on select "[PERSON_NAME] ✔ [PERSON_NAME] [PERSON_NAME] ✔ [PERSON_NAME] ✔ [PERSON_NAME] ✔" at bounding box center [1047, 293] width 287 height 30
select select "10410"
click at [904, 278] on select "Bhupinder Dhaliwal ✔ Gurpreet Singh Kahlon ✔ Hendrik Potgieter ✔ Len Grace ✔" at bounding box center [1047, 293] width 287 height 30
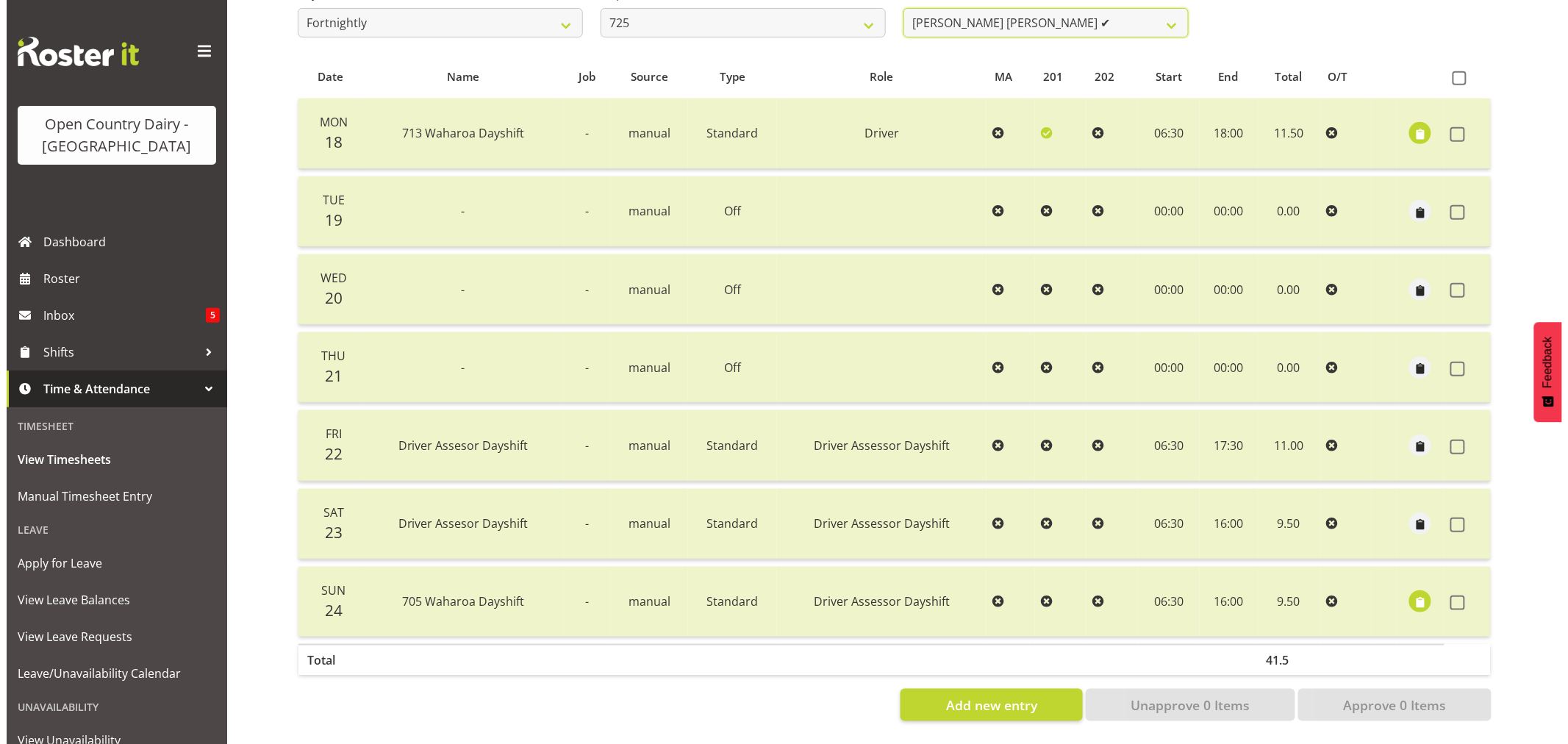
scroll to position [279, 0]
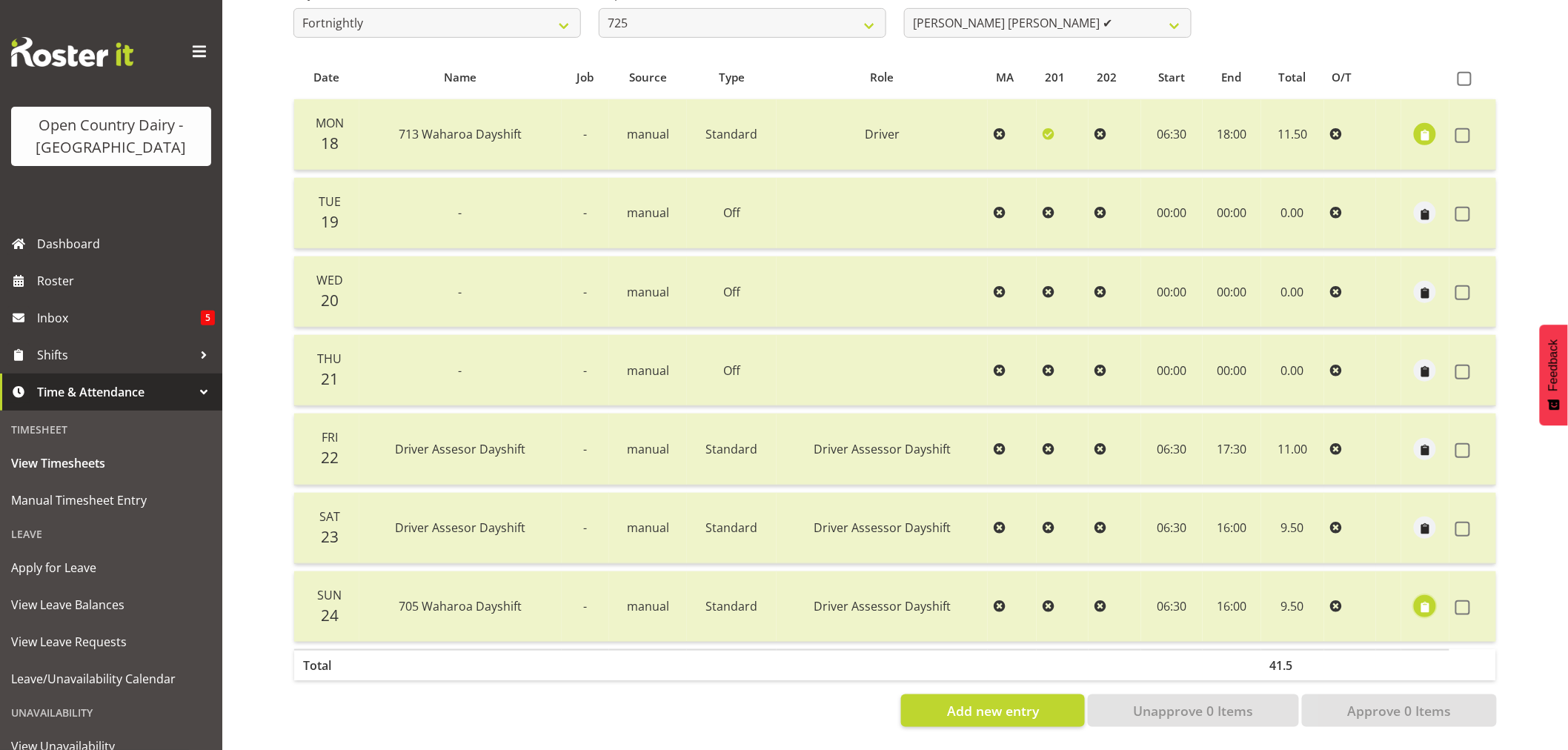
click at [1423, 599] on span "button" at bounding box center [1424, 607] width 17 height 17
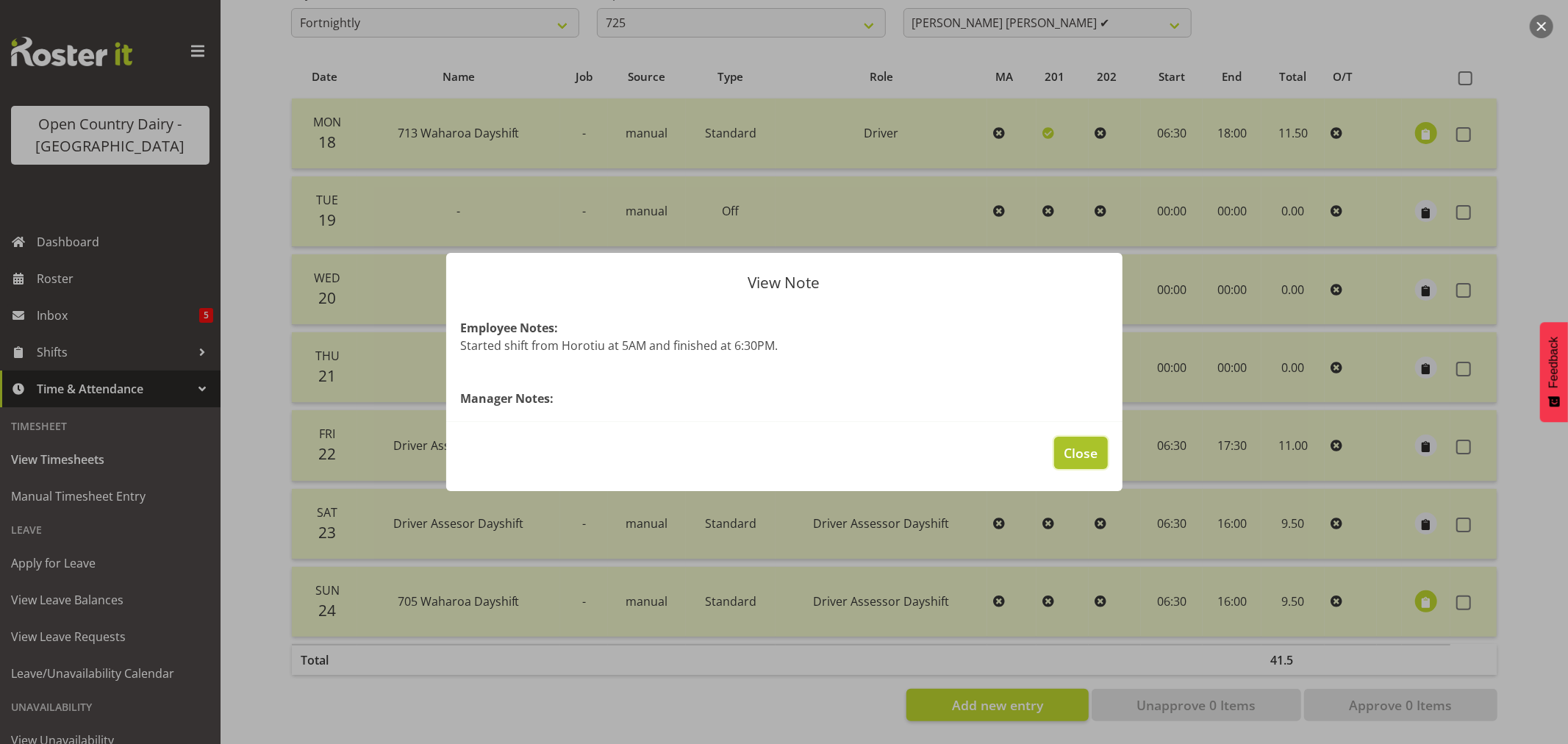
click at [1076, 454] on span "Close" at bounding box center [1080, 452] width 34 height 19
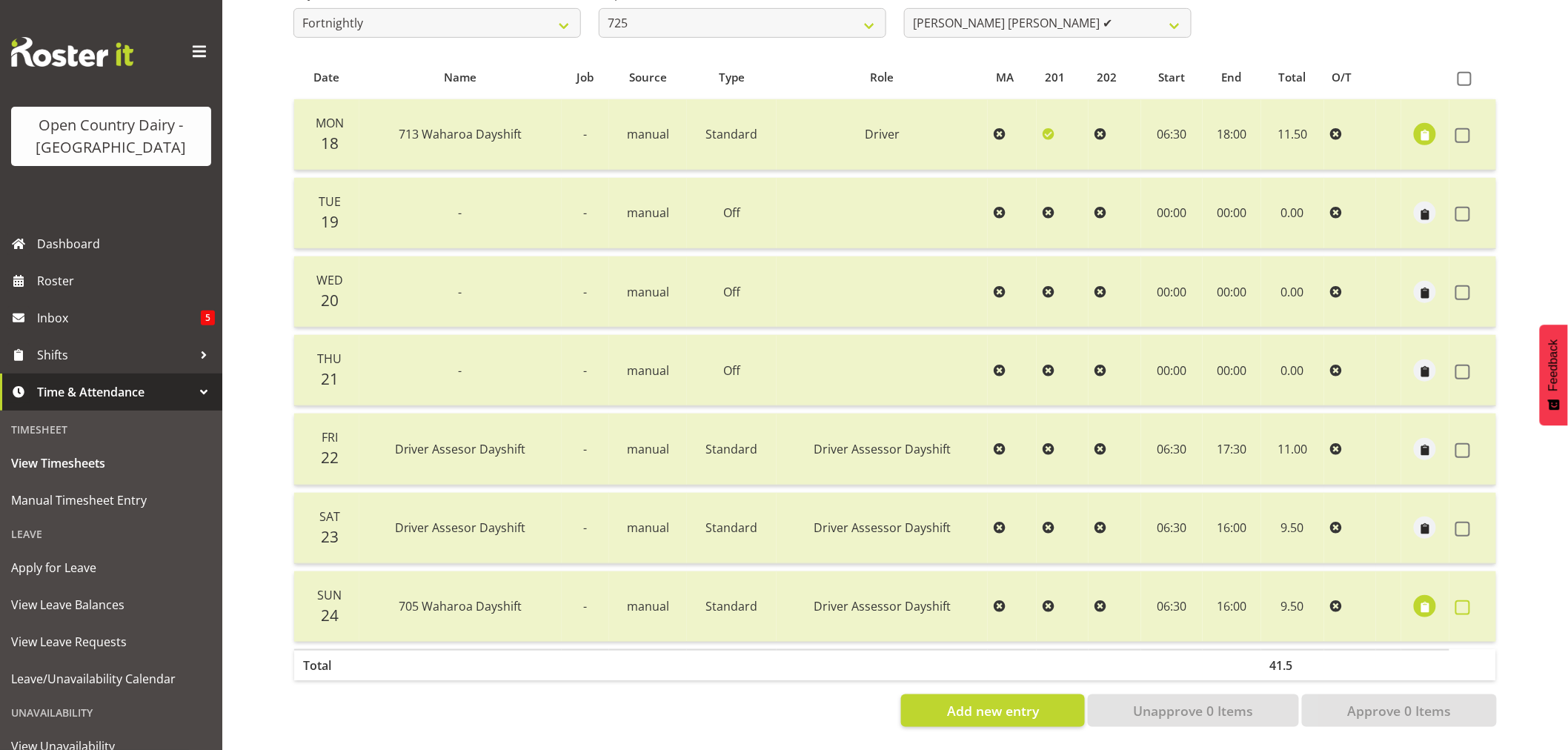
click at [1466, 600] on span at bounding box center [1462, 607] width 15 height 15
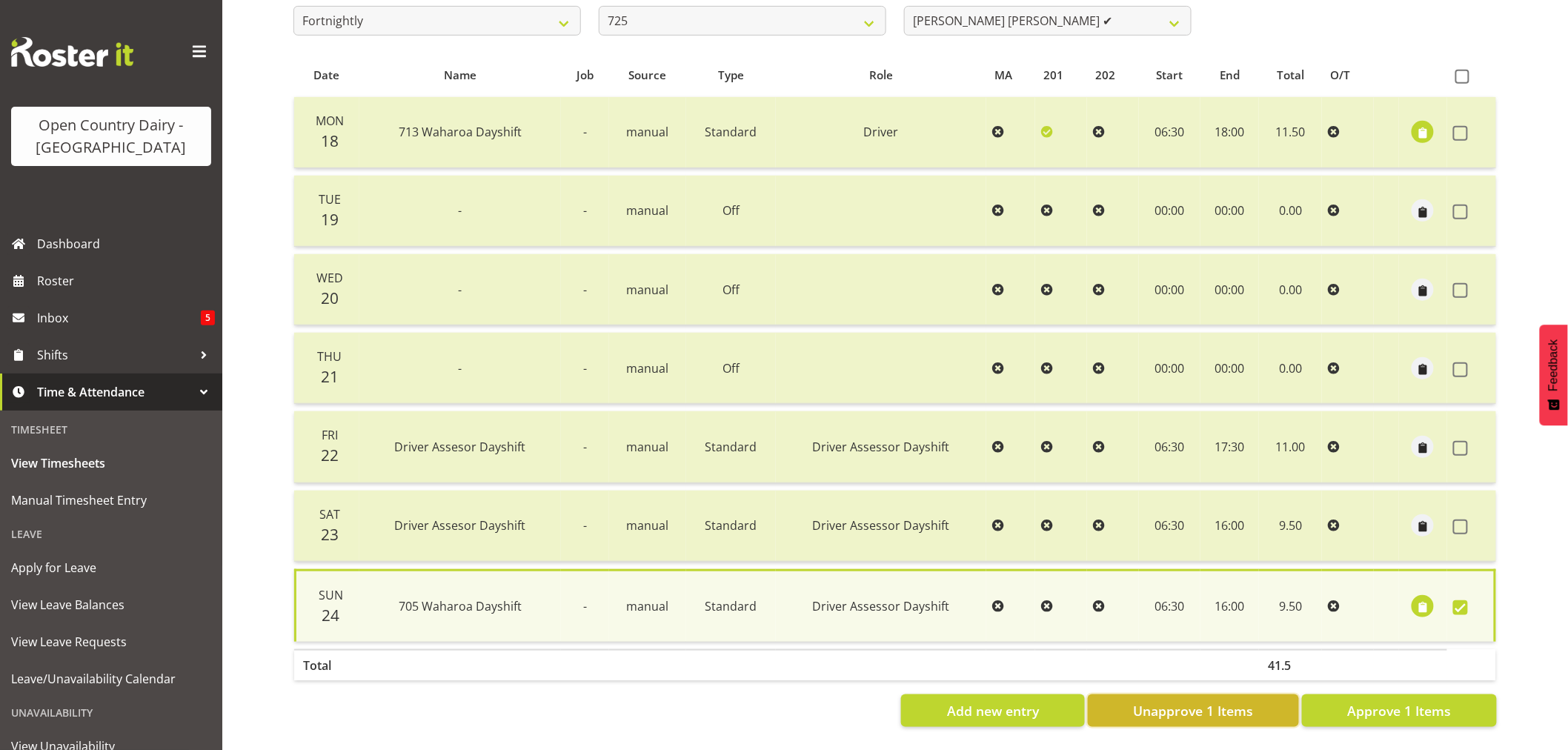
click at [1153, 704] on span "Unapprove 1 Items" at bounding box center [1193, 710] width 120 height 19
checkbox input "false"
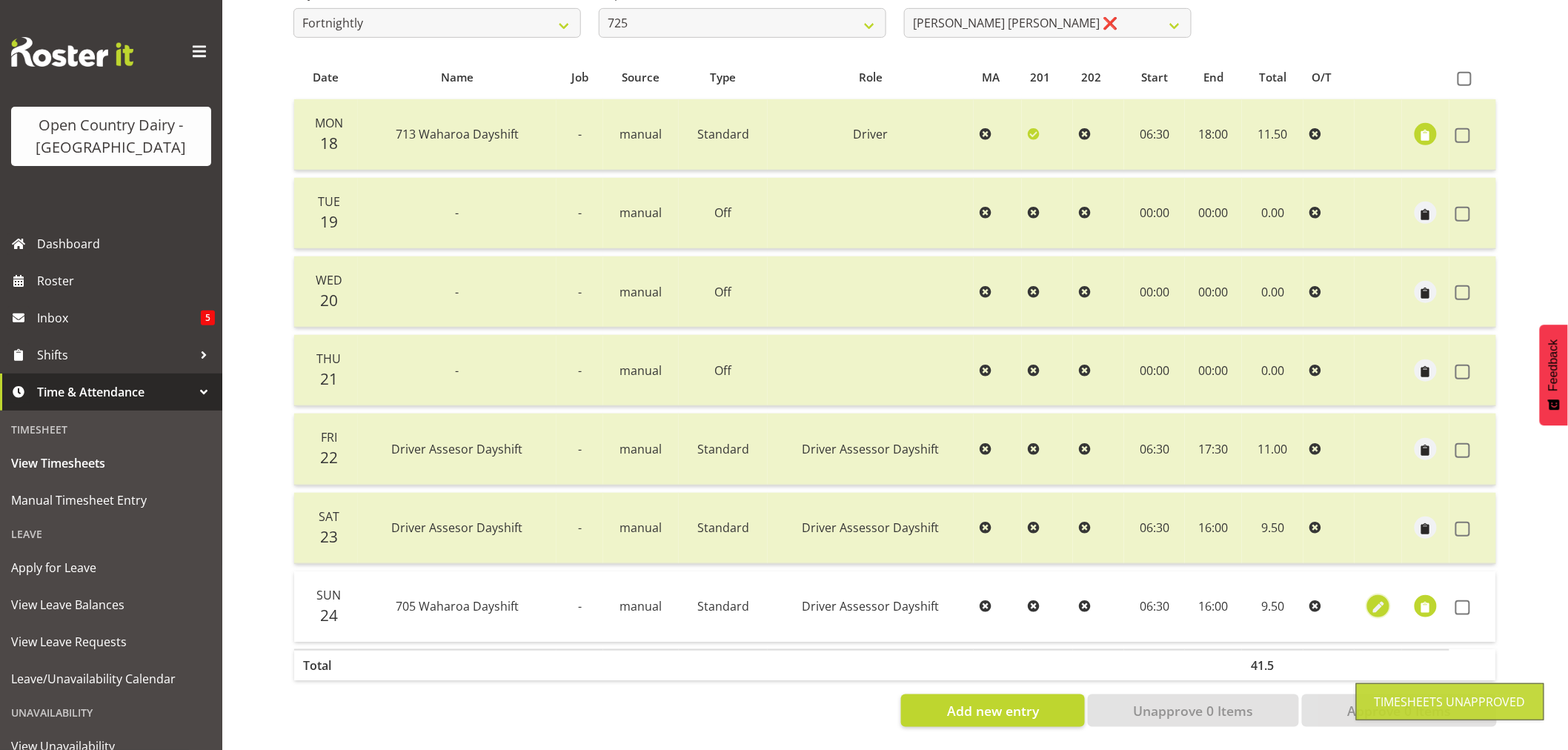
click at [1383, 599] on span "button" at bounding box center [1378, 607] width 17 height 17
select select "1386"
select select "Standard"
select select "714"
select select "fourth"
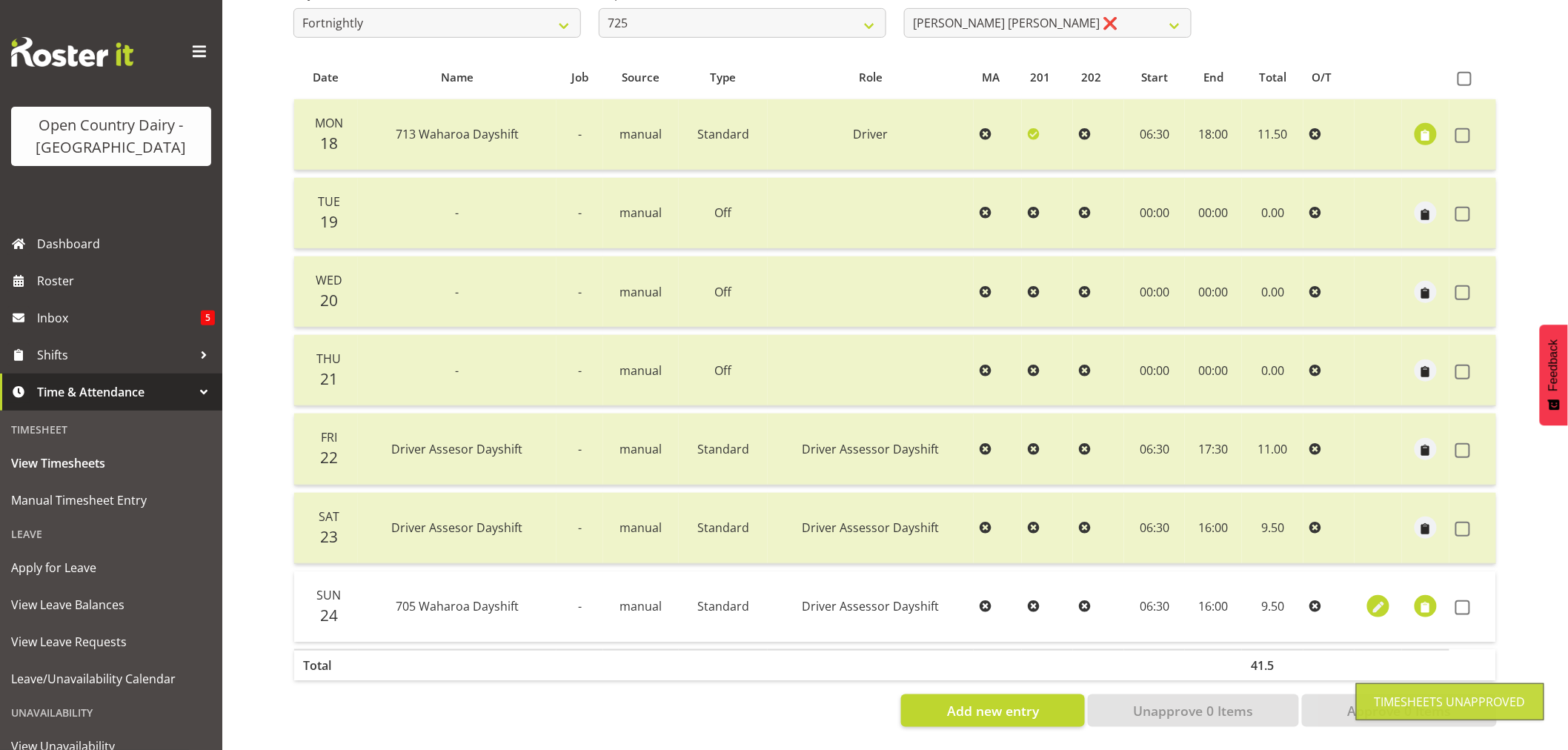
select select "7"
select select "2025"
select select "6"
select select "30"
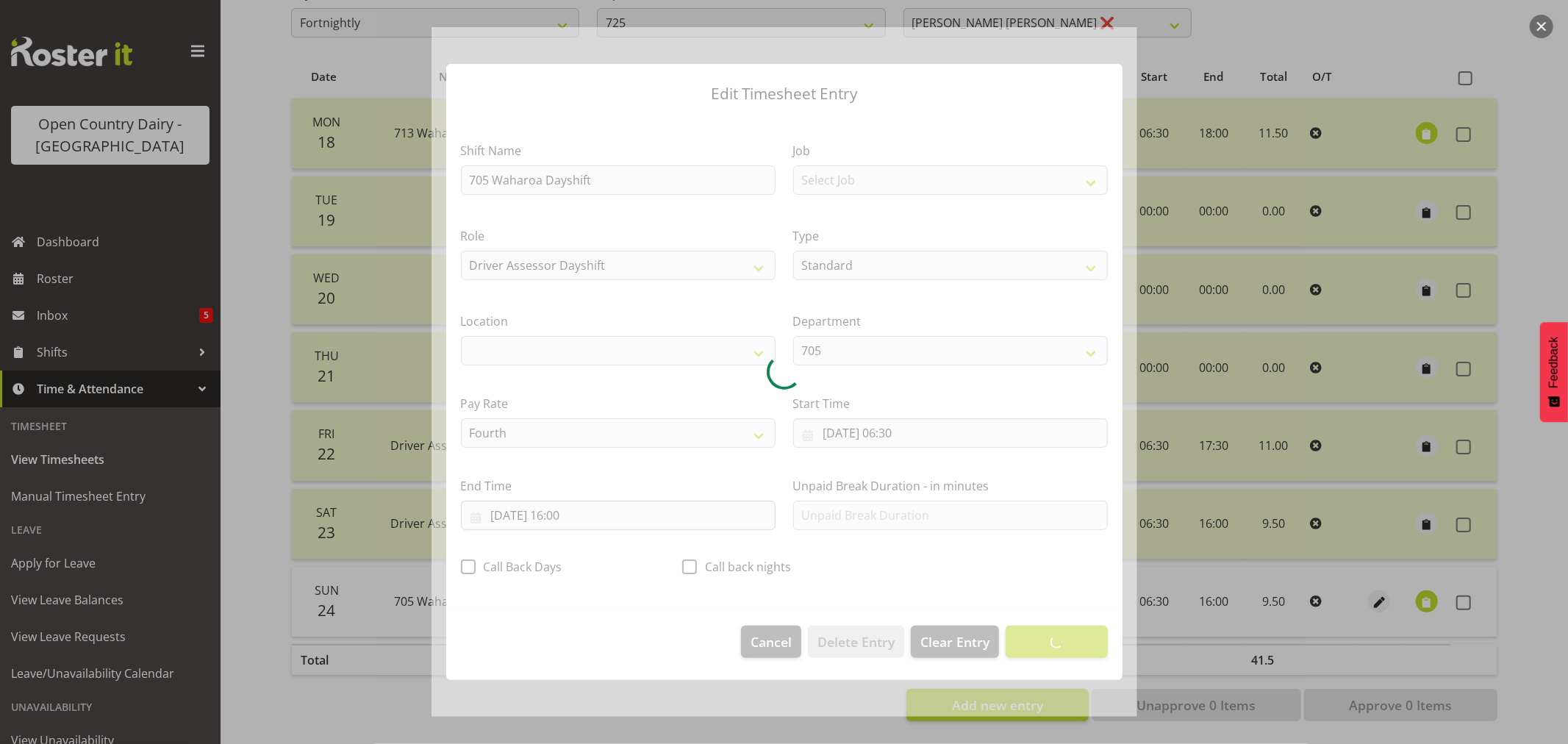
select select "1054"
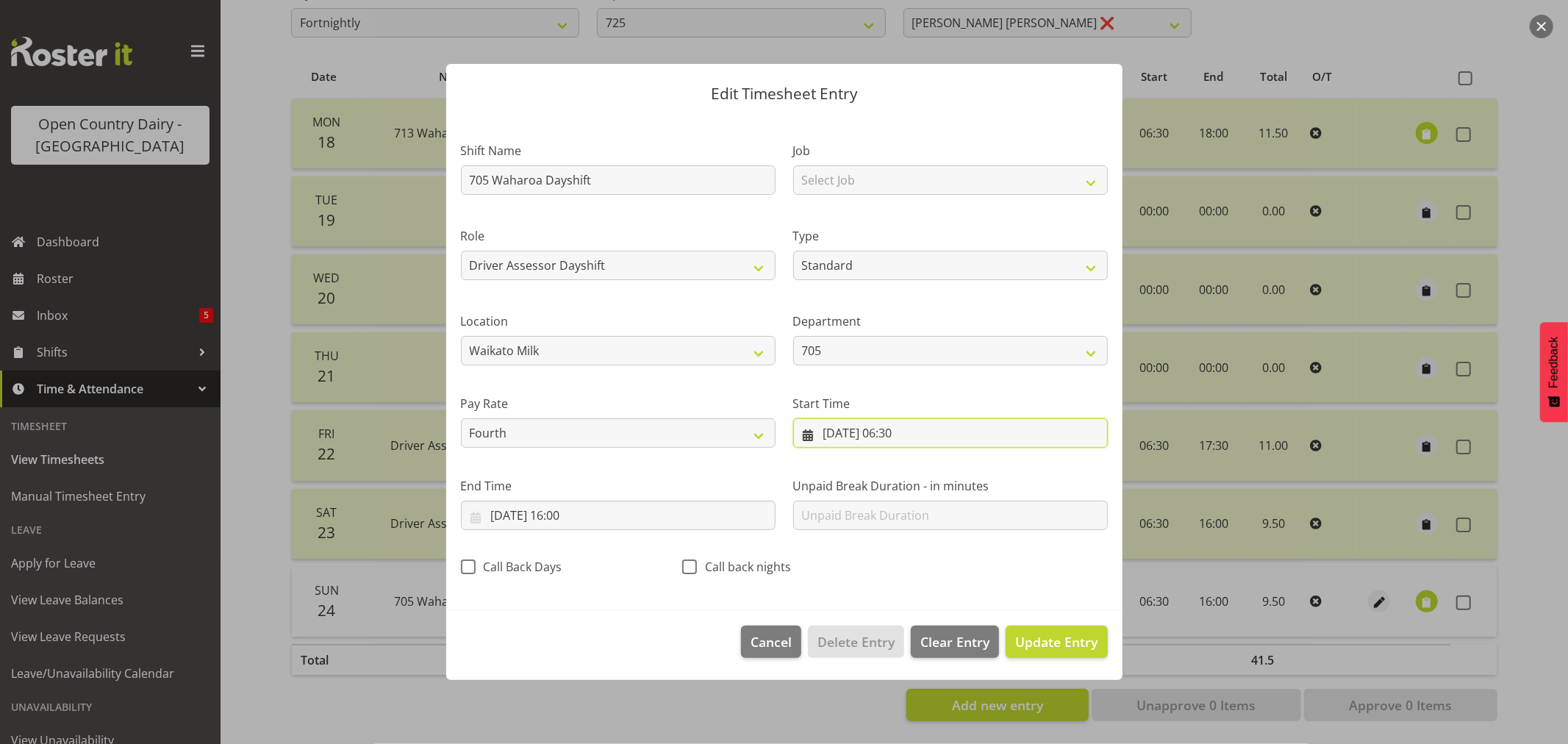
click at [893, 437] on input "24/08/2025, 06:30" at bounding box center [951, 433] width 315 height 30
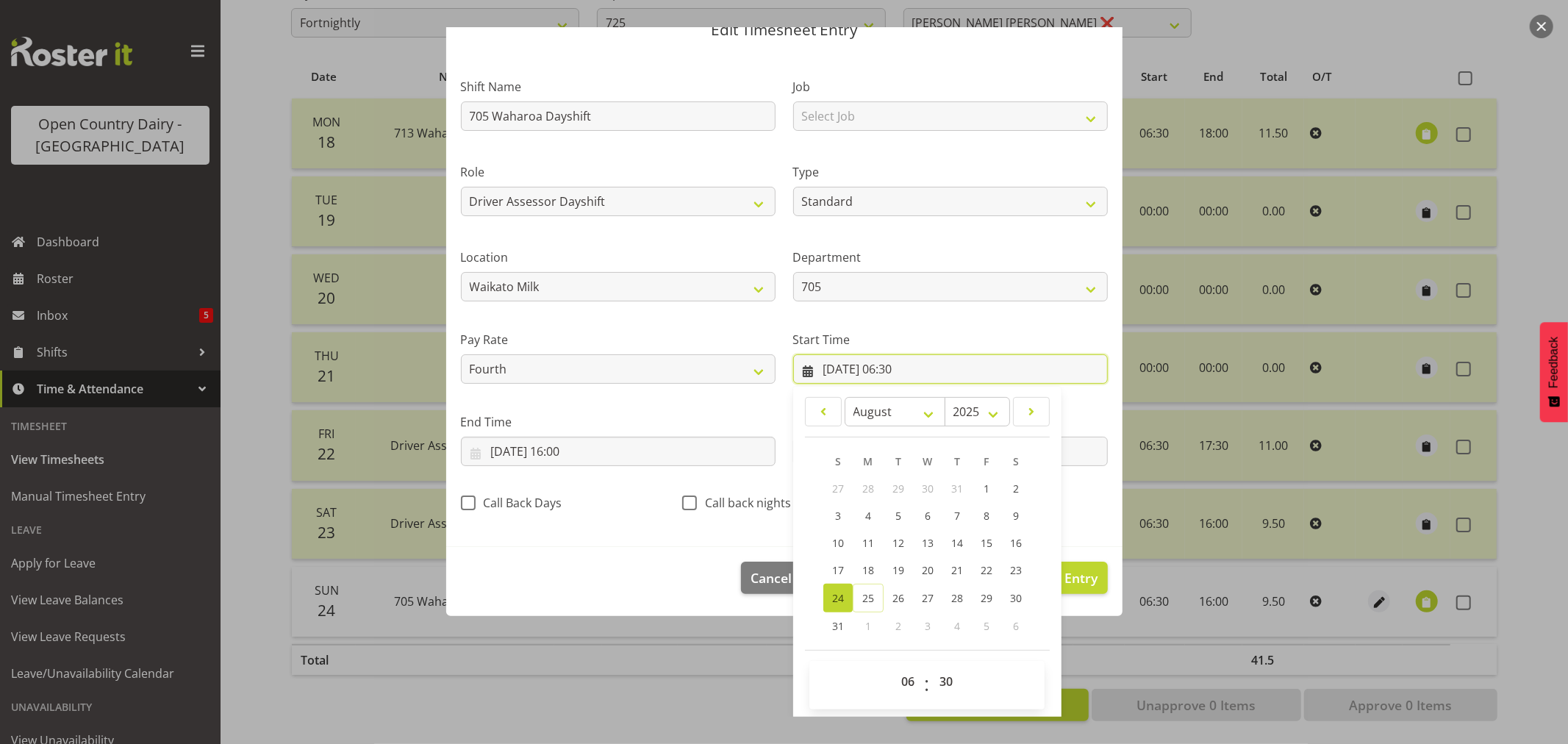
scroll to position [67, 0]
click at [902, 677] on select "00 01 02 03 04 05 06 07 08 09 10 11 12 13 14 15 16 17 18 19 20 21 22 23" at bounding box center [909, 679] width 33 height 30
select select "5"
click at [893, 664] on select "00 01 02 03 04 05 06 07 08 09 10 11 12 13 14 15 16 17 18 19 20 21 22 23" at bounding box center [909, 679] width 33 height 30
type input "24/08/2025, 05:30"
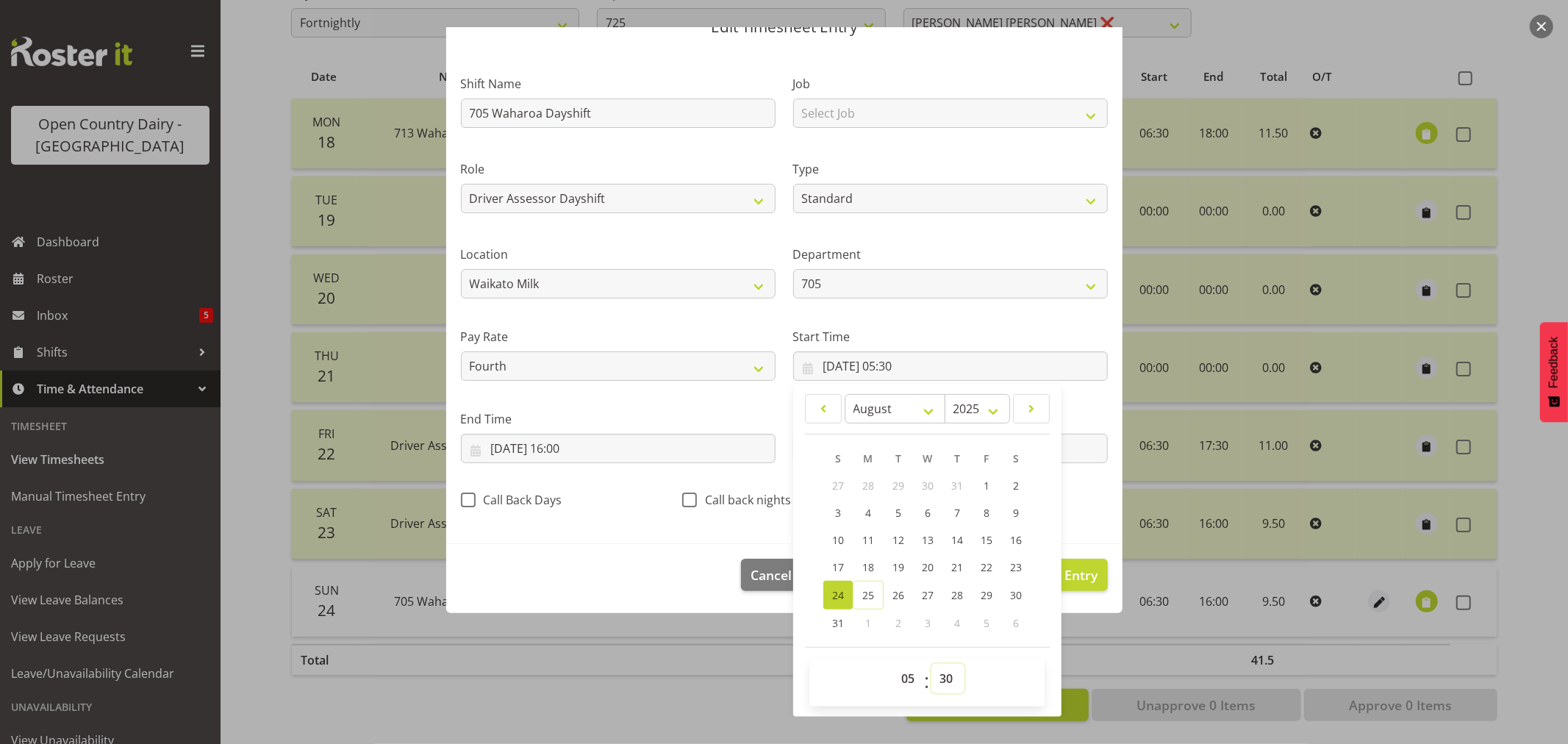
click at [946, 682] on select "00 01 02 03 04 05 06 07 08 09 10 11 12 13 14 15 16 17 18 19 20 21 22 23 24 25 2…" at bounding box center [947, 679] width 33 height 30
select select "0"
click at [931, 664] on select "00 01 02 03 04 05 06 07 08 09 10 11 12 13 14 15 16 17 18 19 20 21 22 23 24 25 2…" at bounding box center [947, 679] width 33 height 30
type input "24/08/2025, 05:00"
click at [1077, 518] on div "Shift Name 705 Waharoa Dayshift Job Select Job Driver Driver supervisor Support…" at bounding box center [784, 287] width 665 height 466
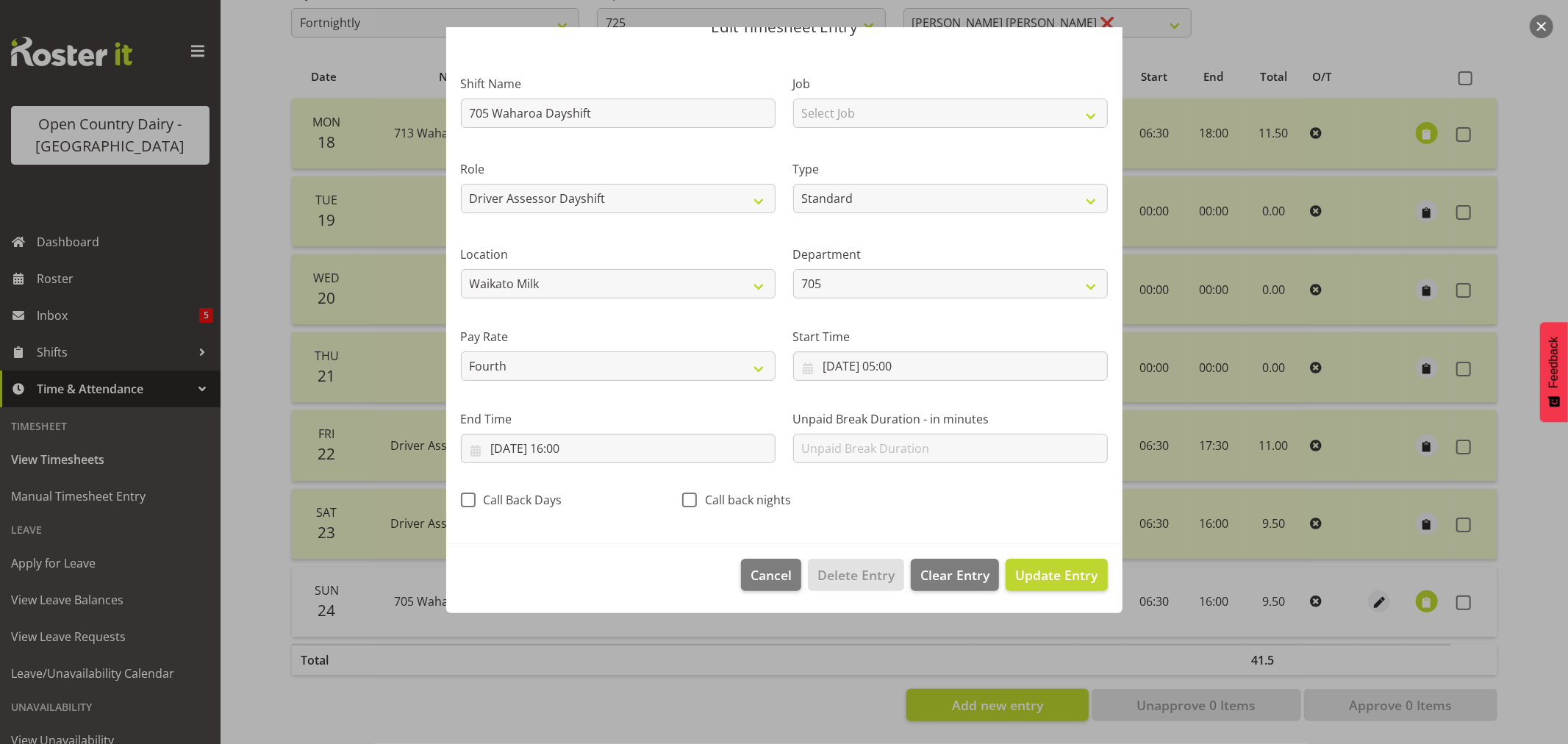
scroll to position [0, 0]
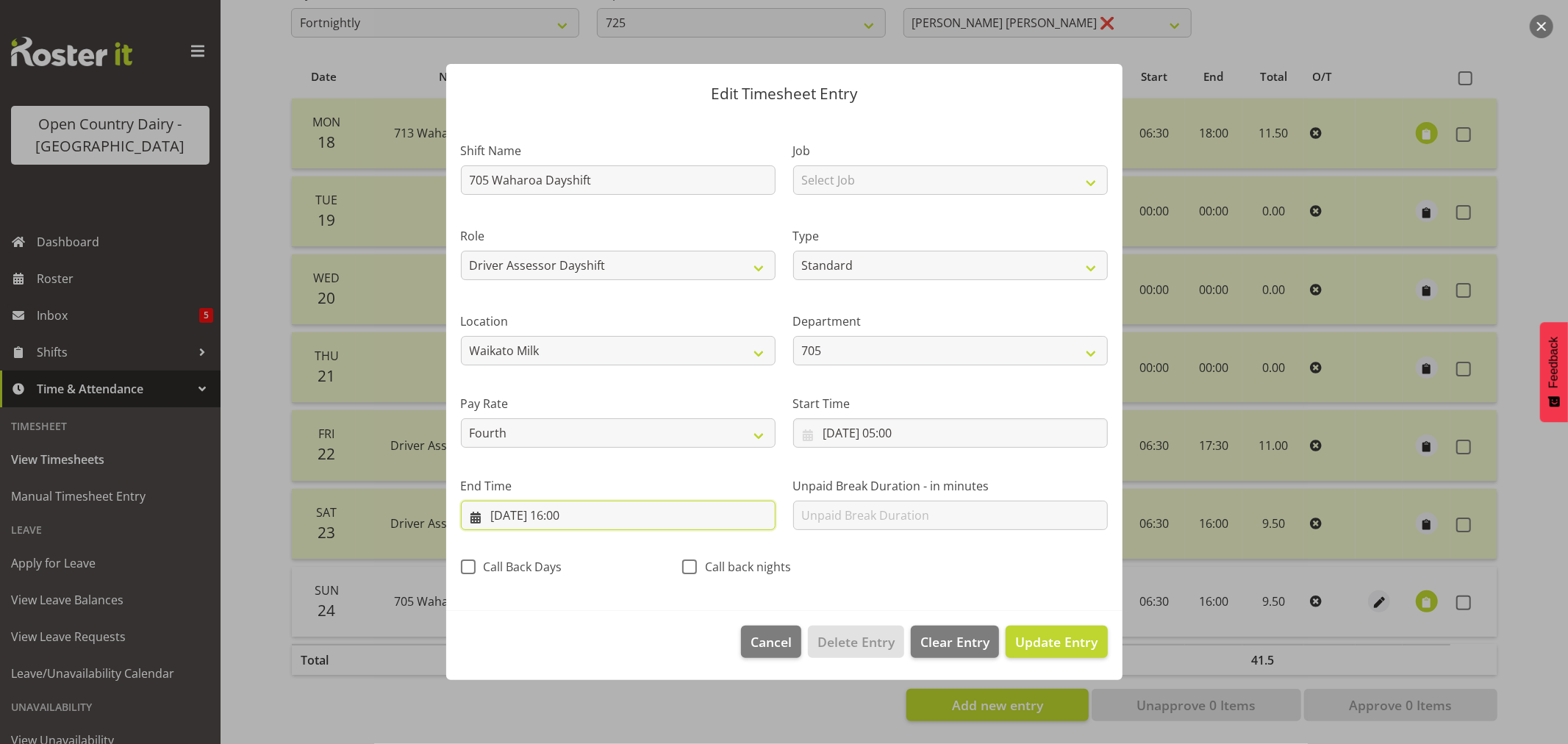
click at [559, 517] on input "24/08/2025, 16:00" at bounding box center [618, 515] width 315 height 30
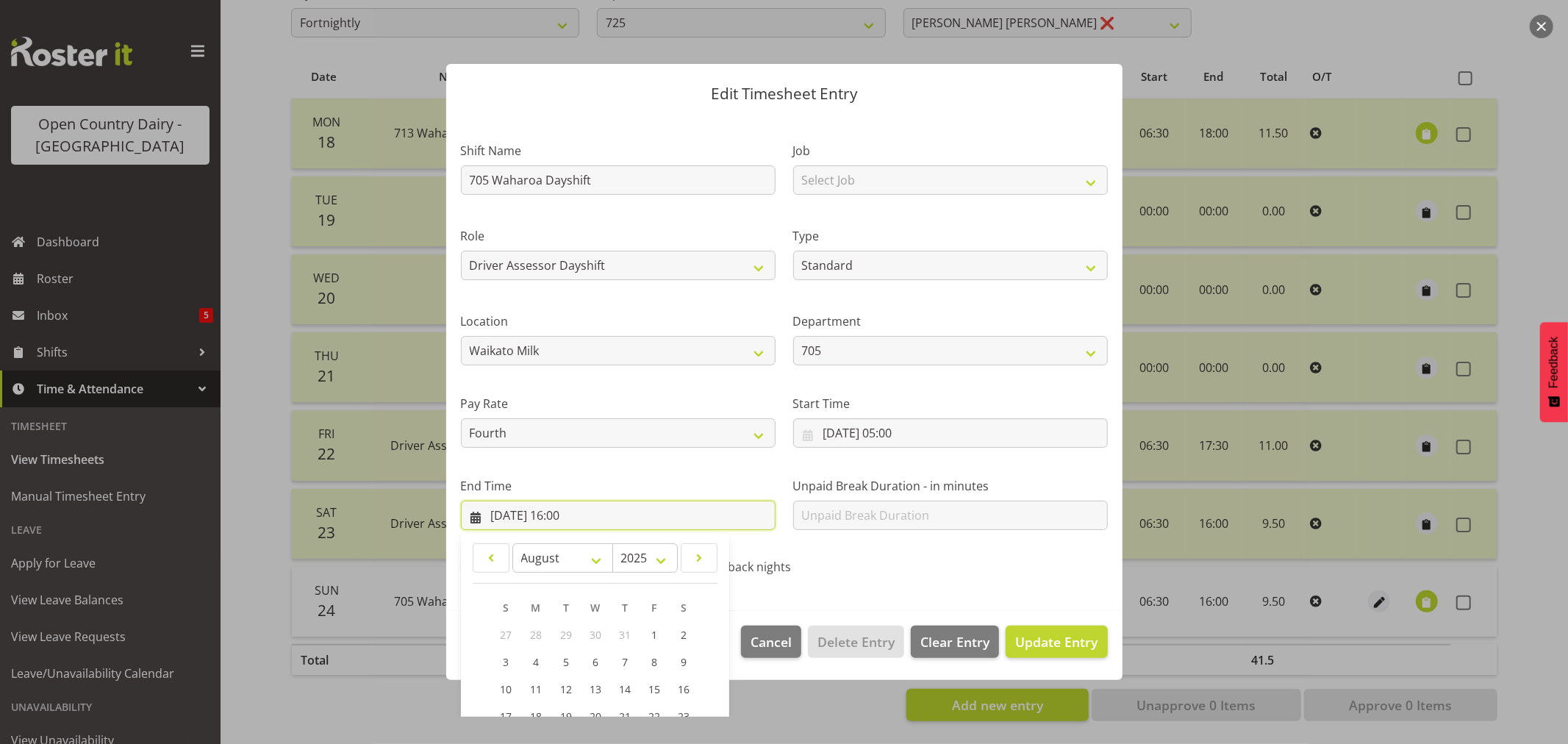
scroll to position [149, 0]
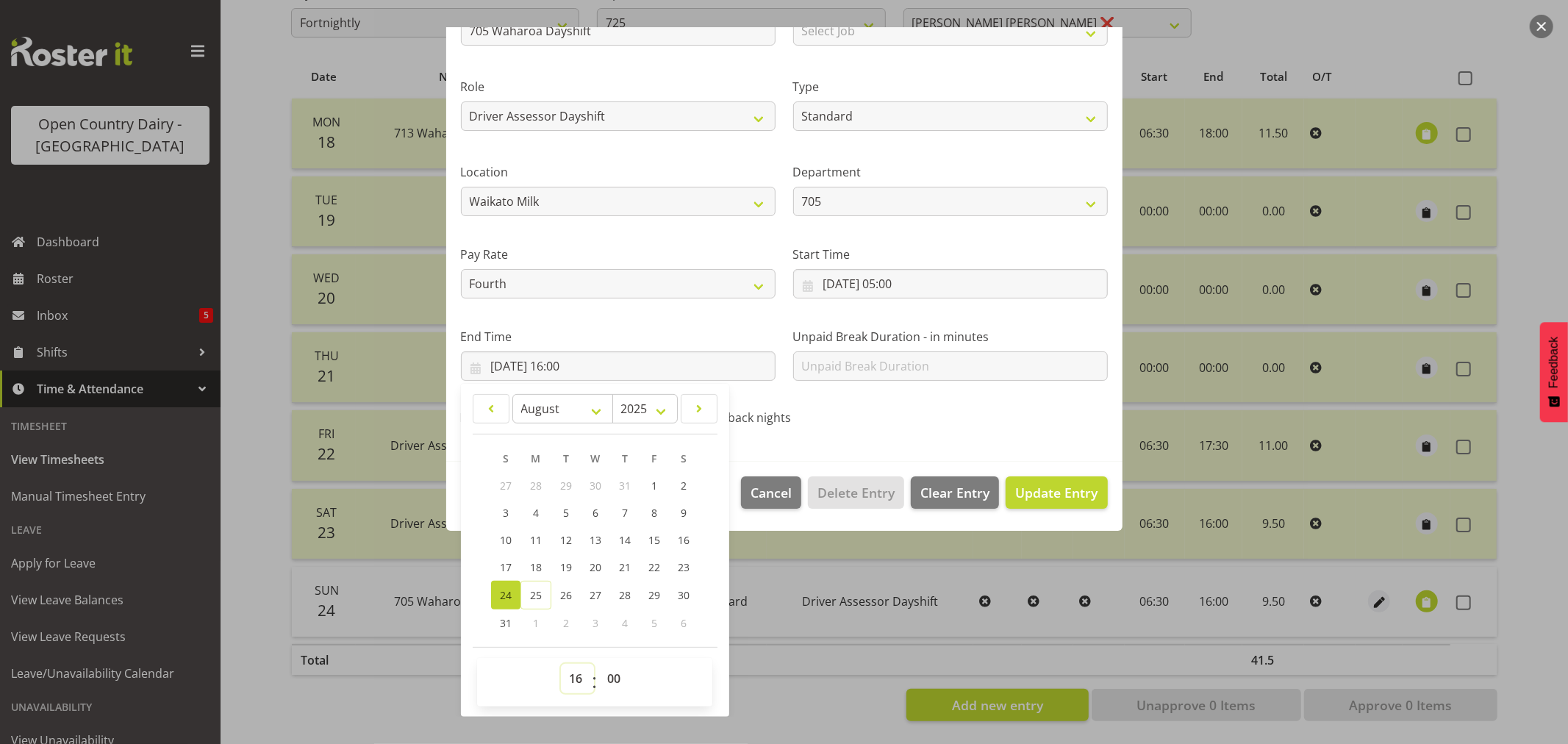
click at [576, 681] on select "00 01 02 03 04 05 06 07 08 09 10 11 12 13 14 15 16 17 18 19 20 21 22 23" at bounding box center [577, 679] width 33 height 30
select select "18"
click at [561, 664] on select "00 01 02 03 04 05 06 07 08 09 10 11 12 13 14 15 16 17 18 19 20 21 22 23" at bounding box center [577, 679] width 33 height 30
type input "24/08/2025, 18:00"
click at [619, 675] on select "00 01 02 03 04 05 06 07 08 09 10 11 12 13 14 15 16 17 18 19 20 21 22 23 24 25 2…" at bounding box center [614, 679] width 33 height 30
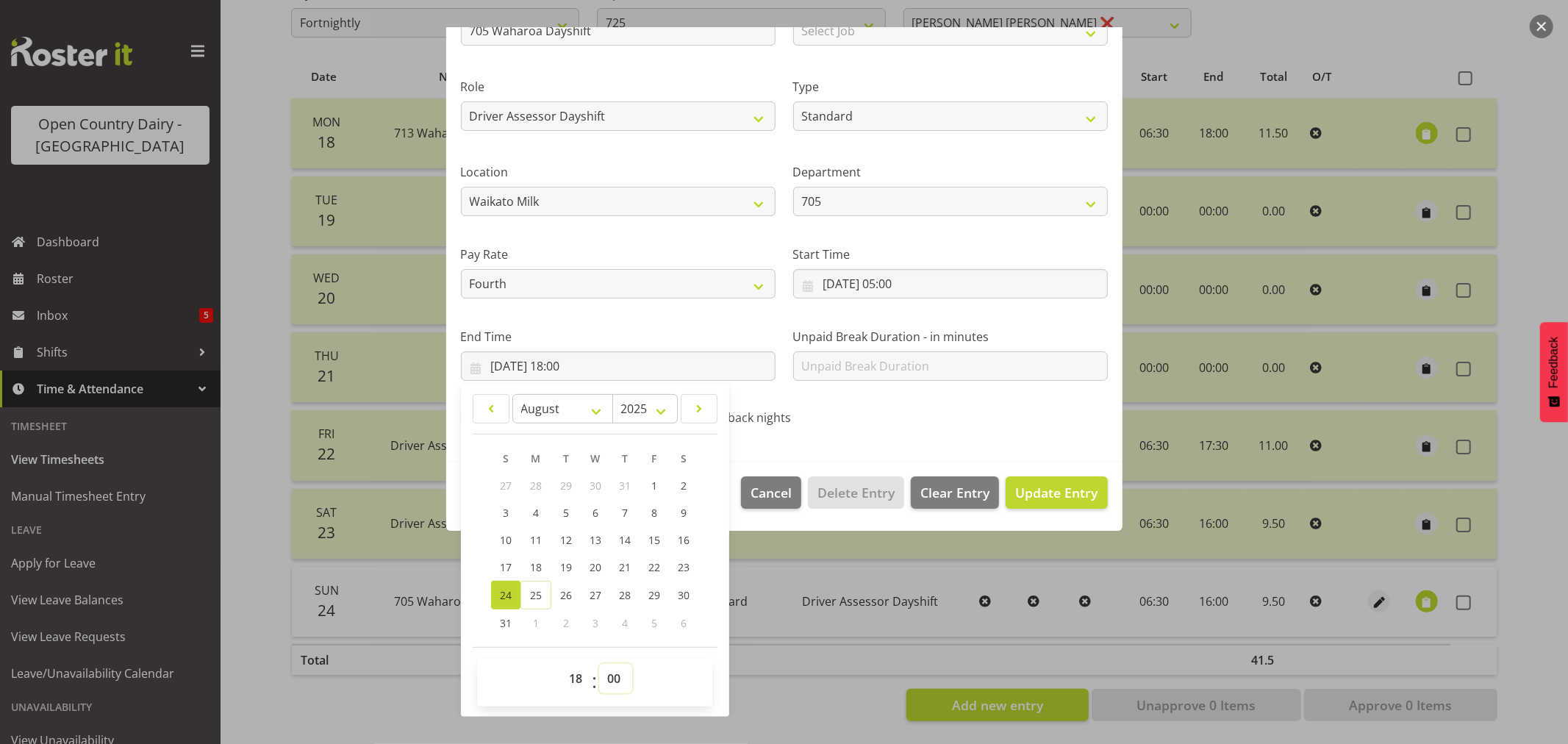
select select "30"
click at [599, 664] on select "00 01 02 03 04 05 06 07 08 09 10 11 12 13 14 15 16 17 18 19 20 21 22 23 24 25 2…" at bounding box center [614, 679] width 33 height 30
type input "24/08/2025, 18:30"
click at [999, 414] on div "Shift Name 705 Waharoa Dayshift Job Select Job Driver Driver supervisor Support…" at bounding box center [784, 205] width 665 height 466
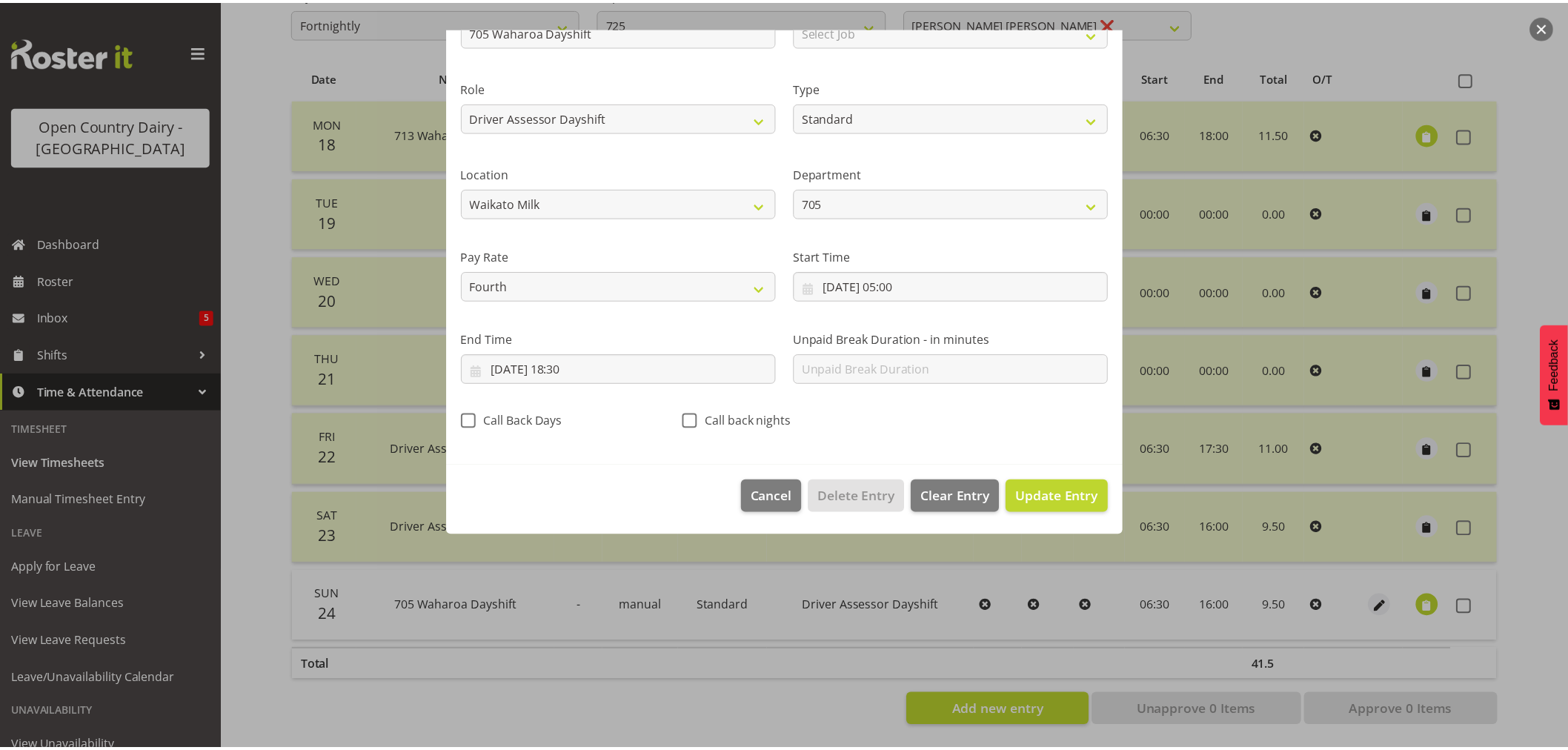
scroll to position [0, 0]
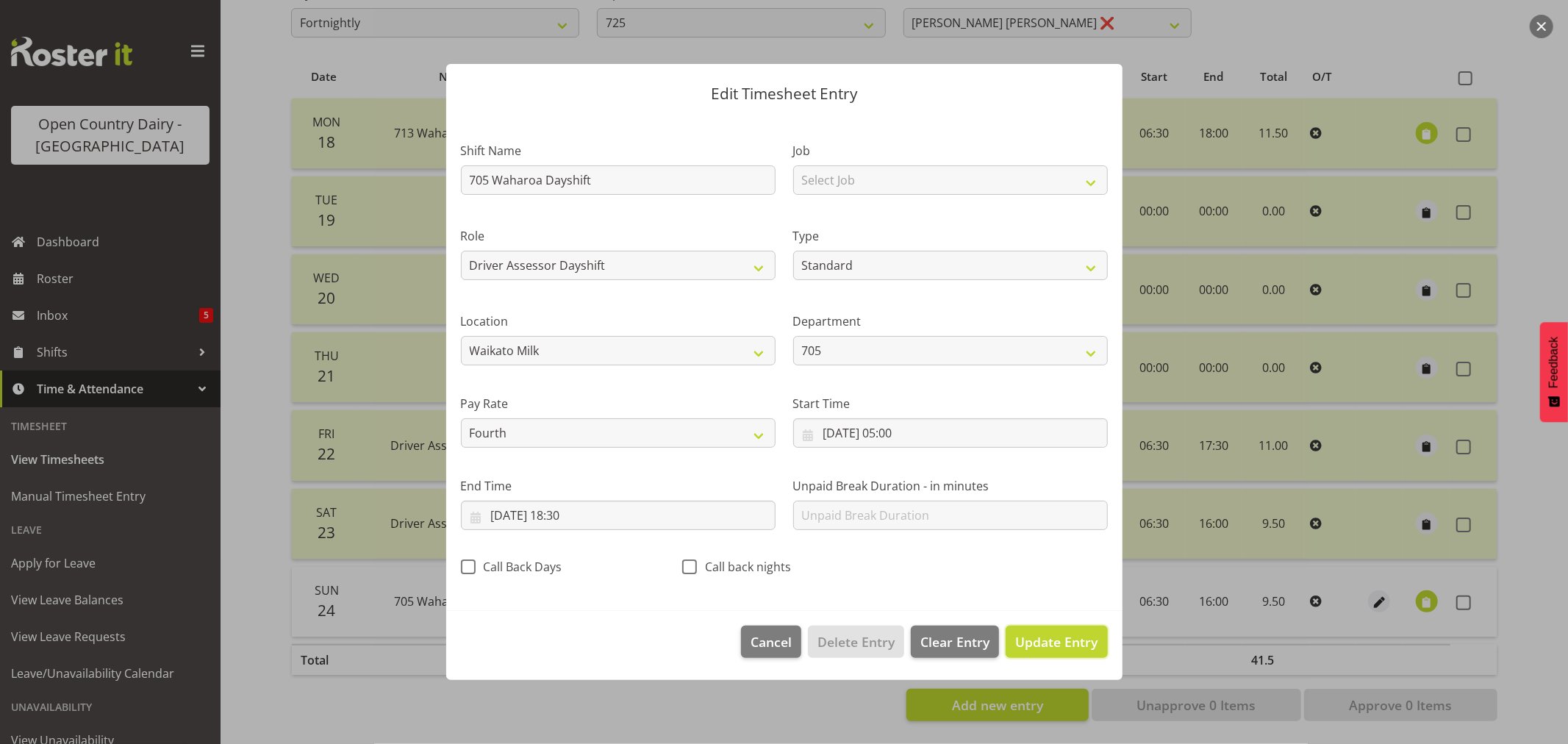
click at [1062, 647] on span "Update Entry" at bounding box center [1056, 642] width 82 height 18
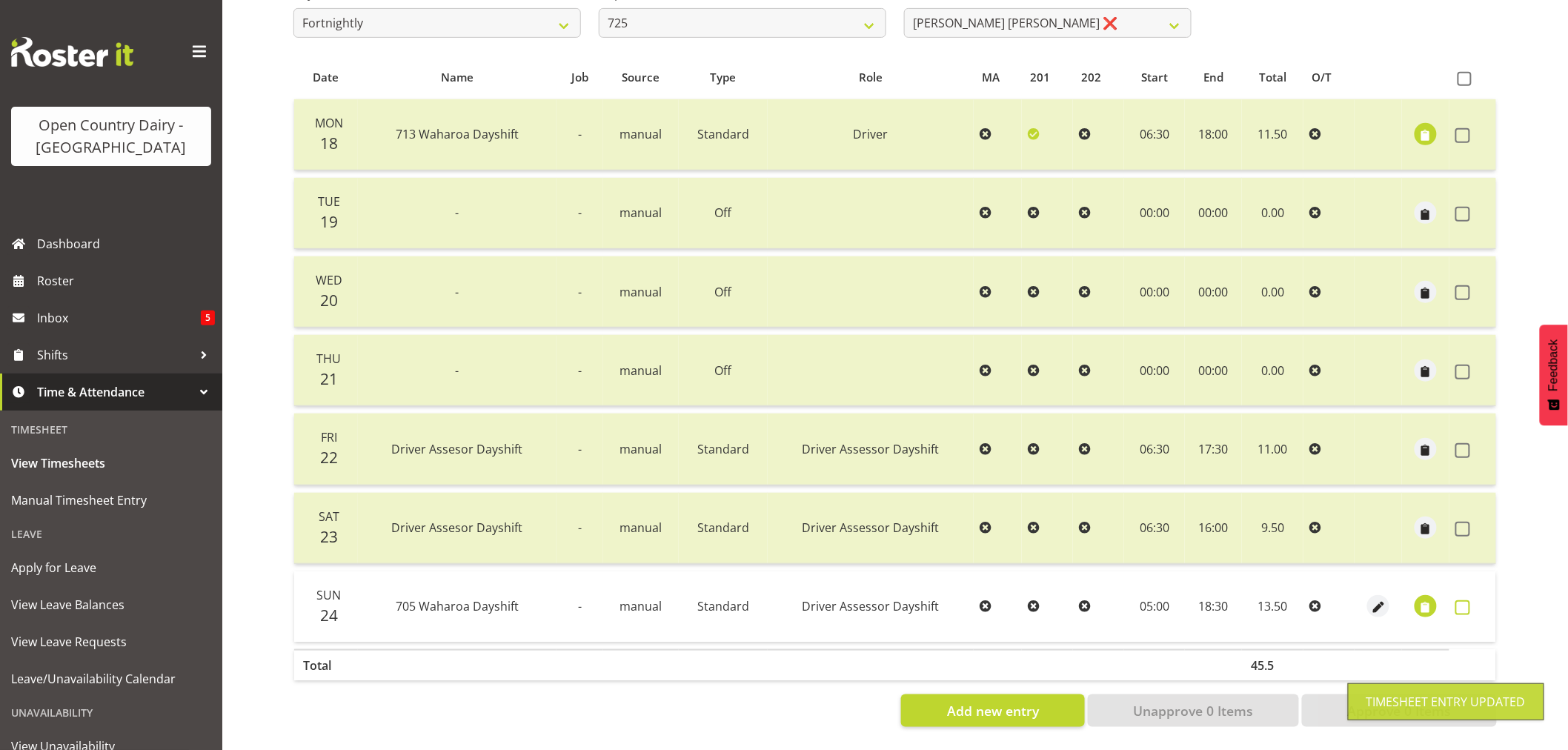
click at [1464, 600] on span at bounding box center [1462, 607] width 15 height 15
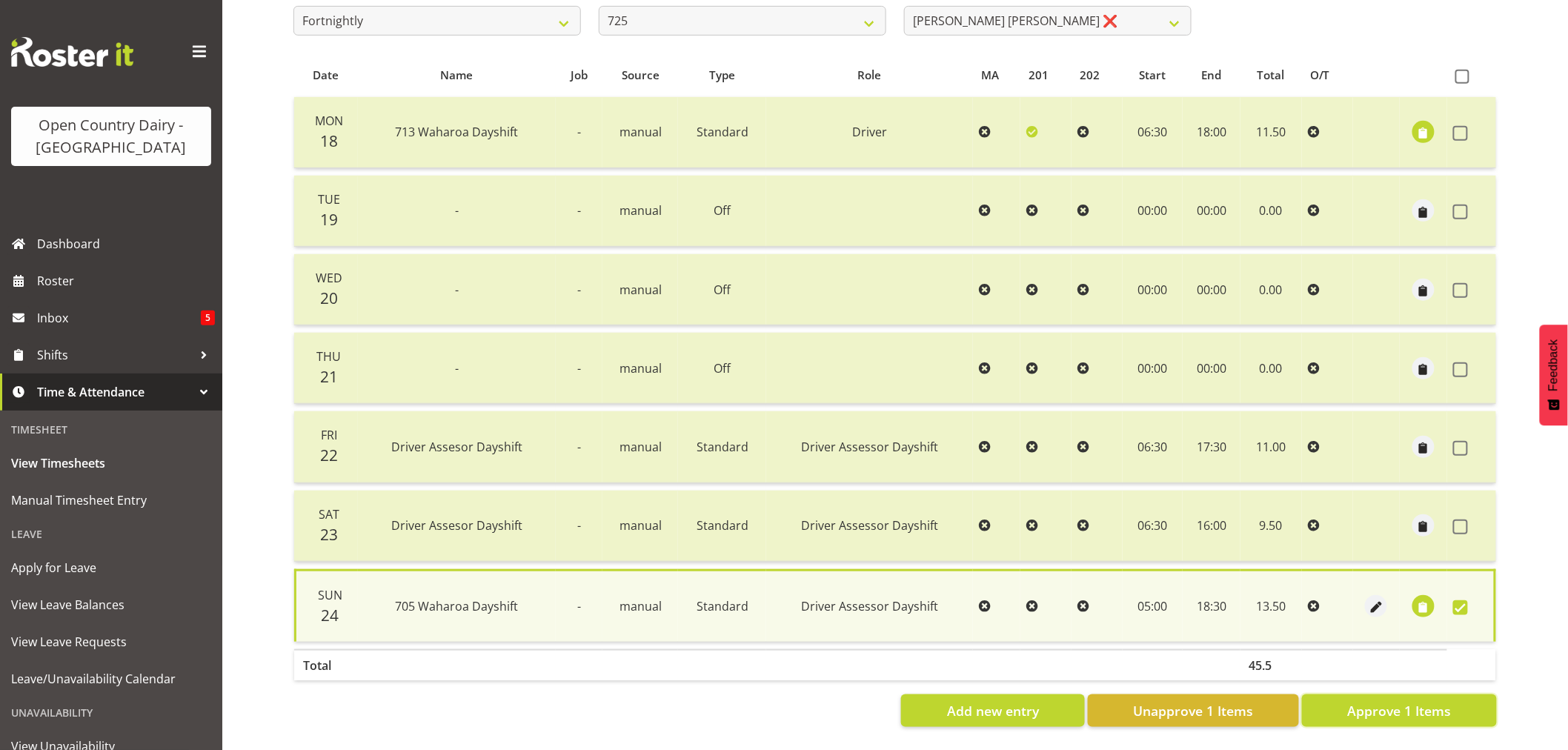
click at [1413, 705] on span "Approve 1 Items" at bounding box center [1399, 710] width 104 height 19
checkbox input "false"
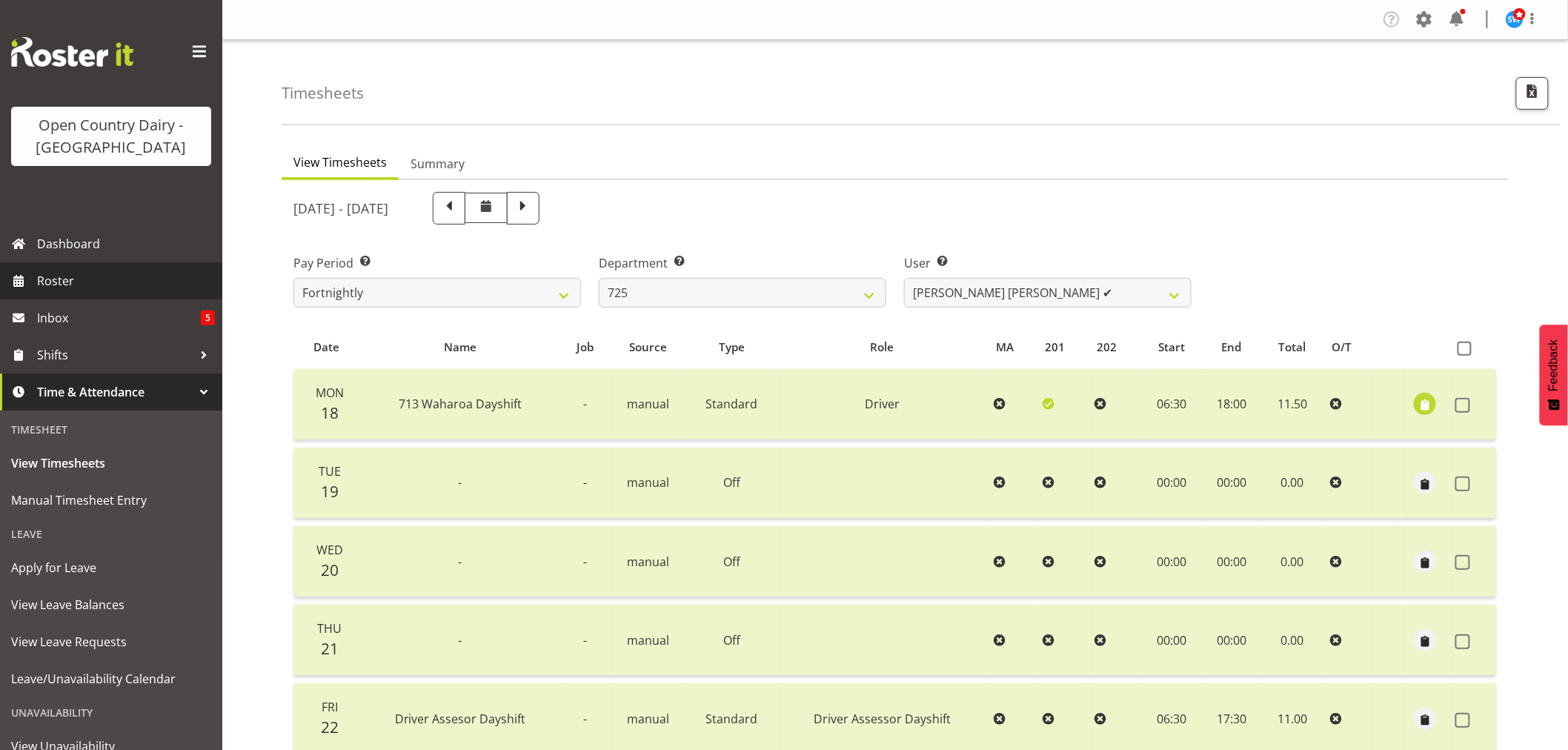
click at [77, 278] on span "Roster" at bounding box center [126, 280] width 178 height 22
